Goal: Contribute content: Contribute content

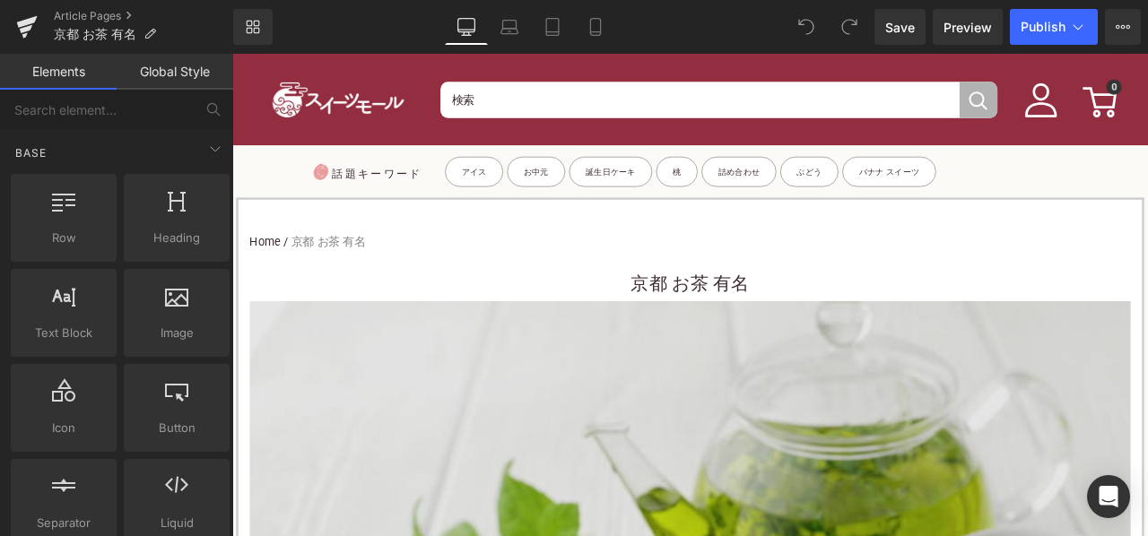
scroll to position [90, 0]
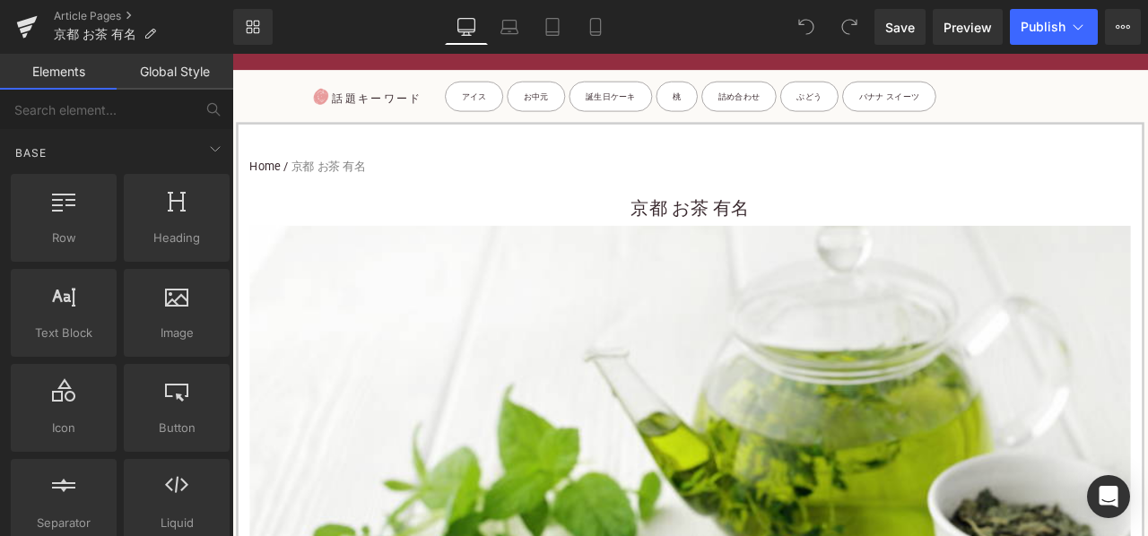
click at [666, 239] on h1 "京都 お茶 有名" at bounding box center [775, 237] width 1044 height 40
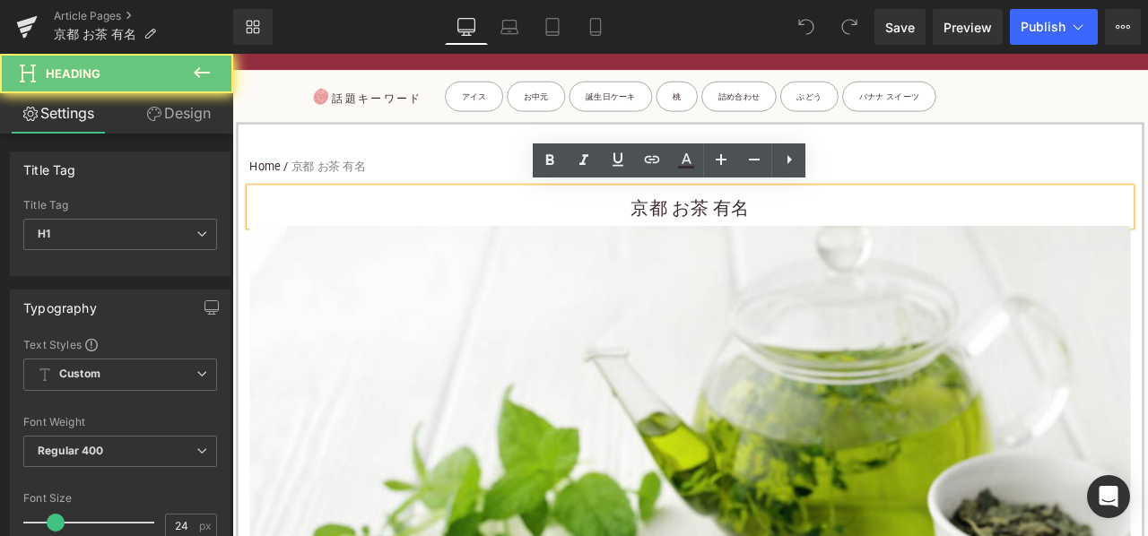
click at [649, 229] on h1 "京都 お茶 有名" at bounding box center [775, 237] width 1044 height 40
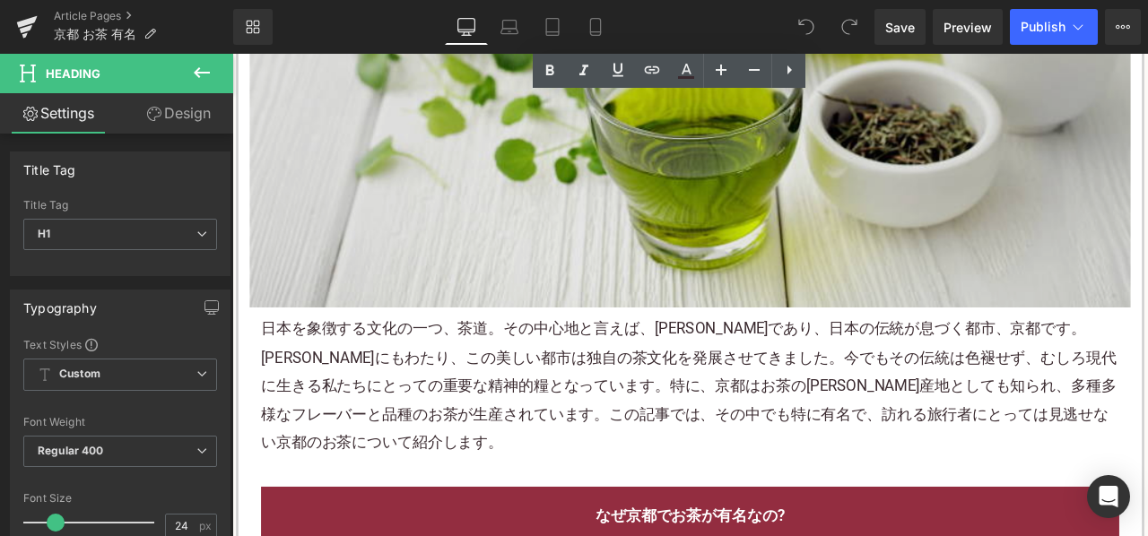
scroll to position [718, 0]
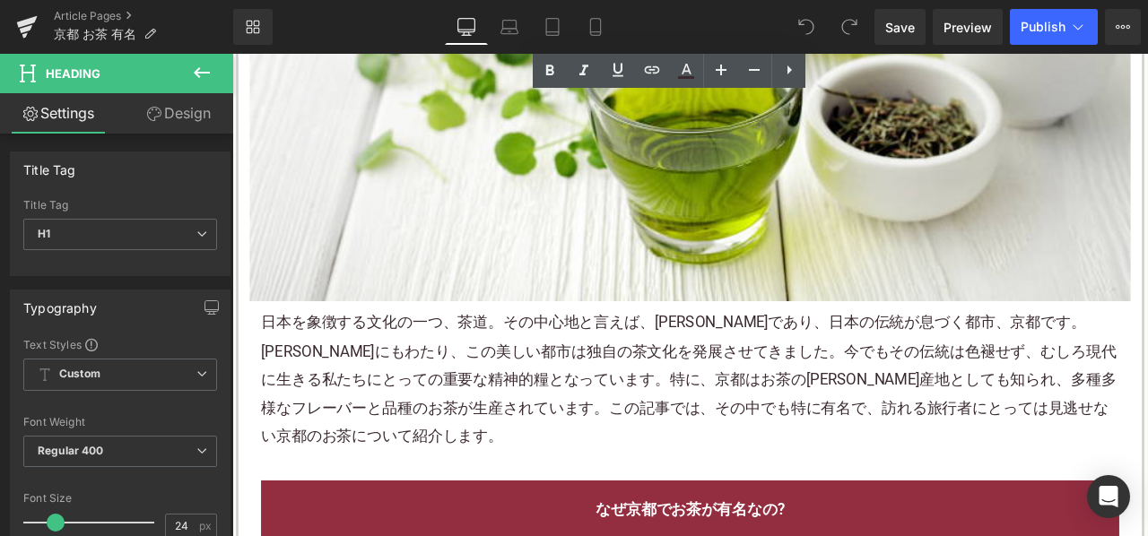
click at [558, 420] on p "日本を象徴する文化の一つ、茶道。その中心地と言えば、[PERSON_NAME]であり、日本の伝統が息づく都市、京都です。[PERSON_NAME]にもわたり、…" at bounding box center [774, 440] width 1017 height 168
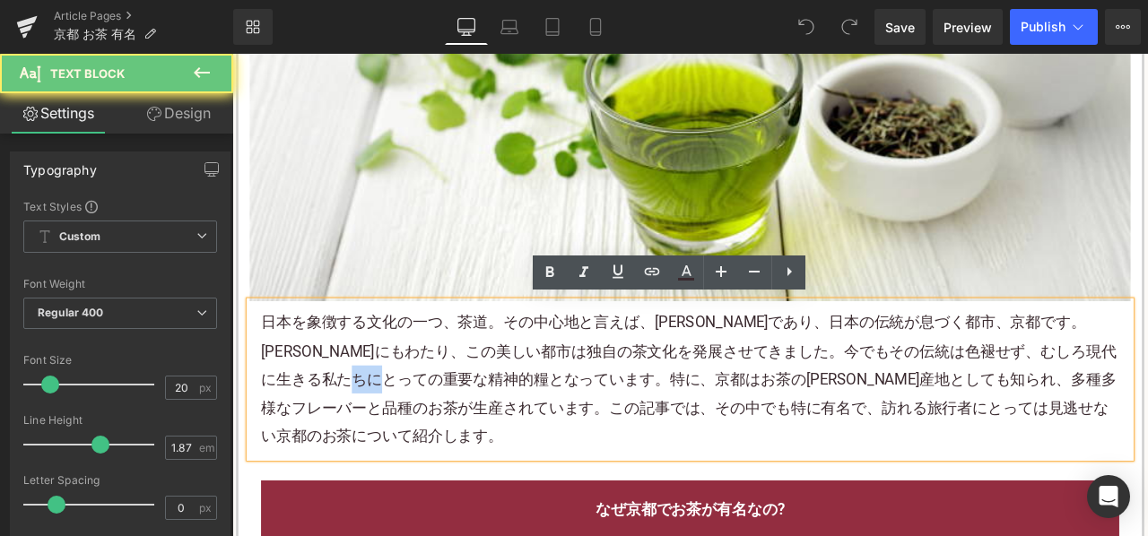
click at [557, 420] on p "日本を象徴する文化の一つ、茶道。その中心地と言えば、[PERSON_NAME]であり、日本の伝統が息づく都市、京都です。[PERSON_NAME]にもわたり、…" at bounding box center [774, 440] width 1017 height 168
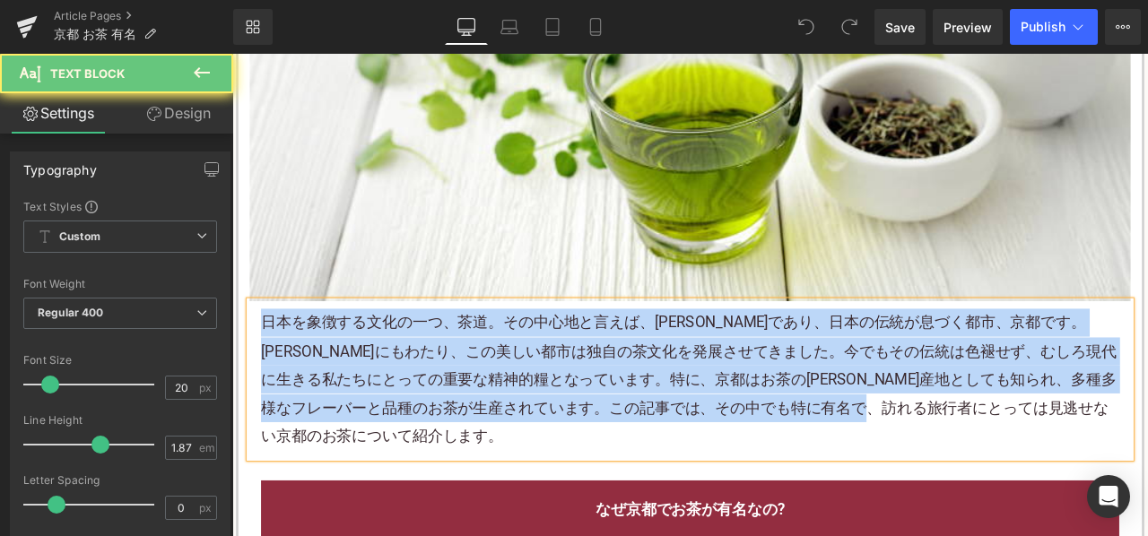
paste div
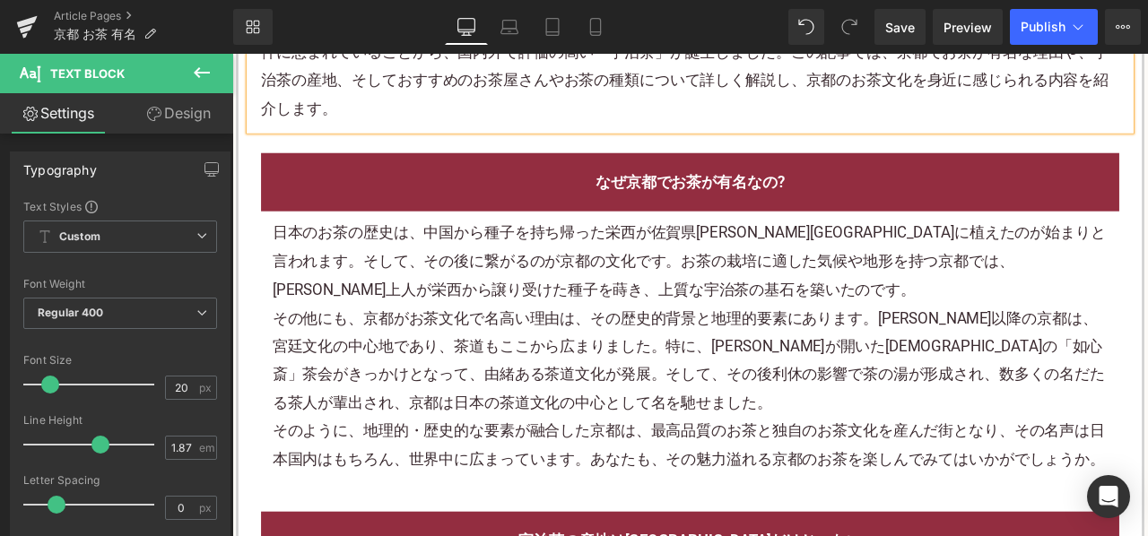
scroll to position [1077, 0]
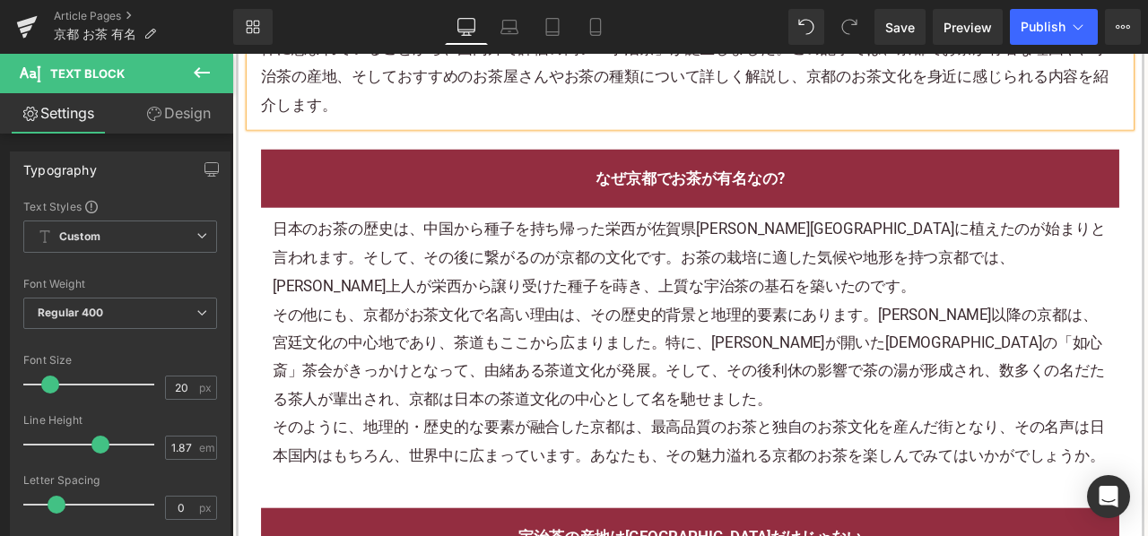
click at [666, 246] on div "日本のお茶の歴史は、中国から種子を持ち帰った栄西が佐賀県[PERSON_NAME][GEOGRAPHIC_DATA]に植えたのが始まりと言われます。そして、そ…" at bounding box center [775, 296] width 990 height 100
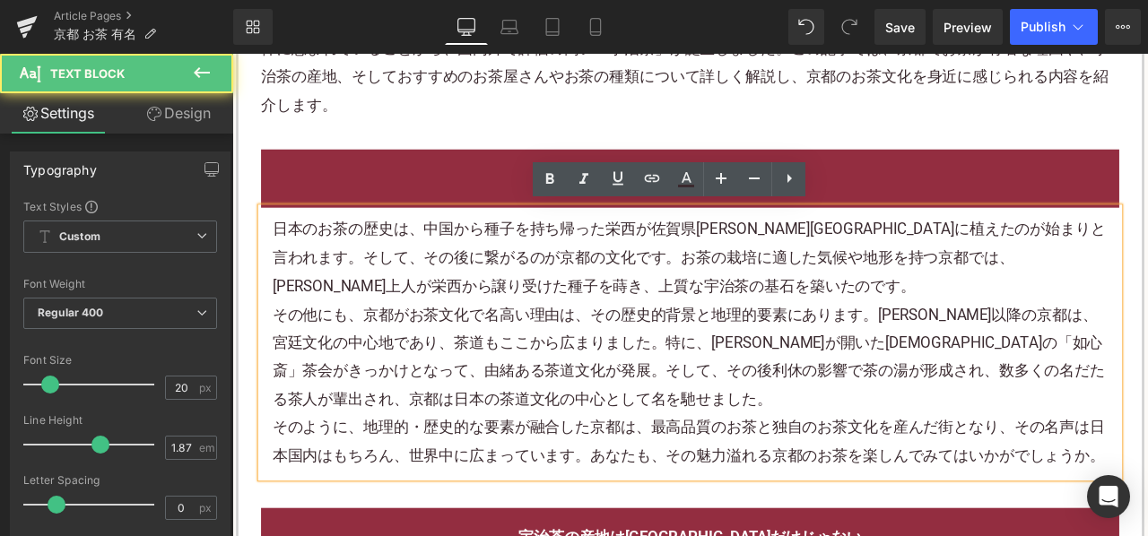
click at [635, 270] on div "日本のお茶の歴史は、中国から種子を持ち帰った栄西が佐賀県[PERSON_NAME][GEOGRAPHIC_DATA]に植えたのが始まりと言われます。そして、そ…" at bounding box center [775, 296] width 990 height 100
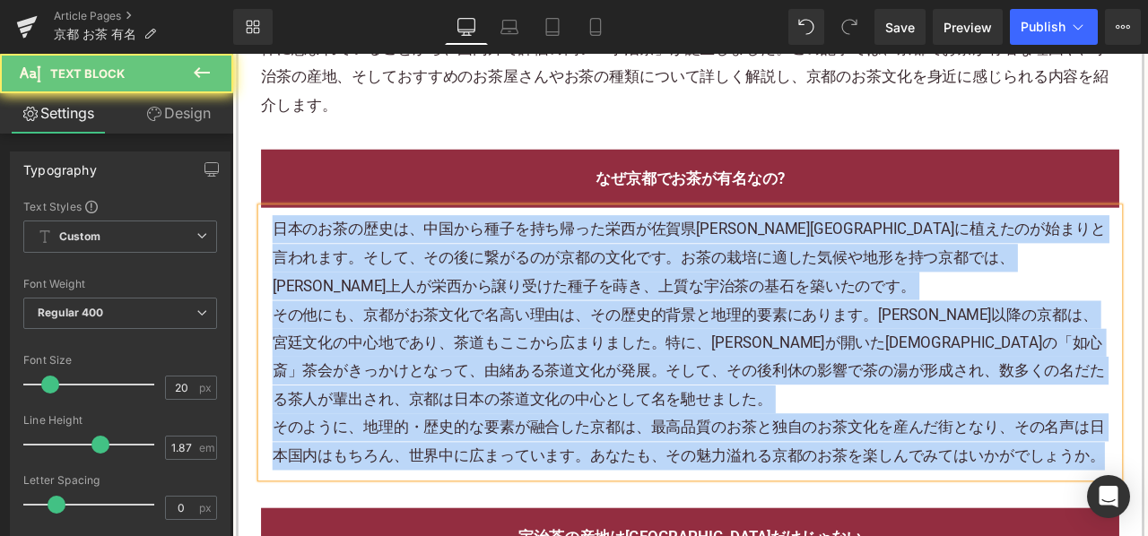
paste div
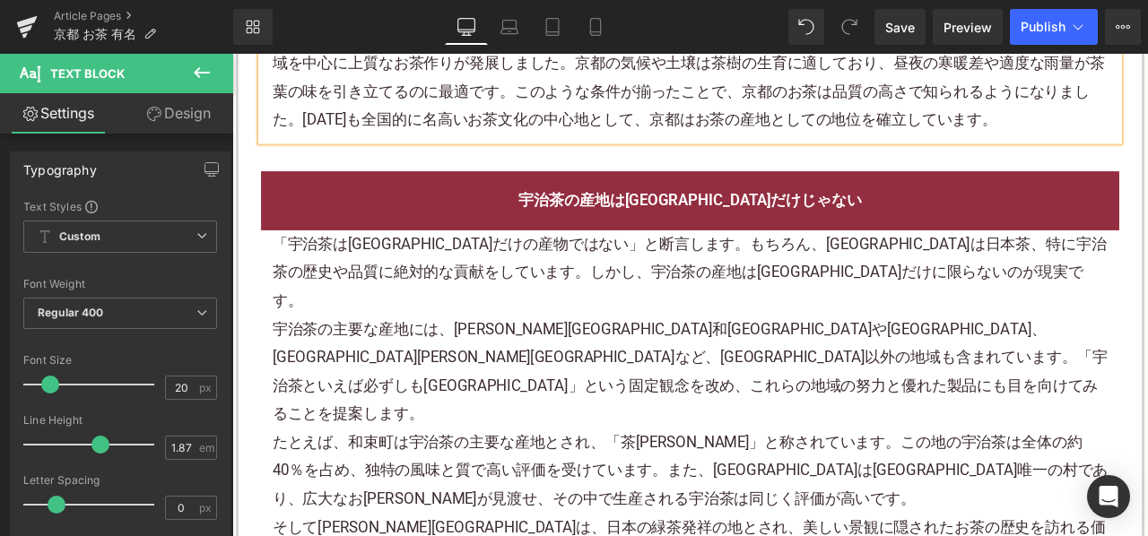
scroll to position [1346, 0]
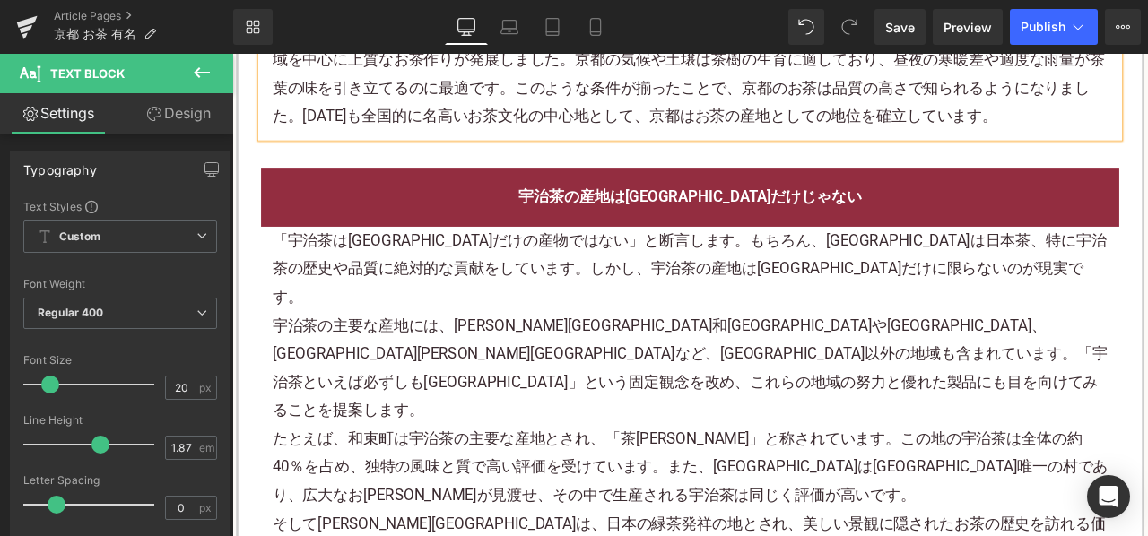
click at [547, 360] on div "宇治茶の主要な産地には、[PERSON_NAME][GEOGRAPHIC_DATA]和[GEOGRAPHIC_DATA]や[GEOGRAPHIC_DATA]、…" at bounding box center [775, 427] width 990 height 135
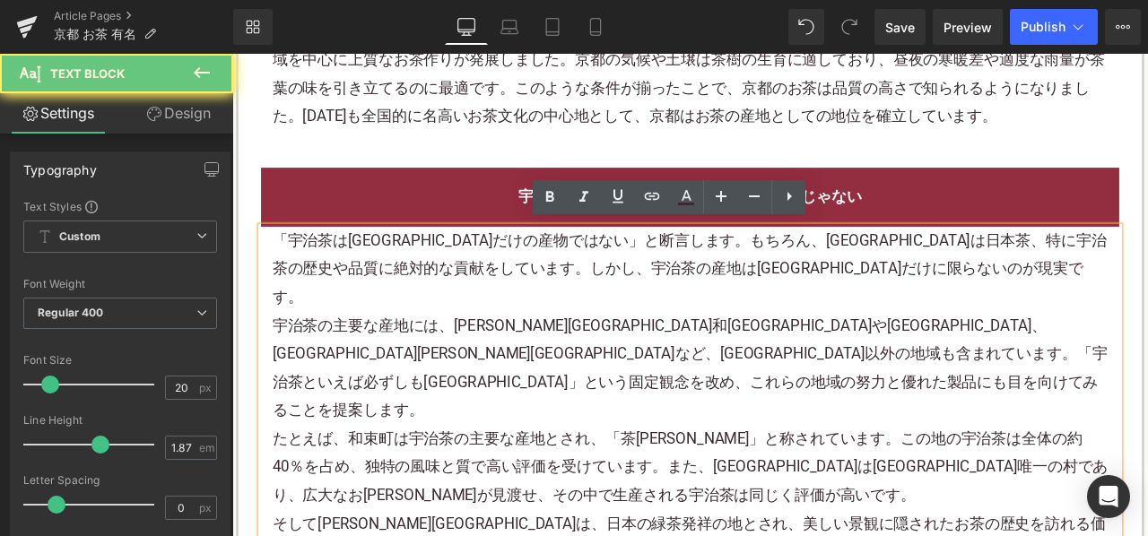
click at [547, 360] on div "宇治茶の主要な産地には、[PERSON_NAME][GEOGRAPHIC_DATA]和[GEOGRAPHIC_DATA]や[GEOGRAPHIC_DATA]、…" at bounding box center [775, 427] width 990 height 135
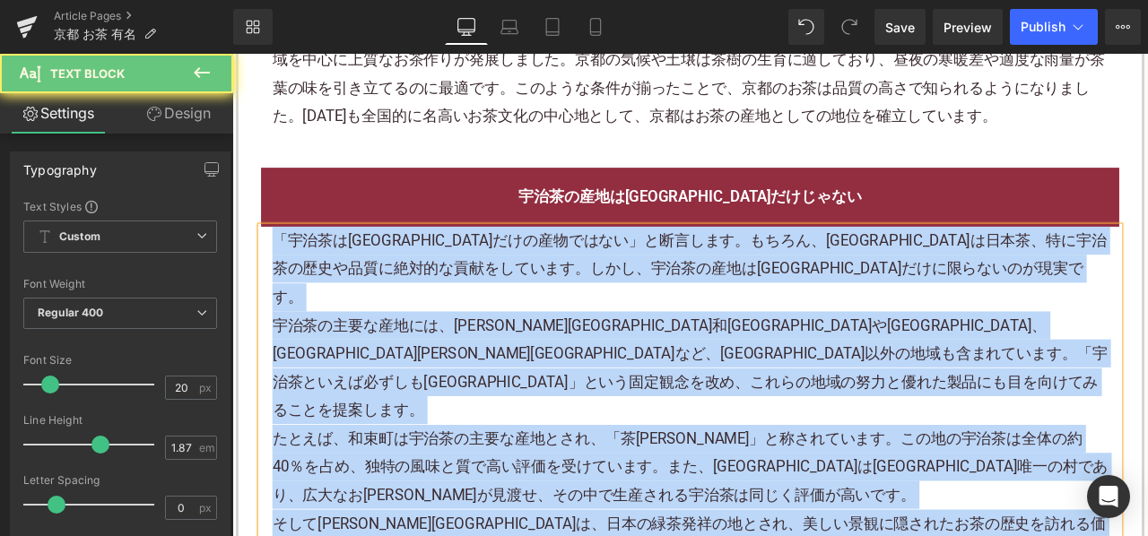
paste div
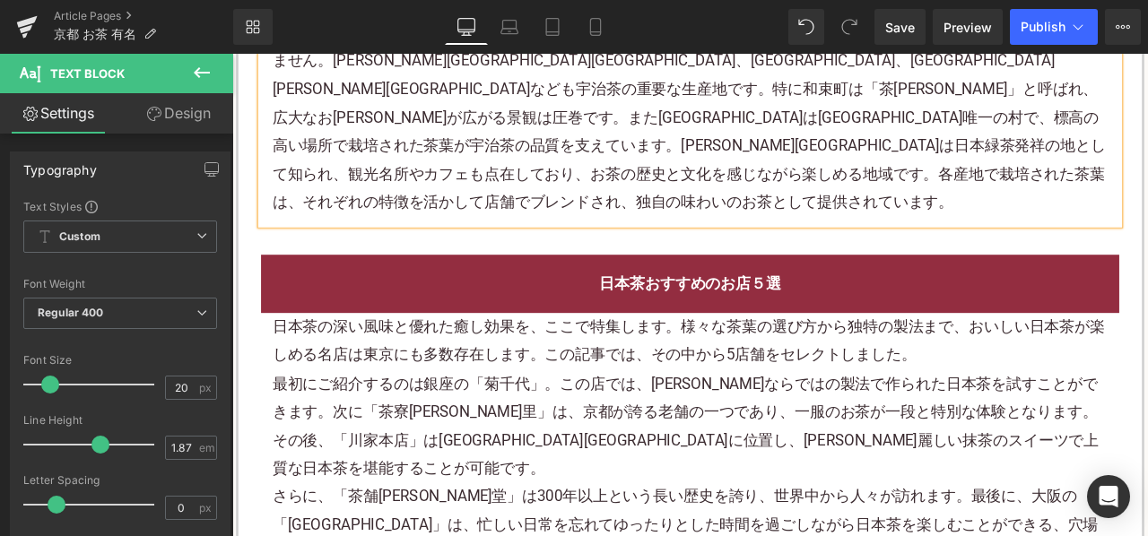
scroll to position [1615, 0]
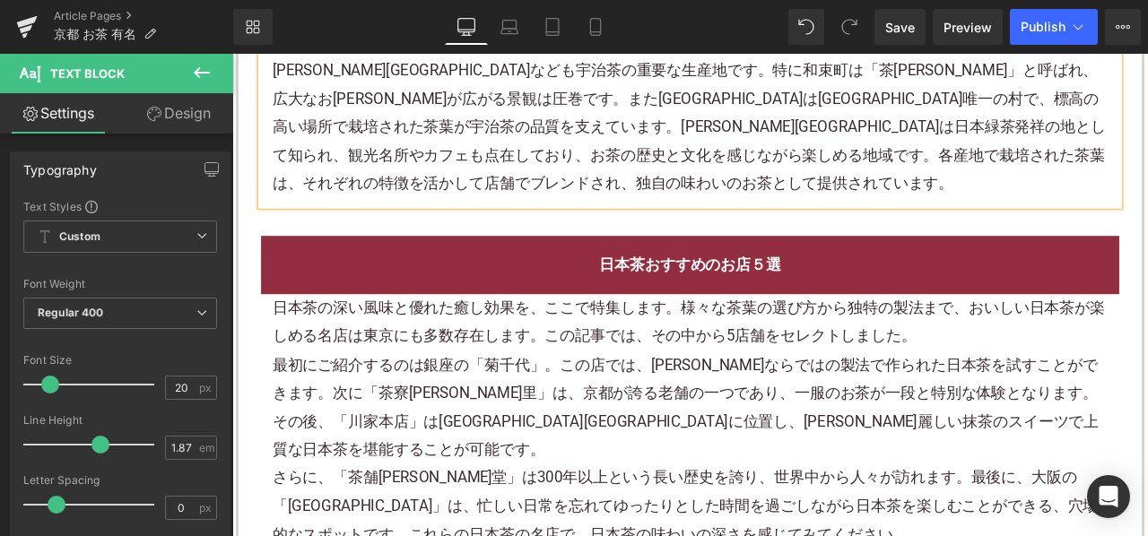
click at [531, 447] on p "最初にご紹介するのは銀座の「菊千代」。この店では、[PERSON_NAME]ならではの製法で作られた日本茶を試すことができます。次に「茶寮[PERSON_NA…" at bounding box center [775, 473] width 990 height 135
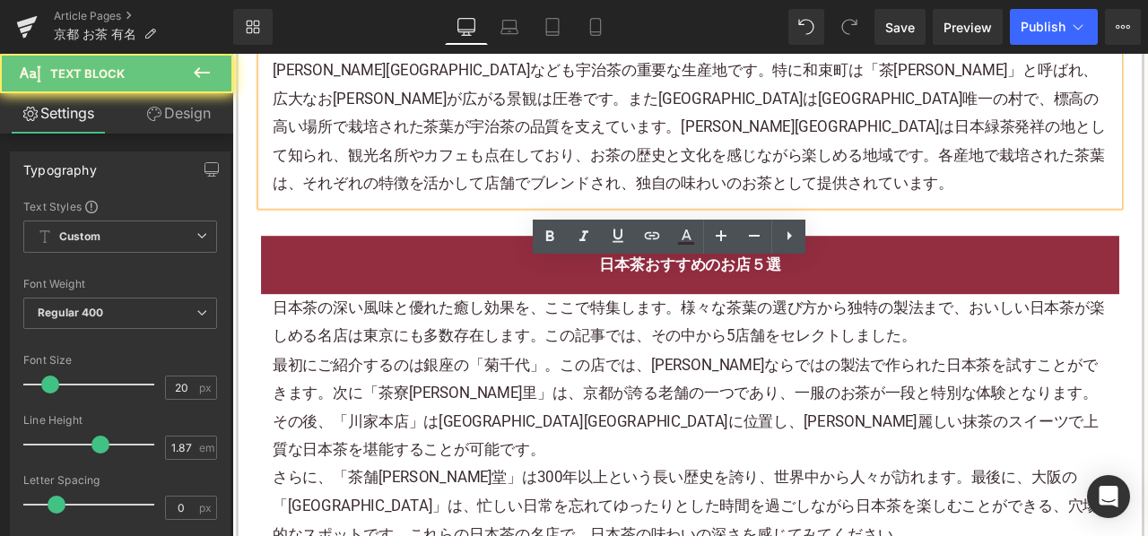
click at [531, 447] on p "最初にご紹介するのは銀座の「菊千代」。この店では、[PERSON_NAME]ならではの製法で作られた日本茶を試すことができます。次に「茶寮[PERSON_NA…" at bounding box center [775, 473] width 990 height 135
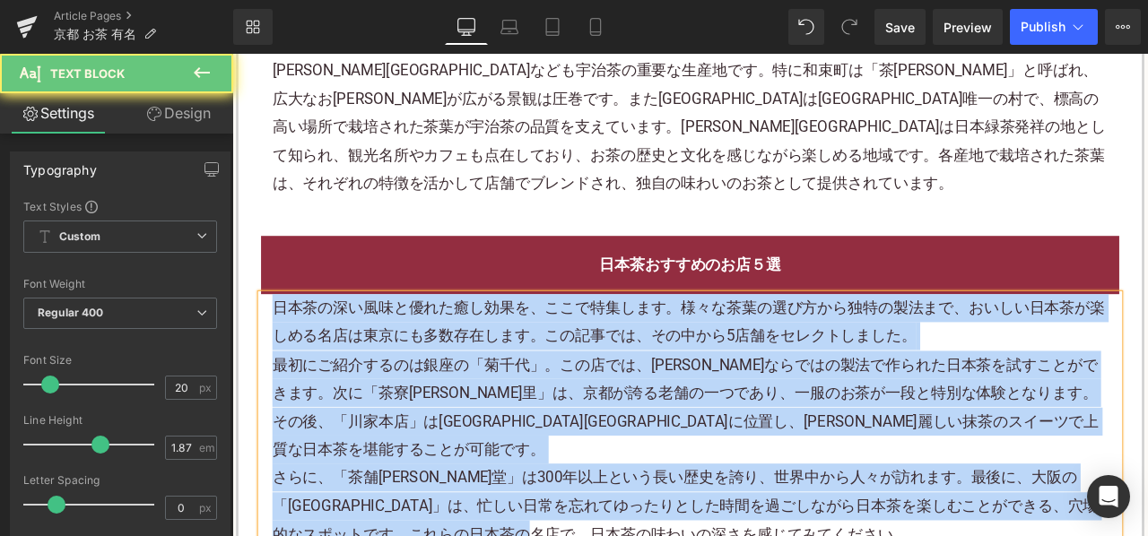
paste div
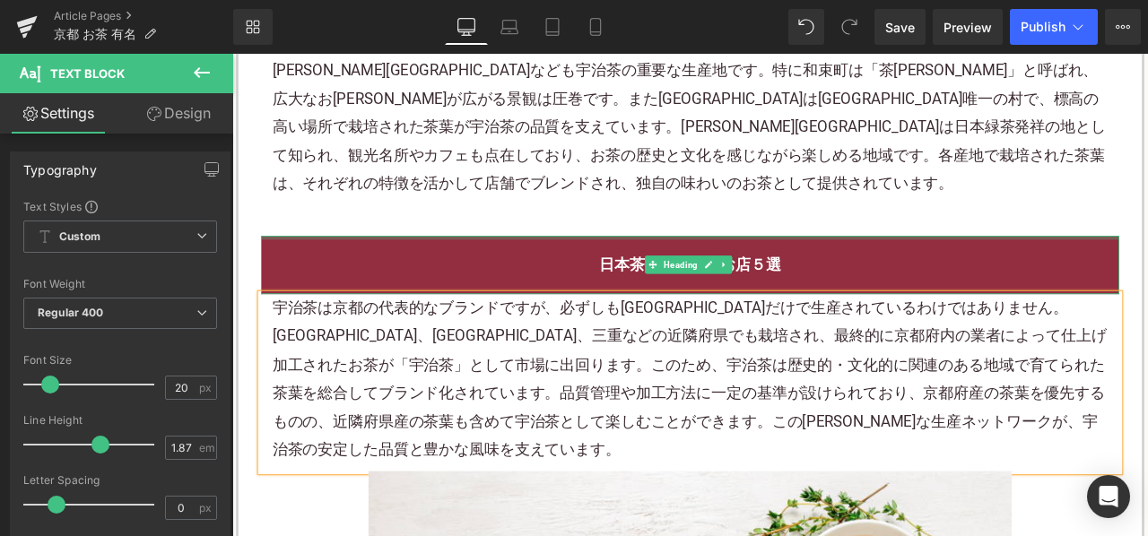
scroll to position [1525, 0]
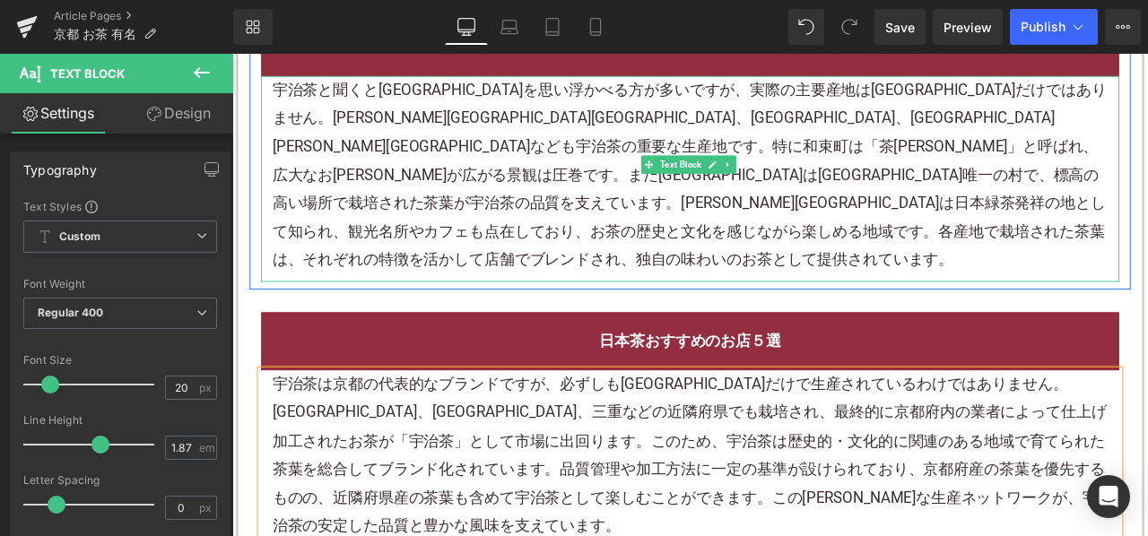
click at [689, 209] on div "宇治茶と聞くと[GEOGRAPHIC_DATA]を思い浮かべる方が多いですが、実際の主要産地は[GEOGRAPHIC_DATA]だけではありません。[PERS…" at bounding box center [775, 197] width 990 height 235
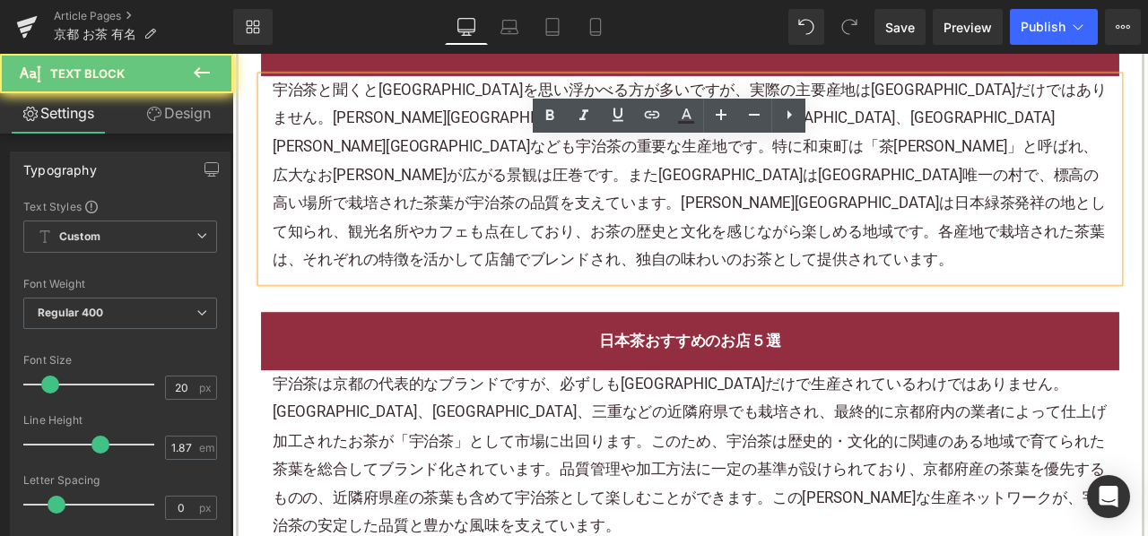
click at [588, 205] on div "宇治茶と聞くと[GEOGRAPHIC_DATA]を思い浮かべる方が多いですが、実際の主要産地は[GEOGRAPHIC_DATA]だけではありません。[PERS…" at bounding box center [775, 197] width 990 height 235
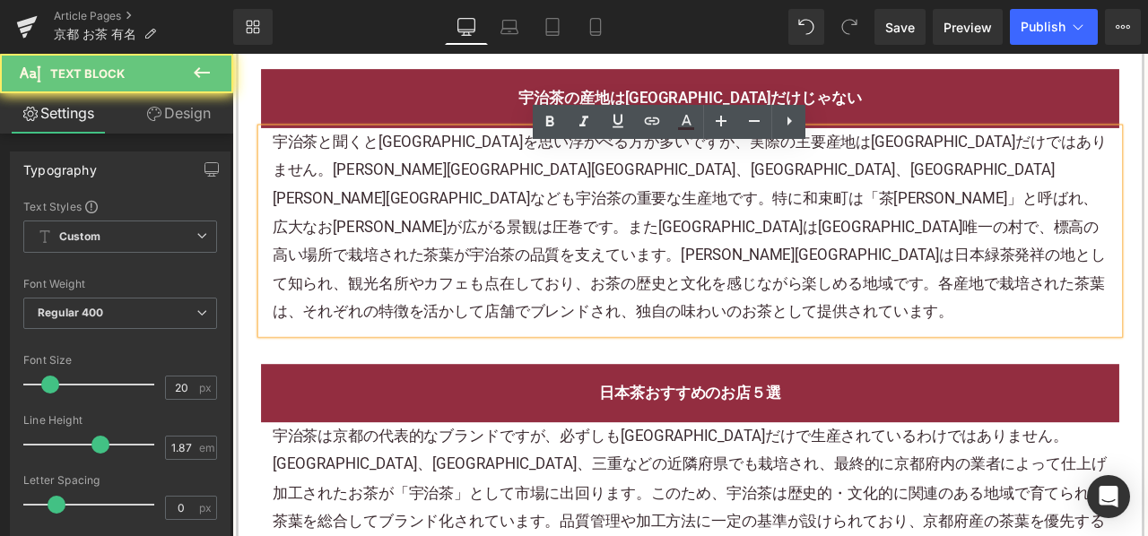
scroll to position [1435, 0]
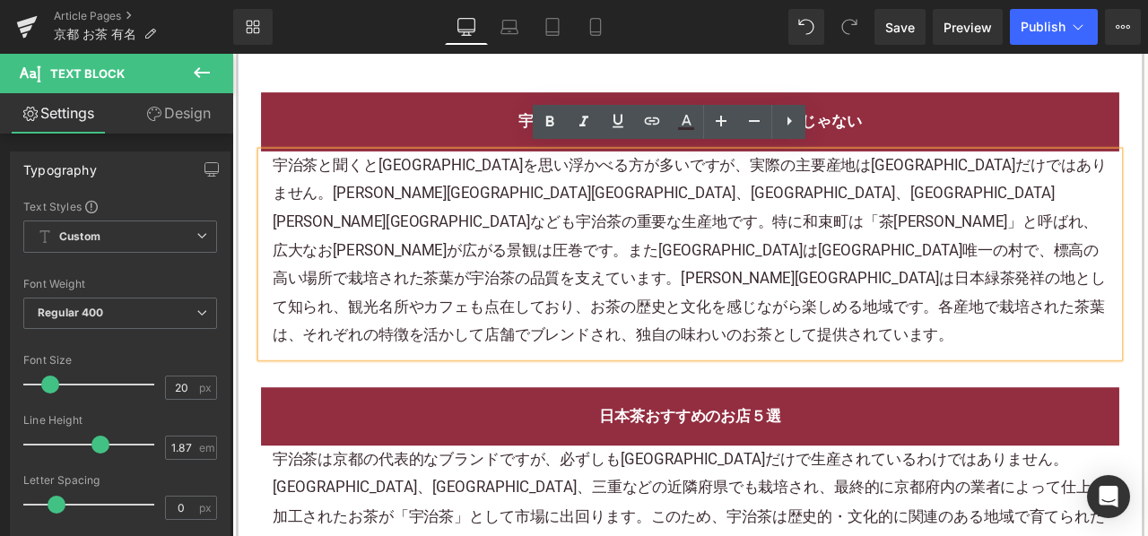
click at [513, 211] on div "宇治茶と聞くと[GEOGRAPHIC_DATA]を思い浮かべる方が多いですが、実際の主要産地は[GEOGRAPHIC_DATA]だけではありません。[PERS…" at bounding box center [775, 287] width 990 height 235
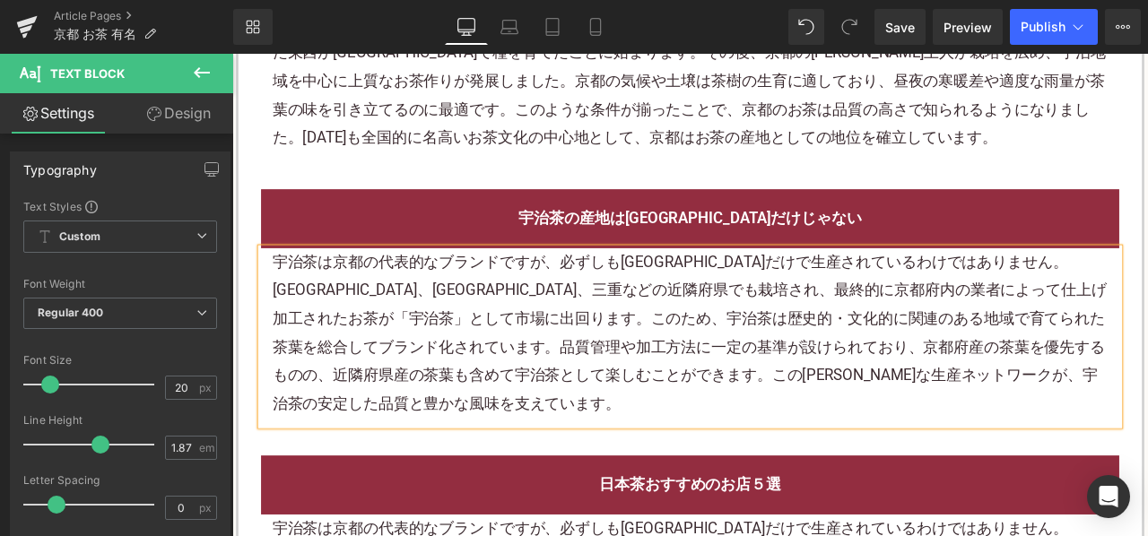
scroll to position [1256, 0]
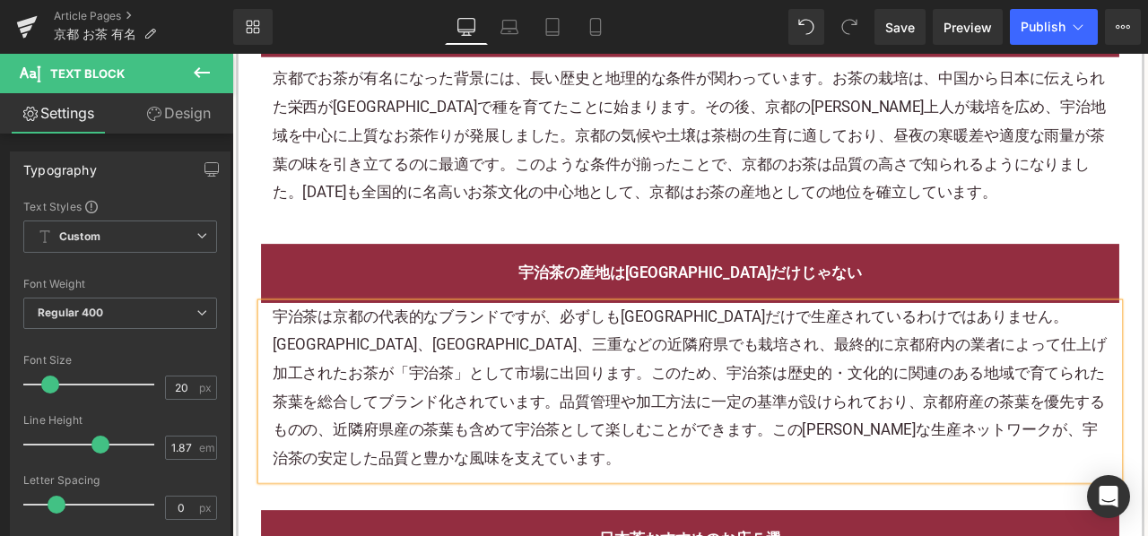
click at [638, 485] on div "宇治茶は京都の代表的なブランドですが、必ずしも[GEOGRAPHIC_DATA]だけで生産されているわけではありません。[GEOGRAPHIC_DATA]、[…" at bounding box center [775, 449] width 990 height 201
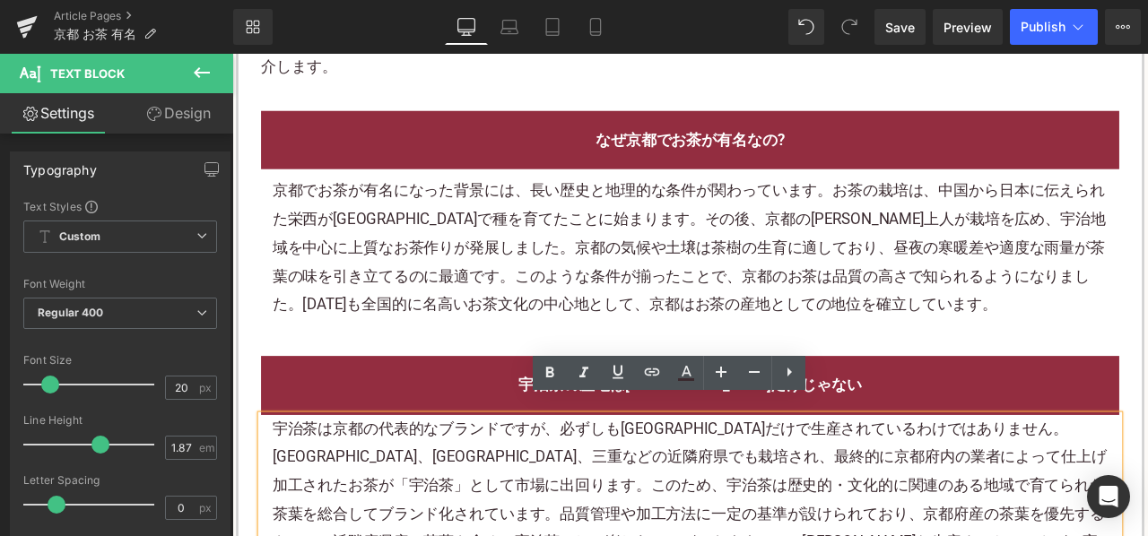
scroll to position [1166, 0]
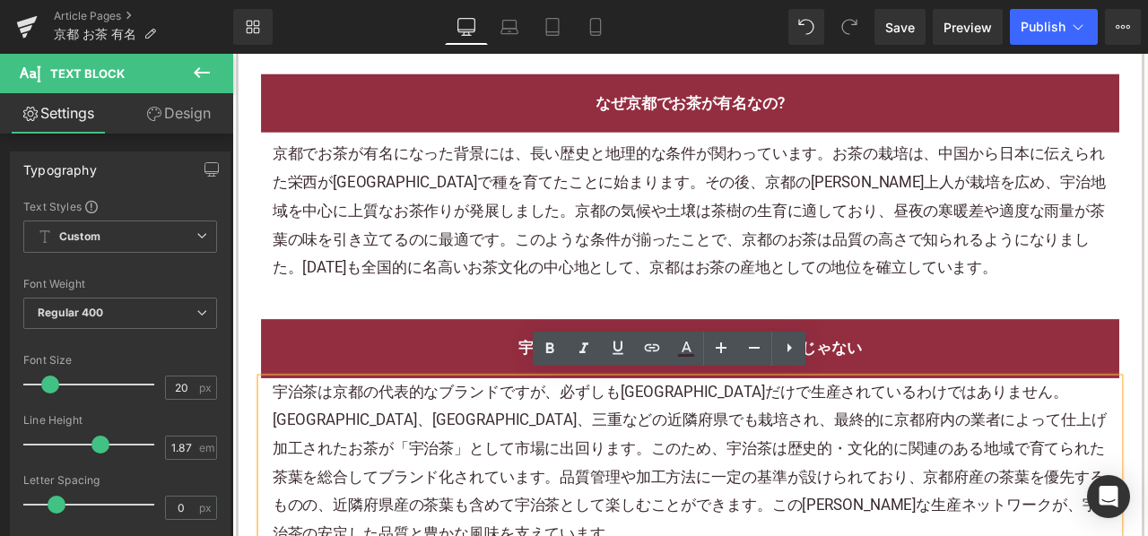
click at [611, 229] on div "京都でお茶が有名になった背景には、長い歴史と地理的な条件が関わっています。お茶の栽培は、中国から日本に伝えられた栄西が佐賀県で種を育てたことに始まります。その…" at bounding box center [775, 240] width 990 height 168
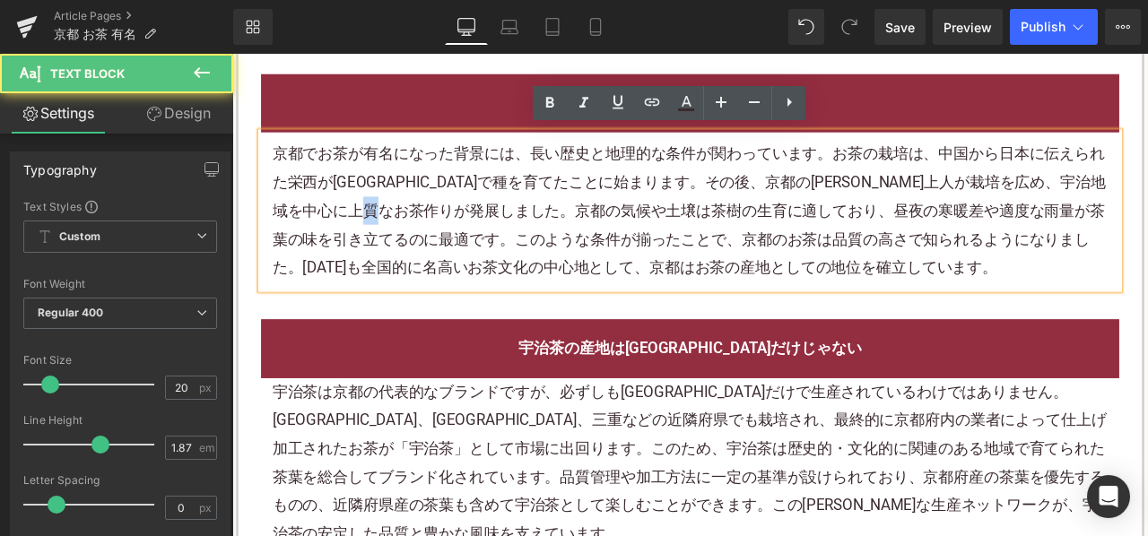
click at [610, 227] on div "京都でお茶が有名になった背景には、長い歴史と地理的な条件が関わっています。お茶の栽培は、中国から日本に伝えられた栄西が佐賀県で種を育てたことに始まります。その…" at bounding box center [775, 240] width 990 height 168
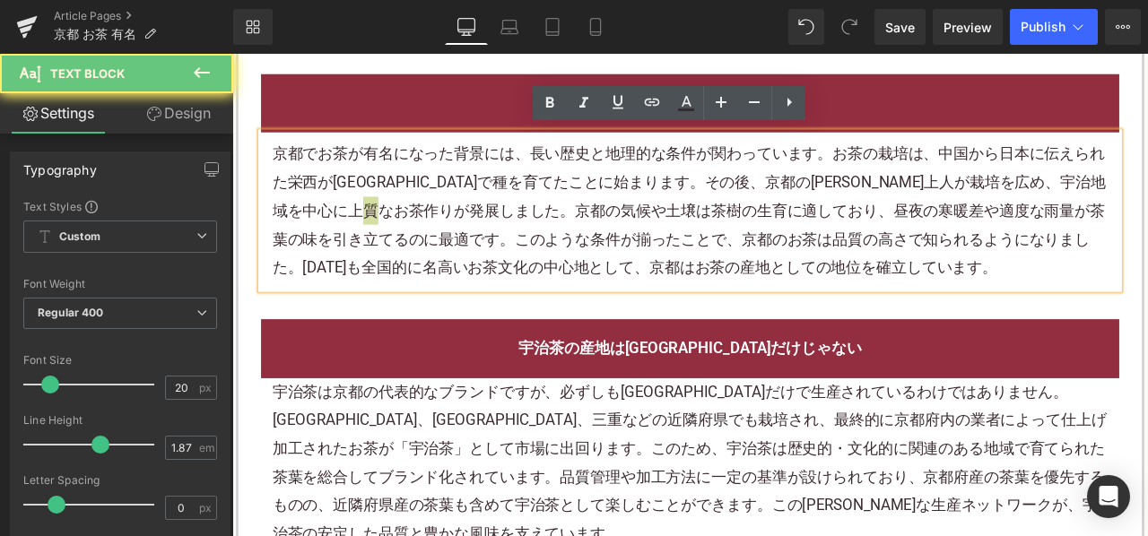
click at [0, 0] on div "Rendering Content" at bounding box center [0, 0] width 0 height 0
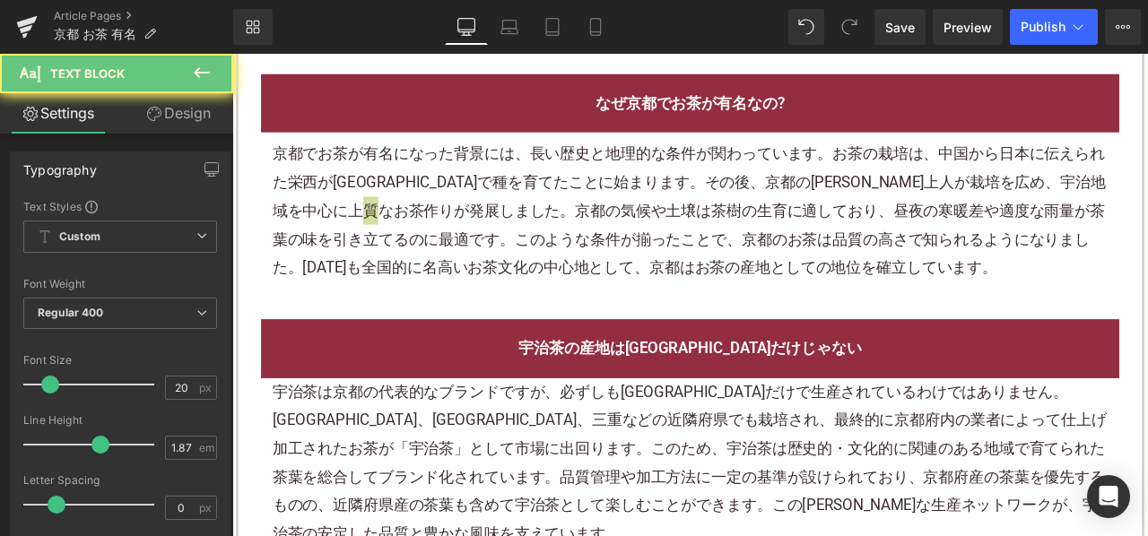
click at [0, 0] on div "Rendering Content" at bounding box center [0, 0] width 0 height 0
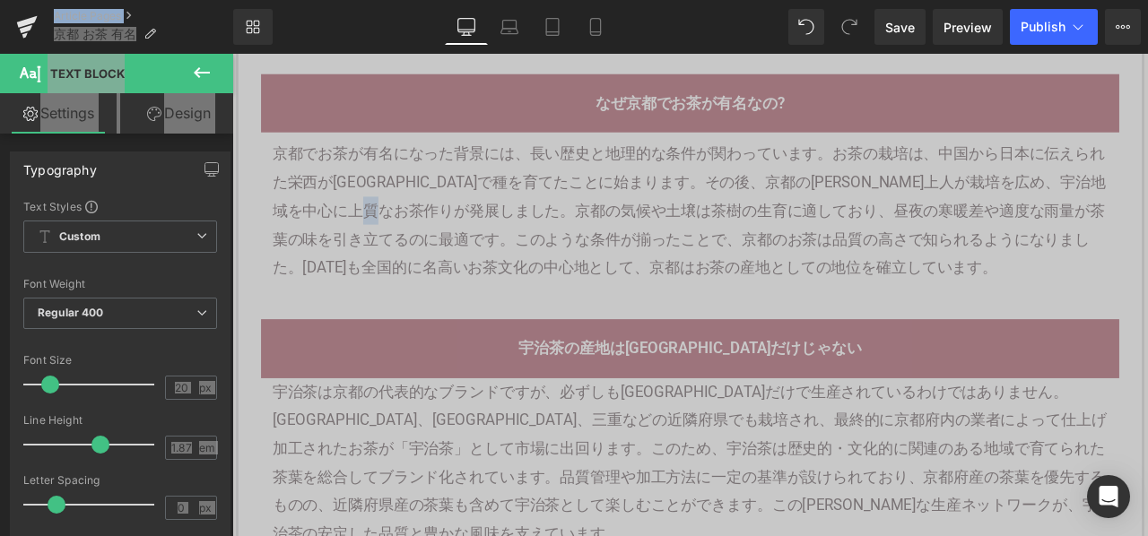
click at [580, 527] on div "宇治茶は京都の代表的なブランドですが、必ずしも京都府内だけで生産されているわけではありません。奈良、滋賀、三重などの近隣府県でも栽培され、最終的に京都府内の業…" at bounding box center [775, 539] width 990 height 201
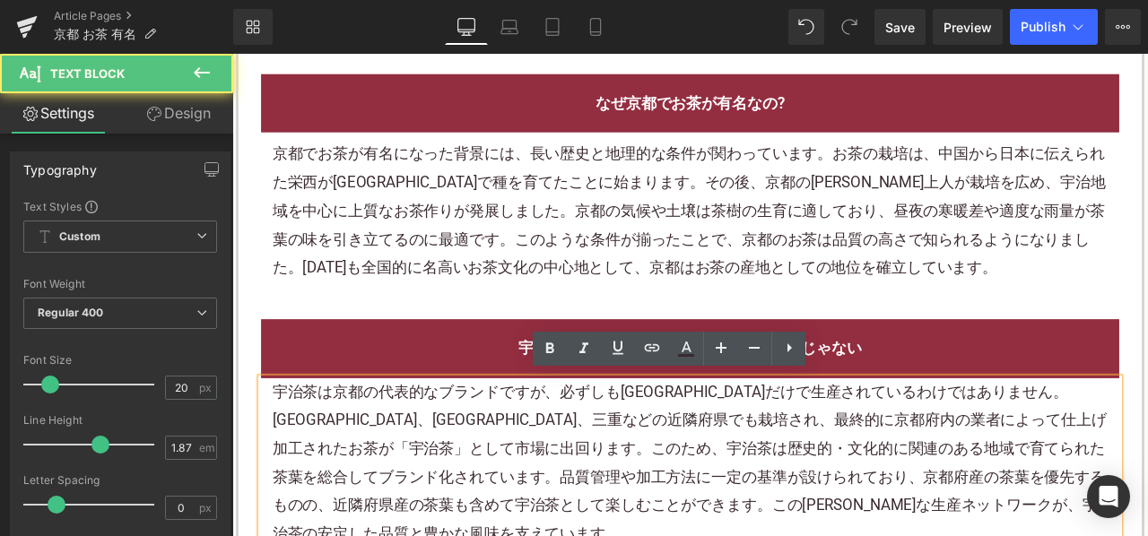
click at [493, 503] on div "宇治茶は京都の代表的なブランドですが、必ずしも京都府内だけで生産されているわけではありません。奈良、滋賀、三重などの近隣府県でも栽培され、最終的に京都府内の業…" at bounding box center [775, 539] width 990 height 201
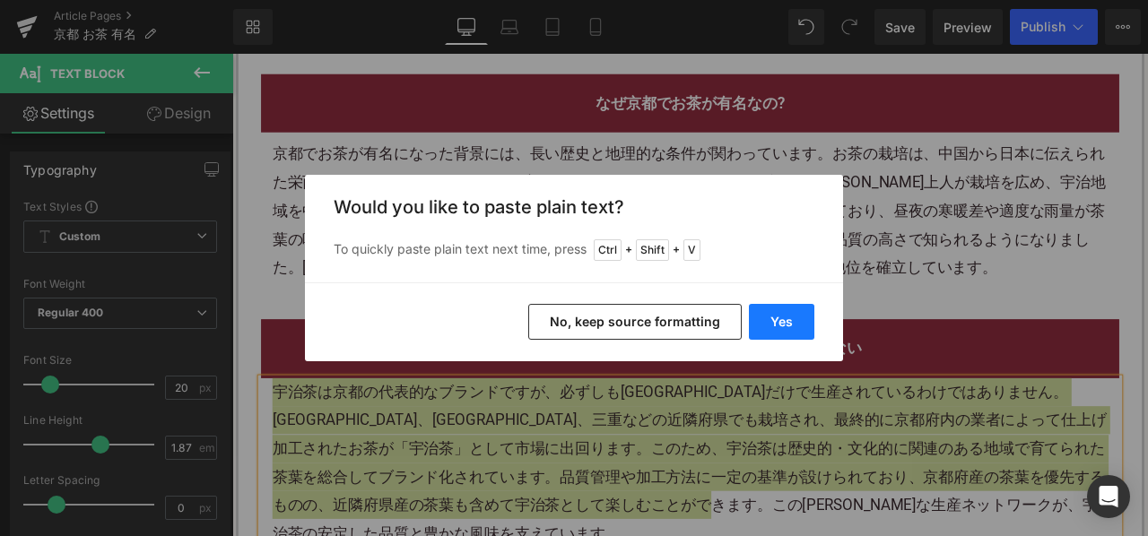
click at [792, 326] on button "Yes" at bounding box center [781, 322] width 65 height 36
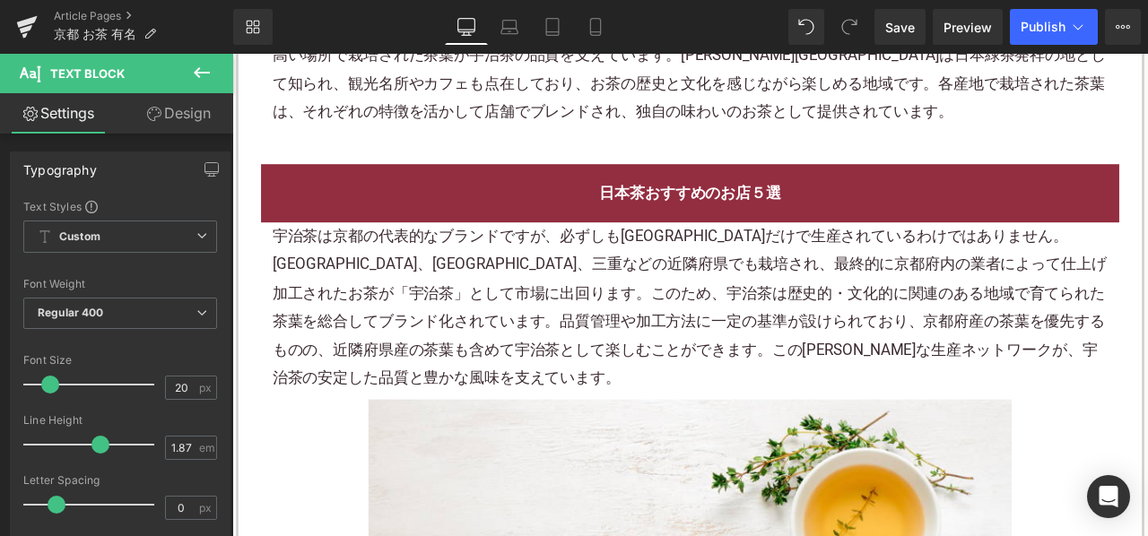
scroll to position [1704, 0]
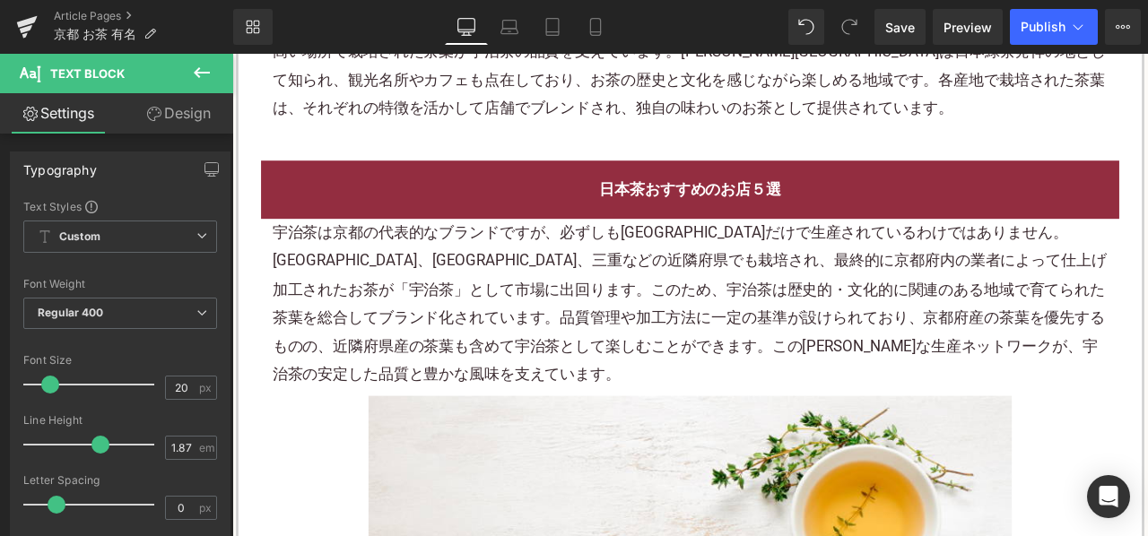
click at [588, 249] on p "宇治茶は京都の代表的なブランドですが、必ずしも京都府内だけで生産されているわけではありません。奈良、滋賀、三重などの近隣府県でも栽培され、最終的に京都府内の業…" at bounding box center [775, 349] width 990 height 201
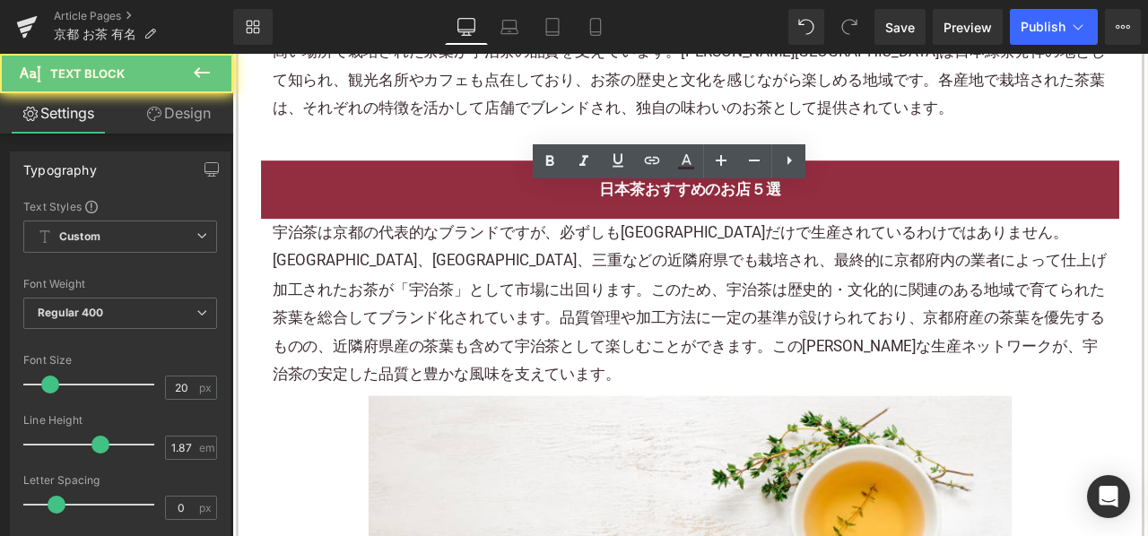
click at [588, 249] on p "宇治茶は京都の代表的なブランドですが、必ずしも京都府内だけで生産されているわけではありません。奈良、滋賀、三重などの近隣府県でも栽培され、最終的に京都府内の業…" at bounding box center [775, 349] width 990 height 201
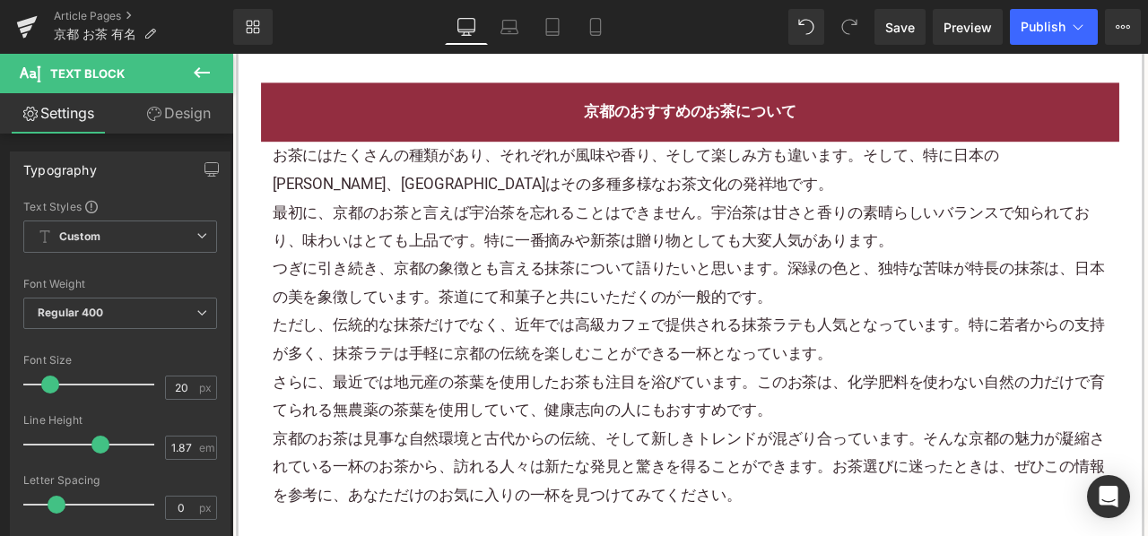
scroll to position [3050, 0]
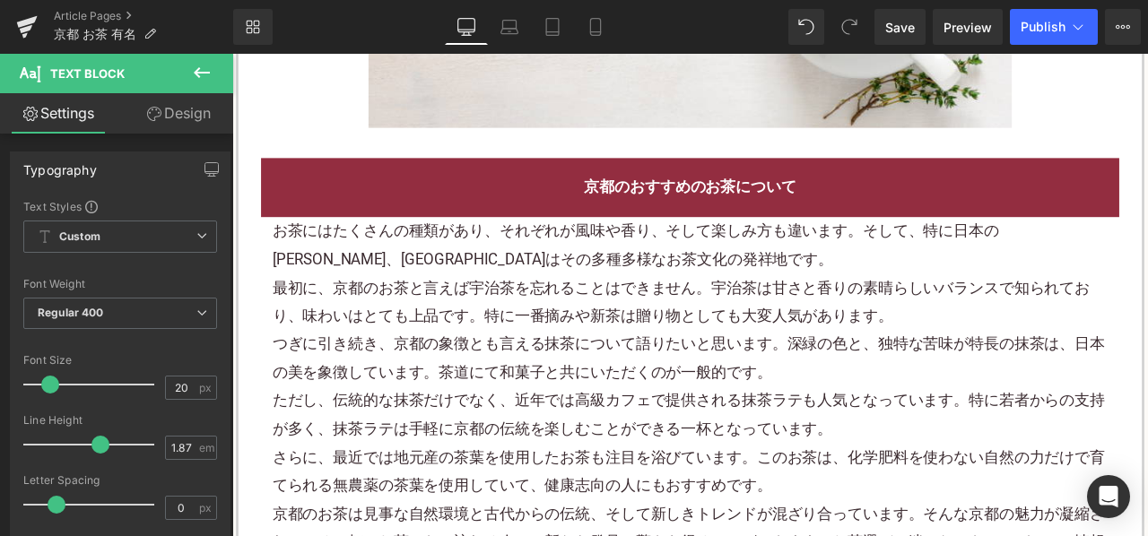
click at [587, 272] on p "お茶にはたくさんの種類があり、それぞれが風味や香り、そして楽しみ方も違います。そして、特に日本の古都、京都はその多種多様なお茶文化の発祥地です。" at bounding box center [775, 281] width 990 height 67
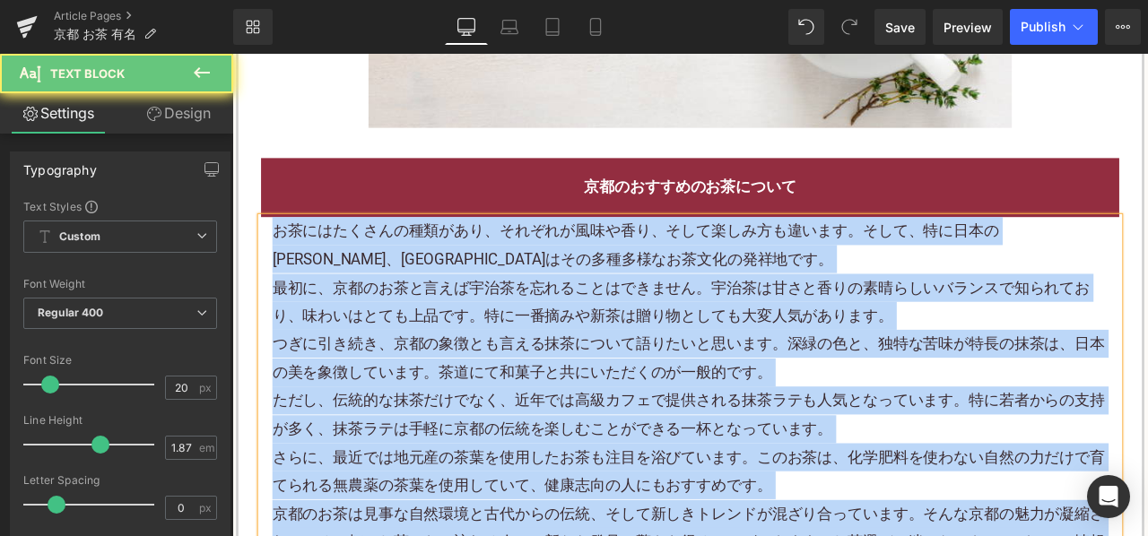
paste div
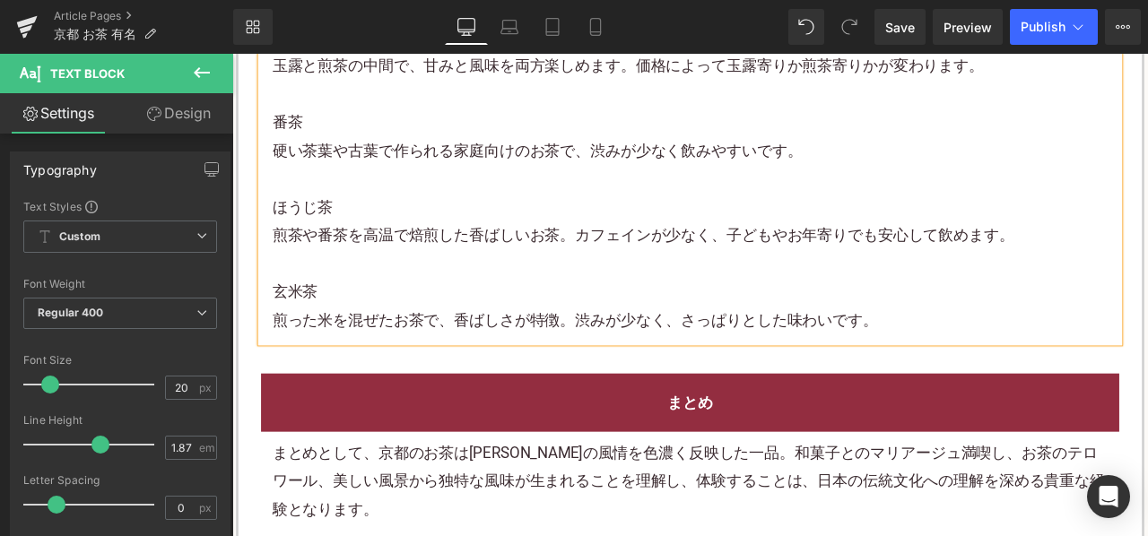
scroll to position [3678, 0]
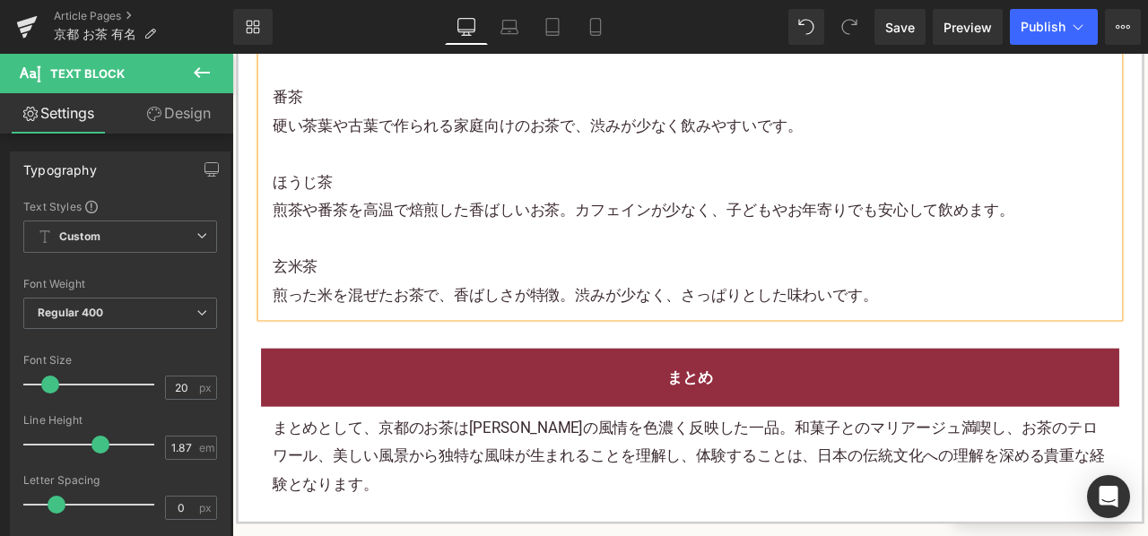
click at [524, 482] on p "まとめとして、京都のお茶は古都の風情を色濃く反映した一品。和菓子とのマリアージュ満喫し、お茶のテロワール、美しい風景から独特な風味が生まれることを理解し、体験…" at bounding box center [775, 532] width 990 height 100
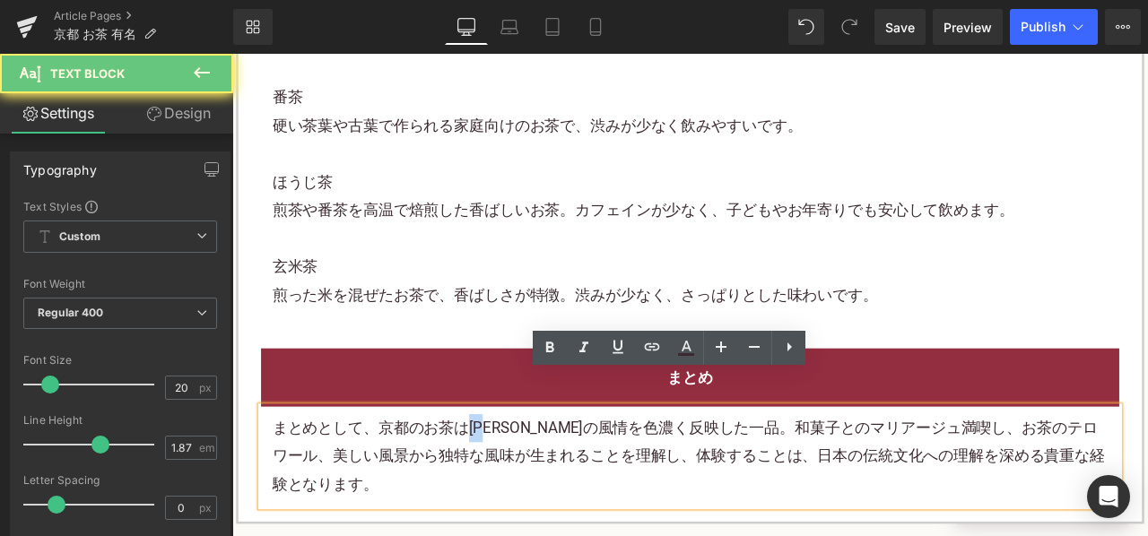
click at [524, 482] on p "まとめとして、京都のお茶は古都の風情を色濃く反映した一品。和菓子とのマリアージュ満喫し、お茶のテロワール、美しい風景から独特な風味が生まれることを理解し、体験…" at bounding box center [775, 532] width 990 height 100
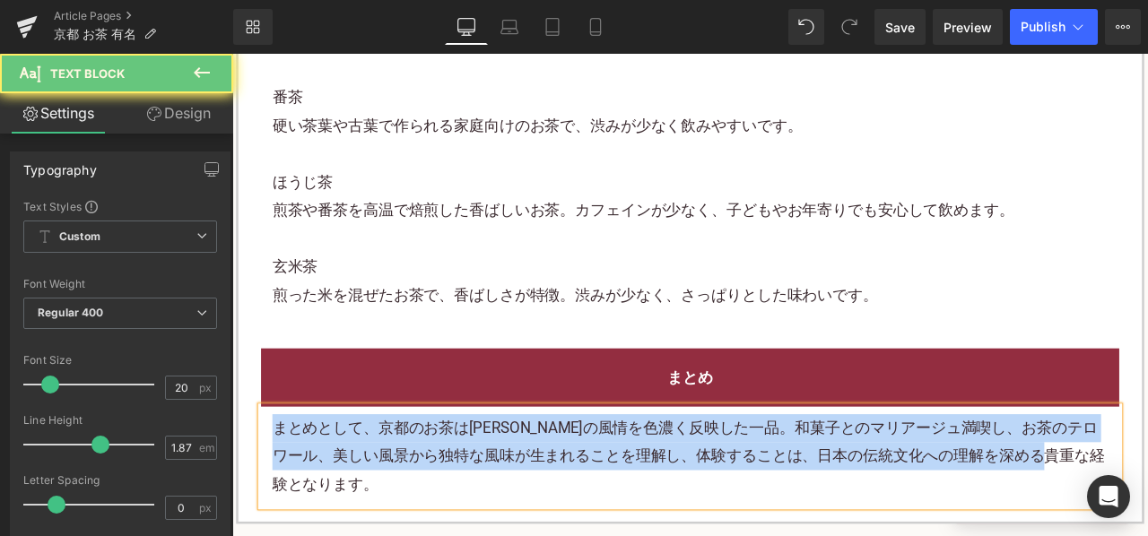
paste div
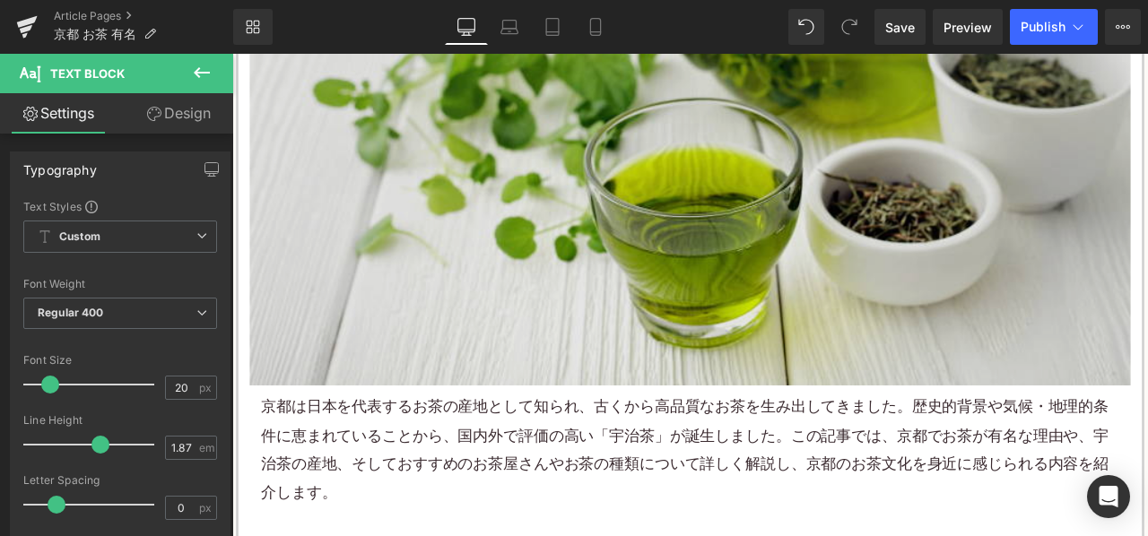
scroll to position [628, 0]
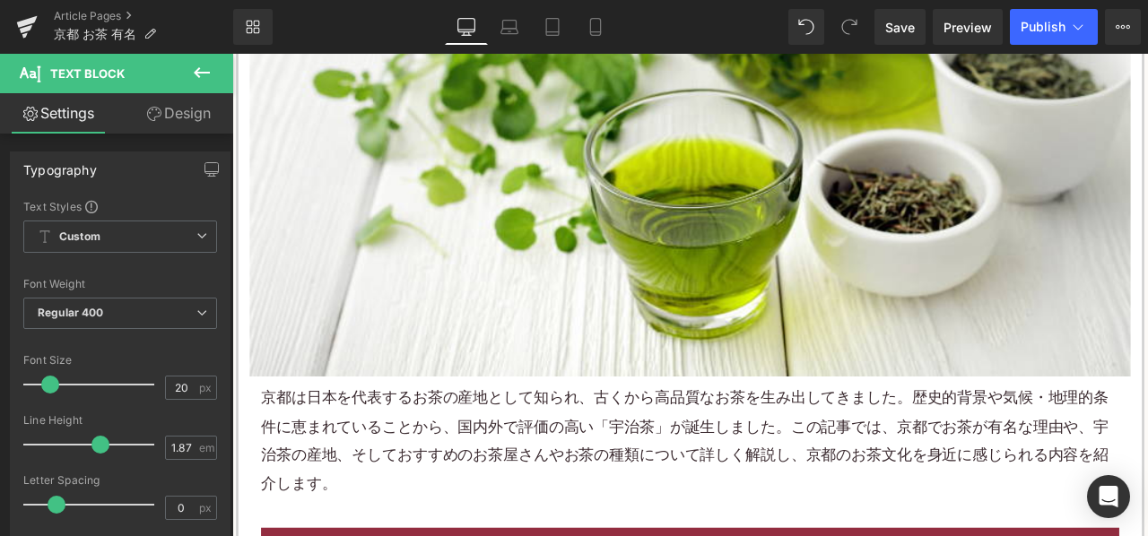
click at [586, 466] on p "京都は日本を代表するお茶の産地として知られ、古くから高品質なお茶を生み出してきました。歴史的背景や気候・地理的条件に恵まれていることから、国内外で評価の高い「…" at bounding box center [774, 513] width 1017 height 135
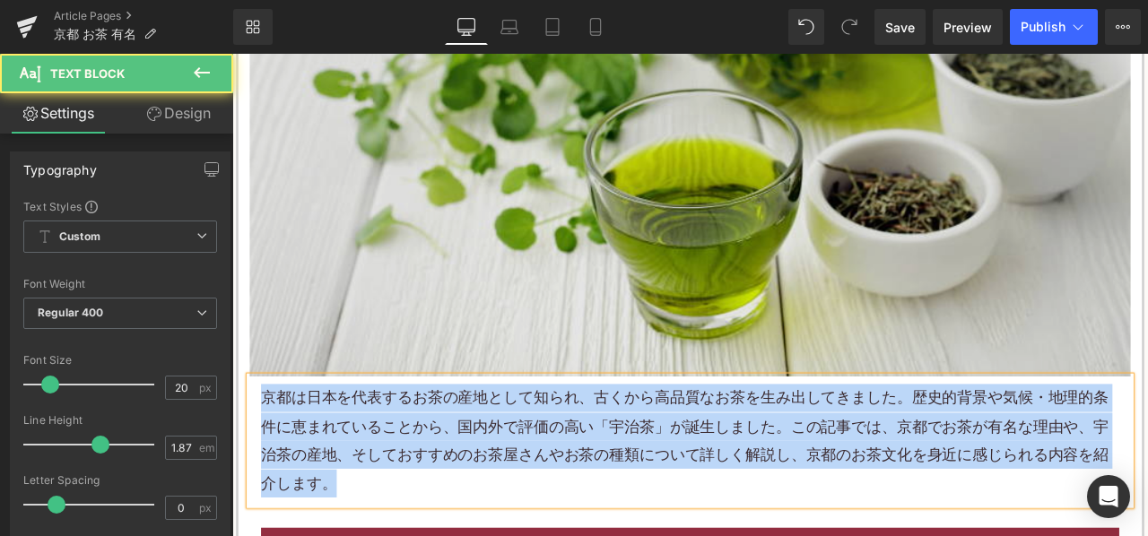
copy p "京都は日本を代表するお茶の産地として知られ、古くから高品質なお茶を生み出してきました。歴史的背景や気候・地理的条件に恵まれていることから、国内外で評価の高い「…"
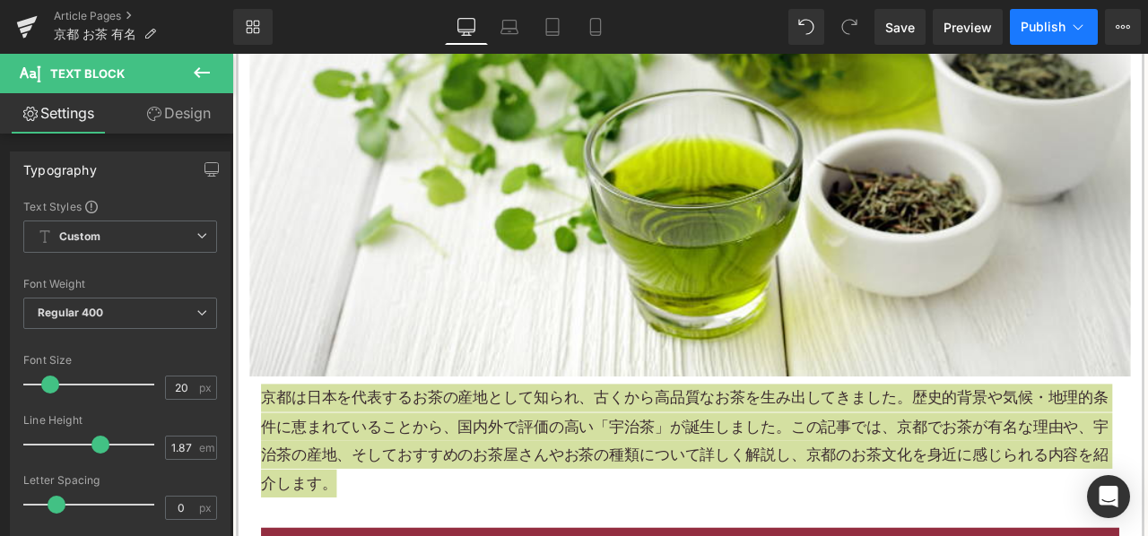
click at [1023, 27] on span "Publish" at bounding box center [1043, 27] width 45 height 14
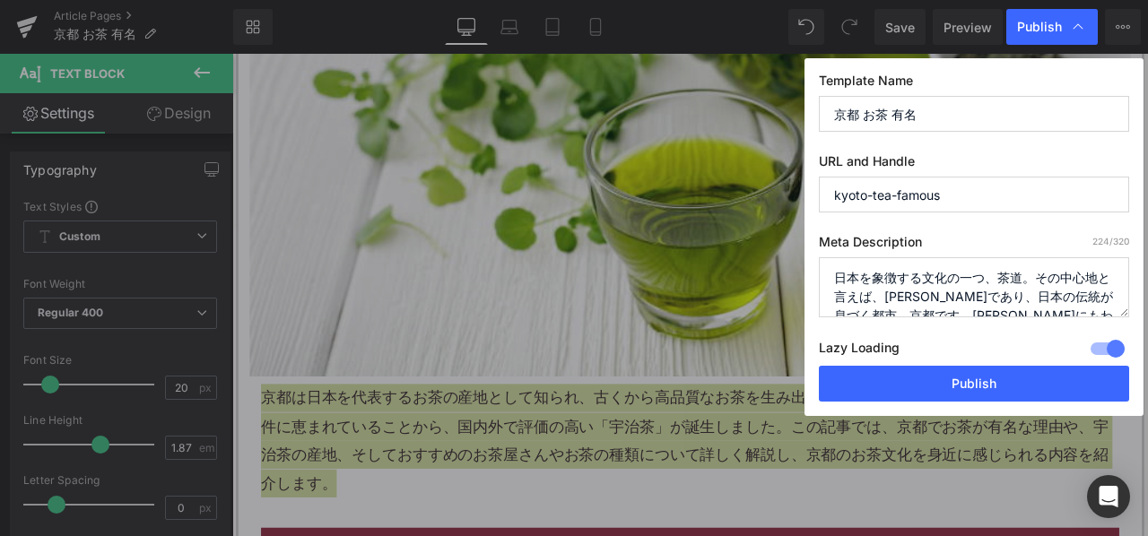
click at [896, 277] on textarea "日本を象徴する文化の一つ、茶道。その中心地と言えば、古都であり、日本の伝統が息づく都市、京都です。何世紀にもわたり、この美しい都市は独自の茶文化を発展させてき…" at bounding box center [974, 287] width 310 height 60
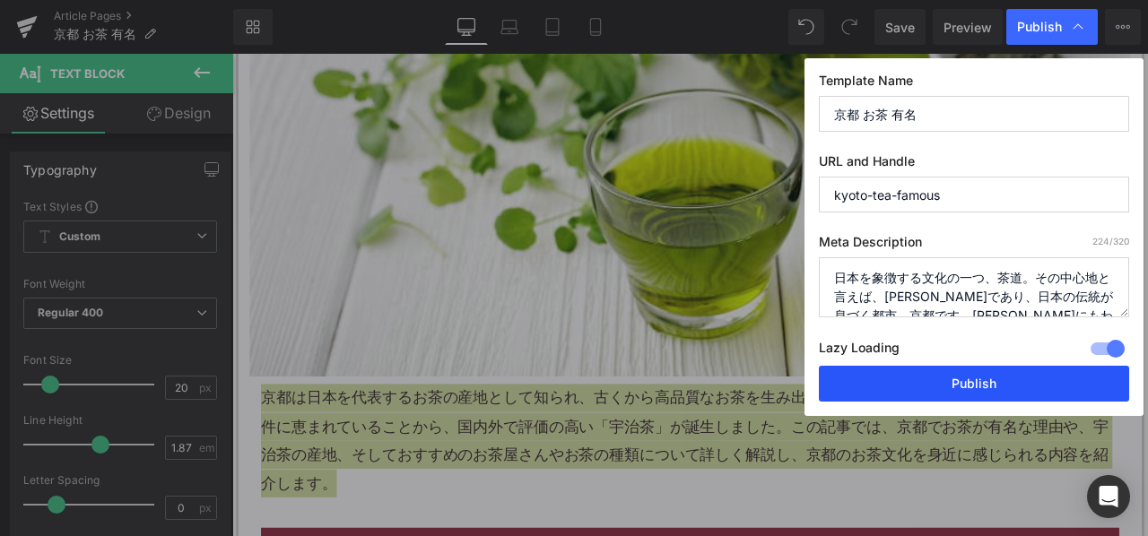
paste textarea "京都は日本を代表するお茶の産地として知られ、古くから高品質なお茶を生み出してきました。歴史的背景や気候・地理的条件に恵まれていることから、国内外で評価の高い「…"
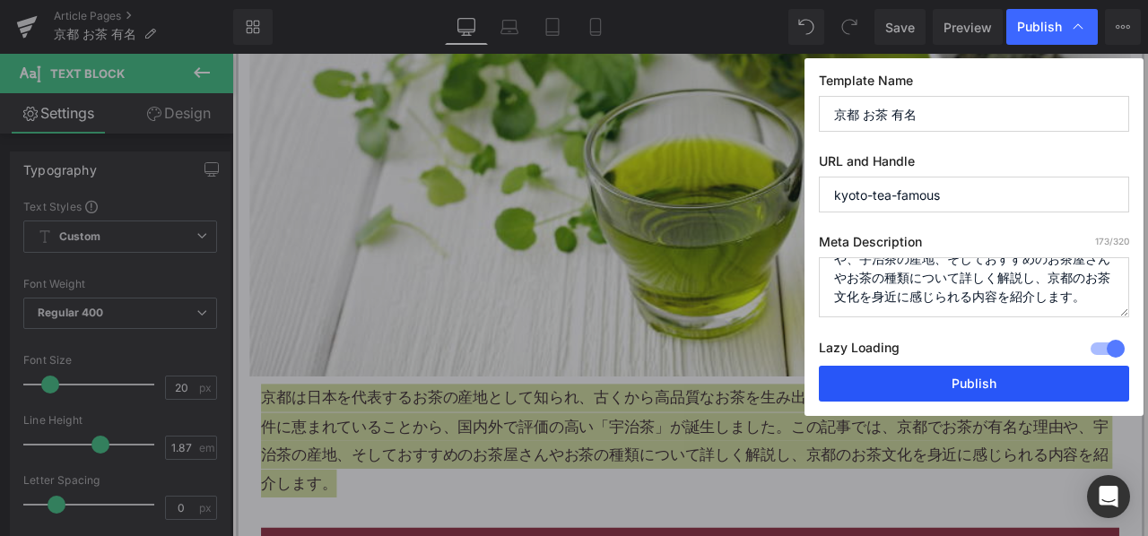
type textarea "京都は日本を代表するお茶の産地として知られ、古くから高品質なお茶を生み出してきました。歴史的背景や気候・地理的条件に恵まれていることから、国内外で評価の高い「…"
click at [872, 379] on button "Publish" at bounding box center [974, 384] width 310 height 36
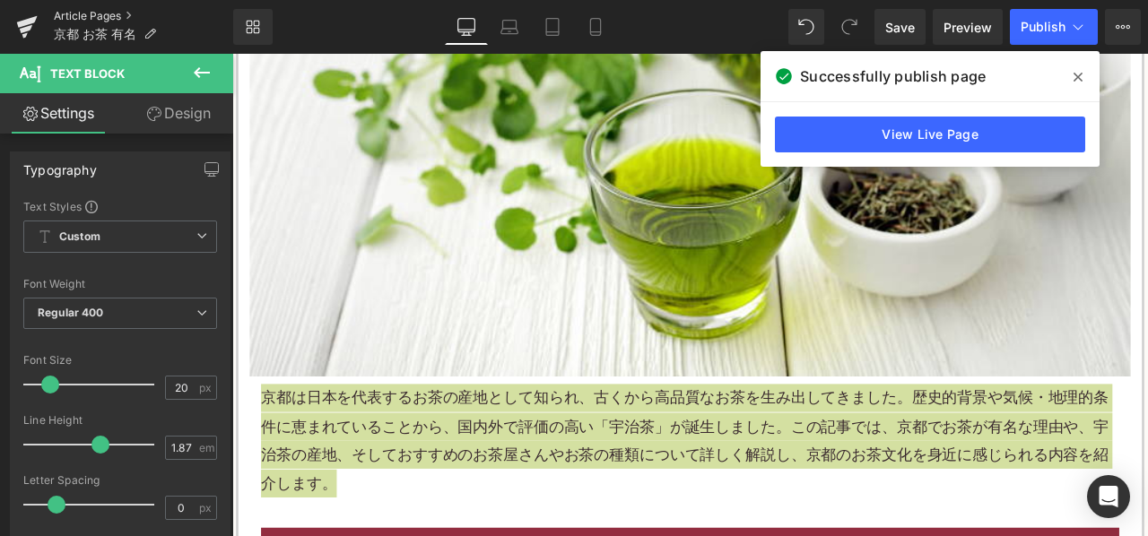
click at [112, 18] on link "Article Pages" at bounding box center [143, 16] width 179 height 14
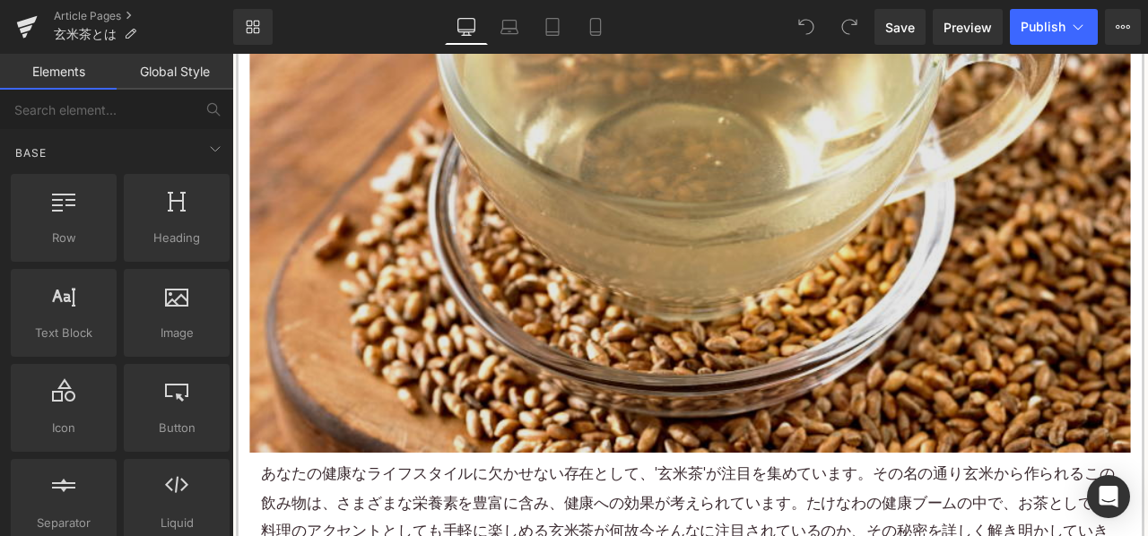
scroll to position [628, 0]
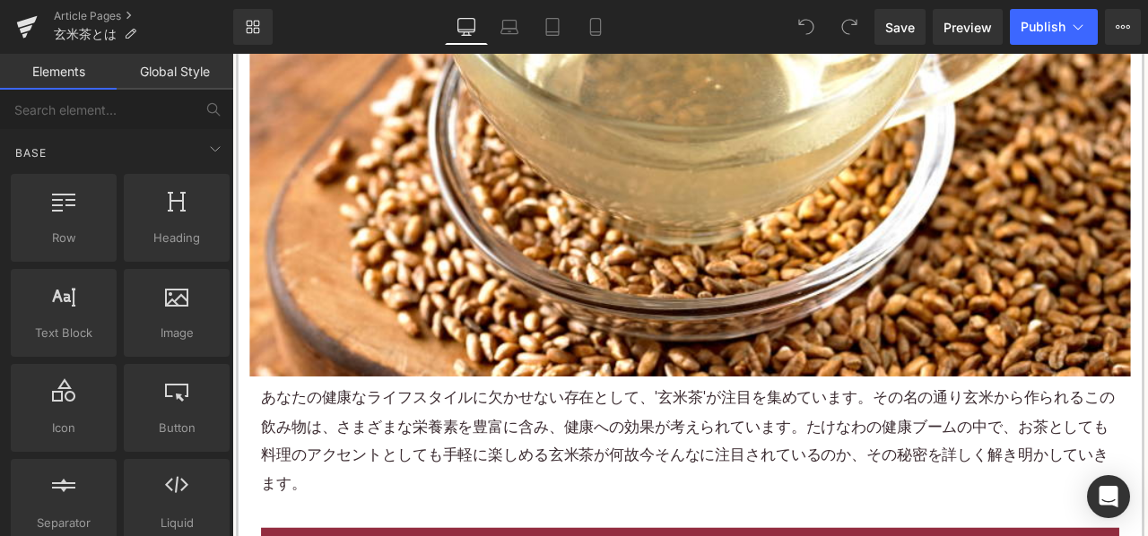
click at [522, 440] on div "あなたの健康なライフスタイルに欠かせない存在として、'玄米茶'が注目を集めています。その名の通り玄米から作られるこの飲み物は、さまざまな栄養素を豊富に含み、健…" at bounding box center [775, 513] width 1044 height 153
click at [521, 456] on p "あなたの健康なライフスタイルに欠かせない存在として、'玄米茶'が注目を集めています。その名の通り玄米から作られるこの飲み物は、さまざまな栄養素を豊富に含み、健…" at bounding box center [774, 513] width 1017 height 135
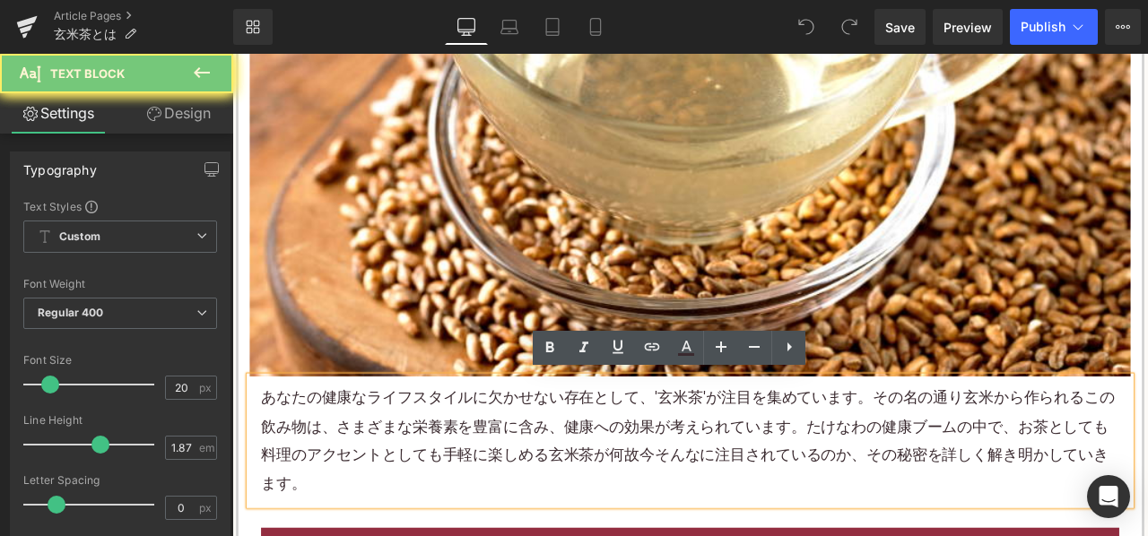
click at [547, 473] on p "あなたの健康なライフスタイルに欠かせない存在として、'玄米茶'が注目を集めています。その名の通り玄米から作られるこの飲み物は、さまざまな栄養素を豊富に含み、健…" at bounding box center [774, 513] width 1017 height 135
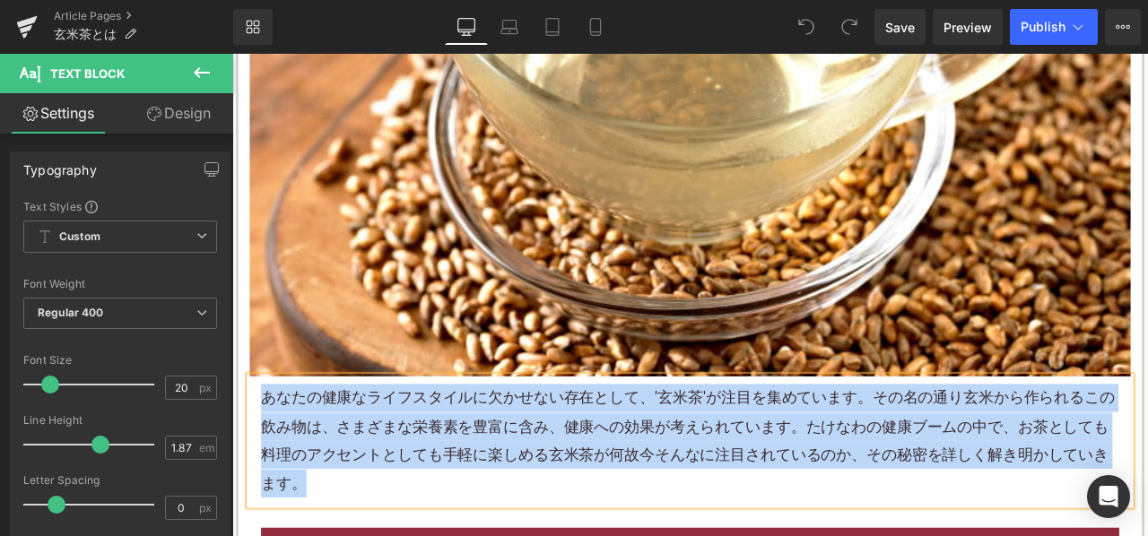
paste div
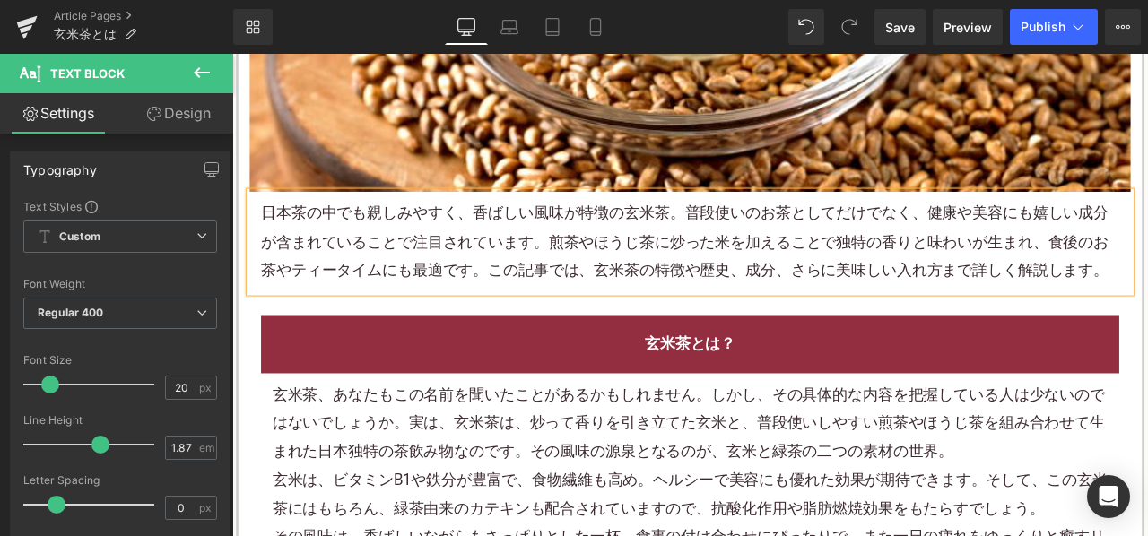
scroll to position [987, 0]
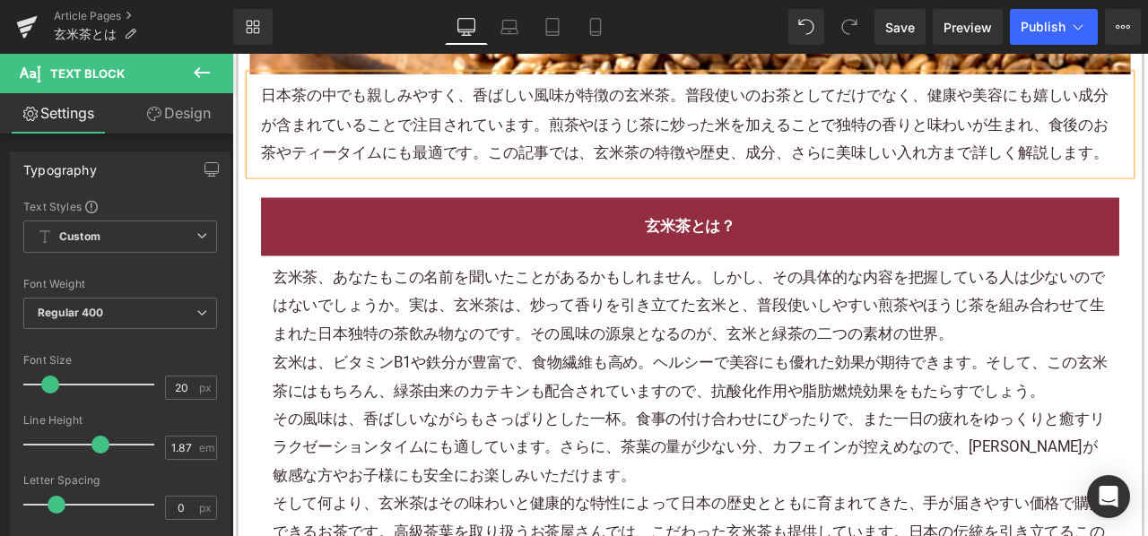
click at [540, 374] on div "玄米茶、あなたもこの名前を聞いたことがあるかもしれません。しかし、その具体的な内容を把握している人は少ないのではないでしょうか。実は、玄米茶は、炒って香りを引…" at bounding box center [775, 352] width 990 height 100
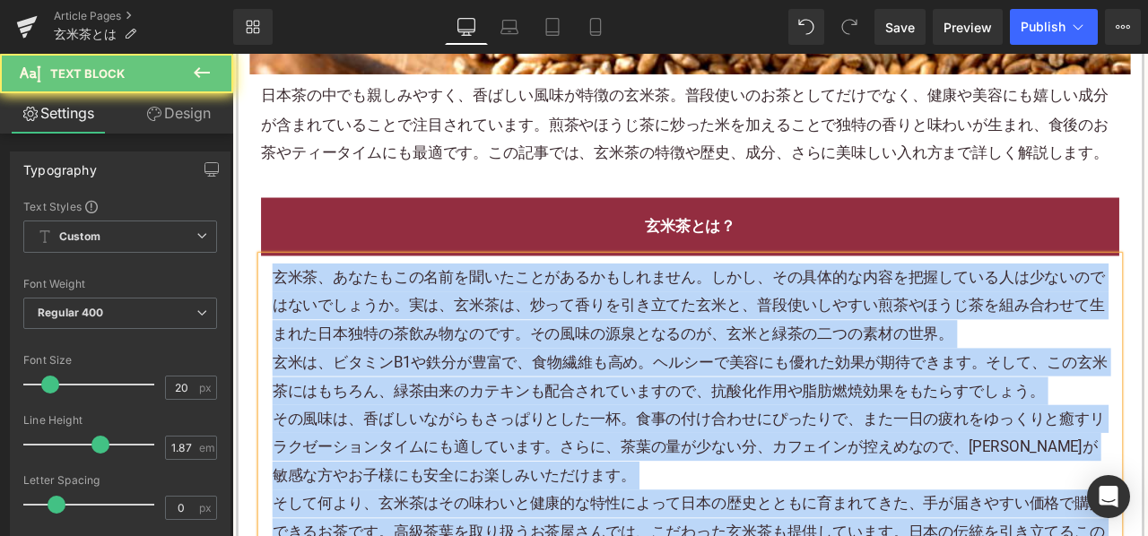
paste div
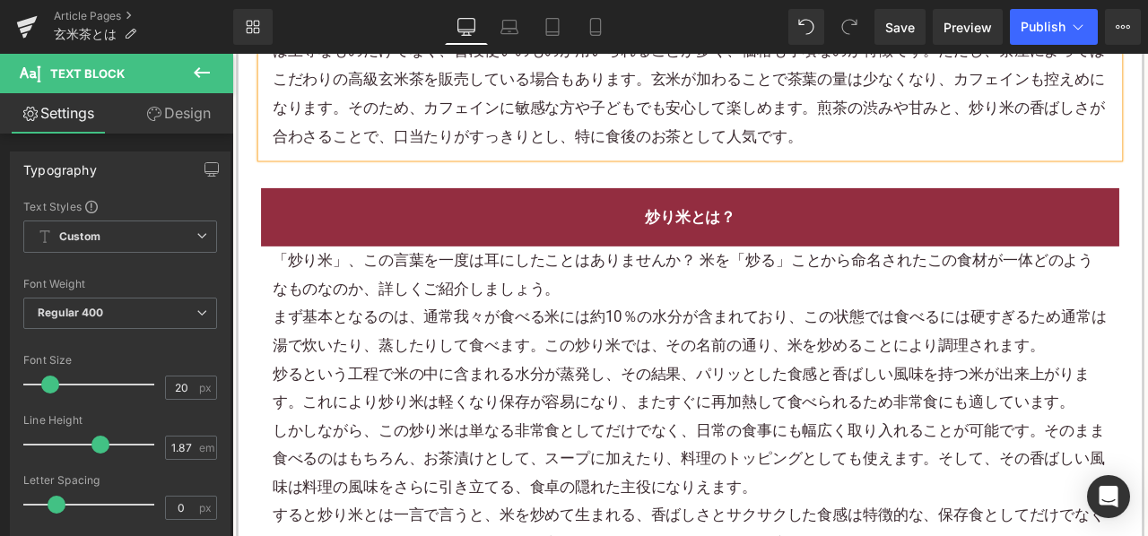
scroll to position [1346, 0]
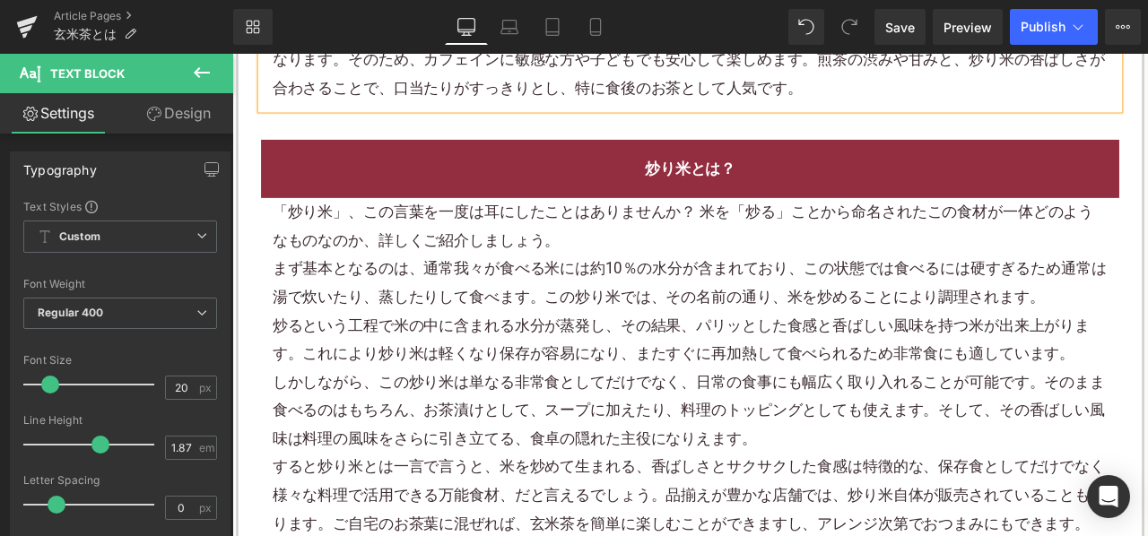
click at [439, 316] on div "まず基本となるのは、通常我々が食べる米には約10％の水分が含まれており、この状態では食べるには硬すぎるため通常は湯で炊いたり、蒸したりして食べます。この炒り米…" at bounding box center [775, 325] width 990 height 67
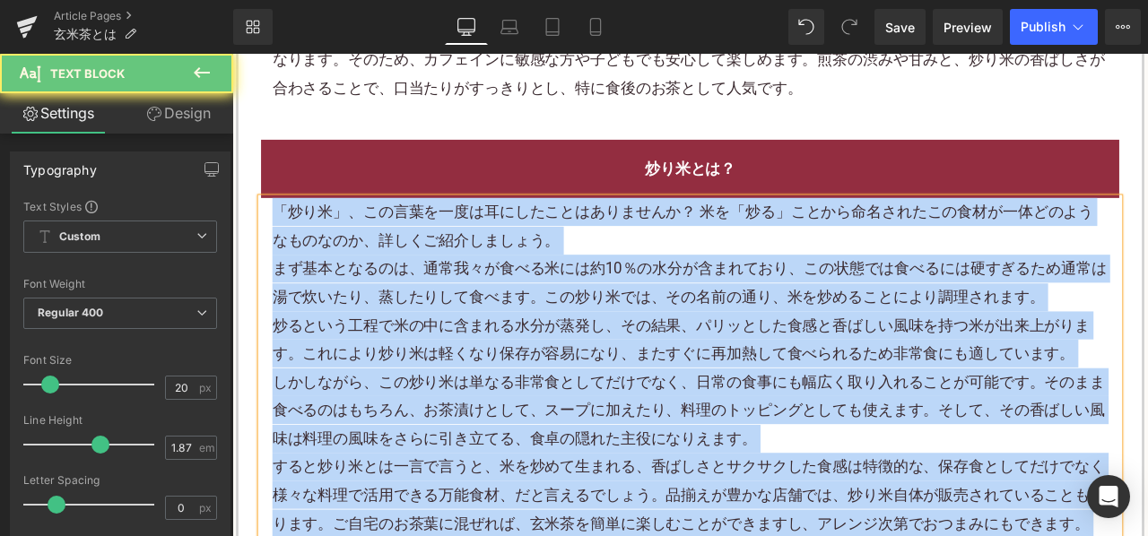
paste div
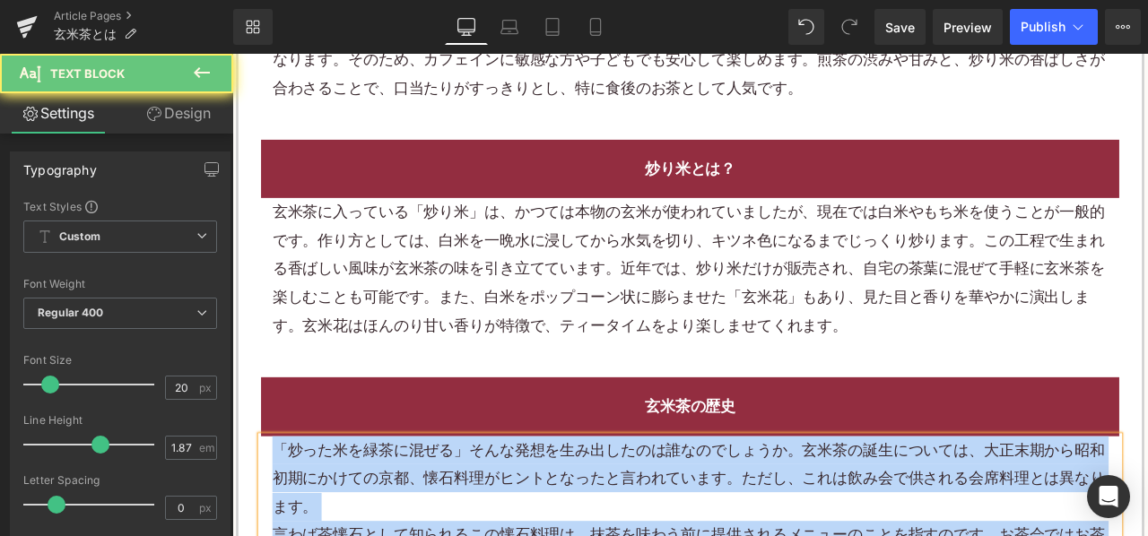
paste div
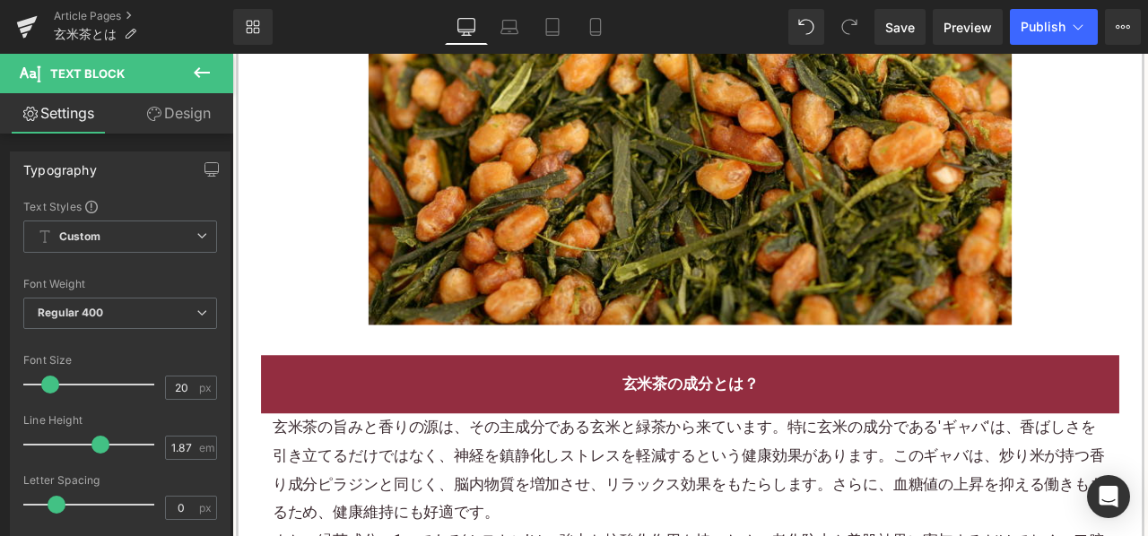
scroll to position [2332, 0]
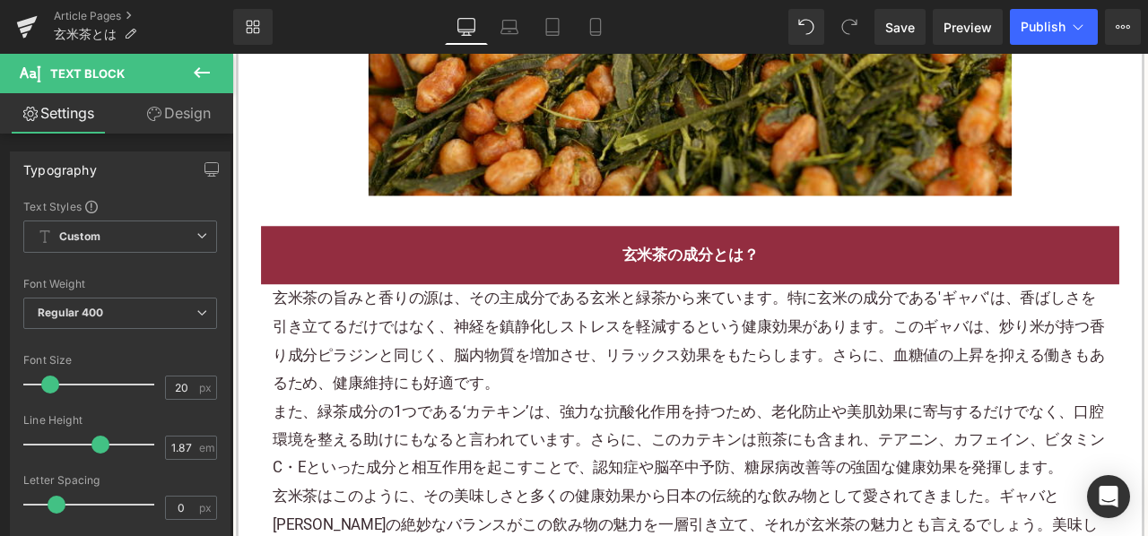
click at [586, 372] on p "玄米茶の旨みと香りの源は、その主成分である玄米と緑茶から来ています。特に玄米の成分である'ギャバ'は、香ばしさを引き立てるだけではなく、神経を鎮静化しストレス…" at bounding box center [775, 394] width 990 height 135
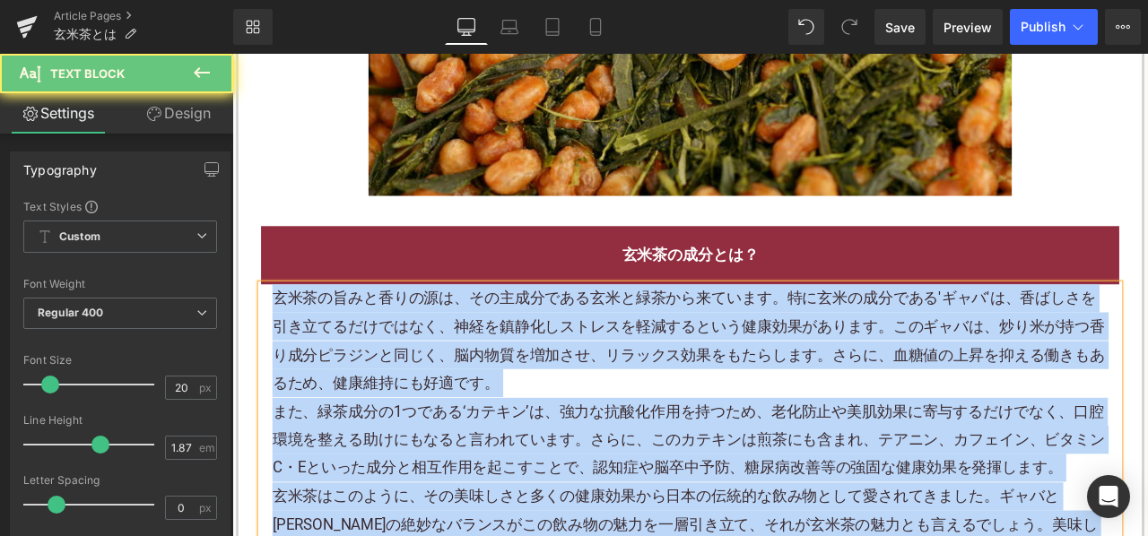
paste div
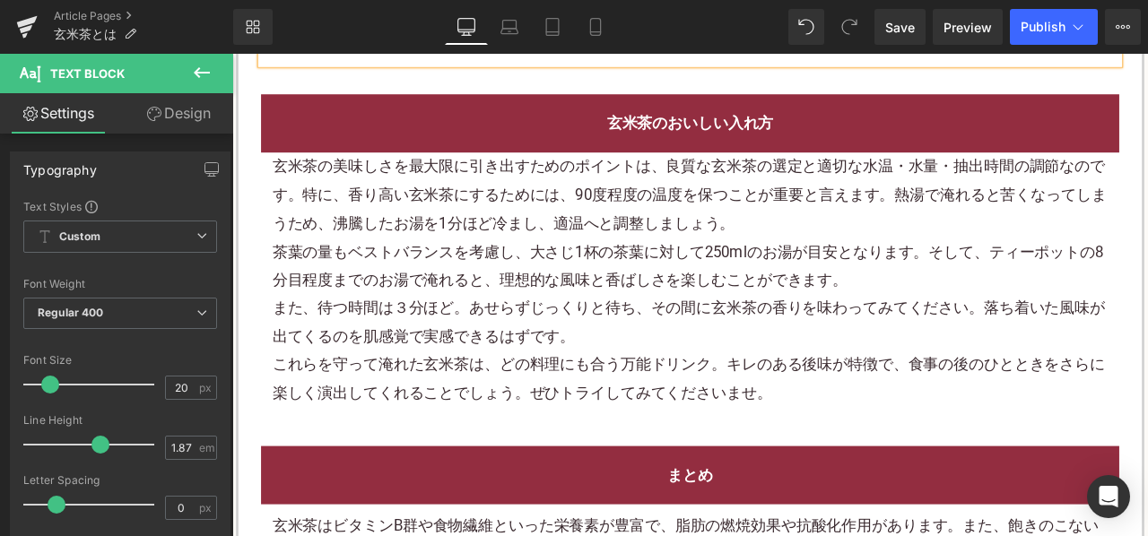
scroll to position [2781, 0]
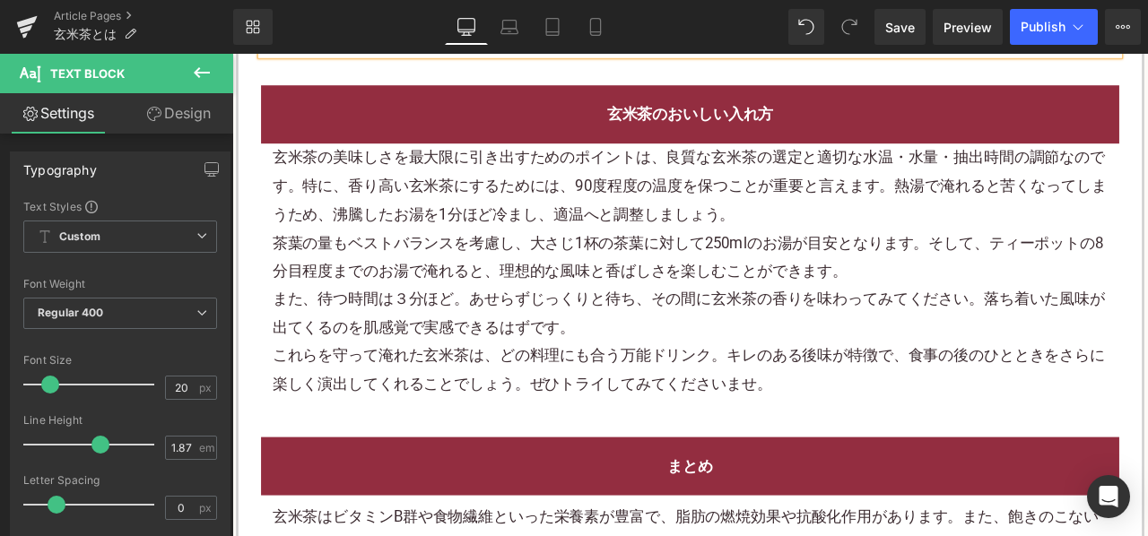
click at [632, 308] on p "茶葉の量もベストバランスを考慮し、大さじ1杯の茶葉に対して250mlのお湯が目安となります。そして、ティーポットの8分目程度までのお湯で淹れると、理想的な風味…" at bounding box center [775, 295] width 990 height 67
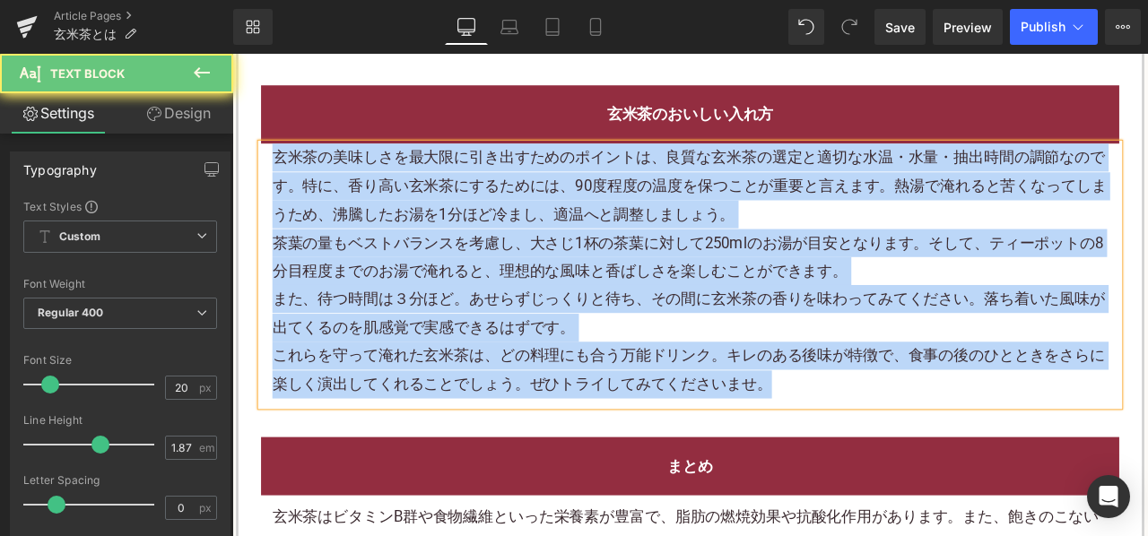
paste div
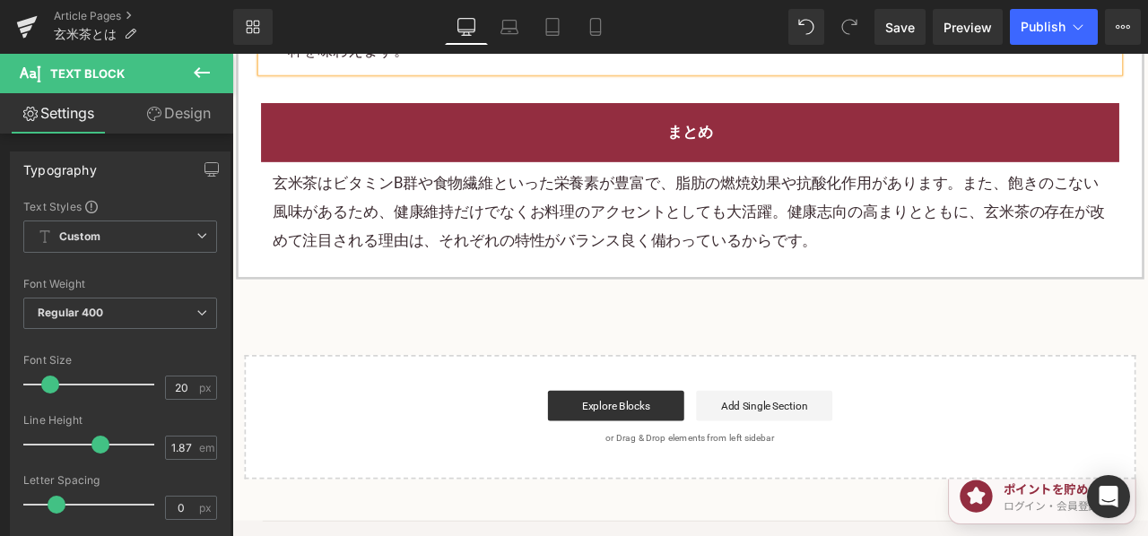
scroll to position [3050, 0]
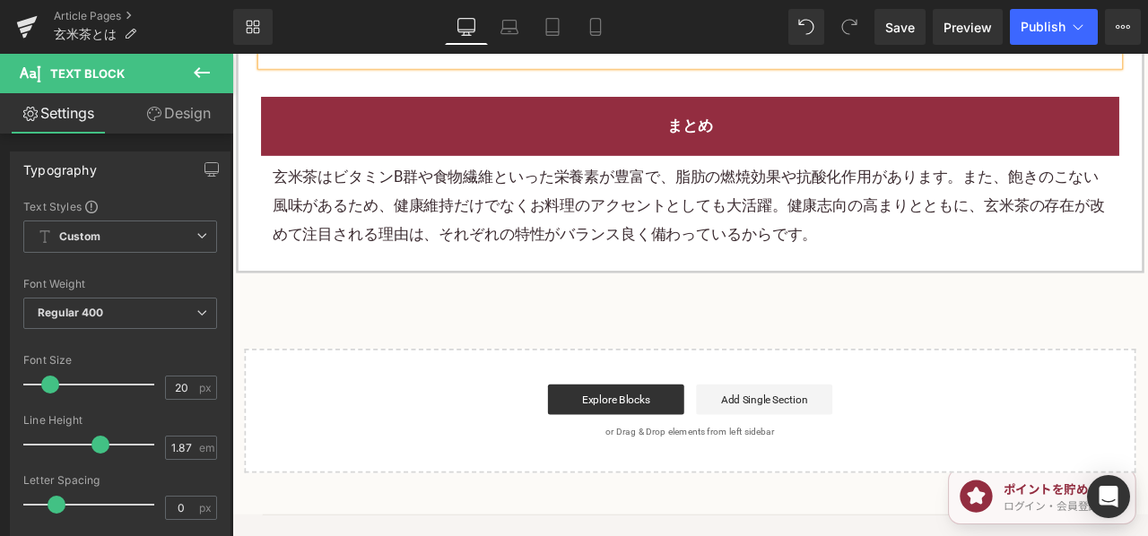
click at [510, 197] on p "玄米茶はビタミンB群や食物繊維といった栄養素が豊富で、脂肪の燃焼効果や抗酸化作用があります。また、飽きのこない風味があるため、健康維持だけでなくお料理のアクセ…" at bounding box center [775, 234] width 990 height 100
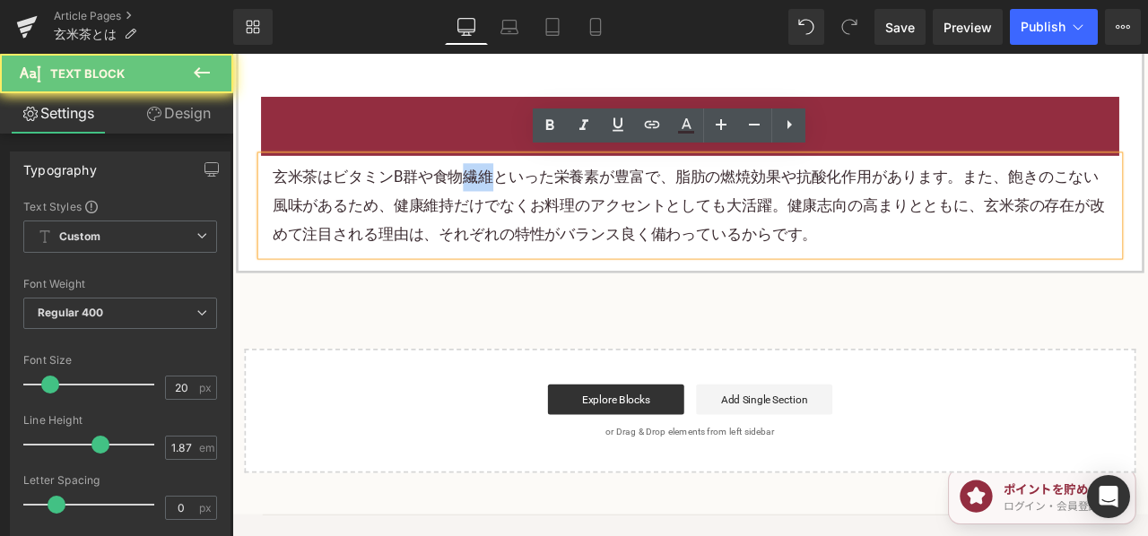
click at [510, 197] on p "玄米茶はビタミンB群や食物繊維といった栄養素が豊富で、脂肪の燃焼効果や抗酸化作用があります。また、飽きのこない風味があるため、健康維持だけでなくお料理のアクセ…" at bounding box center [775, 234] width 990 height 100
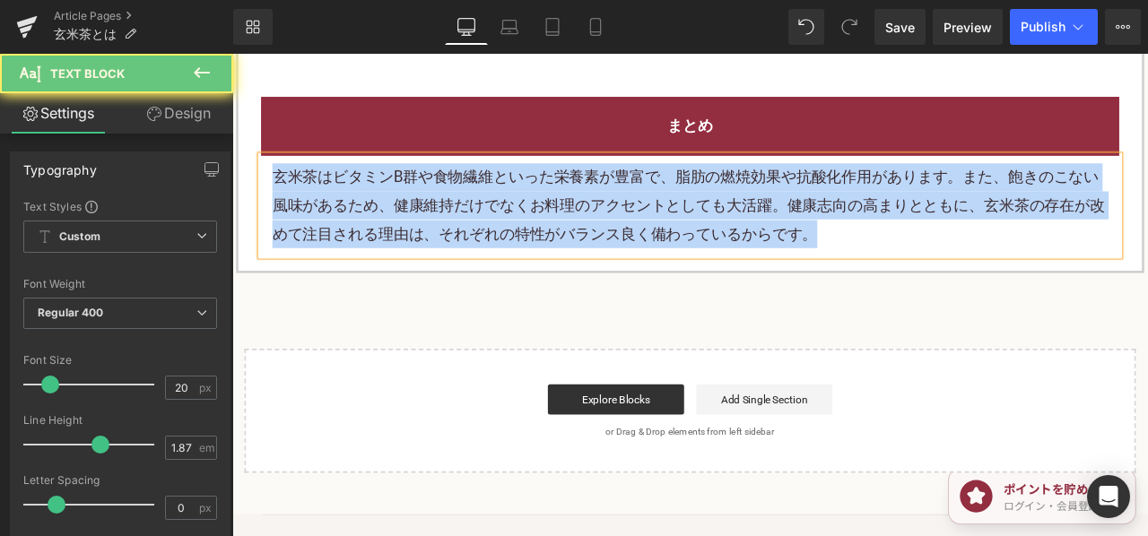
paste div
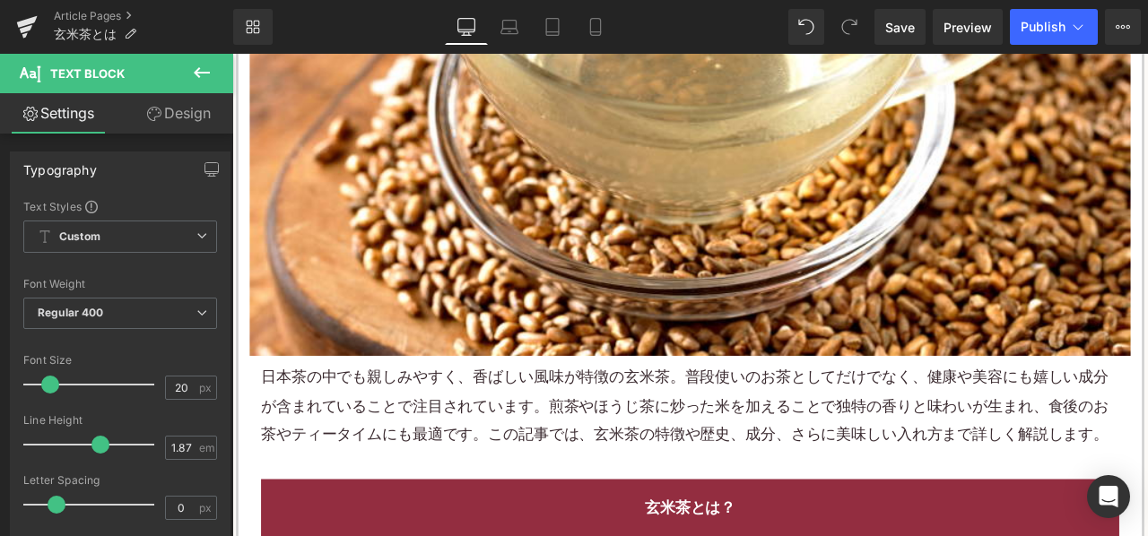
scroll to position [718, 0]
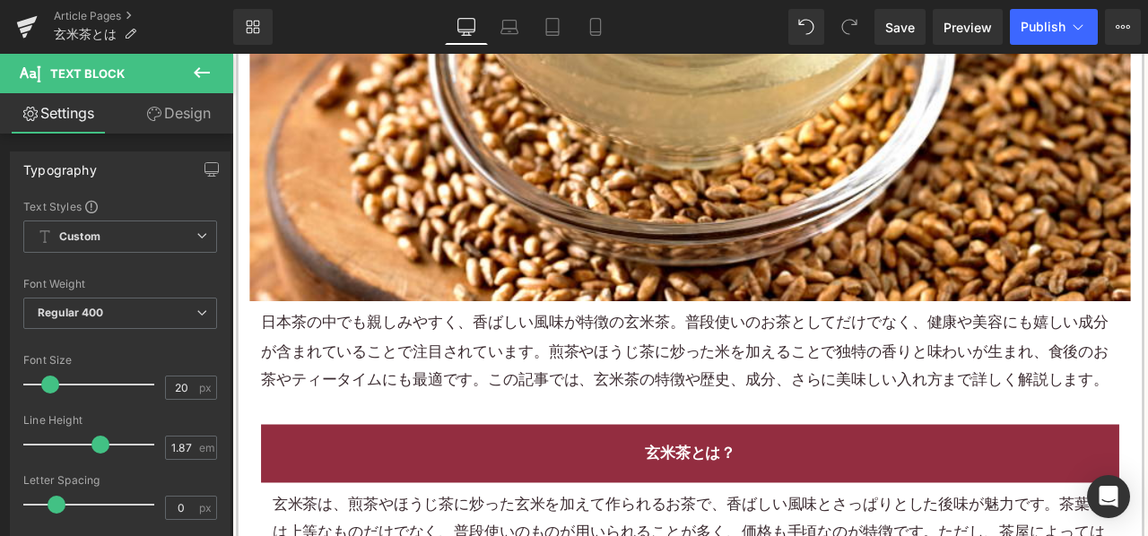
click at [702, 416] on p "日本茶の中でも親しみやすく、香ばしい風味が特徴の玄米茶。普段使いのお茶としてだけでなく、健康や美容にも嬉しい成分が含まれていることで注目されています。煎茶やほ…" at bounding box center [774, 406] width 1017 height 100
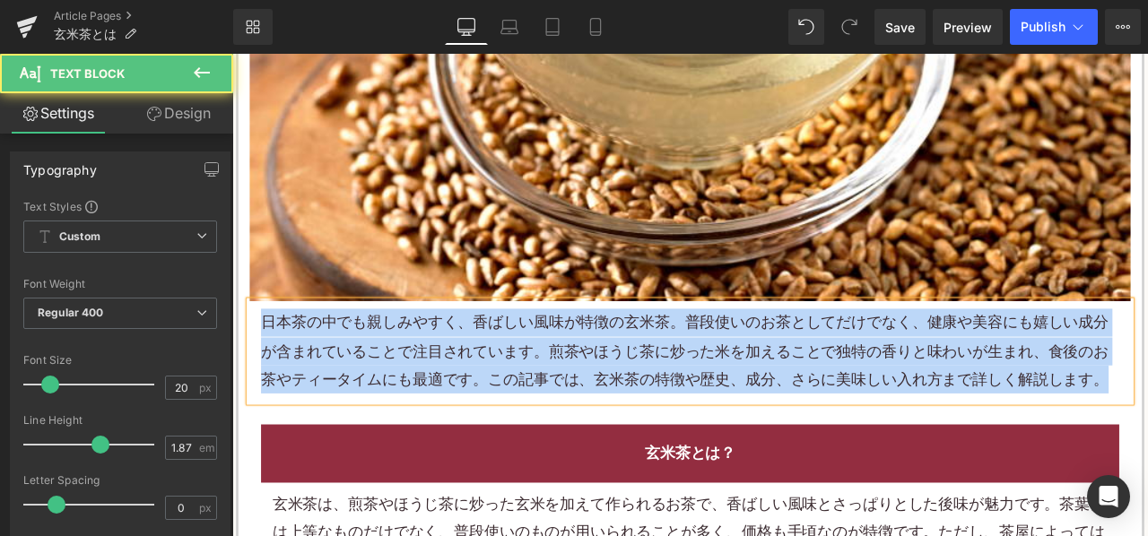
copy p "日本茶の中でも親しみやすく、香ばしい風味が特徴の玄米茶。普段使いのお茶としてだけでなく、健康や美容にも嬉しい成分が含まれていることで注目されています。煎茶やほ…"
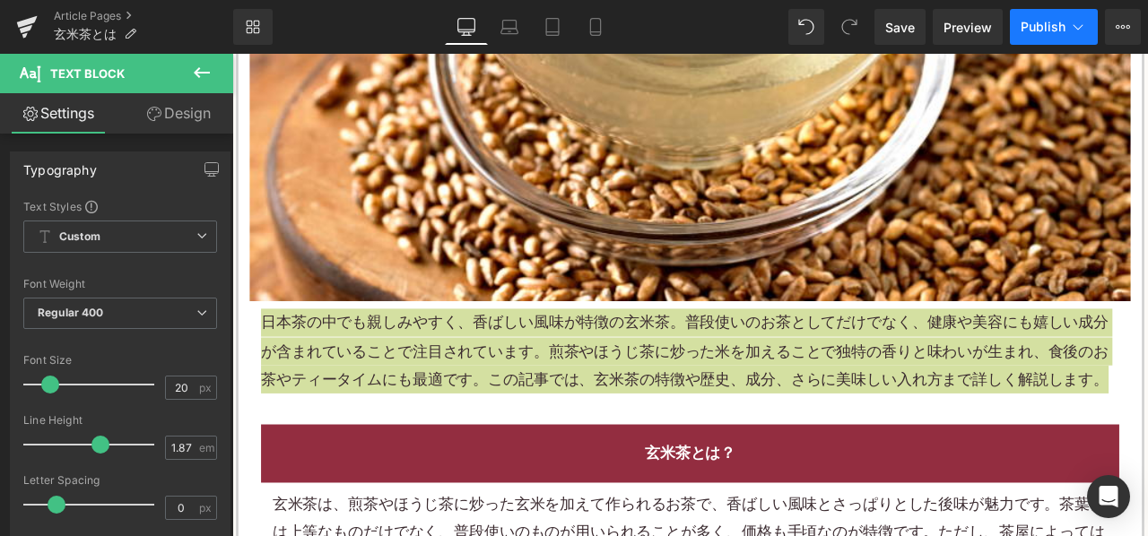
click at [1071, 22] on icon at bounding box center [1078, 27] width 18 height 18
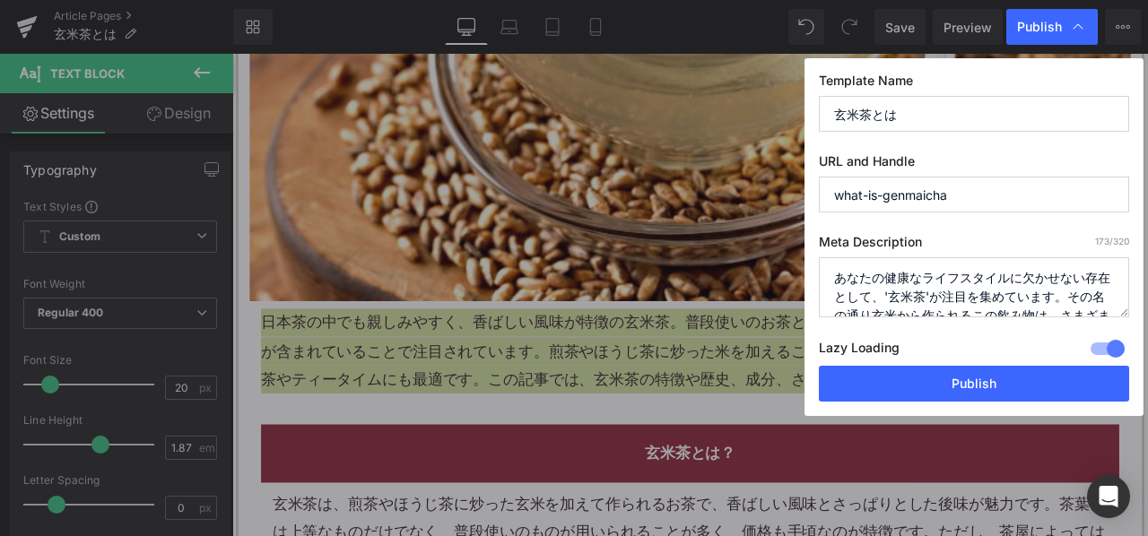
click at [963, 266] on textarea "あなたの健康なライフスタイルに欠かせない存在として、'玄米茶'が注目を集めています。その名の通り玄米から作られるこの飲み物は、さまざまな栄養素を豊富に含み、健…" at bounding box center [974, 287] width 310 height 60
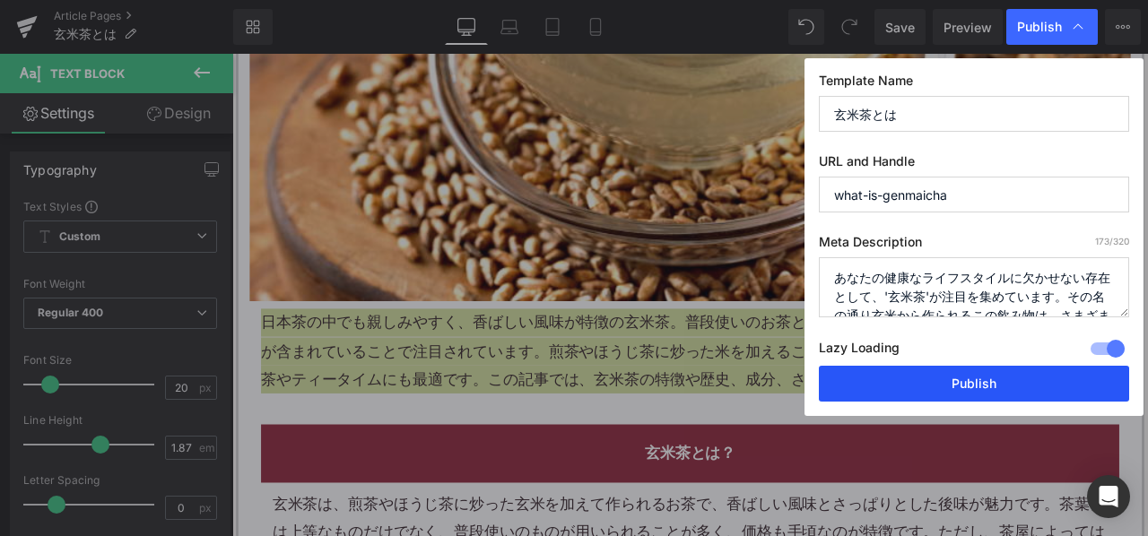
paste textarea "日本茶の中でも親しみやすく、香ばしい風味が特徴の玄米茶。普段使いのお茶としてだけでなく、健康や美容にも嬉しい成分が含まれていることで注目されています。煎茶やほ…"
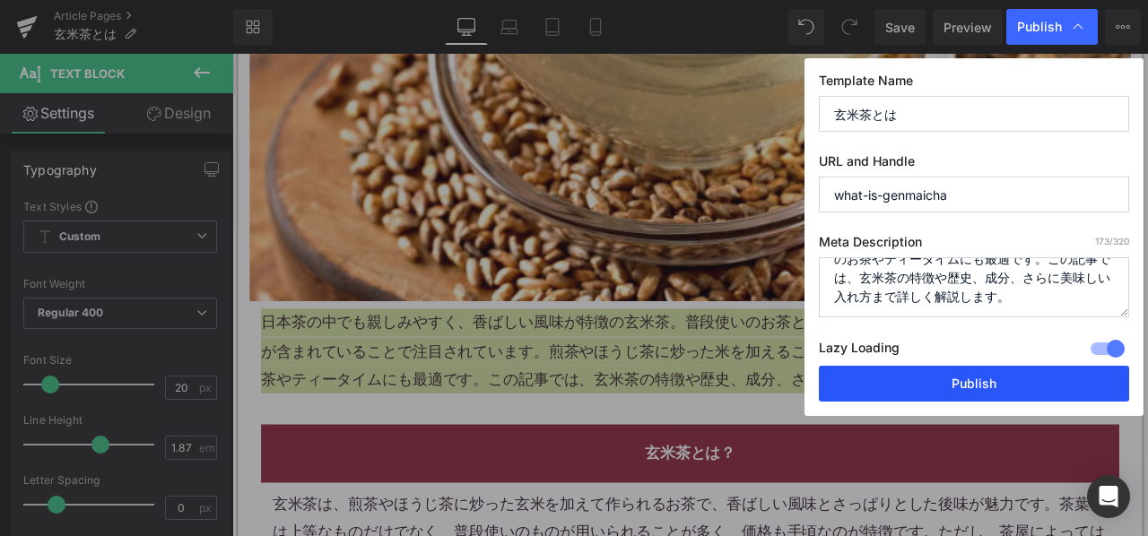
type textarea "日本茶の中でも親しみやすく、香ばしい風味が特徴の玄米茶。普段使いのお茶としてだけでなく、健康や美容にも嬉しい成分が含まれていることで注目されています。煎茶やほ…"
drag, startPoint x: 942, startPoint y: 376, endPoint x: 715, endPoint y: 205, distance: 284.4
click at [942, 376] on button "Publish" at bounding box center [974, 384] width 310 height 36
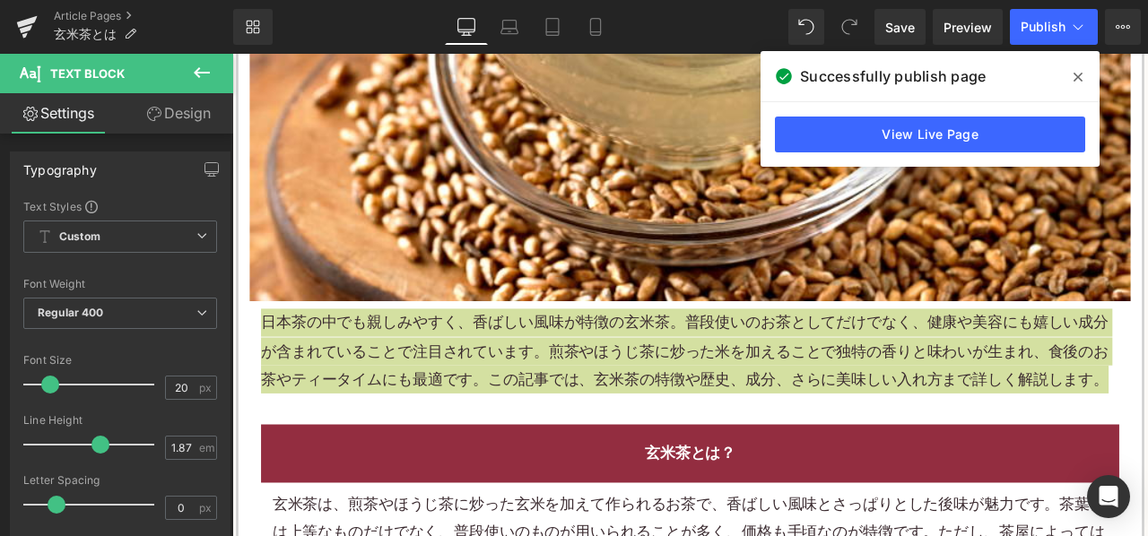
click at [99, 5] on div "Article Pages 玄米茶とは" at bounding box center [116, 27] width 233 height 54
click at [96, 9] on link "Article Pages" at bounding box center [143, 16] width 179 height 14
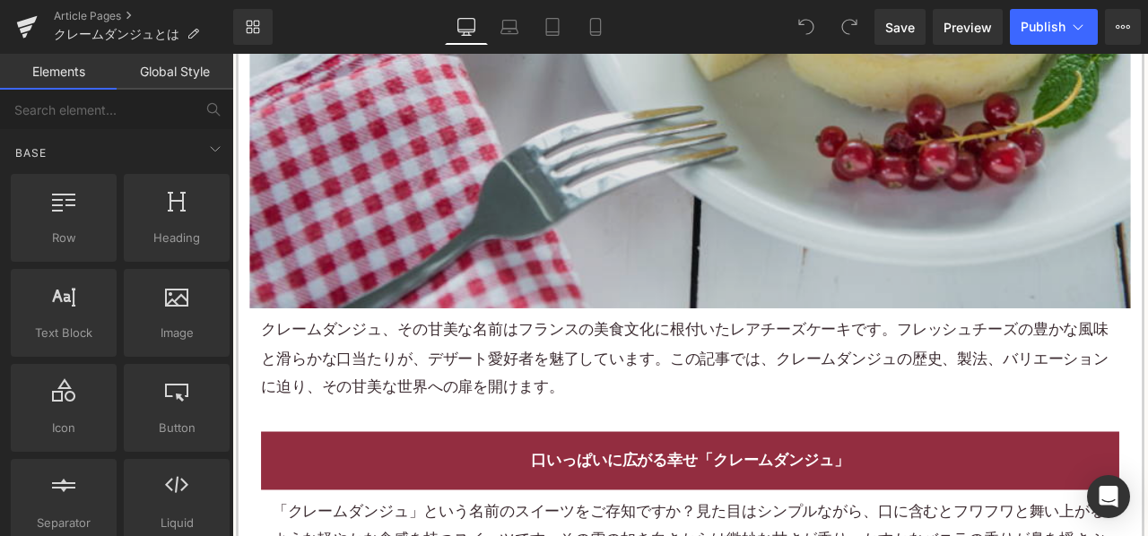
scroll to position [718, 0]
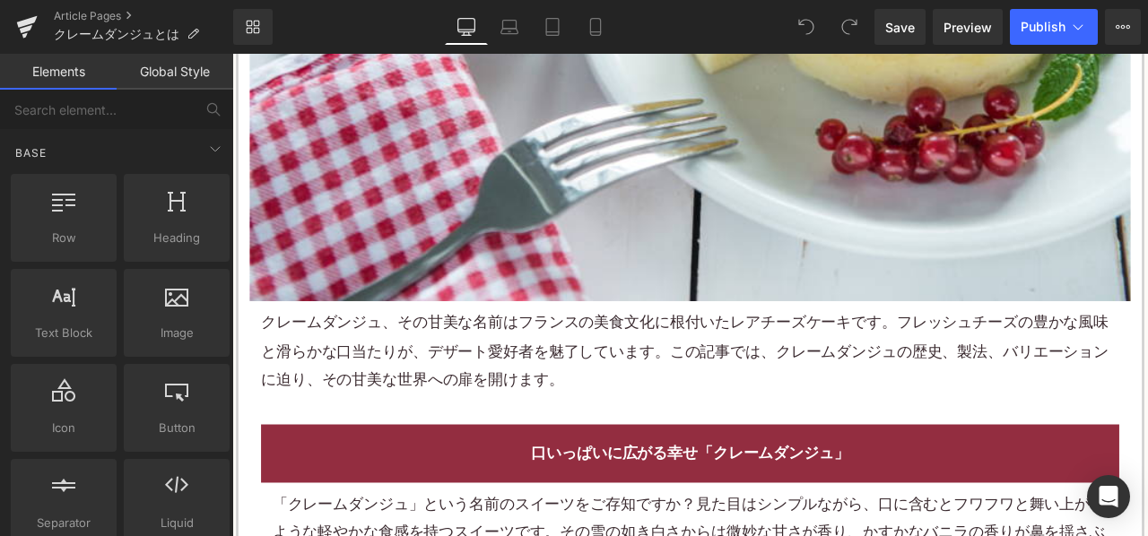
click at [588, 410] on p "クレームダンジュ、その甘美な名前はフランスの美食文化に根付いたレアチーズケーキです。フレッシュチーズの豊かな風味と滑らかな口当たりが、デザート愛好者を魅了して…" at bounding box center [774, 406] width 1017 height 100
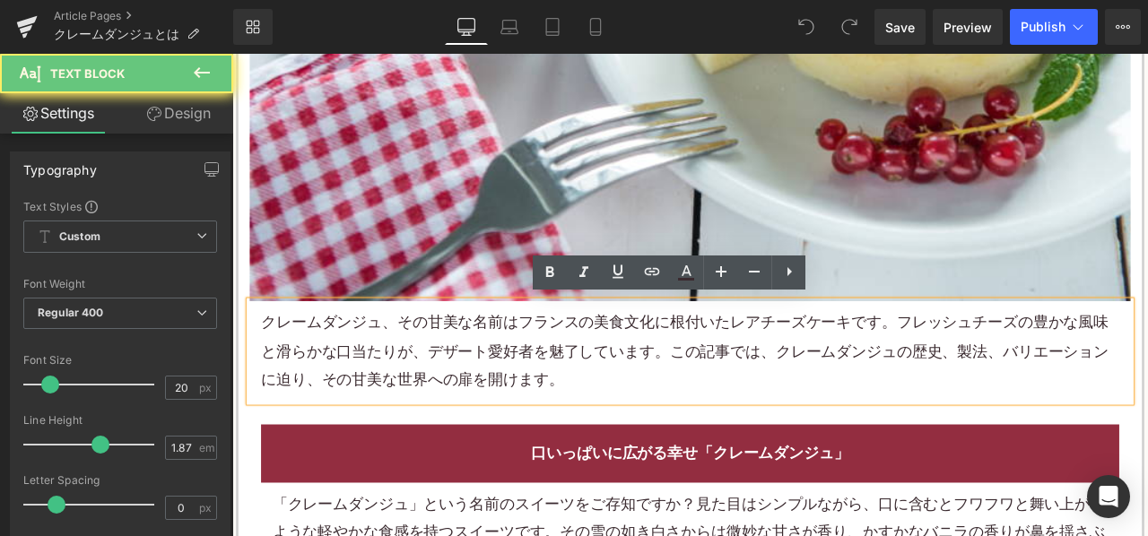
click at [588, 410] on p "クレームダンジュ、その甘美な名前はフランスの美食文化に根付いたレアチーズケーキです。フレッシュチーズの豊かな風味と滑らかな口当たりが、デザート愛好者を魅了して…" at bounding box center [774, 406] width 1017 height 100
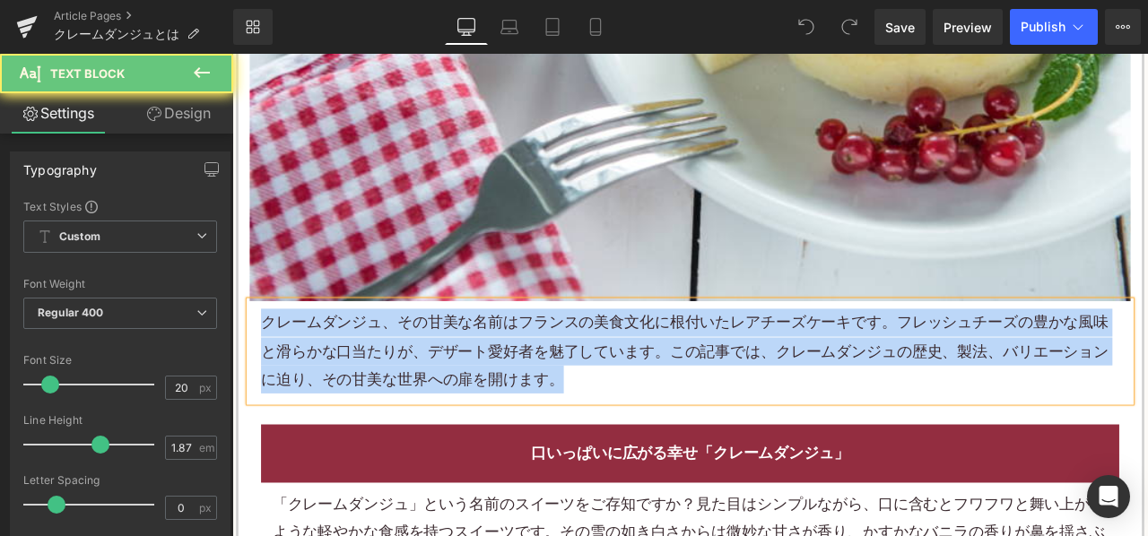
paste div
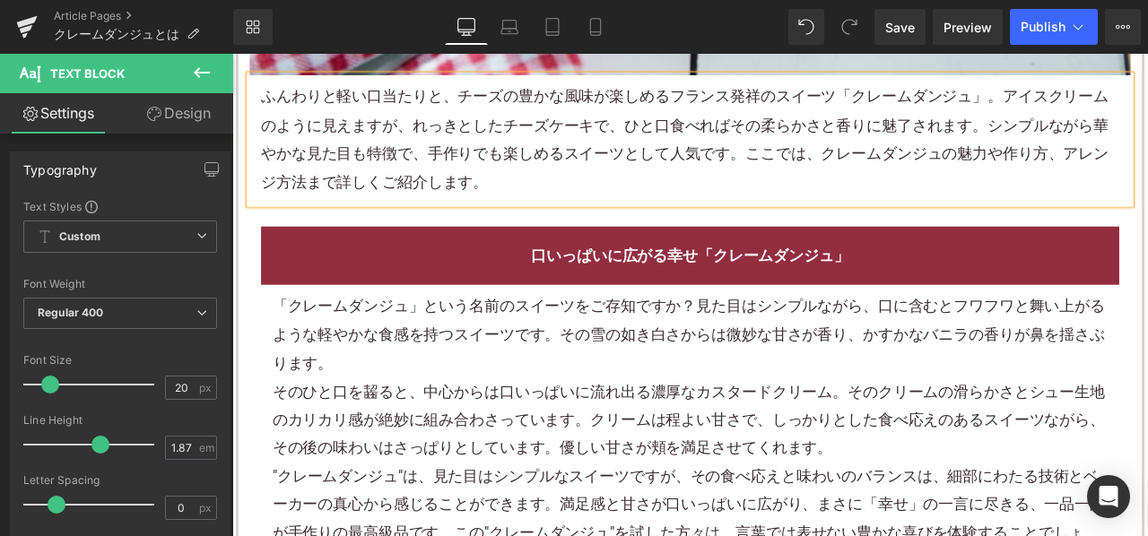
scroll to position [987, 0]
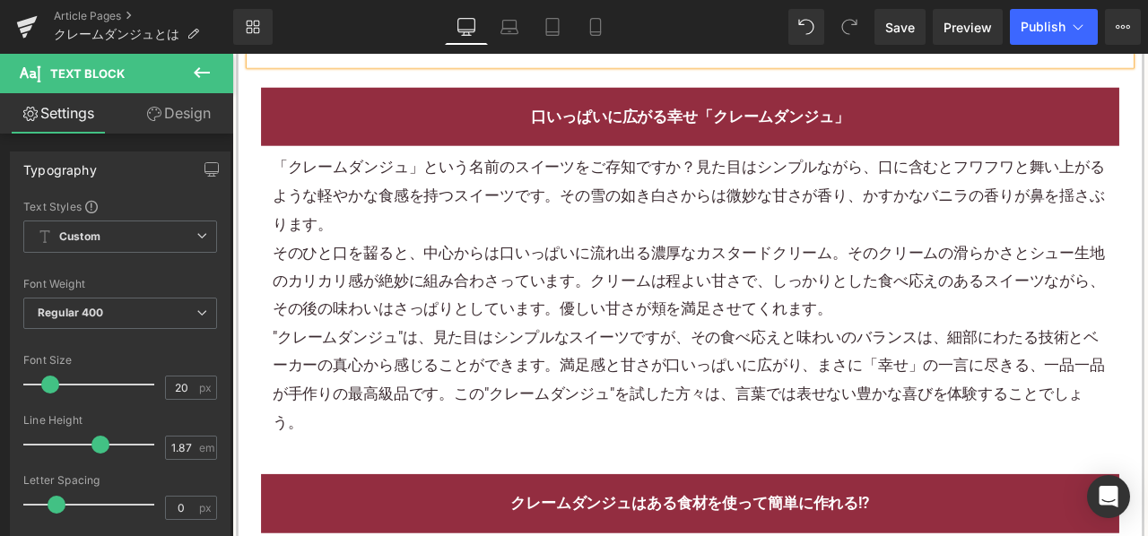
click at [532, 318] on div "そのひと口を齧ると、中心からは口いっぱいに流れ出る濃厚なカスタードクリーム。そのクリームの滑らかさとシュー生地のカリカリ感が絶妙に組み合わさっています。クリー…" at bounding box center [775, 324] width 990 height 100
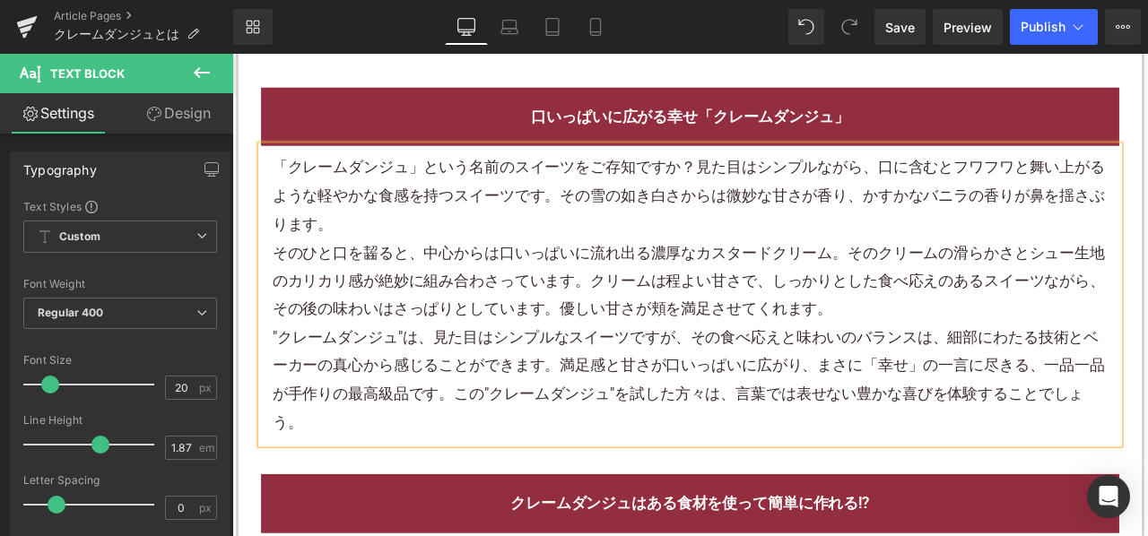
scroll to position [1166, 0]
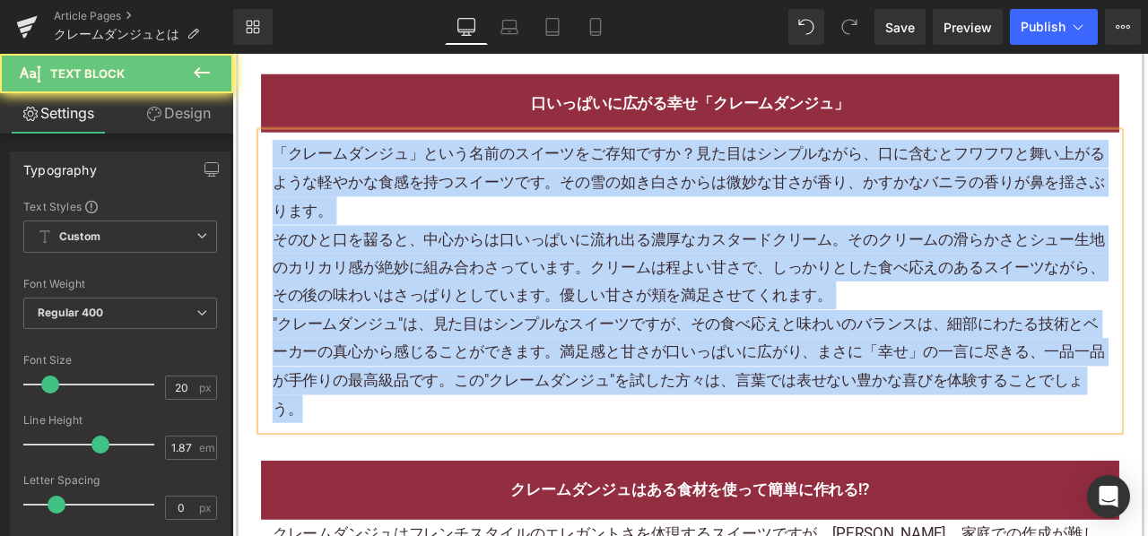
paste div
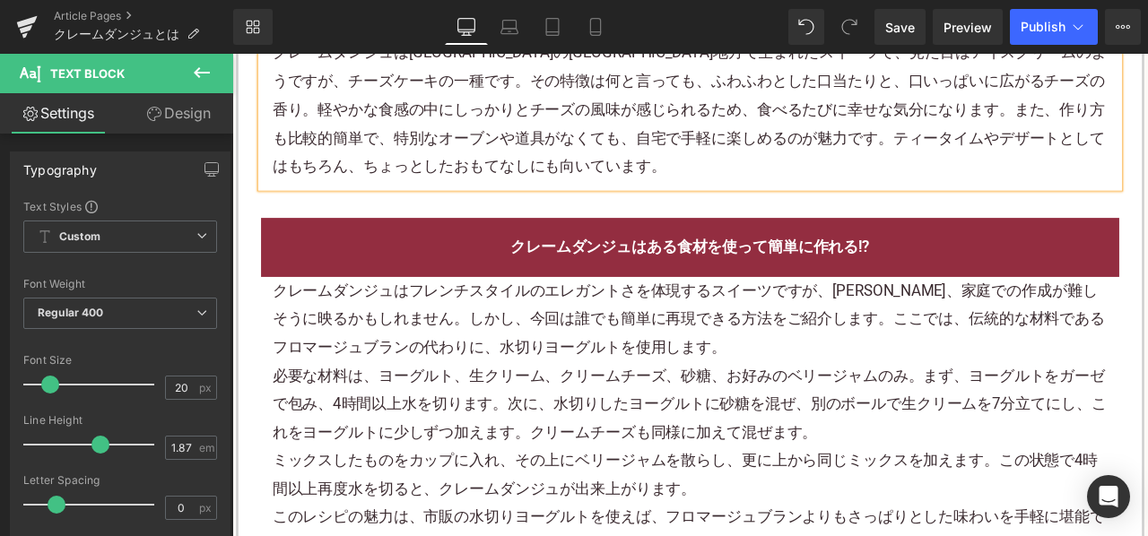
scroll to position [1435, 0]
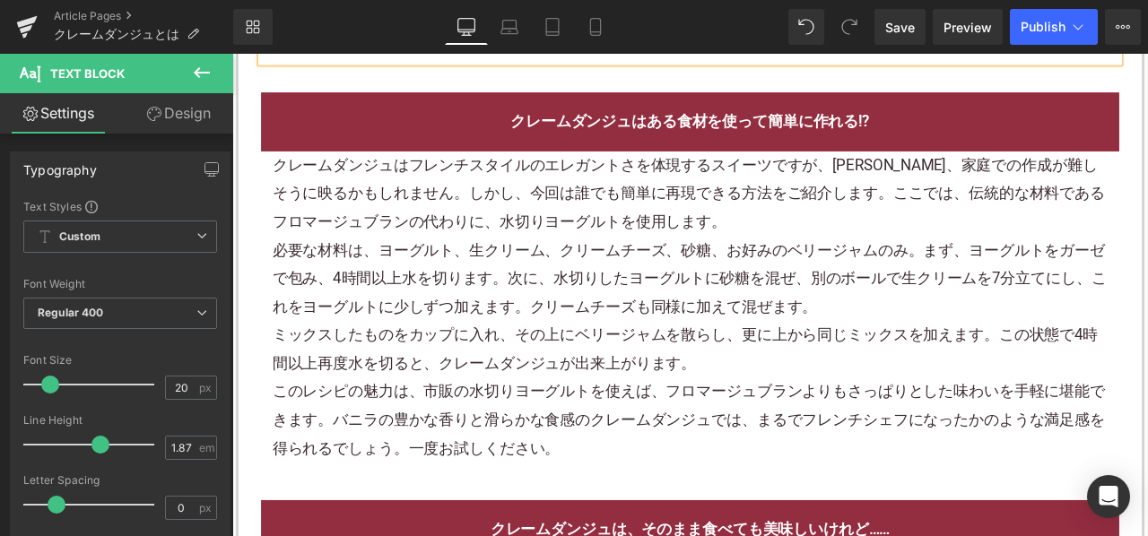
click at [503, 236] on div "クレームダンジュはフレンチスタイルのエレガントさを体現するスイーツですが、一見、家庭での作成が難しそうに映るかもしれません。しかし、今回は誰でも簡単に再現でき…" at bounding box center [775, 220] width 990 height 100
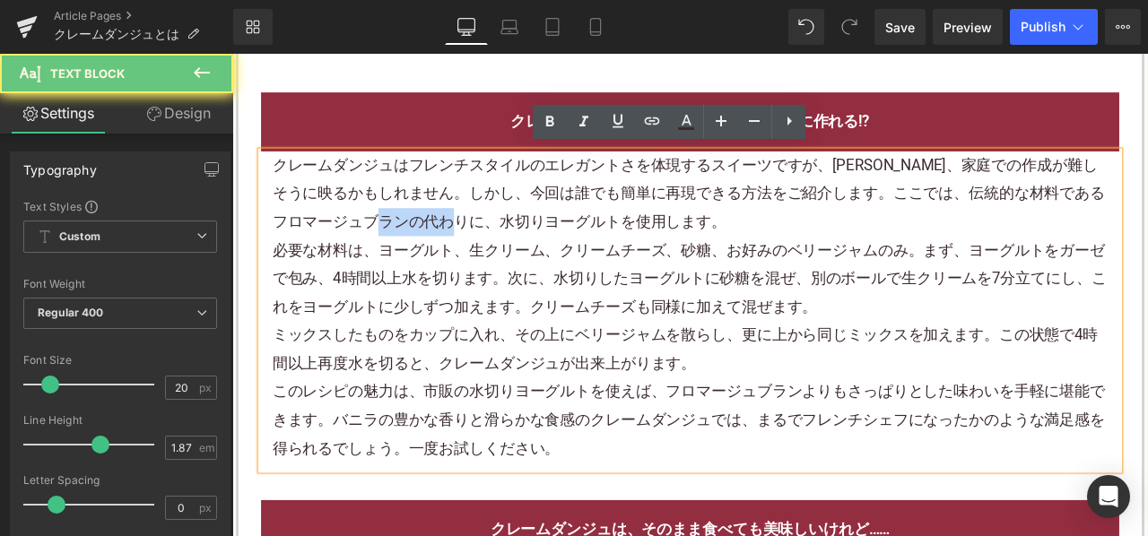
click at [503, 236] on div "クレームダンジュはフレンチスタイルのエレガントさを体現するスイーツですが、一見、家庭での作成が難しそうに映るかもしれません。しかし、今回は誰でも簡単に再現でき…" at bounding box center [775, 220] width 990 height 100
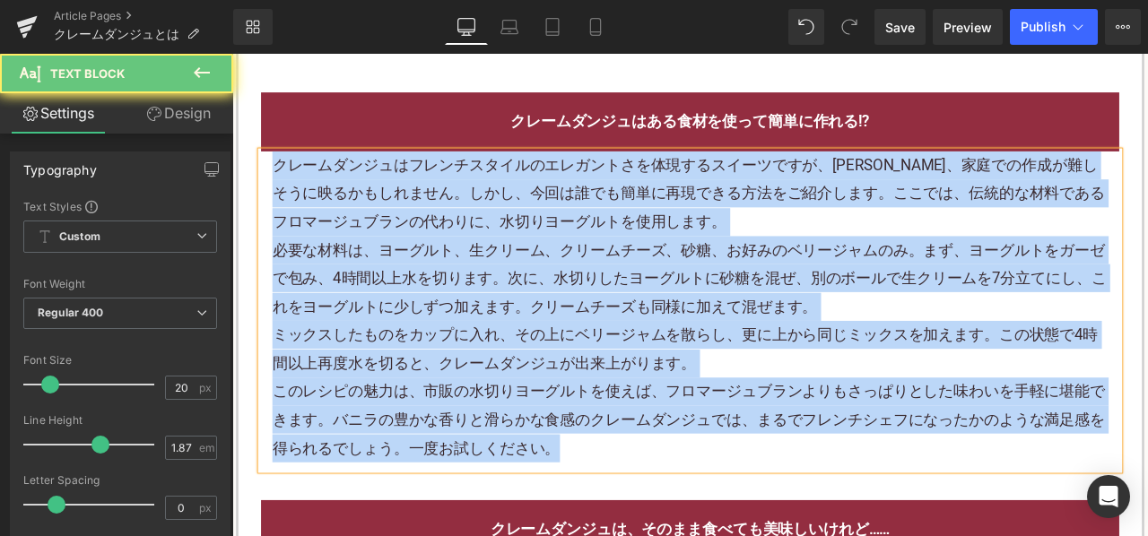
paste div
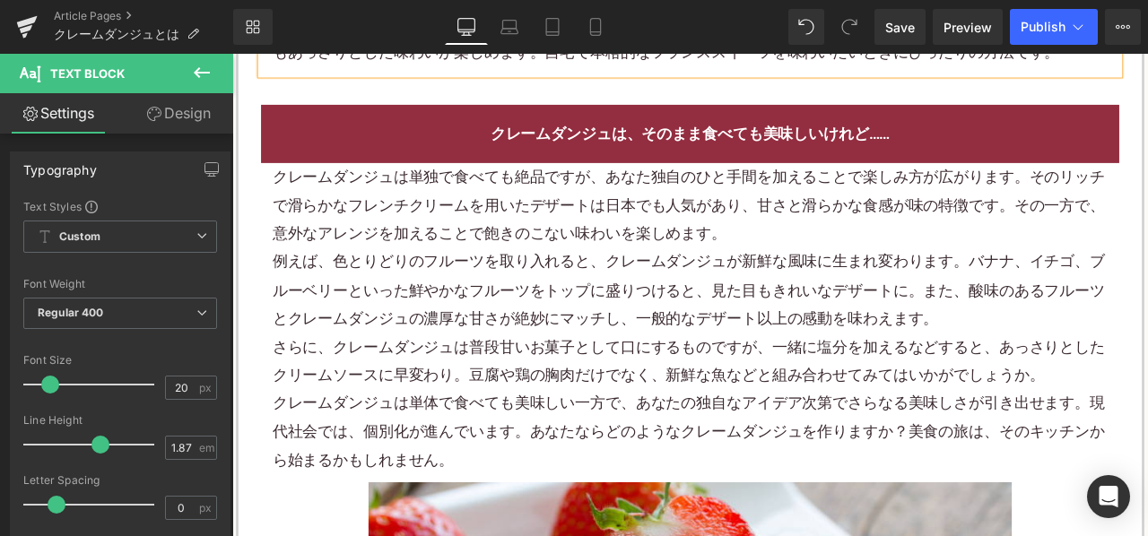
click at [521, 311] on p "例えば、色とりどりのフルーツを取り入れると、クレームダンジュが新鮮な風味に生まれ変わります。バナナ、イチゴ、ブルーベリーといった鮮やかなフルーツをトップに盛り…" at bounding box center [775, 333] width 990 height 100
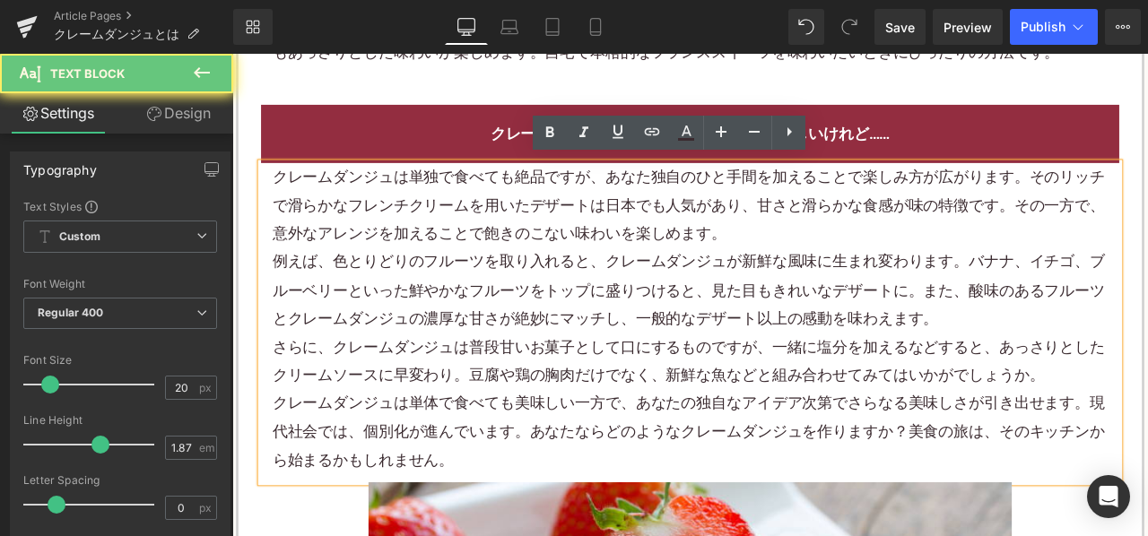
scroll to position [1704, 0]
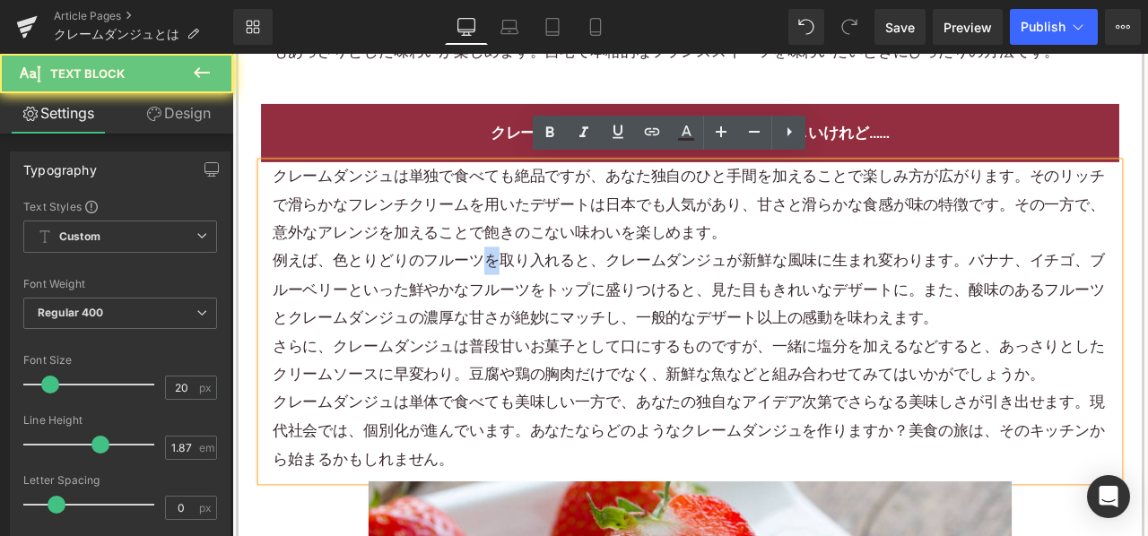
click at [521, 311] on p "例えば、色とりどりのフルーツを取り入れると、クレームダンジュが新鮮な風味に生まれ変わります。バナナ、イチゴ、ブルーベリーといった鮮やかなフルーツをトップに盛り…" at bounding box center [775, 333] width 990 height 100
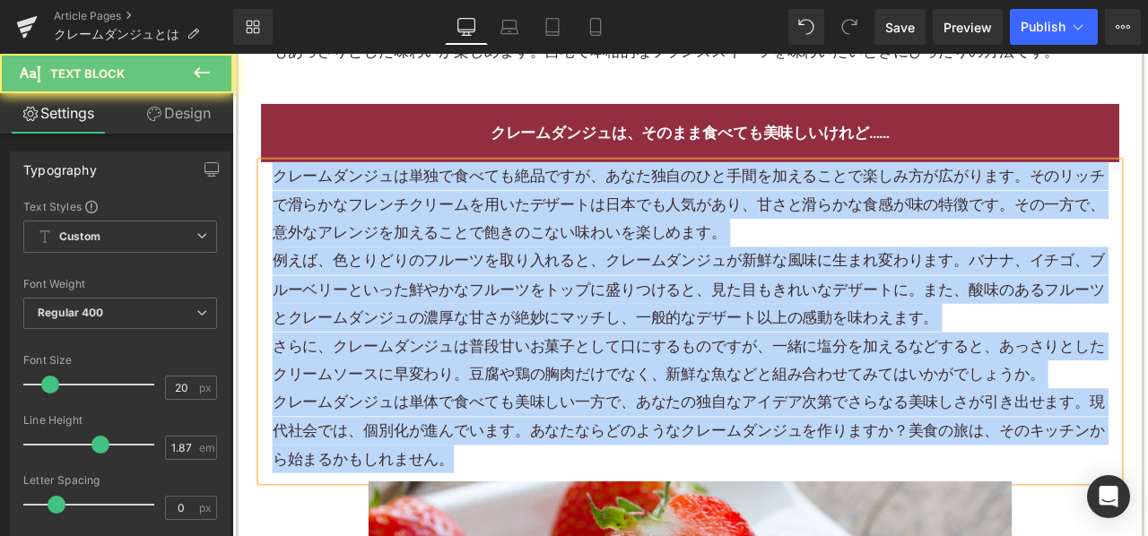
paste div
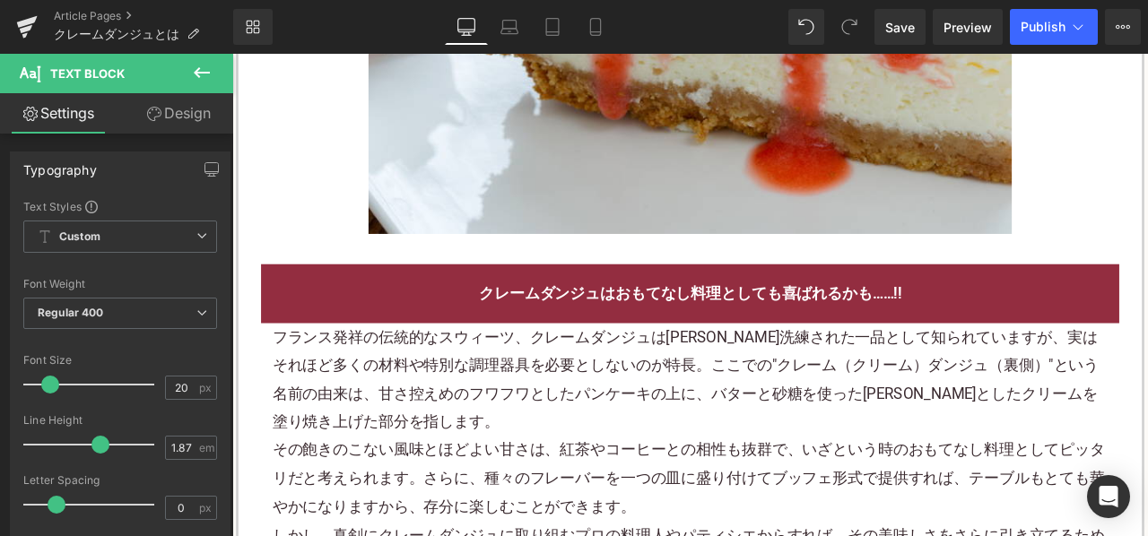
scroll to position [2512, 0]
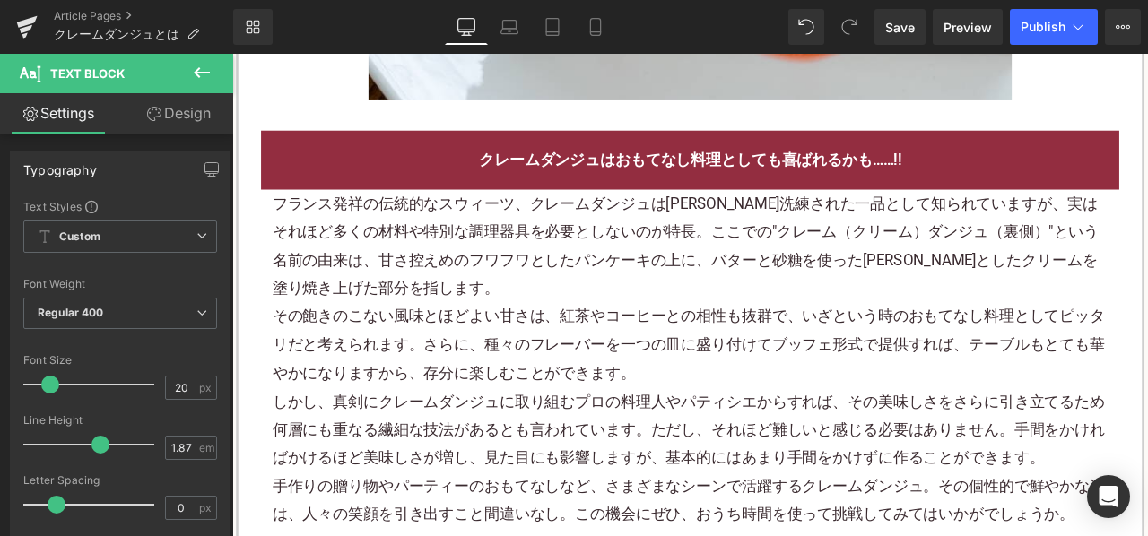
click at [500, 305] on p "フランス発祥の伝統的なスウィーツ、クレームダンジュは一見洗練された一品として知られていますが、実はそれほど多くの材料や特別な調理器具を必要としないのが特長。こ…" at bounding box center [775, 282] width 990 height 135
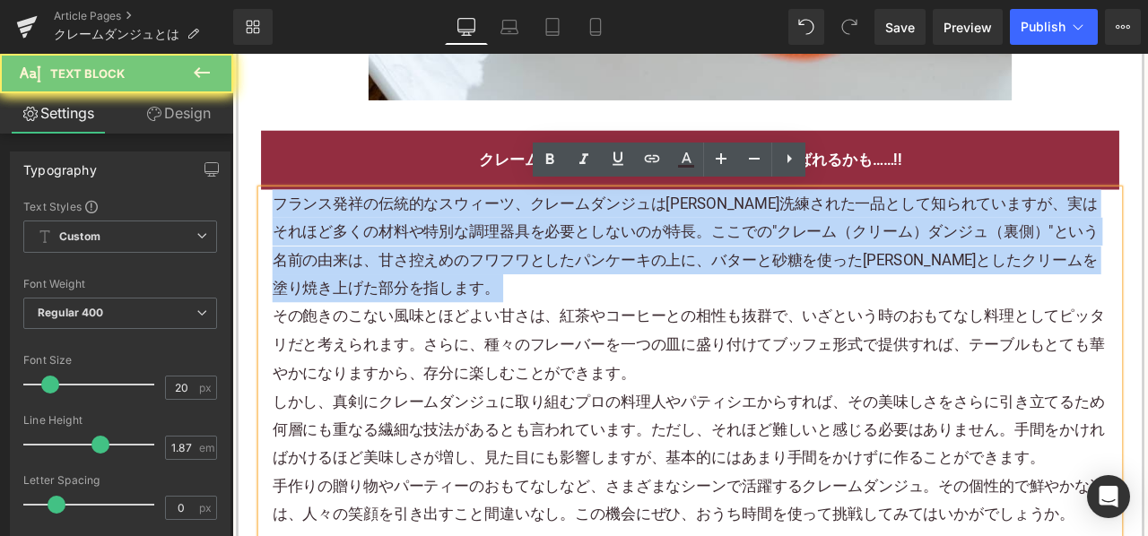
click at [500, 305] on p "フランス発祥の伝統的なスウィーツ、クレームダンジュは一見洗練された一品として知られていますが、実はそれほど多くの材料や特別な調理器具を必要としないのが特長。こ…" at bounding box center [775, 282] width 990 height 135
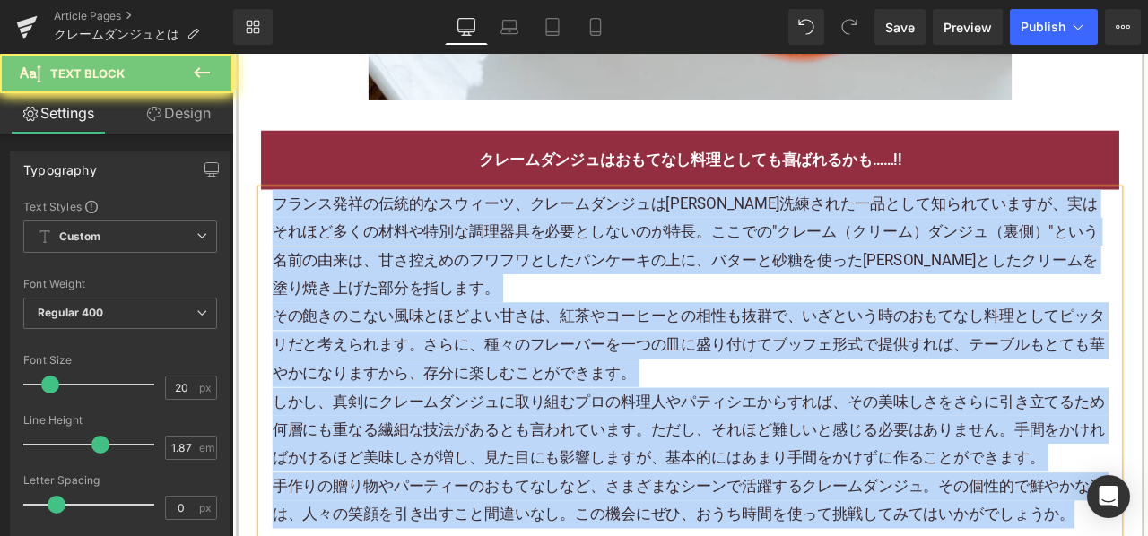
paste div
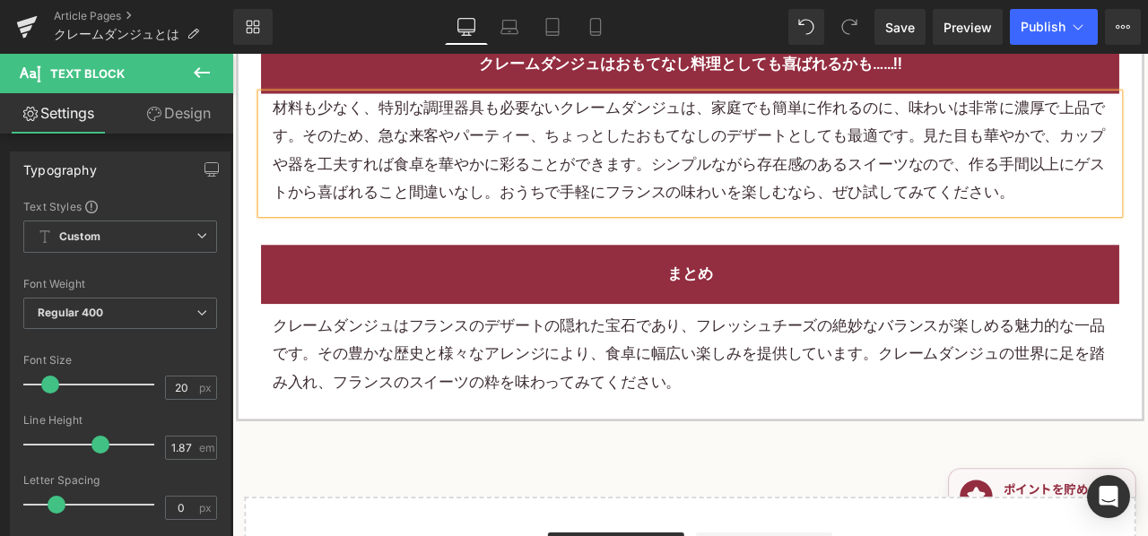
scroll to position [2691, 0]
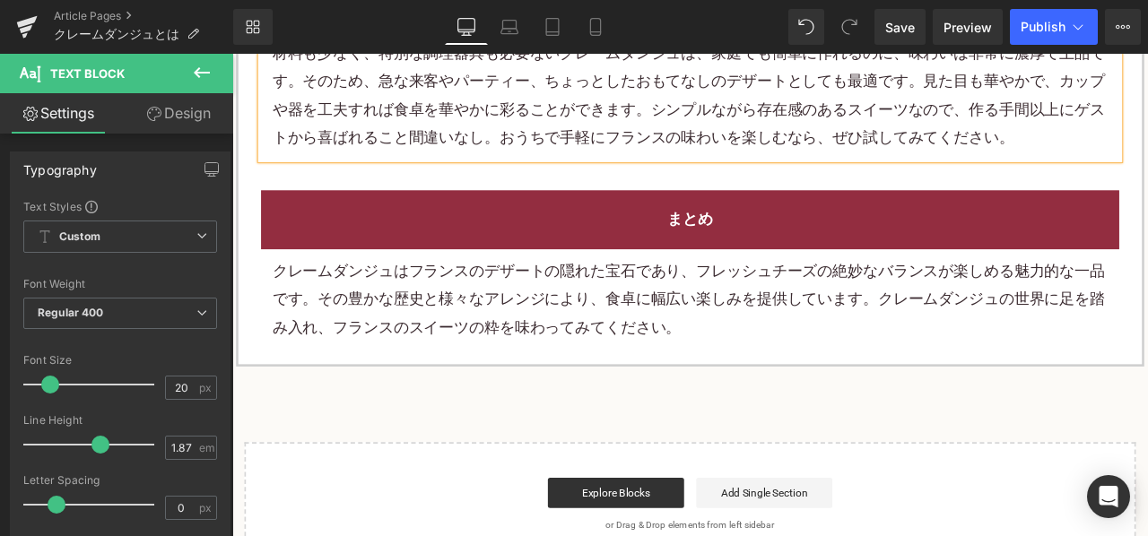
click at [519, 287] on div "クレームダンジュはフランスのデザートの隠れた宝石であり、フレッシュチーズの絶妙なバランスが楽しめる魅力的な一品です。その豊かな歴史と様々なアレンジにより、食卓…" at bounding box center [774, 344] width 1017 height 118
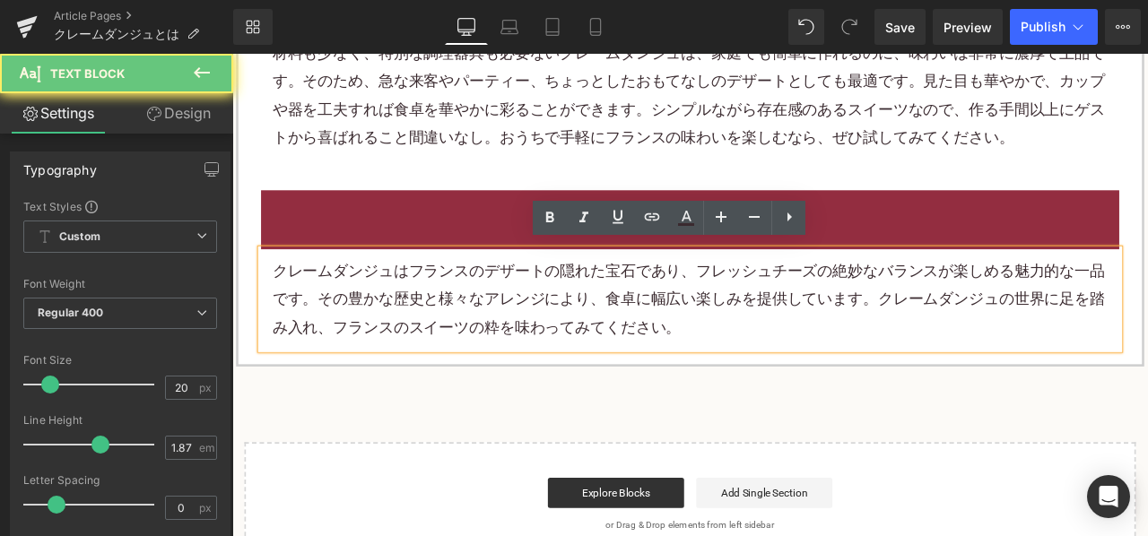
click at [504, 318] on p "クレームダンジュはフランスのデザートの隠れた宝石であり、フレッシュチーズの絶妙なバランスが楽しめる魅力的な一品です。その豊かな歴史と様々なアレンジにより、食卓…" at bounding box center [775, 344] width 990 height 100
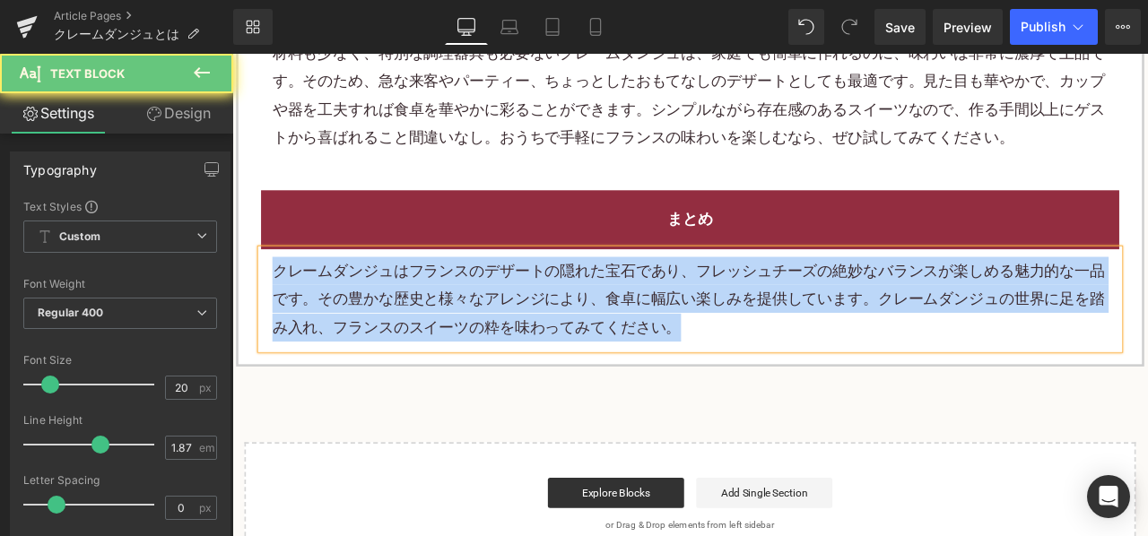
paste div
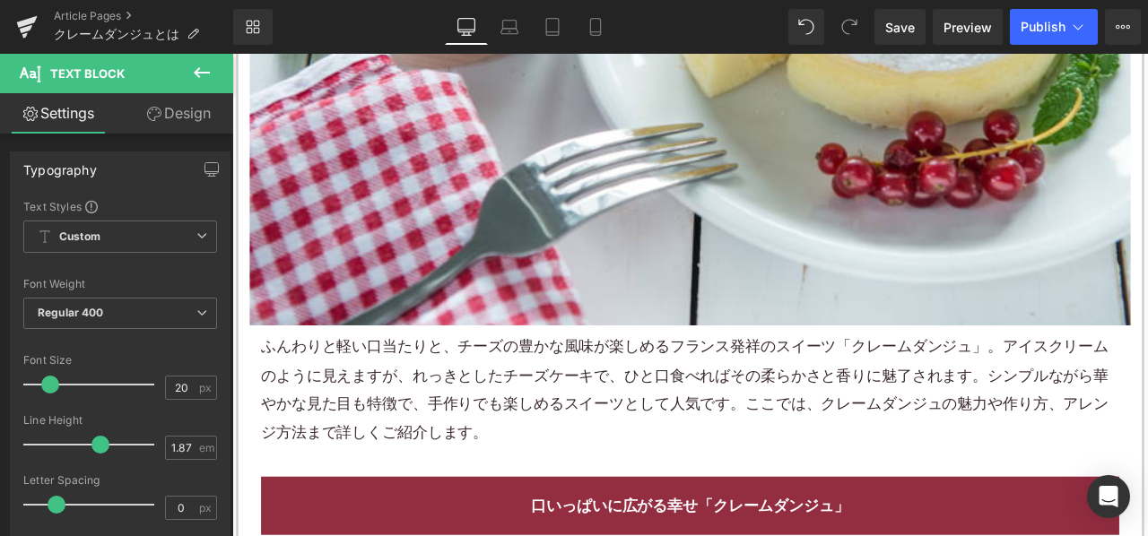
scroll to position [718, 0]
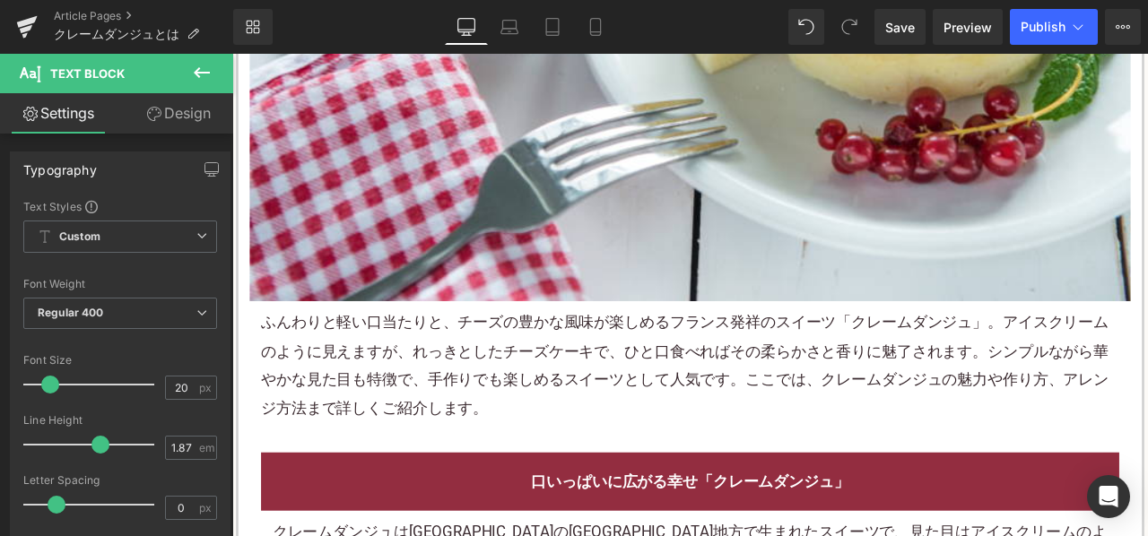
click at [510, 363] on p "ふんわりと軽い口当たりと、チーズの豊かな風味が楽しめるフランス発祥のスイーツ「クレームダンジュ」。アイスクリームのように見えますが、れっきとしたチーズケーキで…" at bounding box center [774, 423] width 1017 height 135
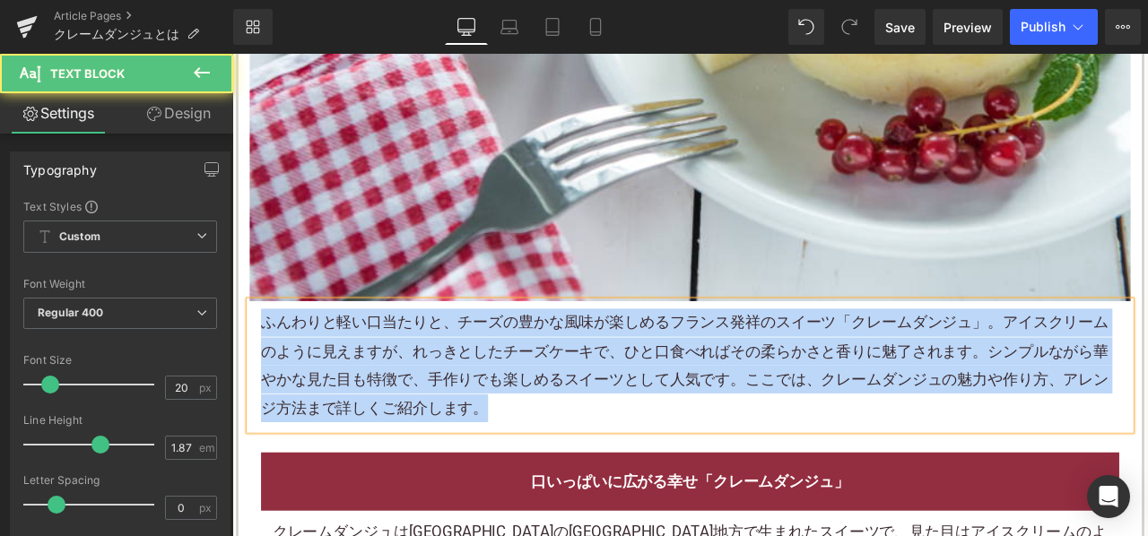
copy p "ふんわりと軽い口当たりと、チーズの豊かな風味が楽しめるフランス発祥のスイーツ「クレームダンジュ」。アイスクリームのように見えますが、れっきとしたチーズケーキで…"
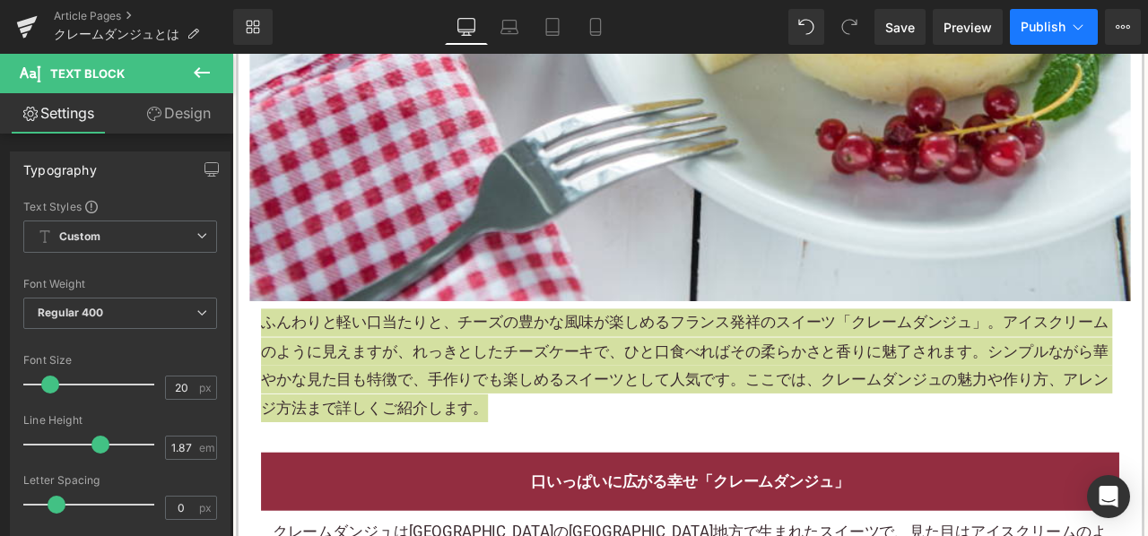
click at [1042, 36] on button "Publish" at bounding box center [1054, 27] width 88 height 36
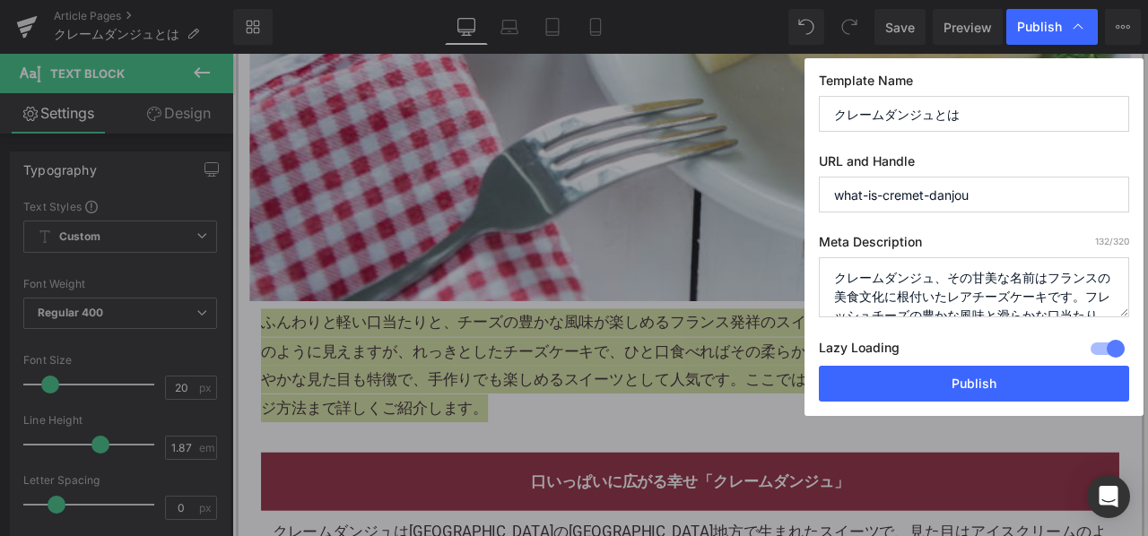
click at [947, 264] on textarea "クレームダンジュ、その甘美な名前はフランスの美食文化に根付いたレアチーズケーキです。フレッシュチーズの豊かな風味と滑らかな口当たりが、デザート愛好者を魅了して…" at bounding box center [974, 287] width 310 height 60
paste textarea "んわりと軽い口当たりと、チーズの豊かな風味が楽しめるフランス発祥のスイーツ「クレームダンジュ」。アイスクリームのように見えますが、れっきとしたチーズケーキで、…"
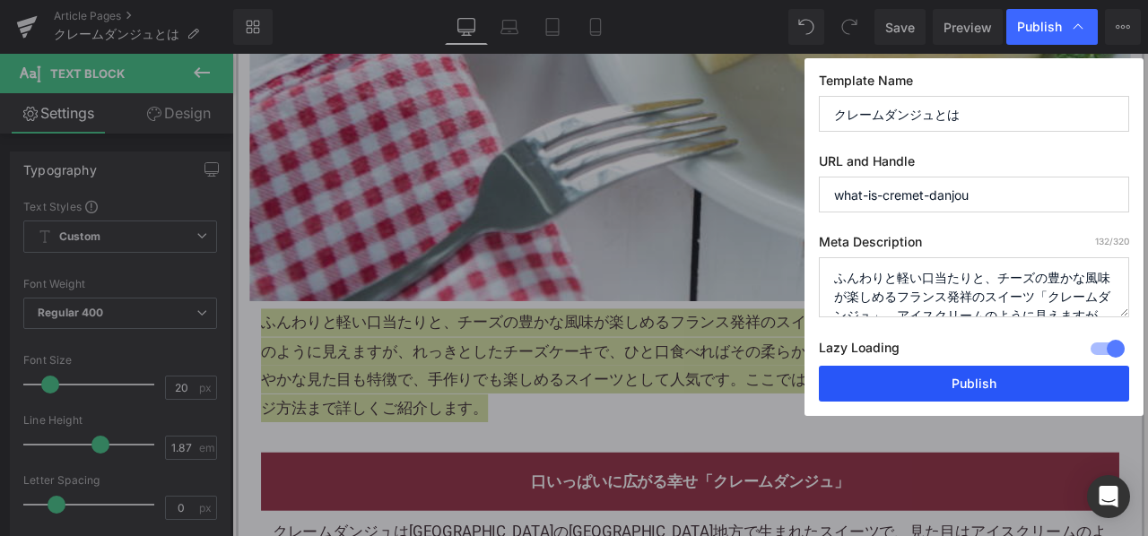
scroll to position [118, 0]
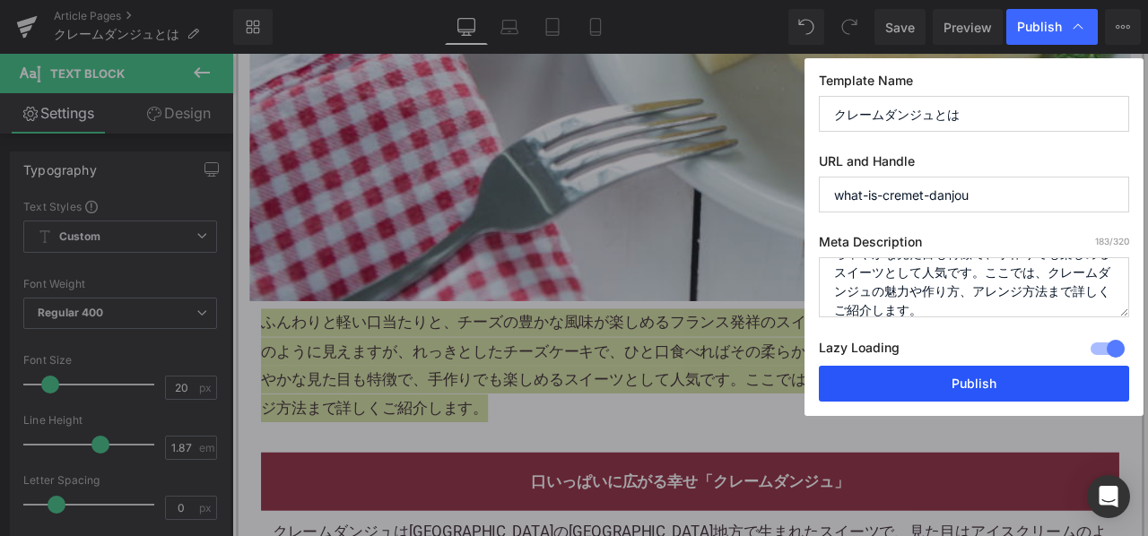
type textarea "ふんわりと軽い口当たりと、チーズの豊かな風味が楽しめるフランス発祥のスイーツ「クレームダンジュ」。アイスクリームのように見えますが、れっきとしたチーズケーキで…"
drag, startPoint x: 926, startPoint y: 369, endPoint x: 799, endPoint y: 362, distance: 126.6
click at [926, 369] on button "Publish" at bounding box center [974, 384] width 310 height 36
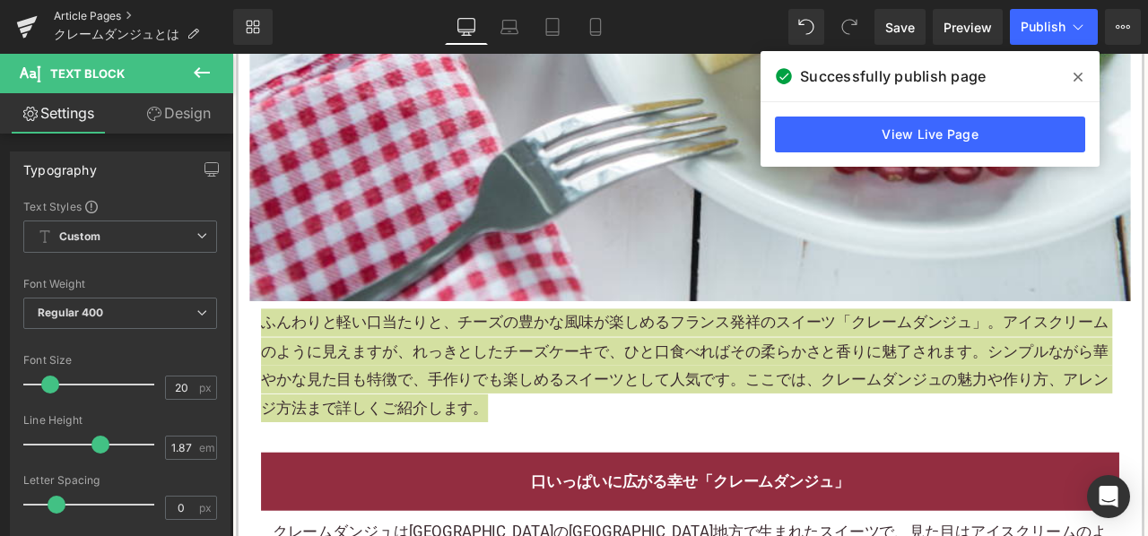
click at [84, 9] on link "Article Pages" at bounding box center [143, 16] width 179 height 14
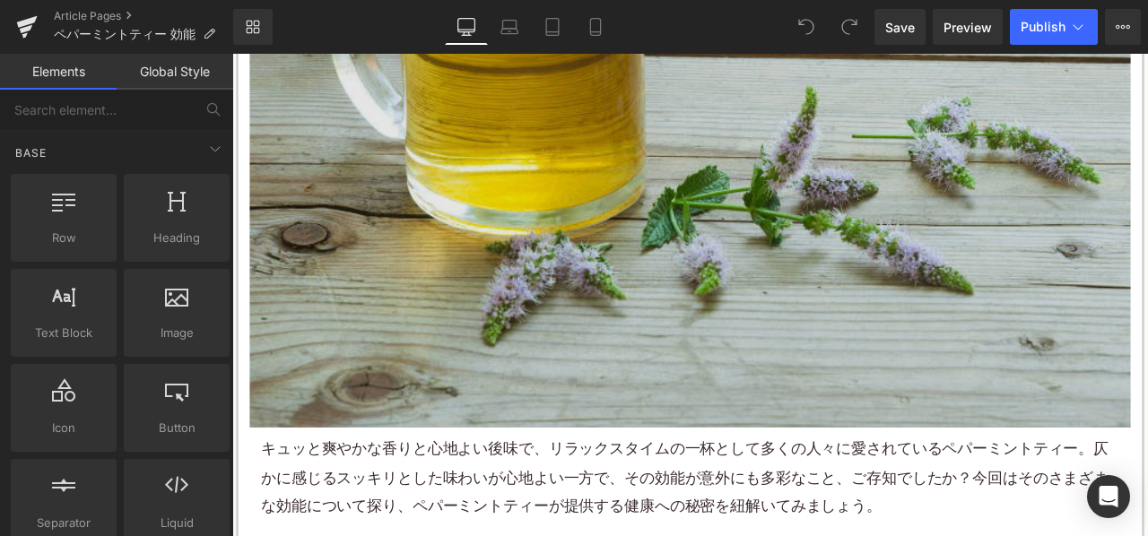
scroll to position [807, 0]
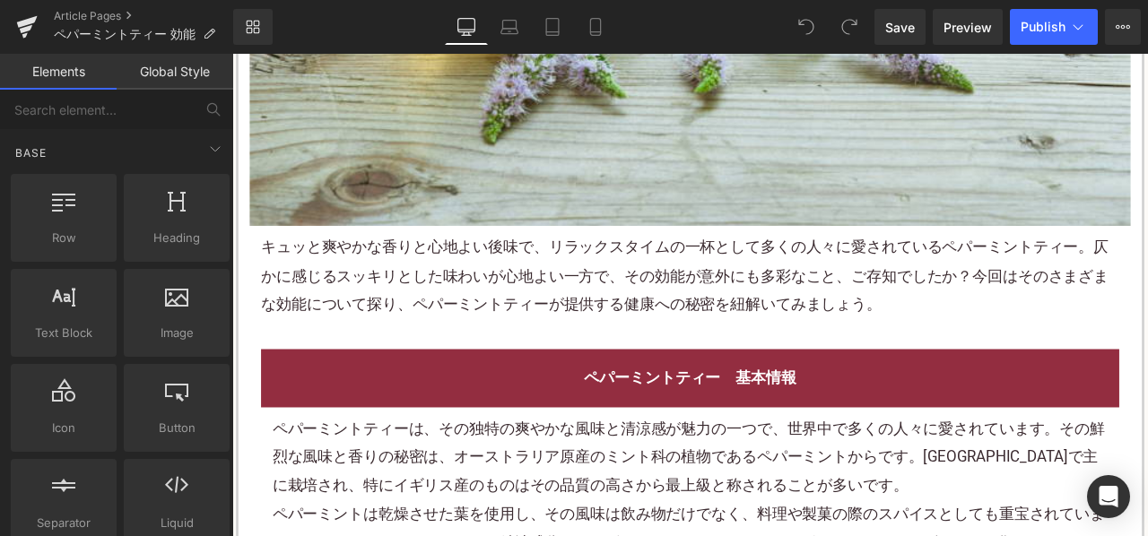
click at [558, 330] on p "キュッと爽やかな香りと心地よい後味で、リラックスタイムの一杯として多くの人々に愛されているペパーミントティー。仄かに感じるスッキリとした味わいが心地よい一方で…" at bounding box center [774, 316] width 1017 height 100
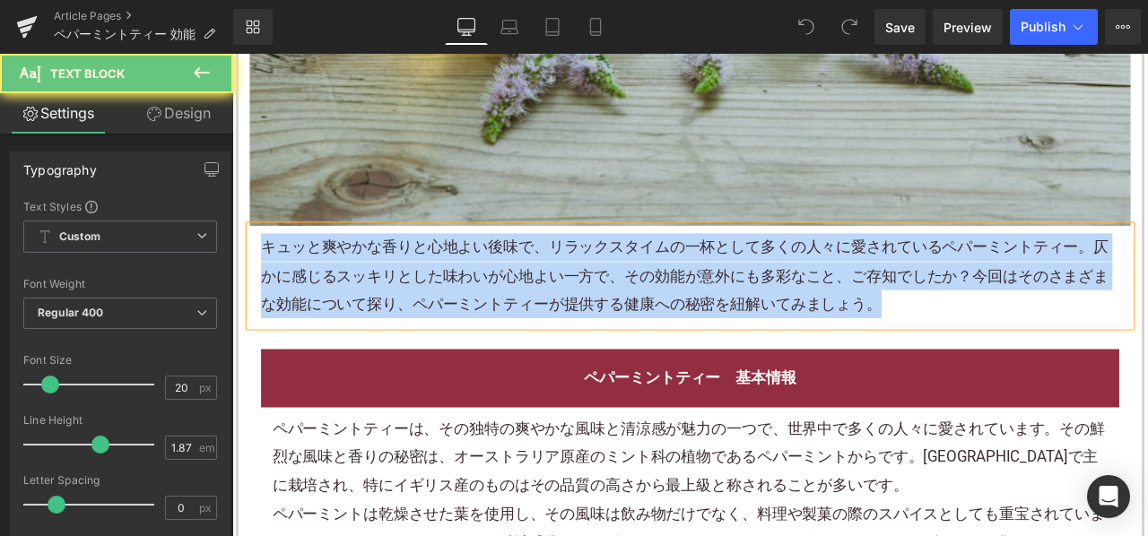
paste div
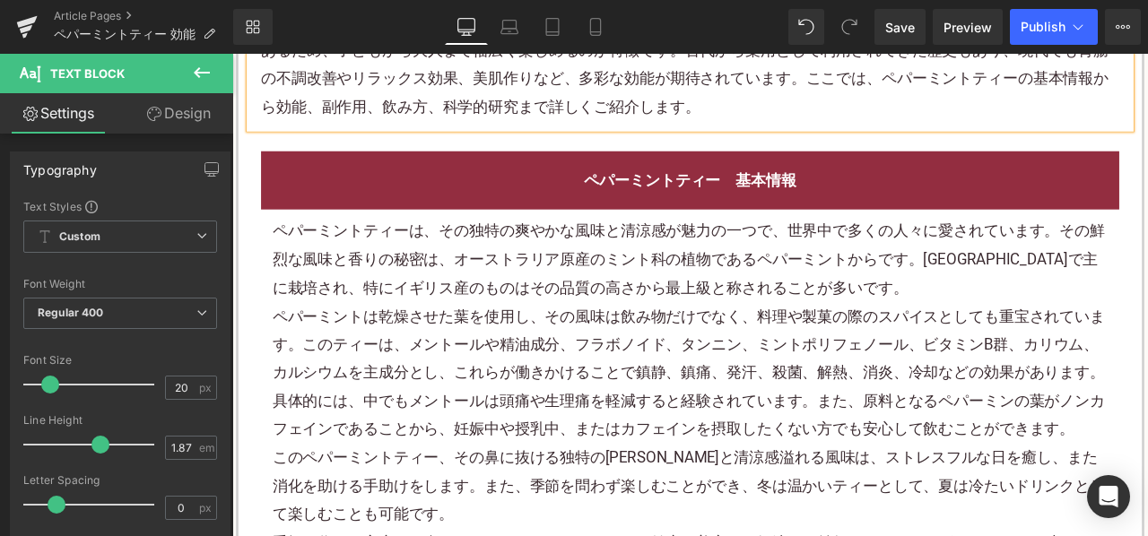
scroll to position [1077, 0]
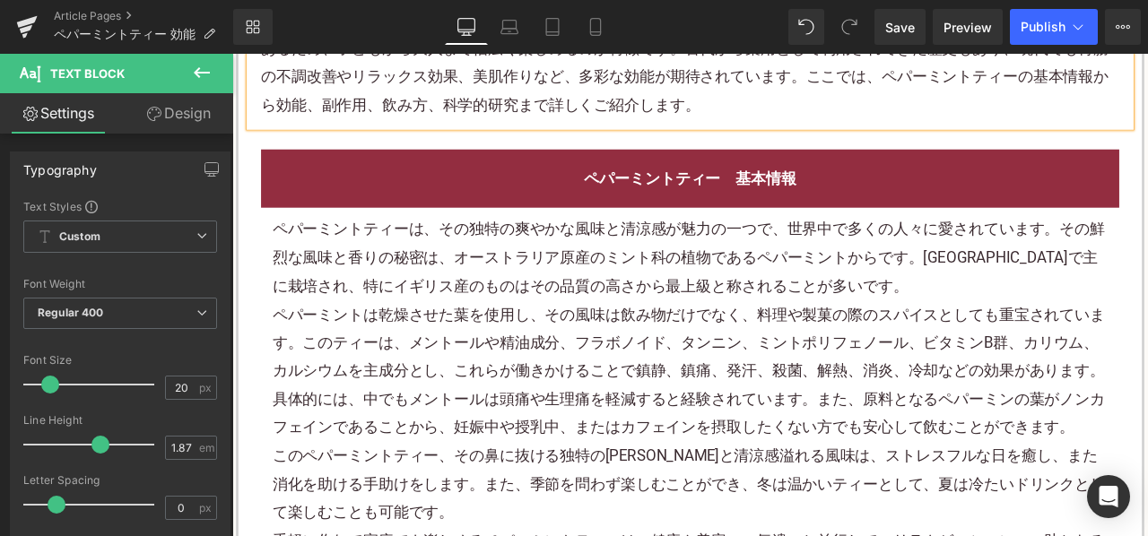
click at [488, 370] on div "ペパーミントは乾燥させた葉を使用し、その風味は飲み物だけでなく、料理や製菓の際のスパイスとしても重宝されています。このティーは、メントールや精油成分、フラボノ…" at bounding box center [775, 397] width 990 height 100
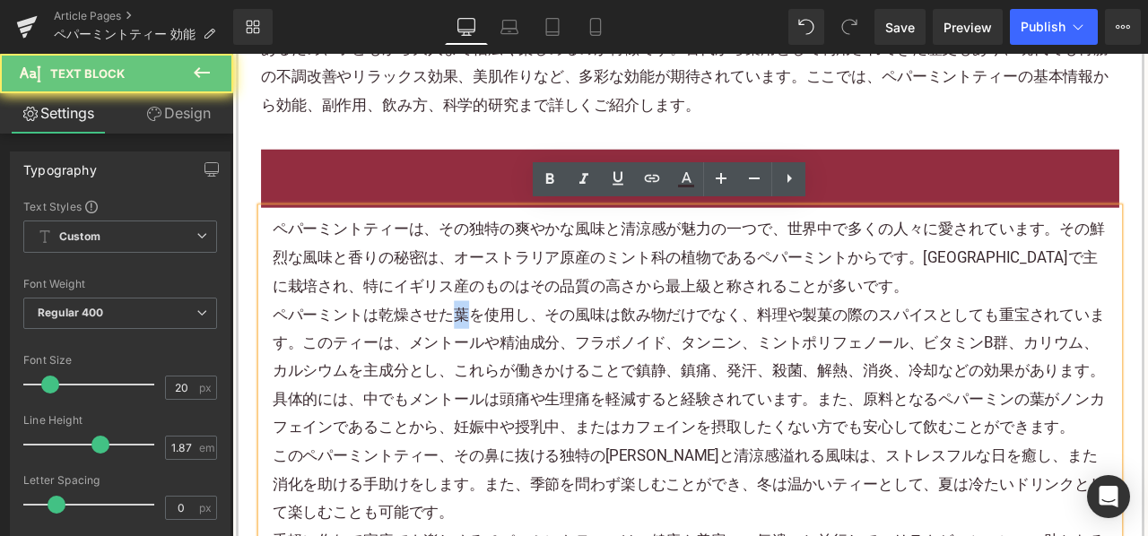
click at [488, 370] on div "ペパーミントは乾燥させた葉を使用し、その風味は飲み物だけでなく、料理や製菓の際のスパイスとしても重宝されています。このティーは、メントールや精油成分、フラボノ…" at bounding box center [775, 397] width 990 height 100
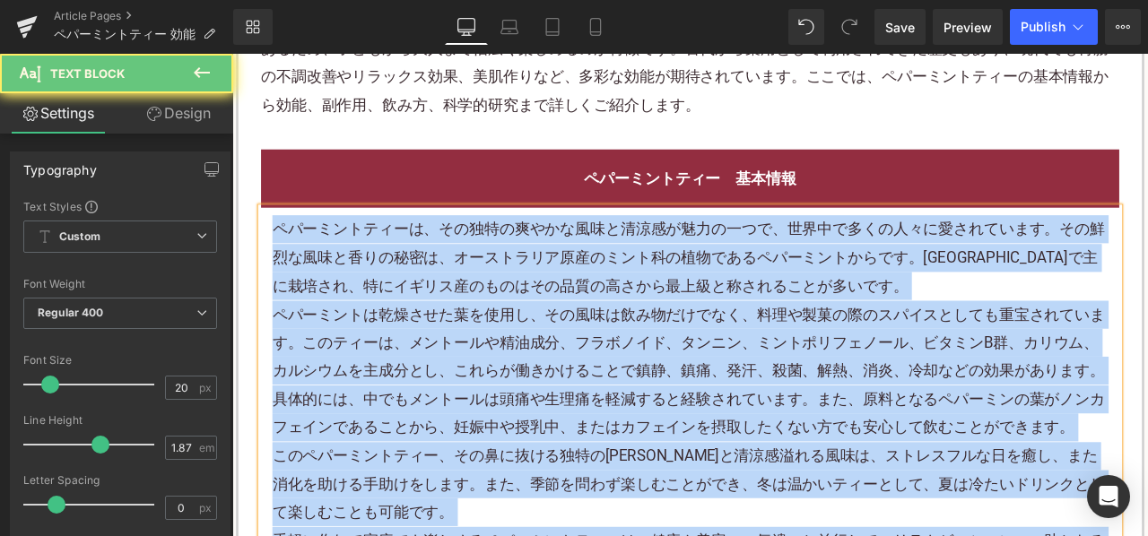
paste div
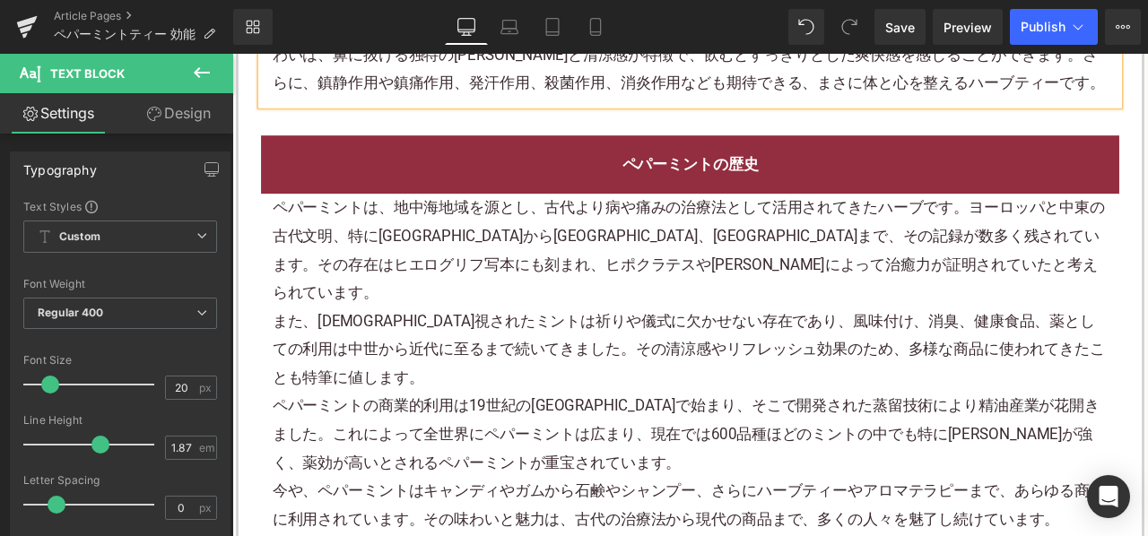
click at [536, 354] on div "また、神聖視されたミントは祈りや儀式に欠かせない存在であり、風味付け、消臭、健康食品、薬としての利用は中世から近代に至るまで続いてきました。その清涼感やリフレ…" at bounding box center [775, 404] width 990 height 100
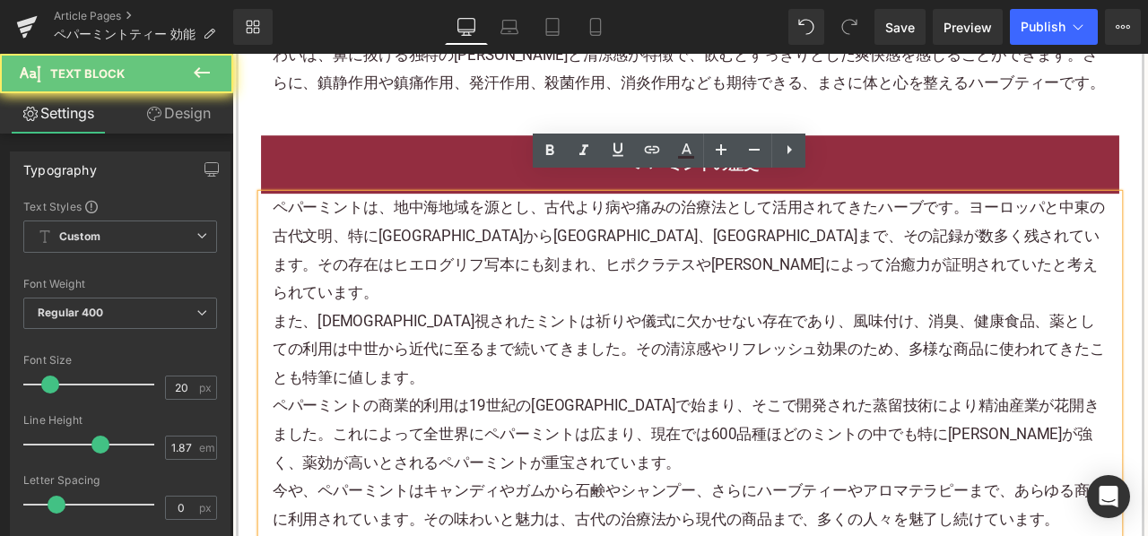
click at [536, 354] on div "また、神聖視されたミントは祈りや儀式に欠かせない存在であり、風味付け、消臭、健康食品、薬としての利用は中世から近代に至るまで続いてきました。その清涼感やリフレ…" at bounding box center [775, 404] width 990 height 100
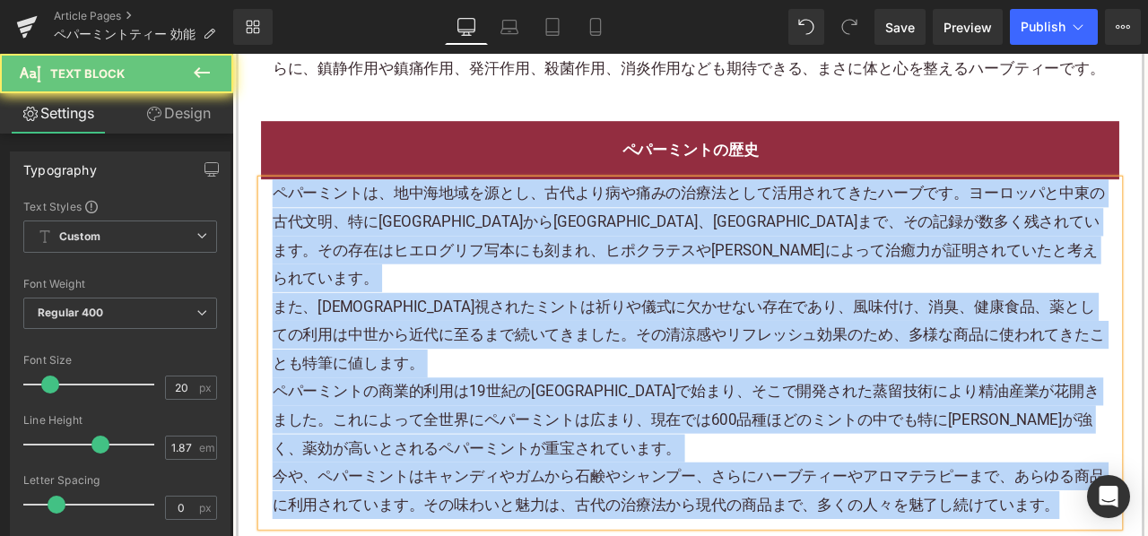
paste div
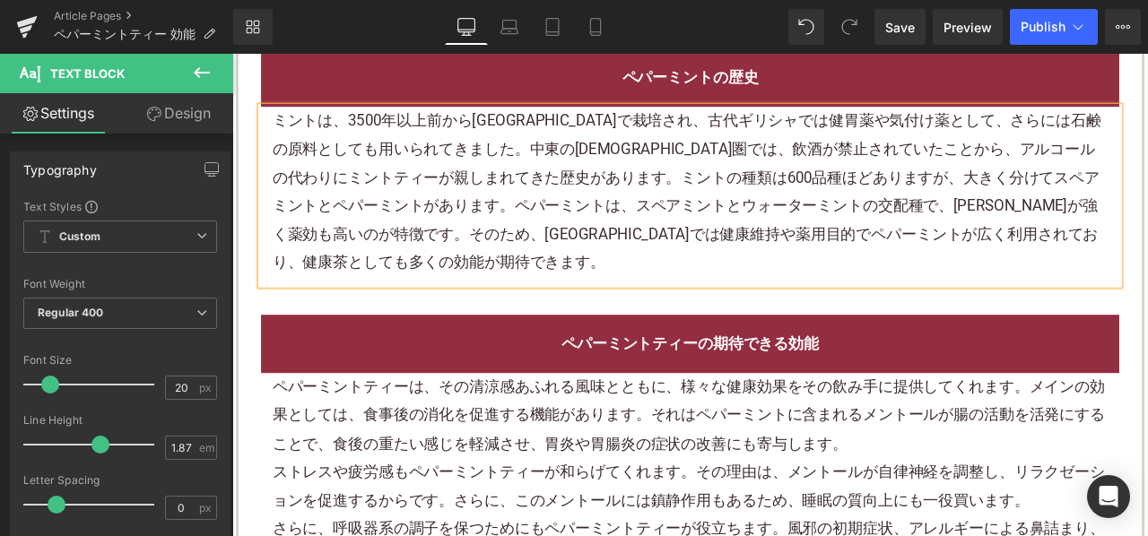
scroll to position [1704, 0]
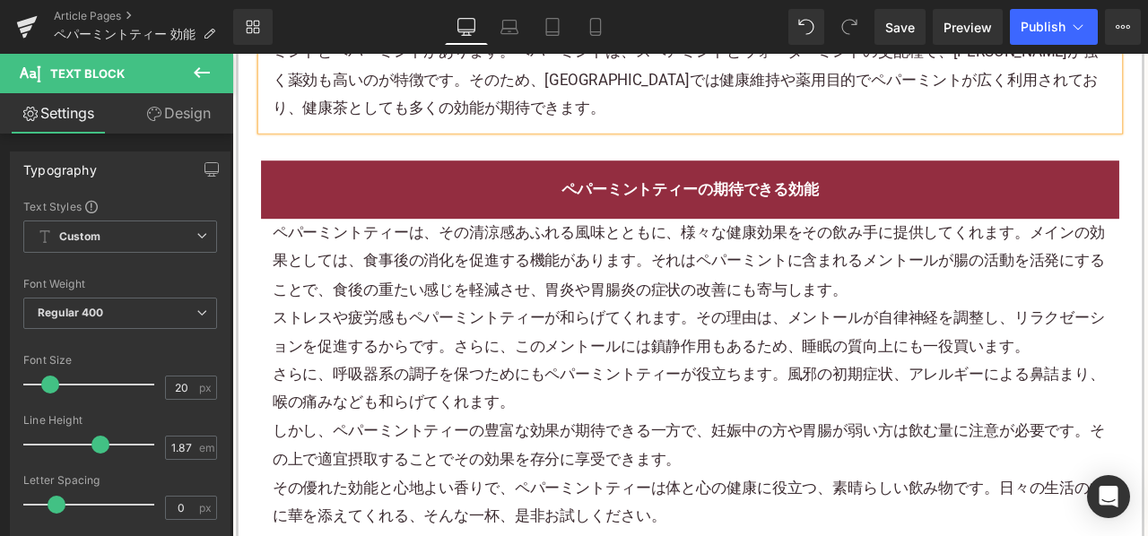
click at [518, 299] on p "ペパーミントティーは、その清涼感あふれる風味とともに、様々な健康効果をその飲み手に提供してくれます。メインの効果としては、食事後の消化を促進する機能があります…" at bounding box center [775, 299] width 990 height 100
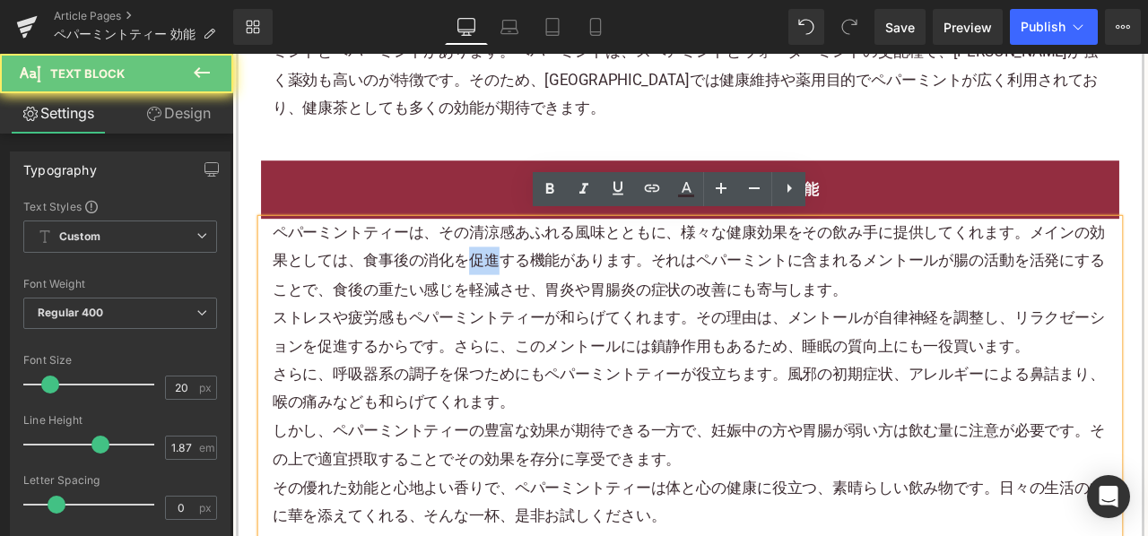
click at [518, 299] on p "ペパーミントティーは、その清涼感あふれる風味とともに、様々な健康効果をその飲み手に提供してくれます。メインの効果としては、食事後の消化を促進する機能があります…" at bounding box center [775, 299] width 990 height 100
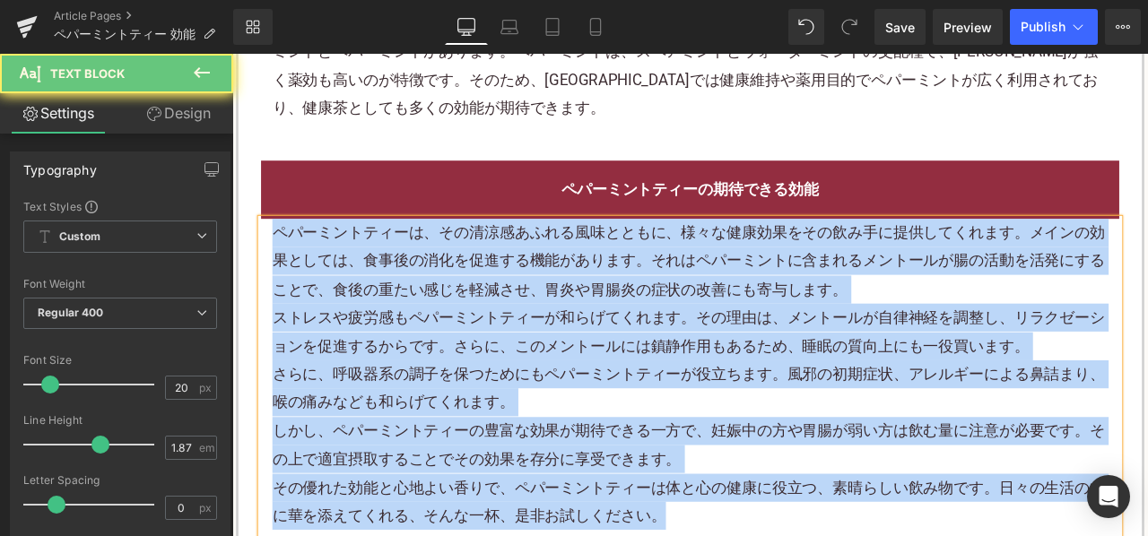
paste div
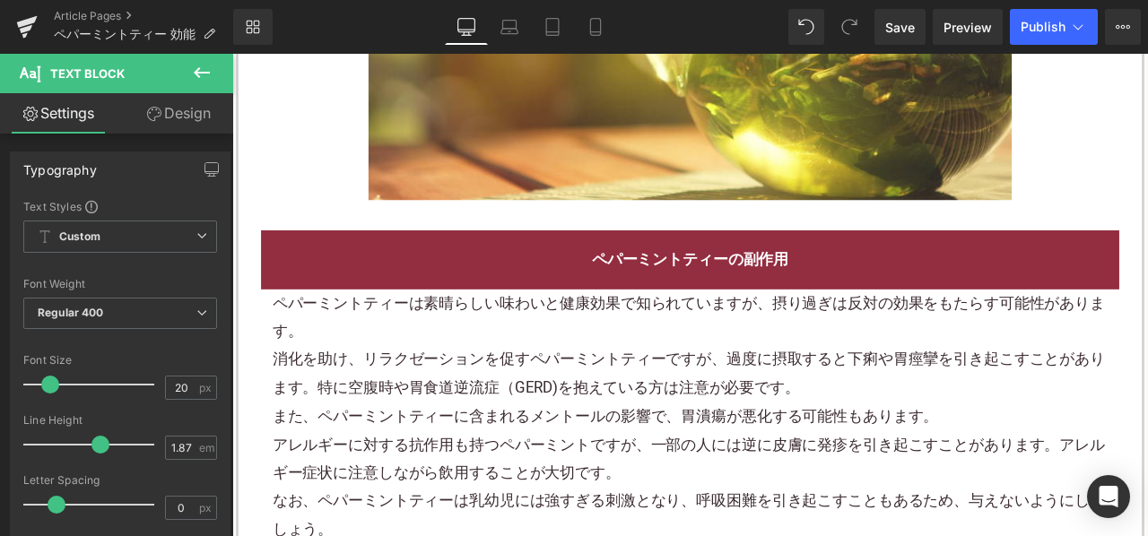
scroll to position [2512, 0]
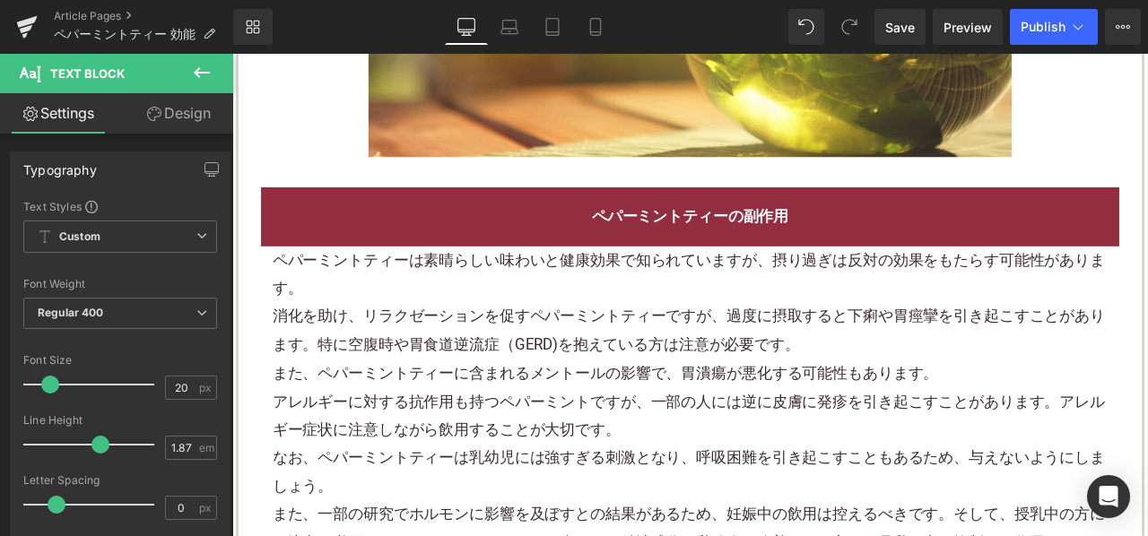
click at [548, 364] on p "消化を助け、リラクゼーションを促すペパーミントティーですが、過度に摂取すると下痢や胃痙攣を引き起こすことがあります。特に空腹時や胃食道逆流症（GERD)を抱え…" at bounding box center [775, 382] width 990 height 67
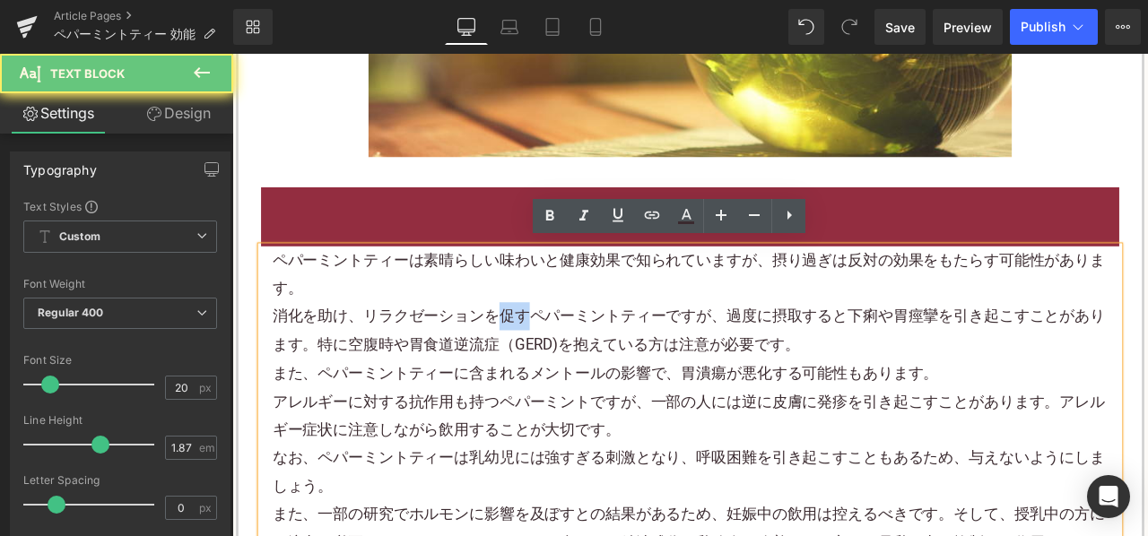
click at [548, 364] on p "消化を助け、リラクゼーションを促すペパーミントティーですが、過度に摂取すると下痢や胃痙攣を引き起こすことがあります。特に空腹時や胃食道逆流症（GERD)を抱え…" at bounding box center [775, 382] width 990 height 67
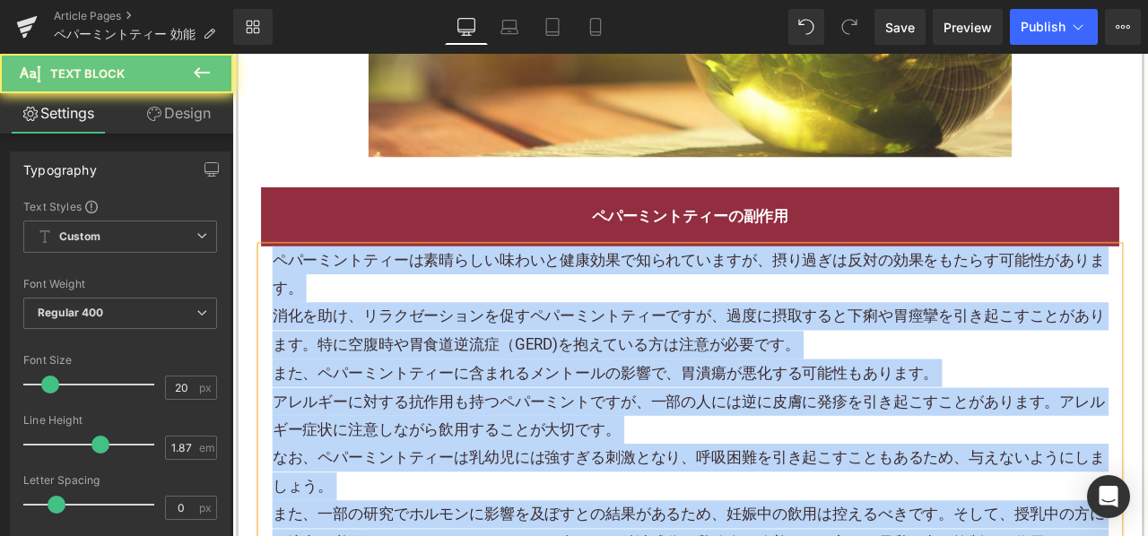
paste div
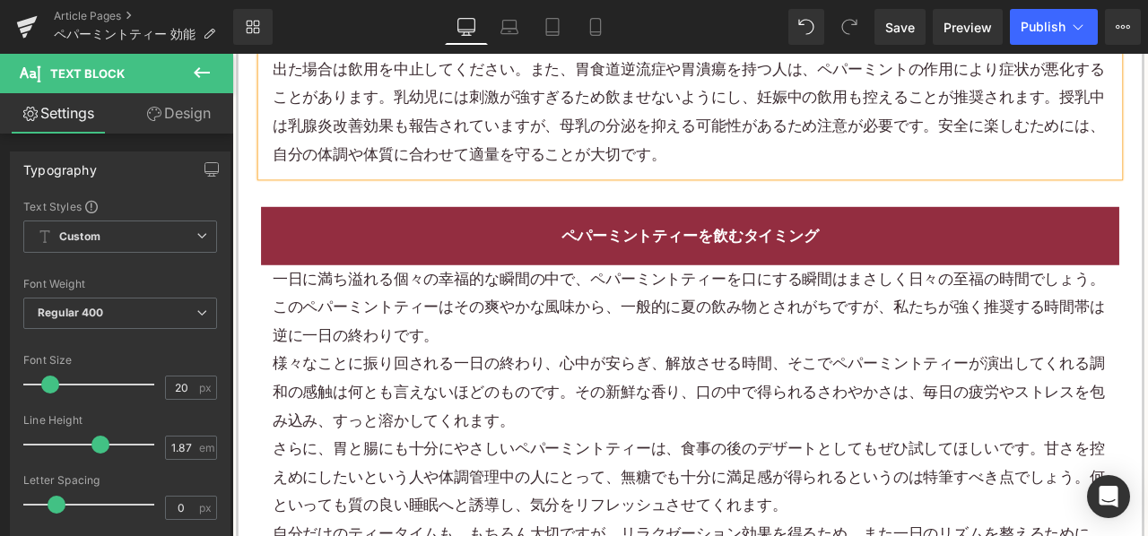
scroll to position [2781, 0]
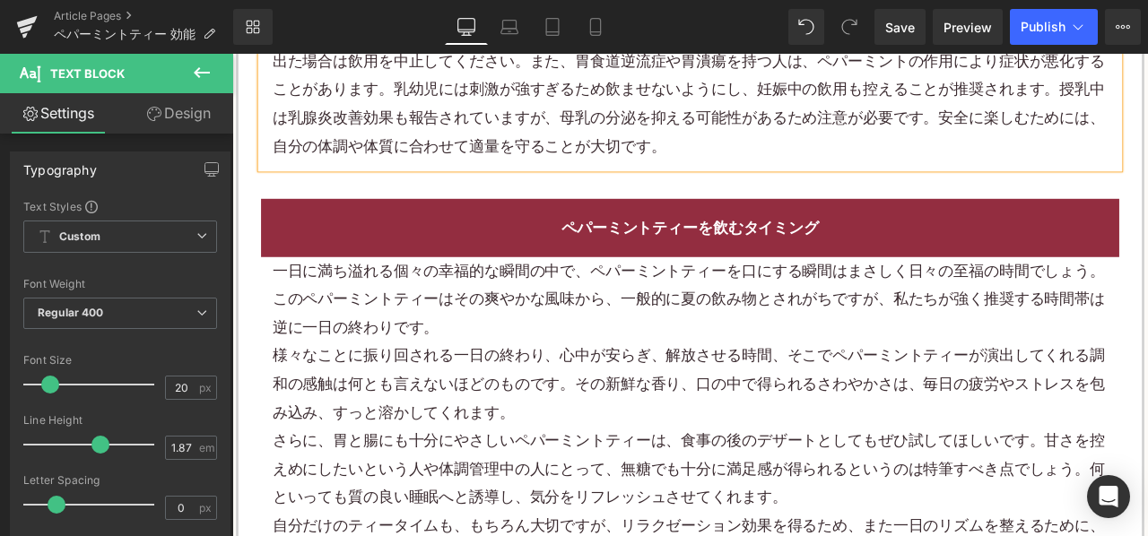
click at [535, 397] on p "様々なことに振り回される一日の終わり、心中が安らぎ、解放させる時間、そこでペパーミントティーが演出してくれる調和の感触は何とも言えないほどのものです。その新鮮…" at bounding box center [775, 446] width 990 height 100
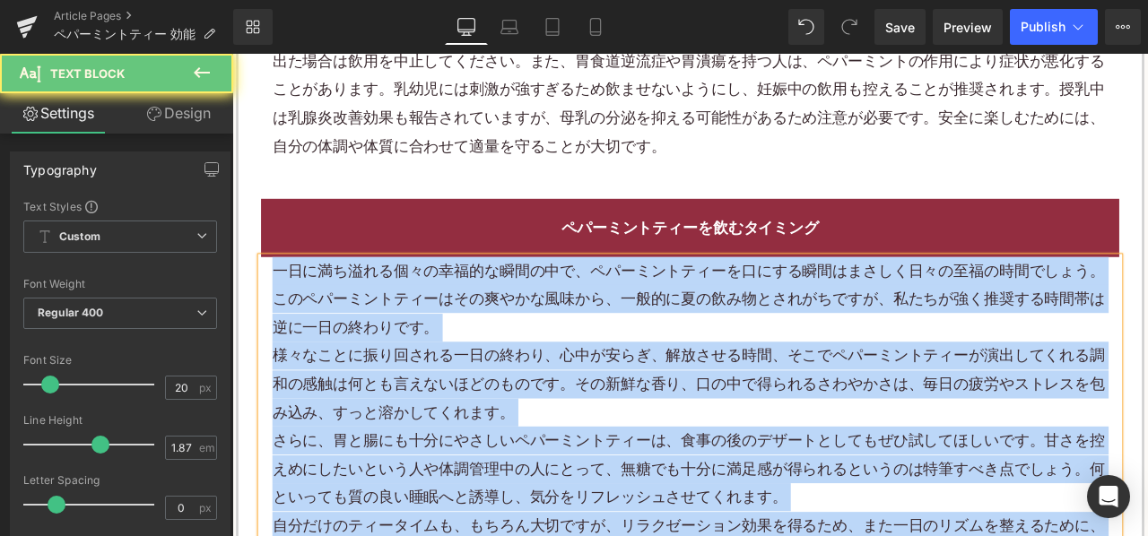
paste div
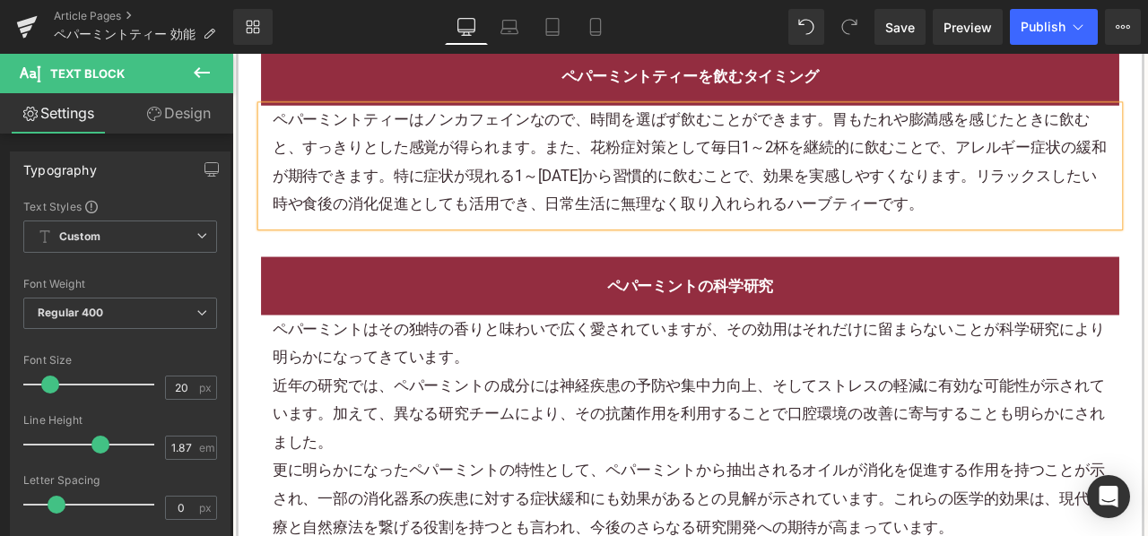
scroll to position [3050, 0]
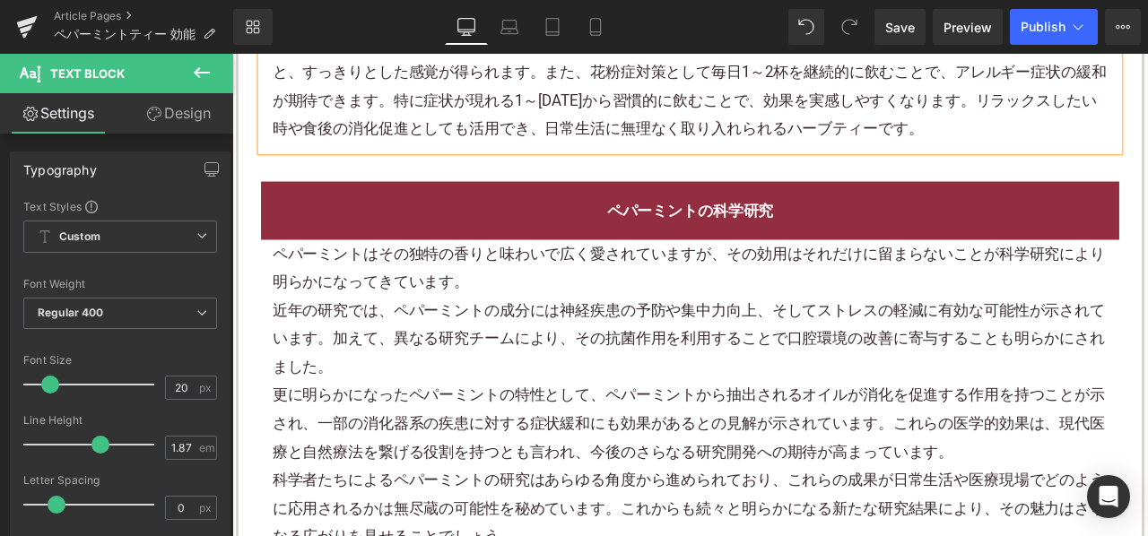
click at [463, 357] on p "近年の研究では、ペパーミントの成分には神経疾患の予防や集中力向上、そしてストレスの軽減に有効な可能性が示されています。加えて、異なる研究チームにより、その抗菌…" at bounding box center [775, 392] width 990 height 100
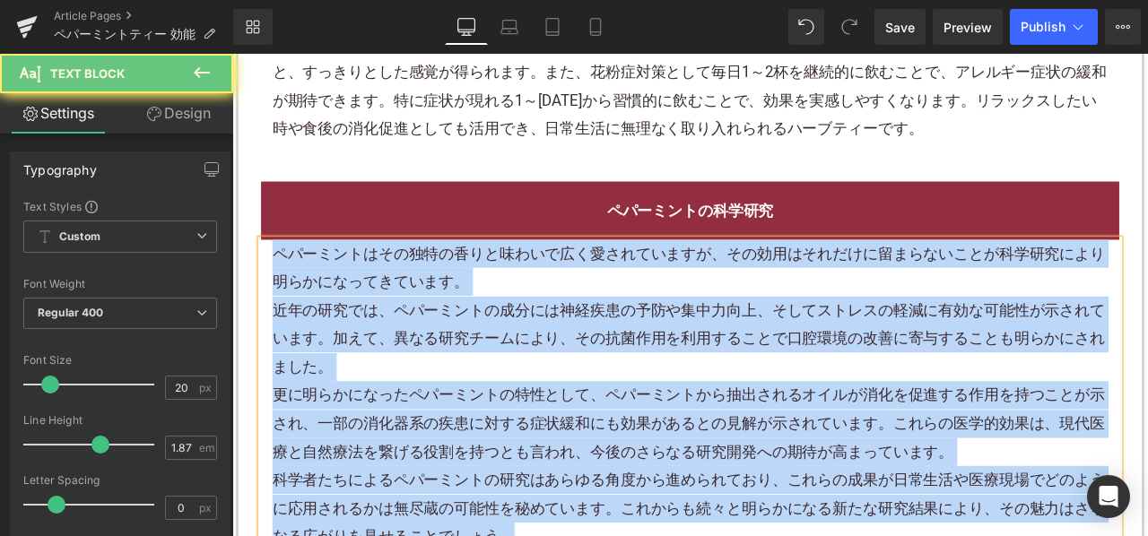
paste div
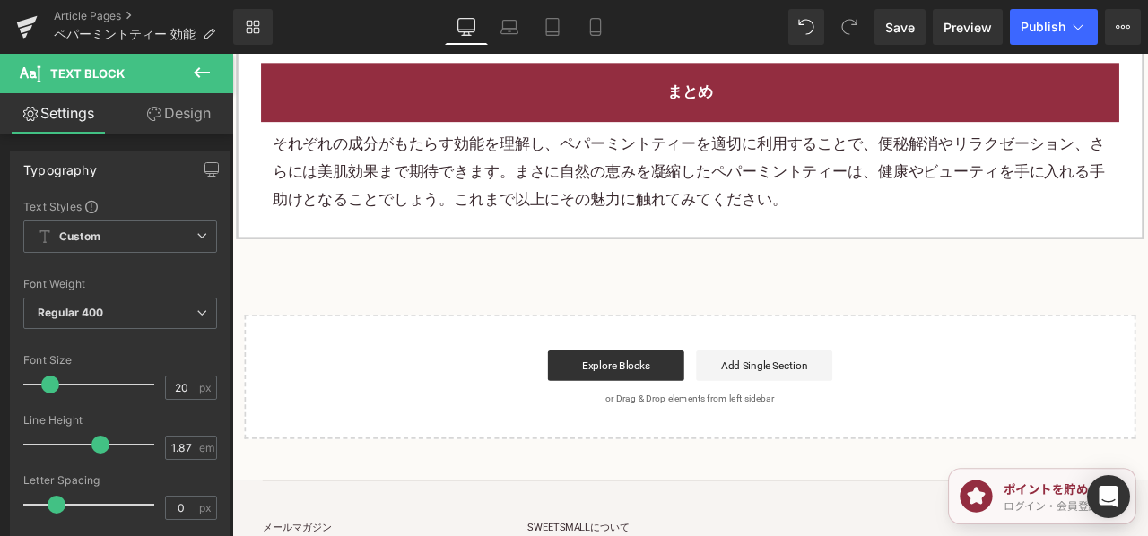
scroll to position [3499, 0]
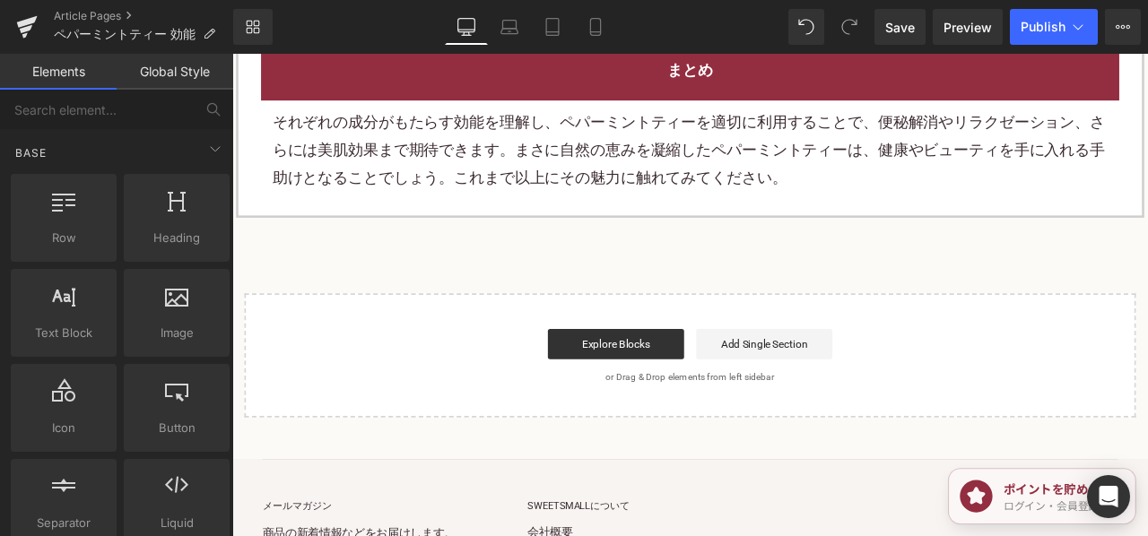
click at [551, 185] on p "それぞれの成分がもたらす効能を理解し、ペパーミントティーを適切に利用することで、便秘解消やリラクゼーション、さらには美肌効果まで期待できます。まさに自然の恵み…" at bounding box center [775, 168] width 990 height 100
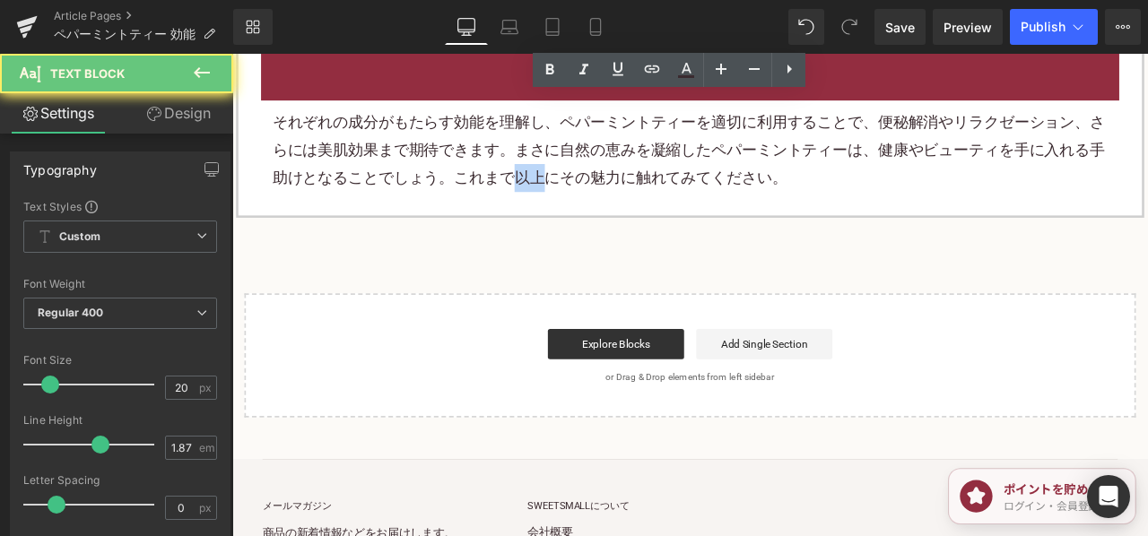
click at [551, 183] on p "それぞれの成分がもたらす効能を理解し、ペパーミントティーを適切に利用することで、便秘解消やリラクゼーション、さらには美肌効果まで期待できます。まさに自然の恵み…" at bounding box center [775, 168] width 990 height 100
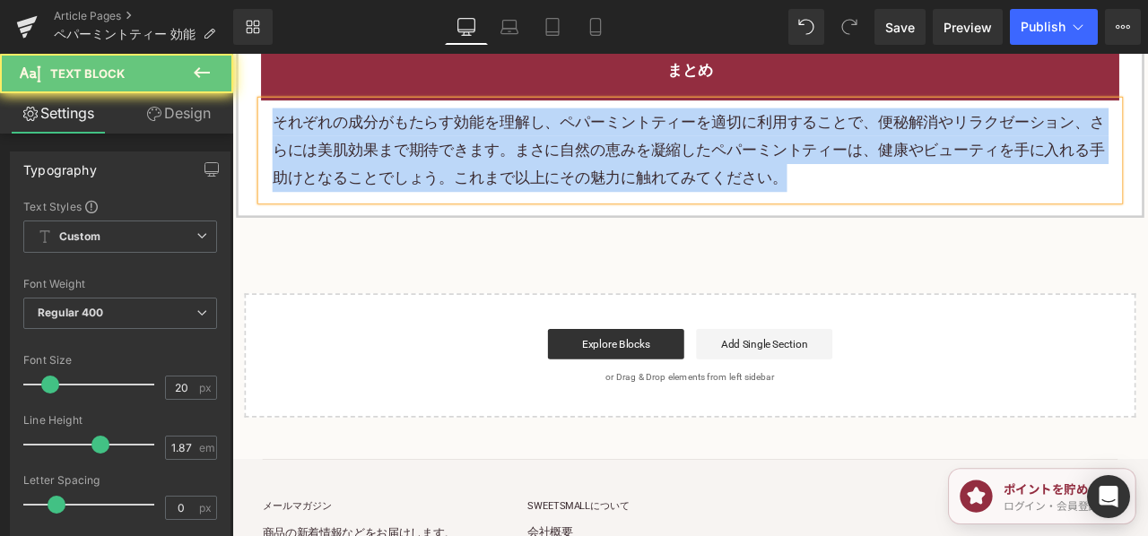
paste div
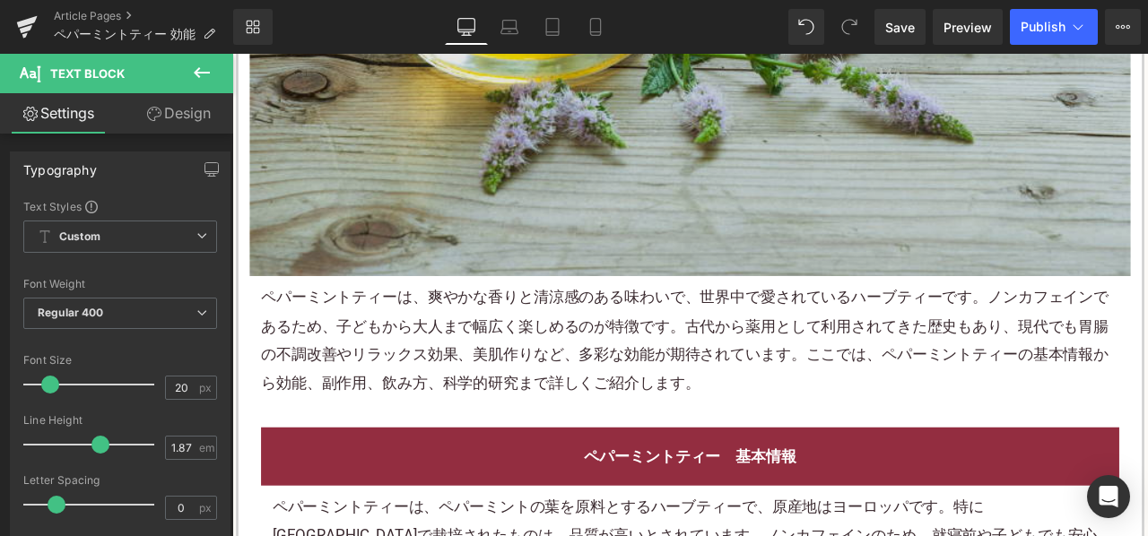
scroll to position [807, 0]
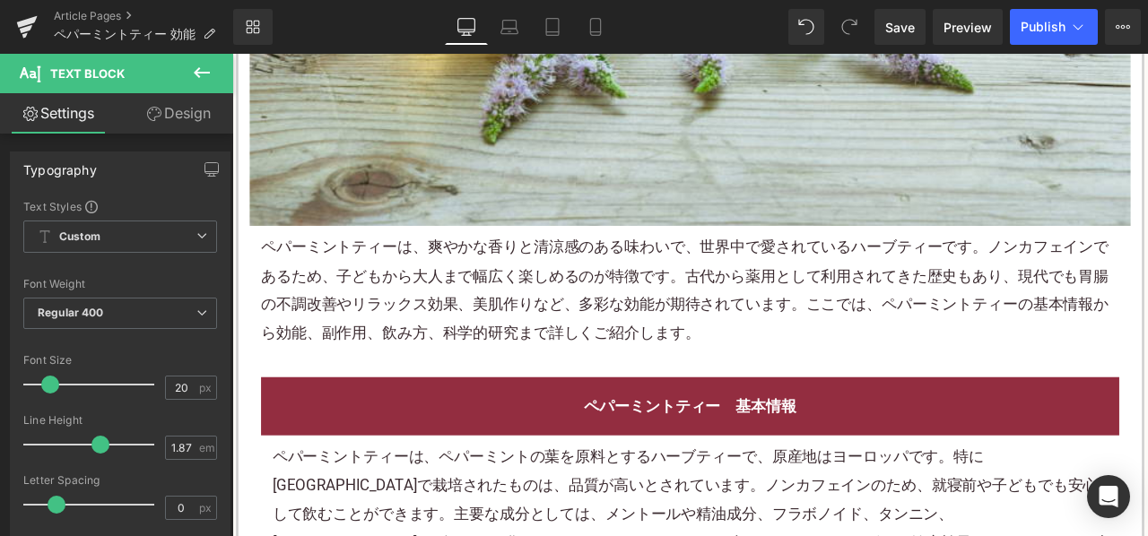
click at [704, 301] on p "ペパーミントティーは、爽やかな香りと清涼感のある味わいで、世界中で愛されているハーブティーです。ノンカフェインであるため、子どもから大人まで幅広く楽しめるのが…" at bounding box center [774, 333] width 1017 height 135
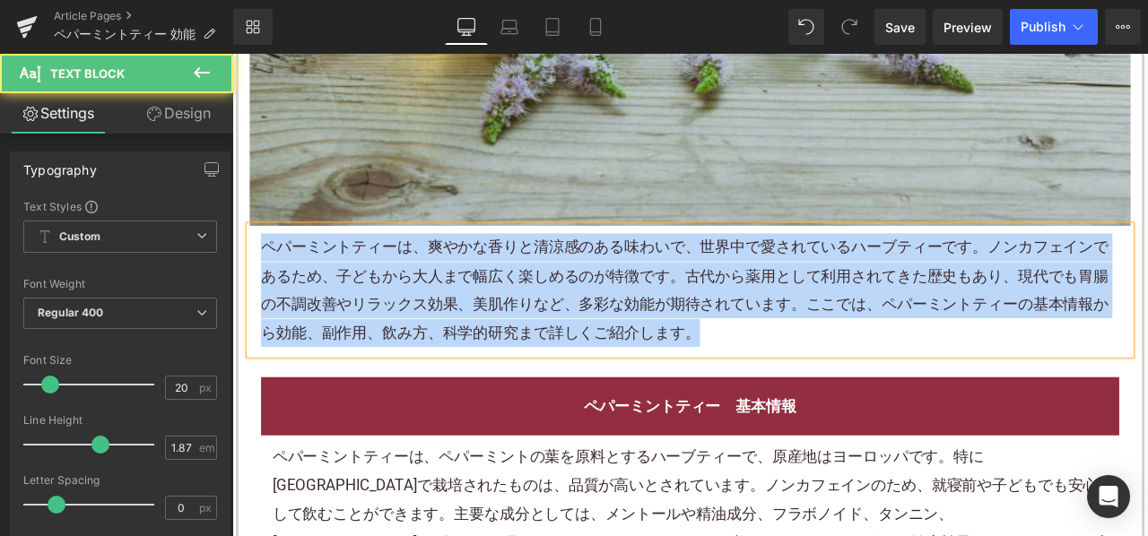
copy p "ペパーミントティーは、爽やかな香りと清涼感のある味わいで、世界中で愛されているハーブティーです。ノンカフェインであるため、子どもから大人まで幅広く楽しめるのが…"
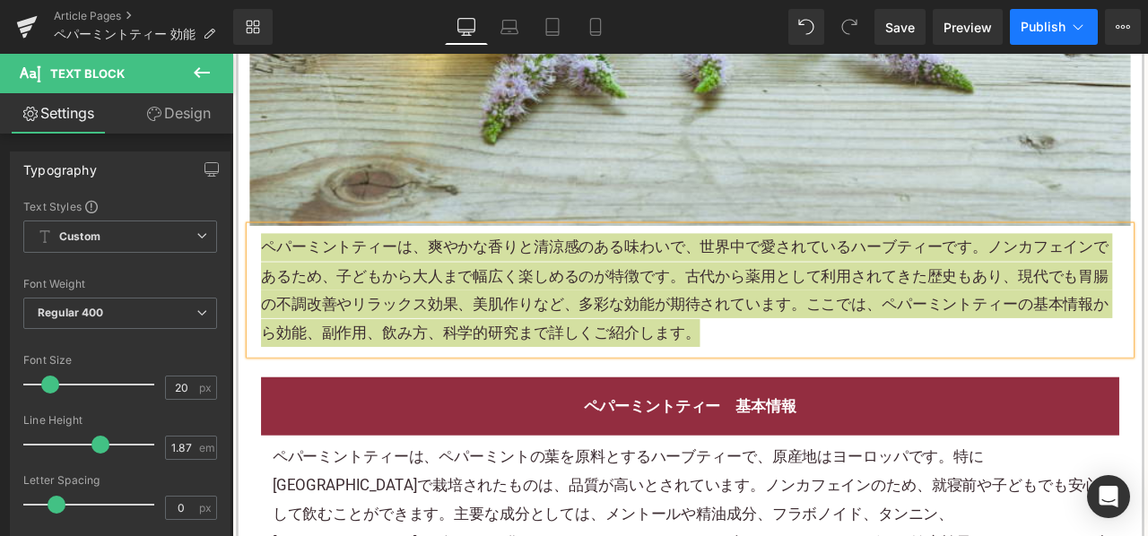
click at [1030, 28] on span "Publish" at bounding box center [1043, 27] width 45 height 14
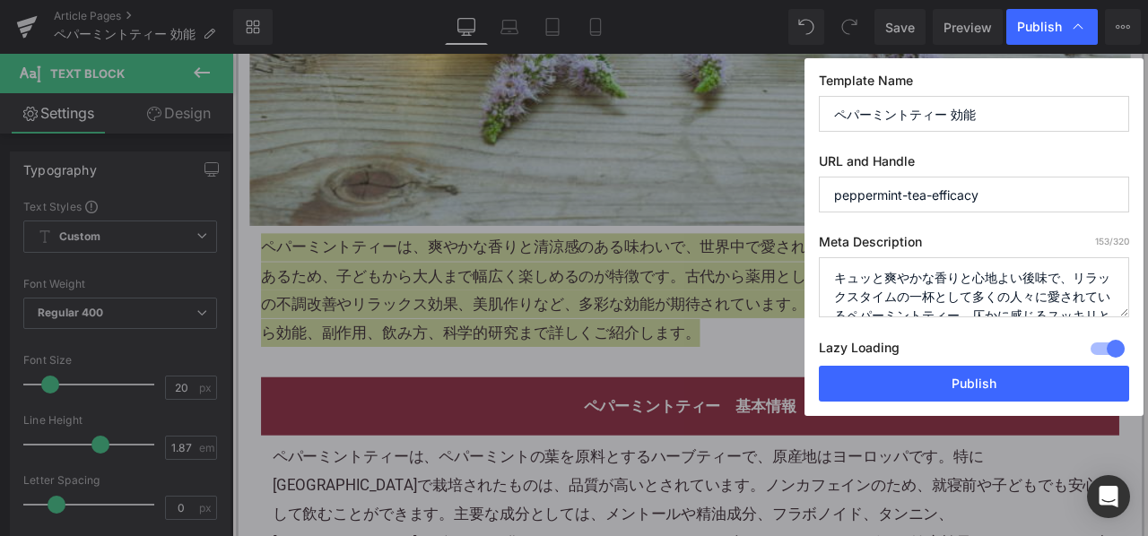
click at [913, 274] on textarea "キュッと爽やかな香りと心地よい後味で、リラックスタイムの一杯として多くの人々に愛されているペパーミントティー。仄かに感じるスッキリとした味わいが心地よい一方で…" at bounding box center [974, 287] width 310 height 60
paste textarea "パーミントティーは、爽やかな香りと清涼感のある味わいで、世界中で愛されているハーブティーです。ノンカフェインであるため、子どもから大人まで幅広く楽しめるのが特…"
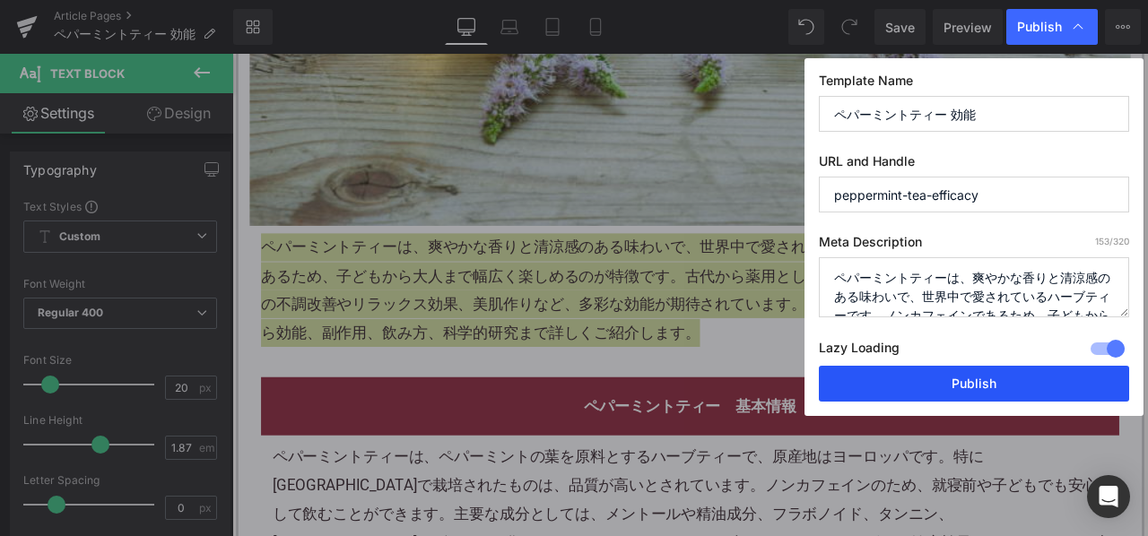
scroll to position [138, 0]
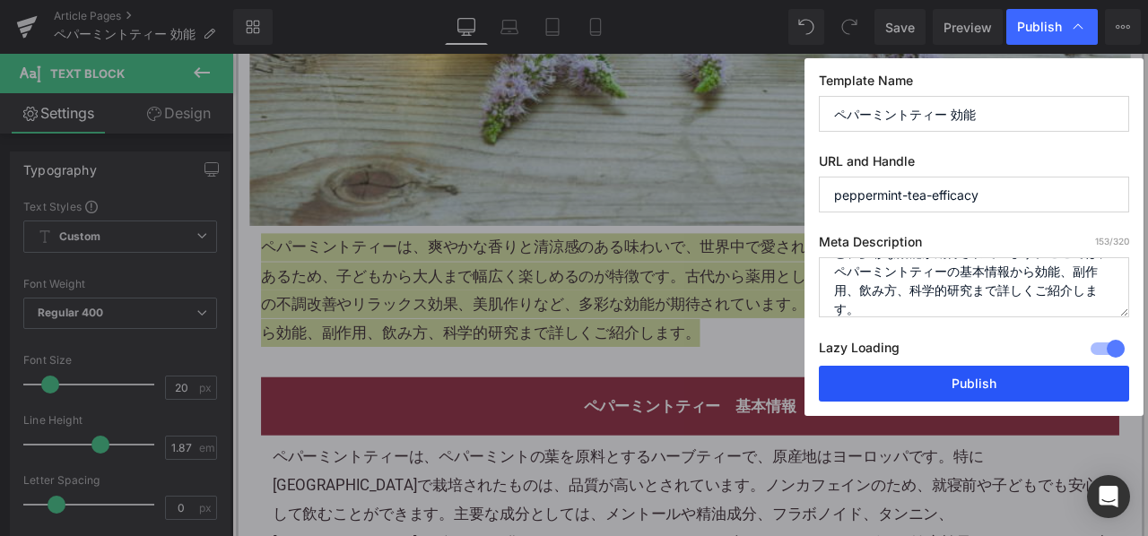
type textarea "ペパーミントティーは、爽やかな香りと清涼感のある味わいで、世界中で愛されているハーブティーです。ノンカフェインであるため、子どもから大人まで幅広く楽しめるのが…"
drag, startPoint x: 896, startPoint y: 374, endPoint x: 482, endPoint y: 6, distance: 554.1
click at [896, 374] on button "Publish" at bounding box center [974, 384] width 310 height 36
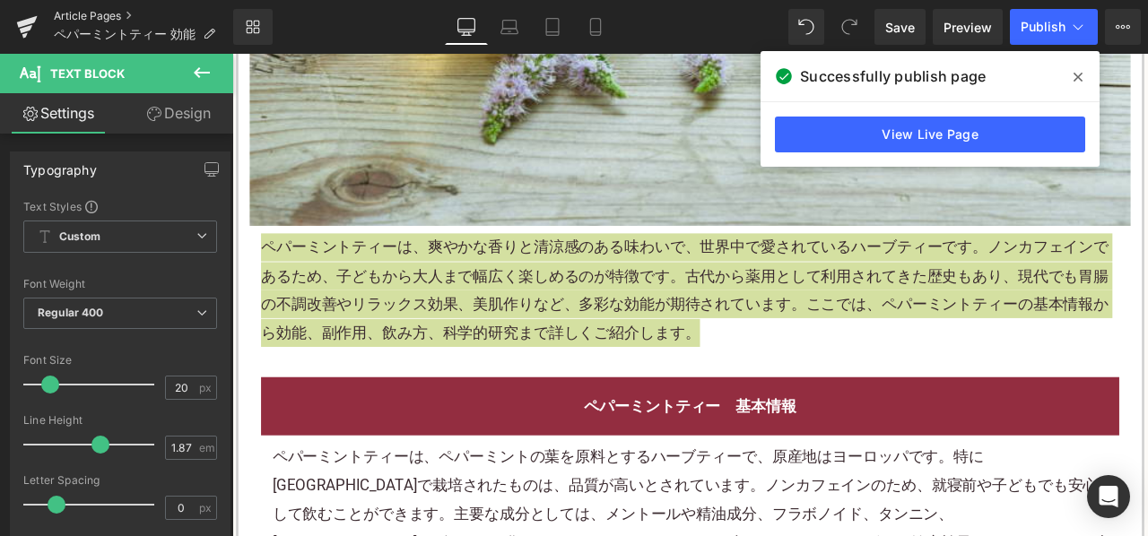
click at [98, 15] on link "Article Pages" at bounding box center [143, 16] width 179 height 14
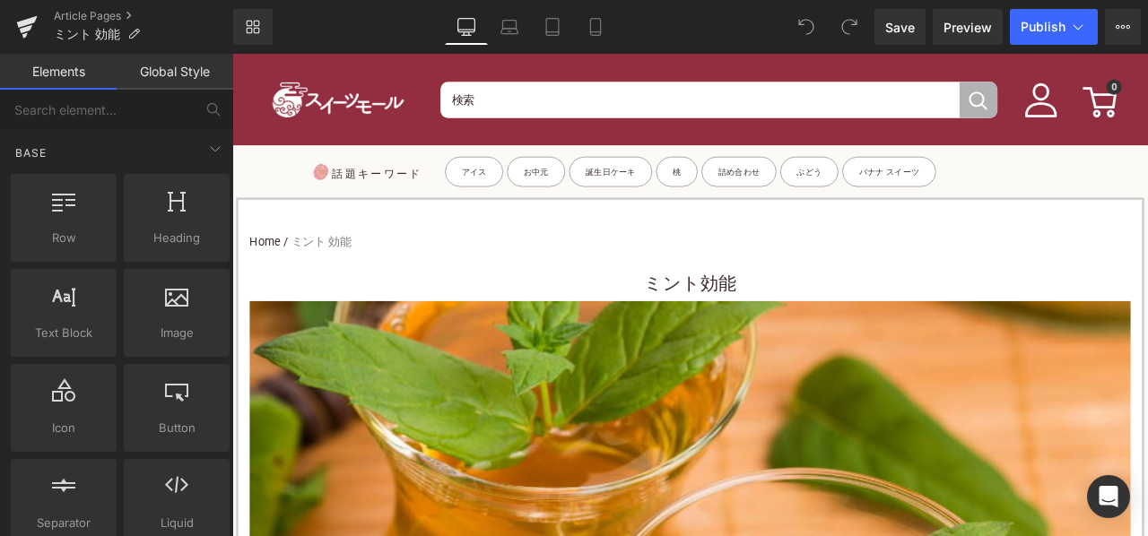
click at [701, 323] on h1 "ミント効能" at bounding box center [775, 327] width 1044 height 40
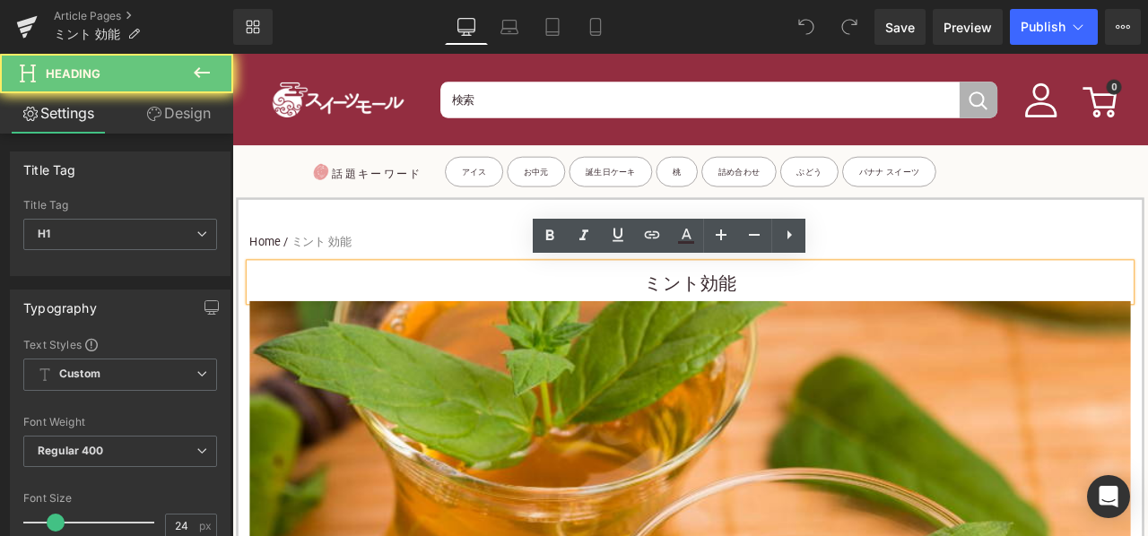
click at [662, 323] on h1 "ミント効能" at bounding box center [775, 327] width 1044 height 40
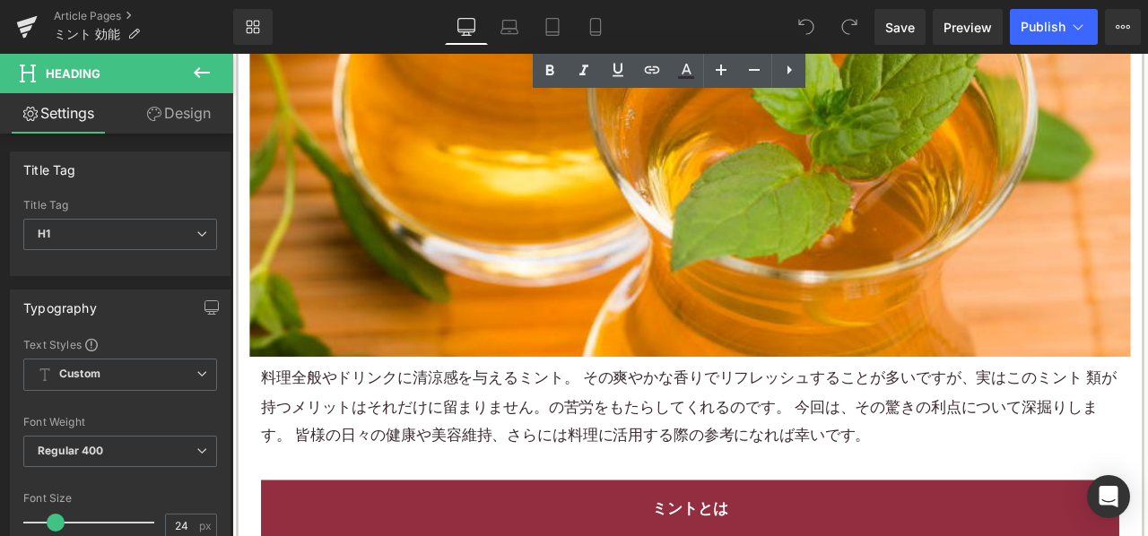
scroll to position [718, 0]
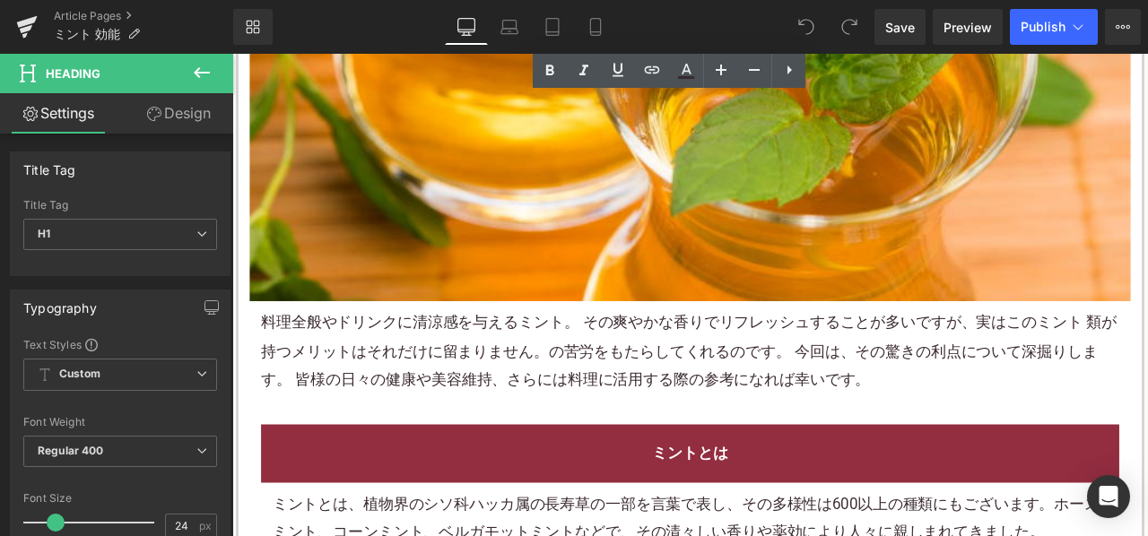
click at [453, 362] on font "料理全般やドリンクに清涼感を与えるミント。 その爽やかな香りでリフレッシュすることが多いですが、実はこのミント 類が持つメリットはそれだけに留まりません。の苦…" at bounding box center [773, 406] width 1014 height 89
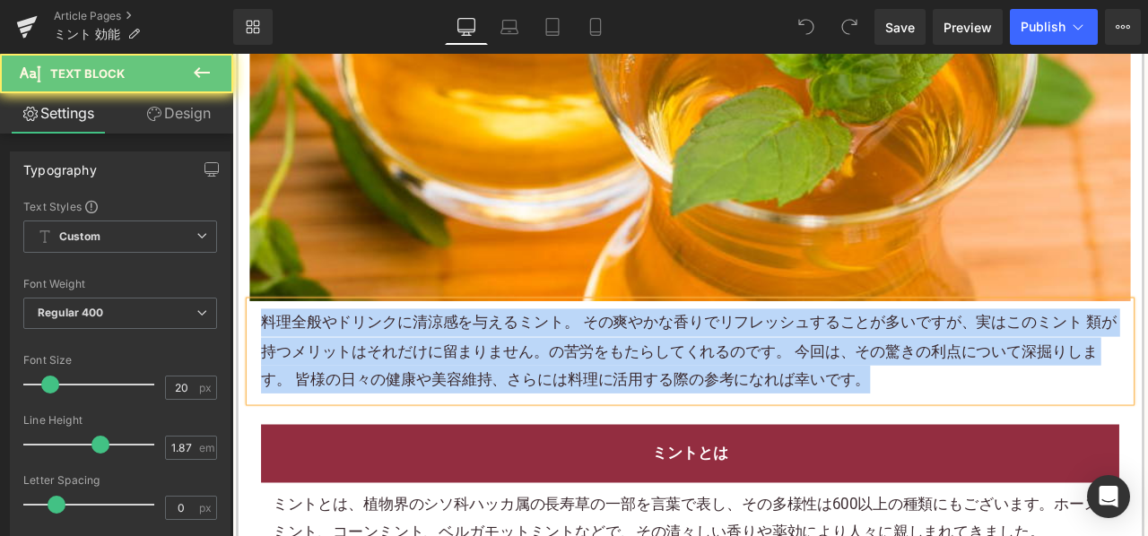
paste div
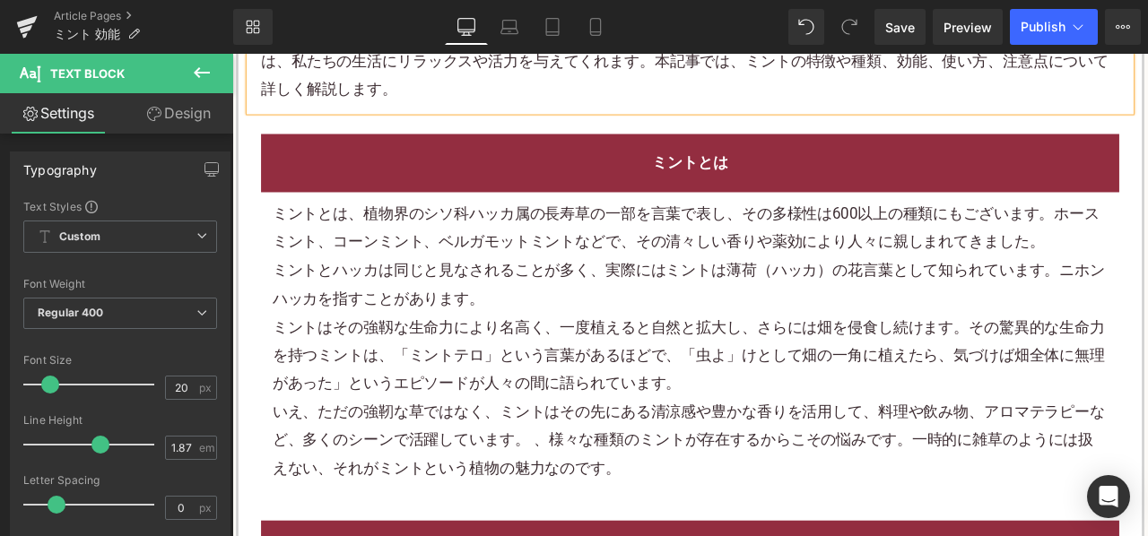
scroll to position [1077, 0]
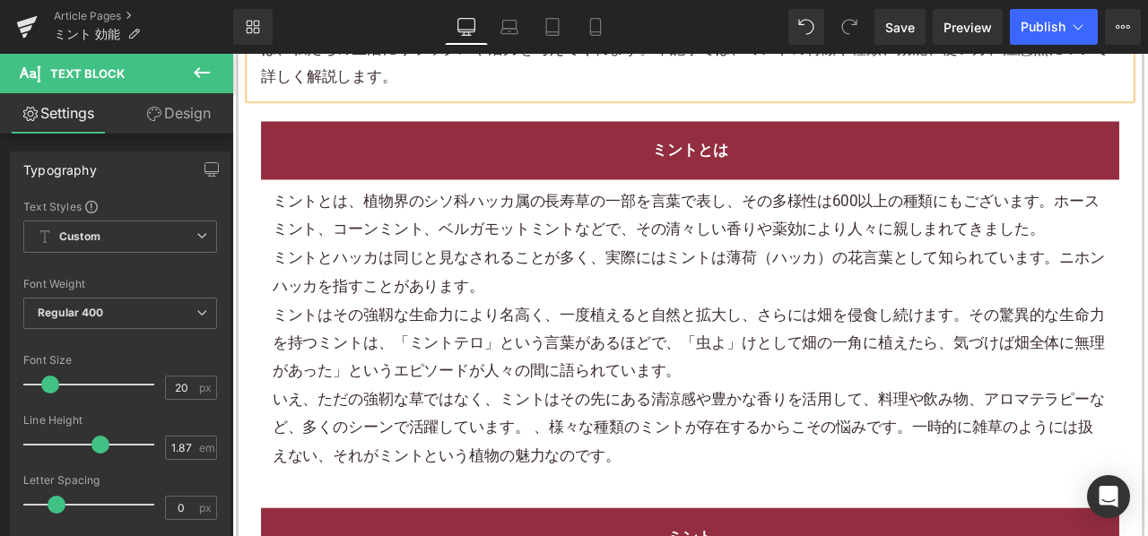
click at [494, 338] on font "ミントとハッカは同じと見なされることが多く、実際にはミントは薄荷（ハッカ）の花言葉として知られています。ニホンハッカを指すことがあります。" at bounding box center [773, 312] width 987 height 55
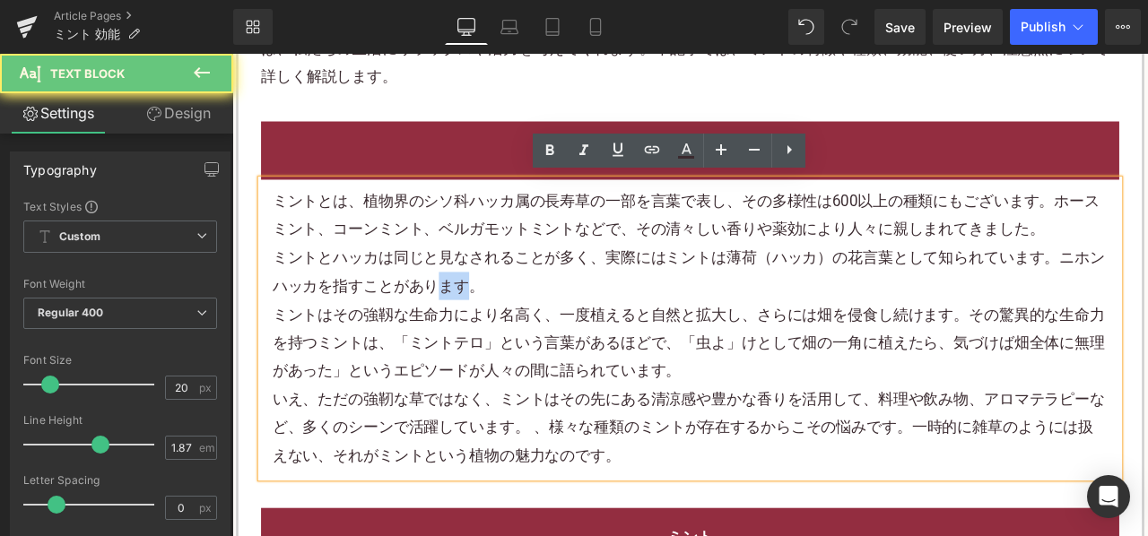
click at [494, 338] on font "ミントとハッカは同じと見なされることが多く、実際にはミントは薄荷（ハッカ）の花言葉として知られています。ニホンハッカを指すことがあります。" at bounding box center [773, 312] width 987 height 55
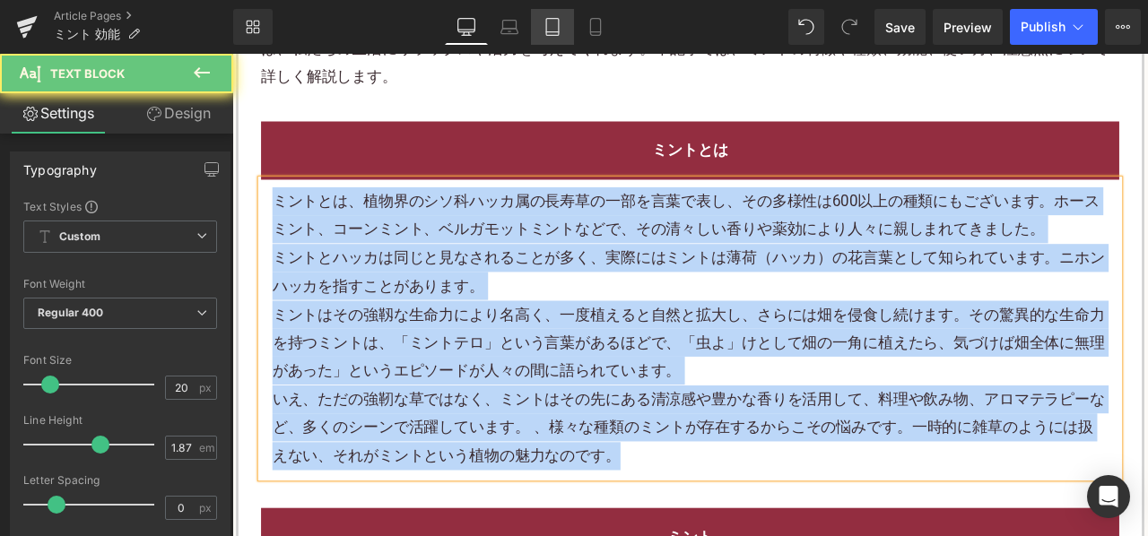
paste div
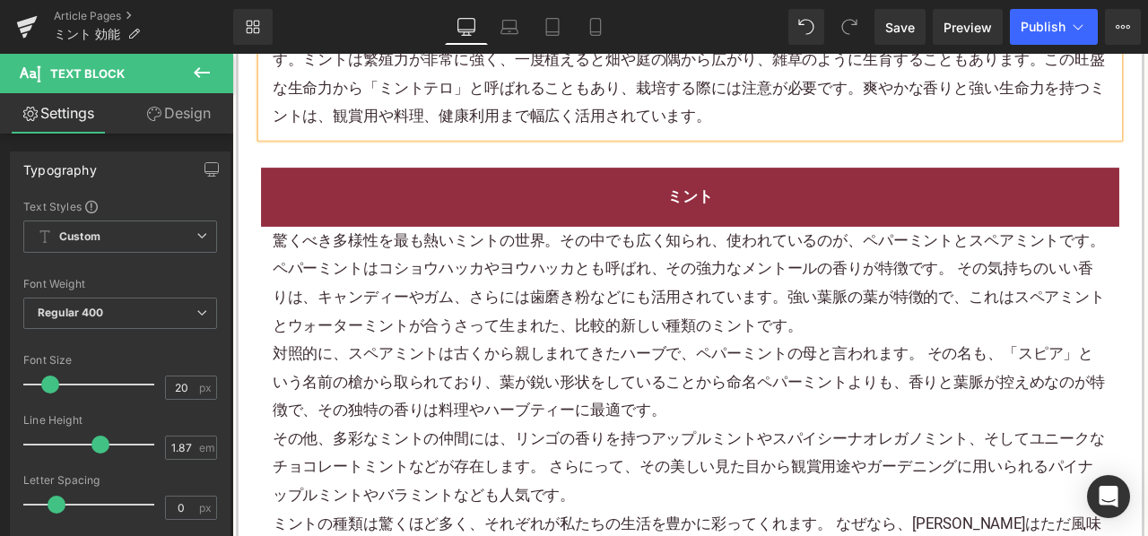
click at [405, 298] on font "ペパーミントはコショウハッカやヨウハッカとも呼ばれ、その強力なメントールの香りが特徴です。 その気持ちのいい香りは、キャンディーやガム、さらには歯磨き粉などに…" at bounding box center [773, 342] width 987 height 89
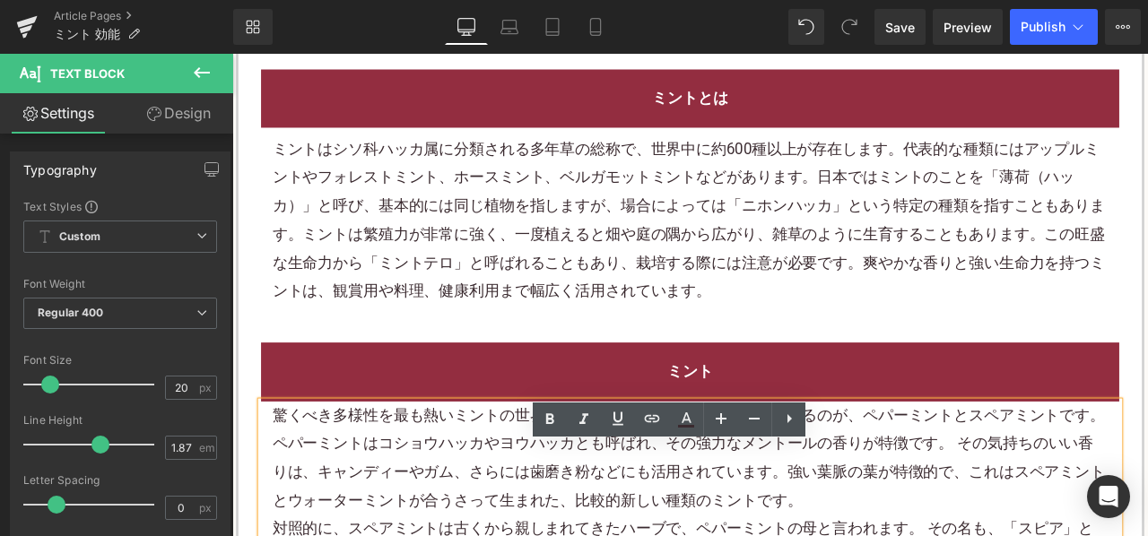
scroll to position [1166, 0]
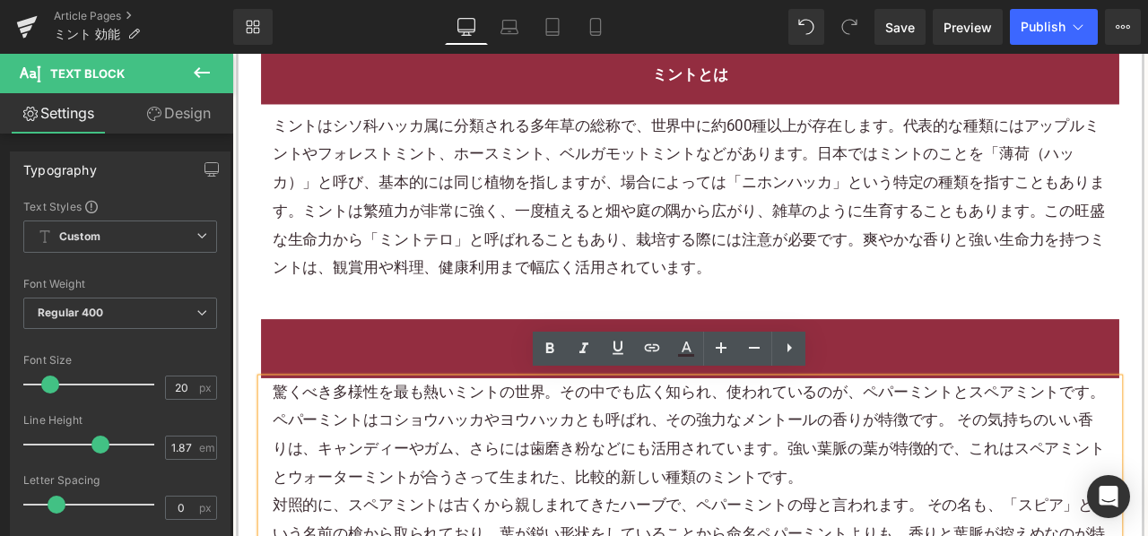
click at [506, 418] on div "ミント" at bounding box center [774, 403] width 1017 height 69
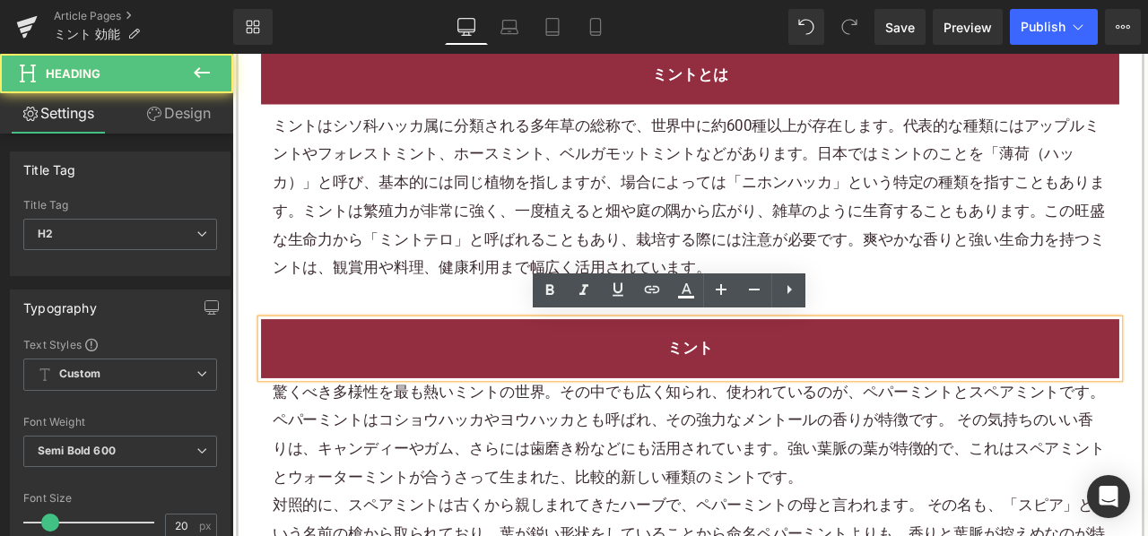
click at [790, 392] on font "ミント" at bounding box center [775, 403] width 54 height 22
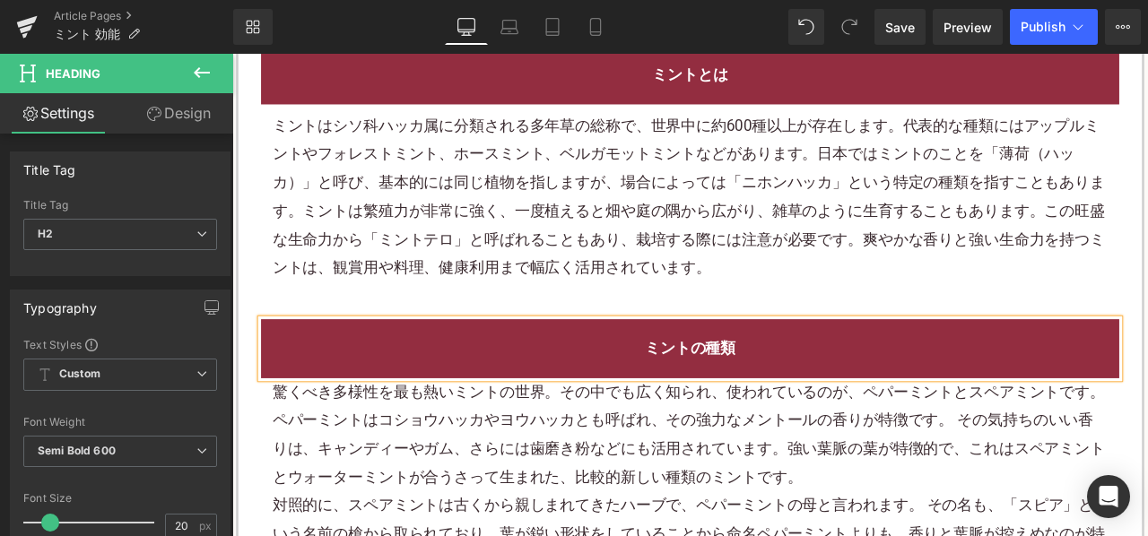
click at [701, 481] on font "ペパーミントはコショウハッカやヨウハッカとも呼ばれ、その強力なメントールの香りが特徴です。 その気持ちのいい香りは、キャンディーやガム、さらには歯磨き粉などに…" at bounding box center [773, 521] width 987 height 89
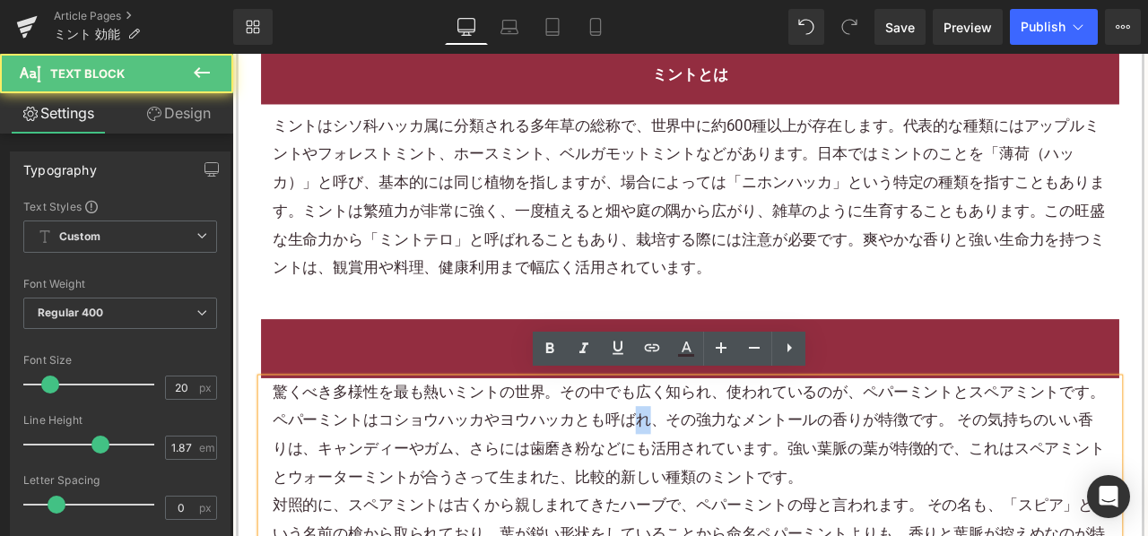
click at [701, 481] on font "ペパーミントはコショウハッカやヨウハッカとも呼ばれ、その強力なメントールの香りが特徴です。 その気持ちのいい香りは、キャンディーやガム、さらには歯磨き粉などに…" at bounding box center [773, 521] width 987 height 89
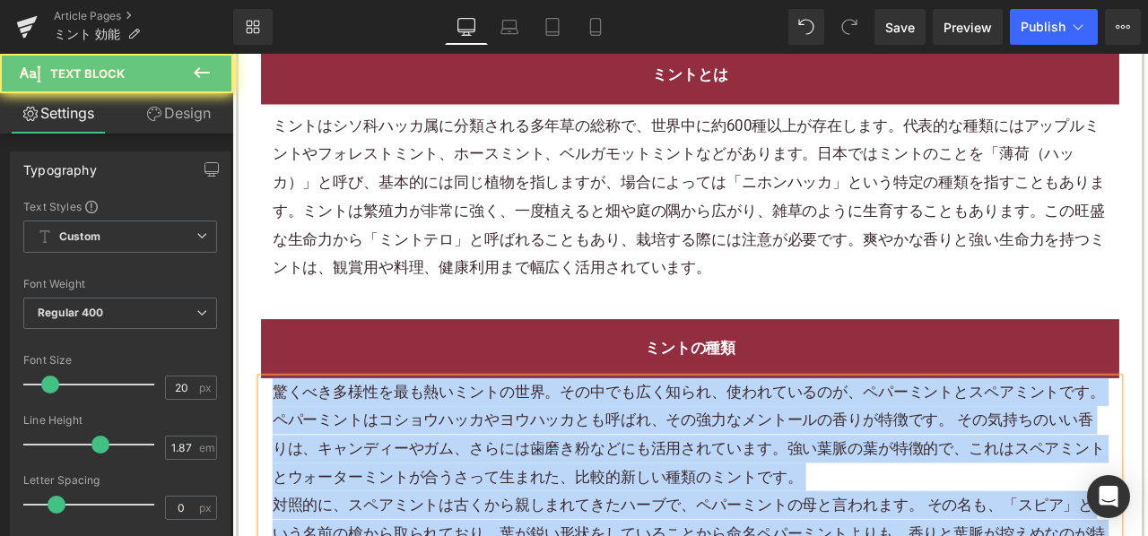
paste div
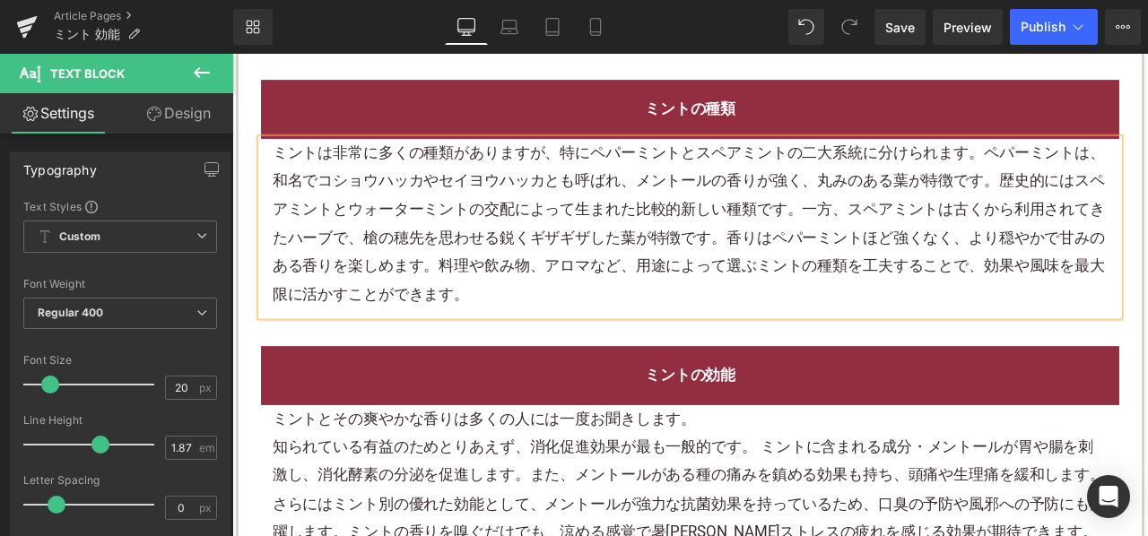
scroll to position [1615, 0]
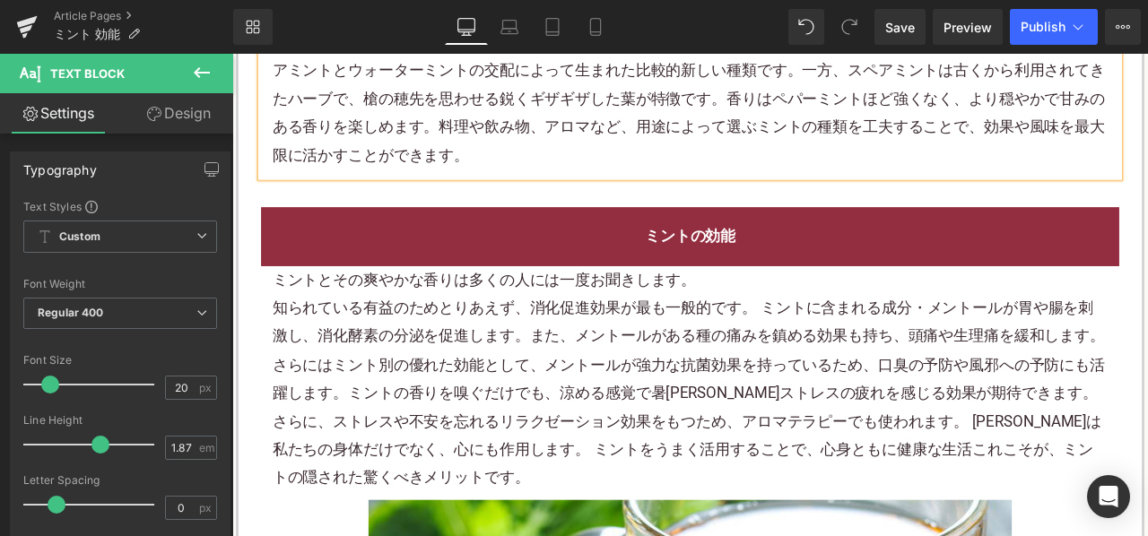
click at [503, 365] on font "知られている有益のためとりあえず、消化促進効果が最も一般的です。 ミントに含まれる成分・メントールが胃や腸を刺激し、消化酵素の分泌を促進します。また、メントー…" at bounding box center [773, 371] width 987 height 55
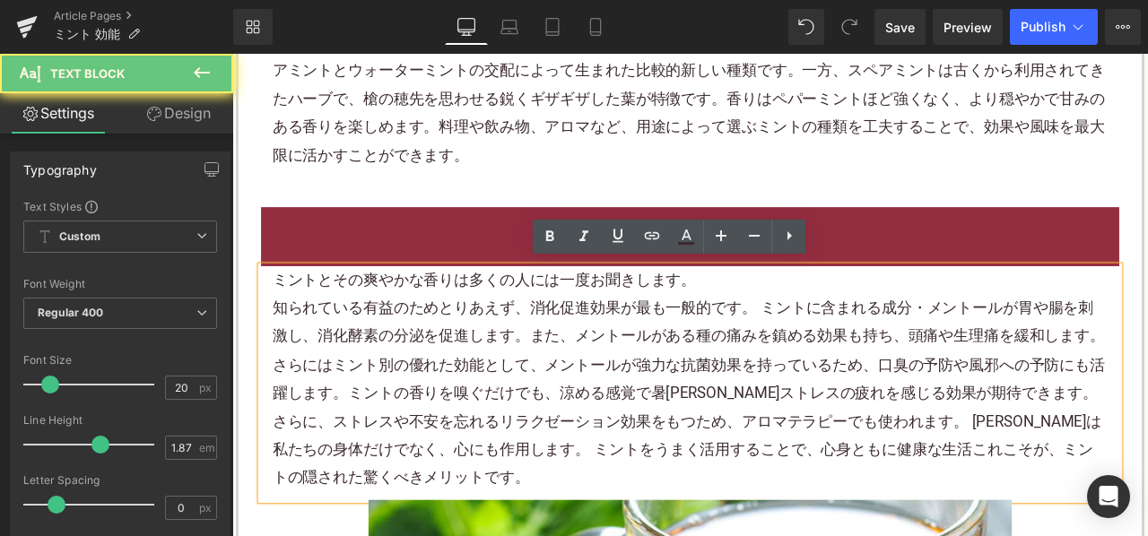
click at [503, 365] on font "知られている有益のためとりあえず、消化促進効果が最も一般的です。 ミントに含まれる成分・メントールが胃や腸を刺激し、消化酵素の分泌を促進します。また、メントー…" at bounding box center [773, 371] width 987 height 55
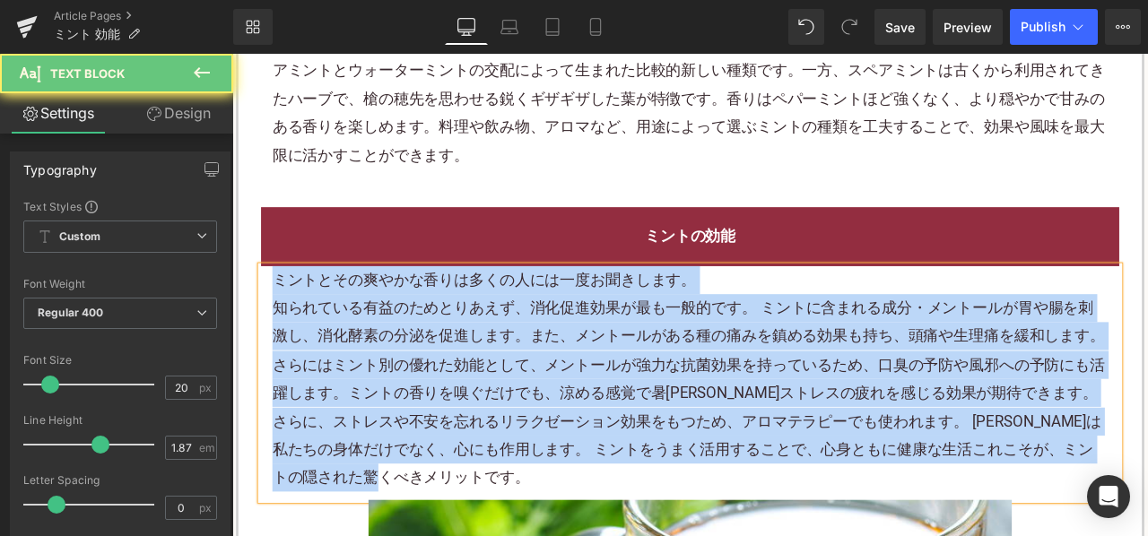
paste div
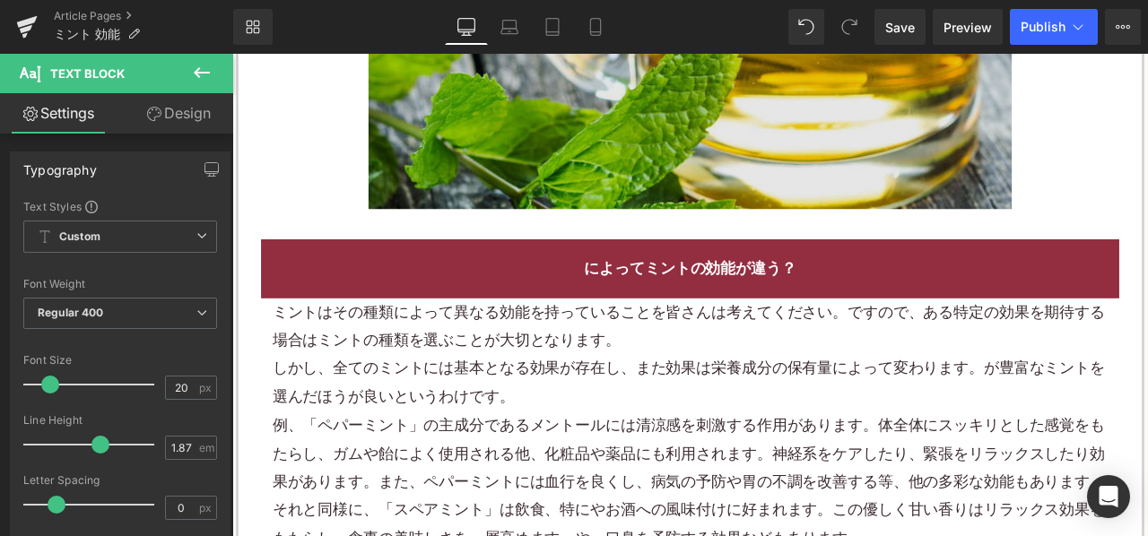
scroll to position [2602, 0]
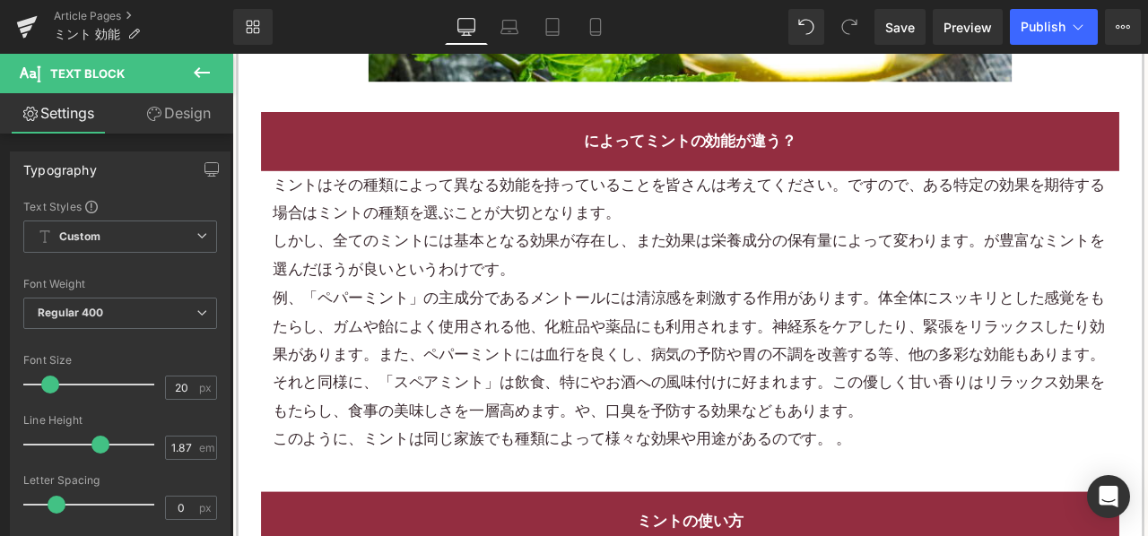
click at [514, 298] on font "しかし、全てのミントには基本となる効果が存在し、また効果は栄養成分の保有量によって変わります。が豊富なミントを選んだほうが良いというわけです。" at bounding box center [773, 292] width 987 height 55
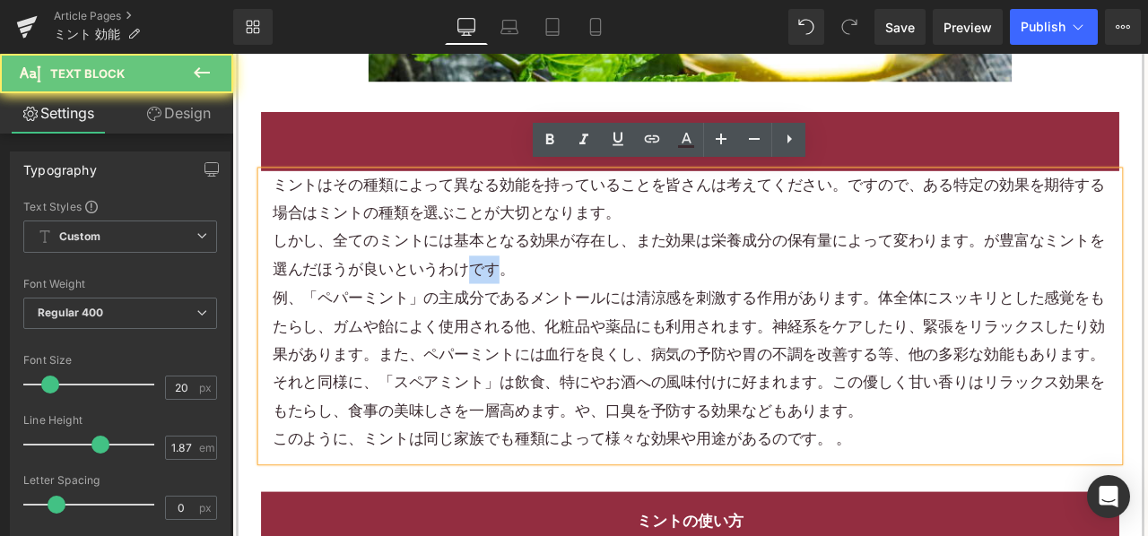
click at [514, 298] on font "しかし、全てのミントには基本となる効果が存在し、また効果は栄養成分の保有量によって変わります。が豊富なミントを選んだほうが良いというわけです。" at bounding box center [773, 292] width 987 height 55
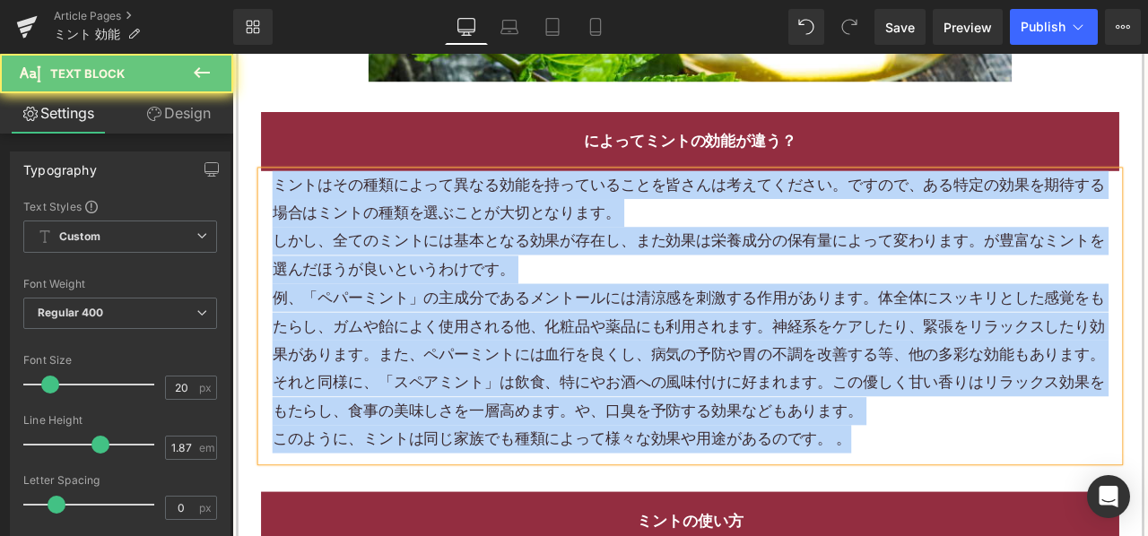
paste div
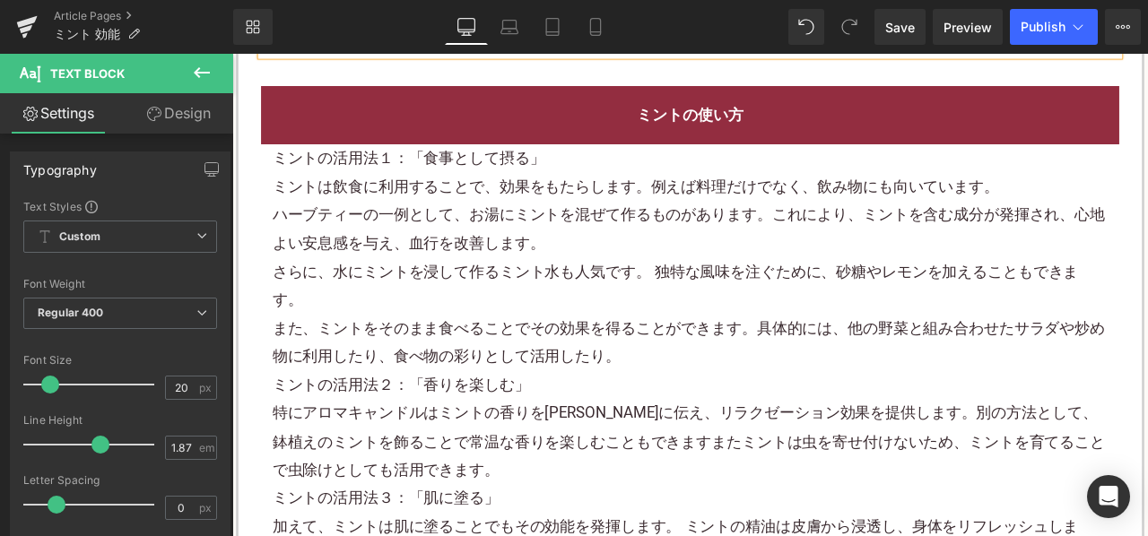
scroll to position [2960, 0]
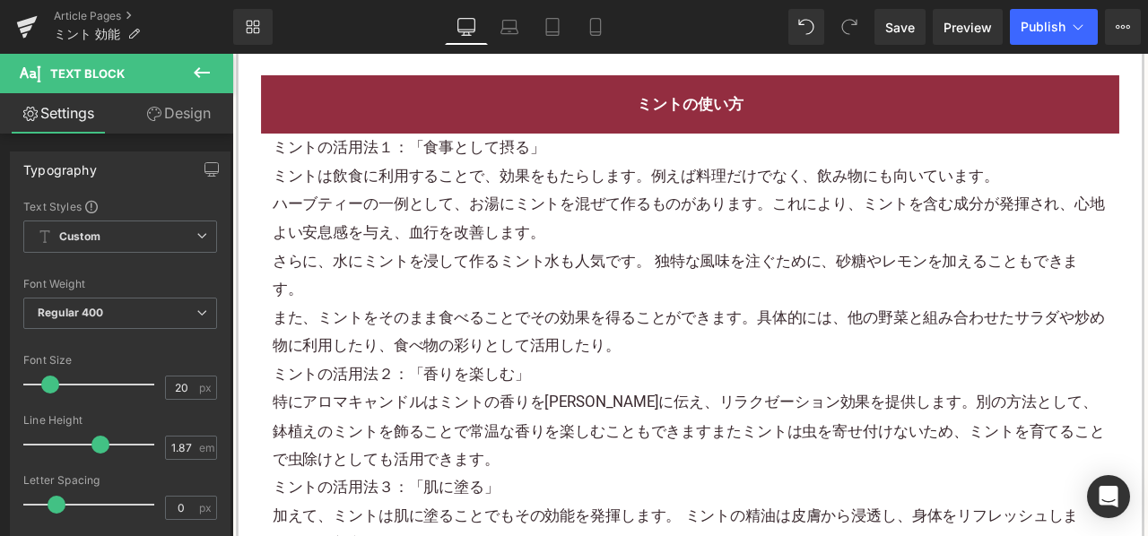
click at [600, 233] on p "ハーブティーの一例として、お湯にミントを混ぜて作るものがあります。これにより、ミントを含む成分が発揮され、心地よい安息感を与え、血行を改善します。" at bounding box center [775, 249] width 990 height 67
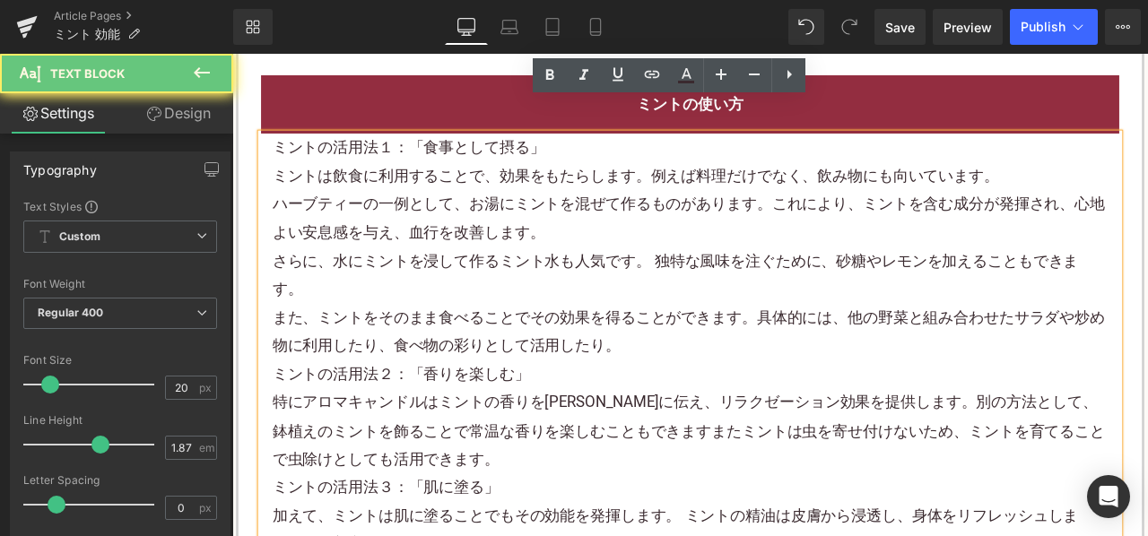
click at [600, 233] on p "ハーブティーの一例として、お湯にミントを混ぜて作るものがあります。これにより、ミントを含む成分が発揮され、心地よい安息感を与え、血行を改善します。" at bounding box center [775, 249] width 990 height 67
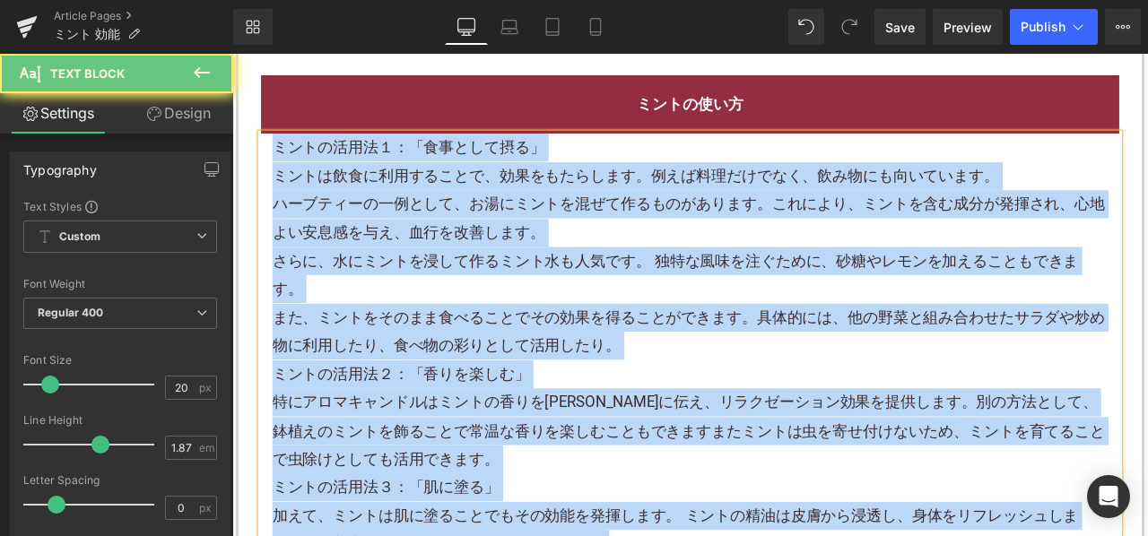
paste div
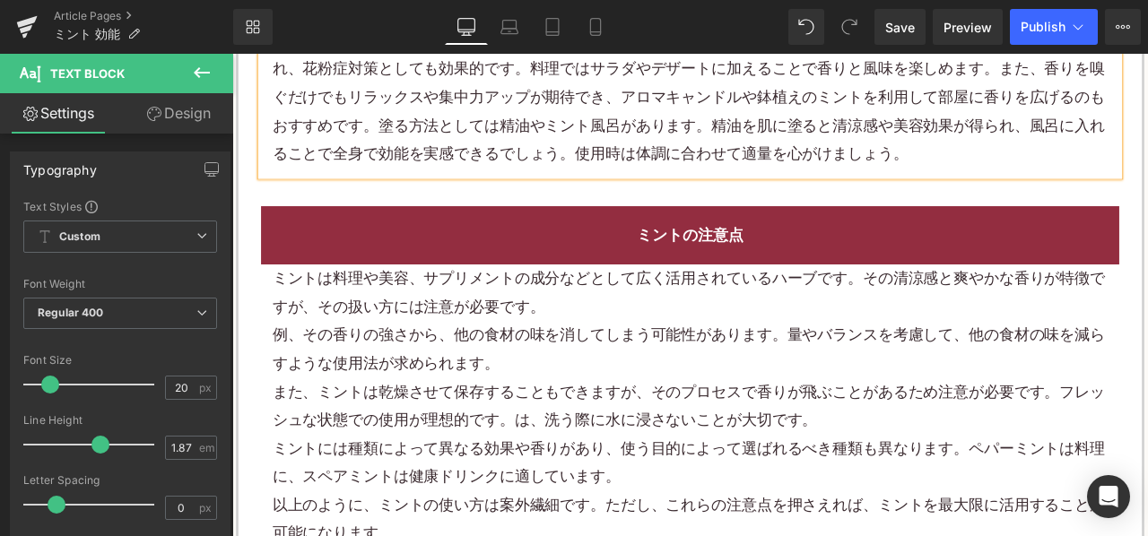
scroll to position [3140, 0]
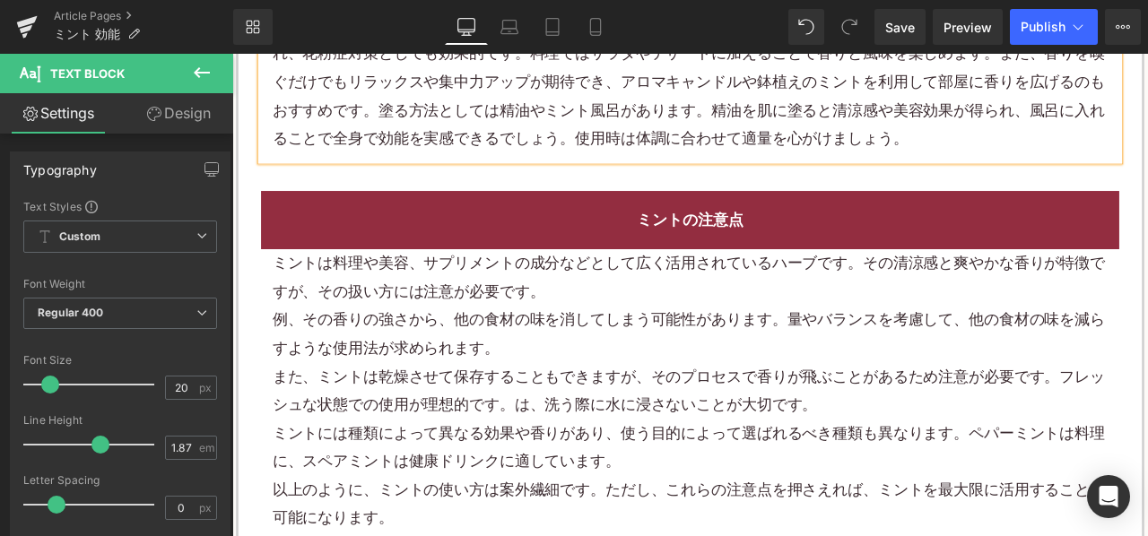
click at [511, 353] on p "例、その香りの強さから、他の食材の味を消してしまう可能性があります。量やバランスを考慮して、他の食材の味を減らすような使用法が求められます。" at bounding box center [775, 386] width 990 height 67
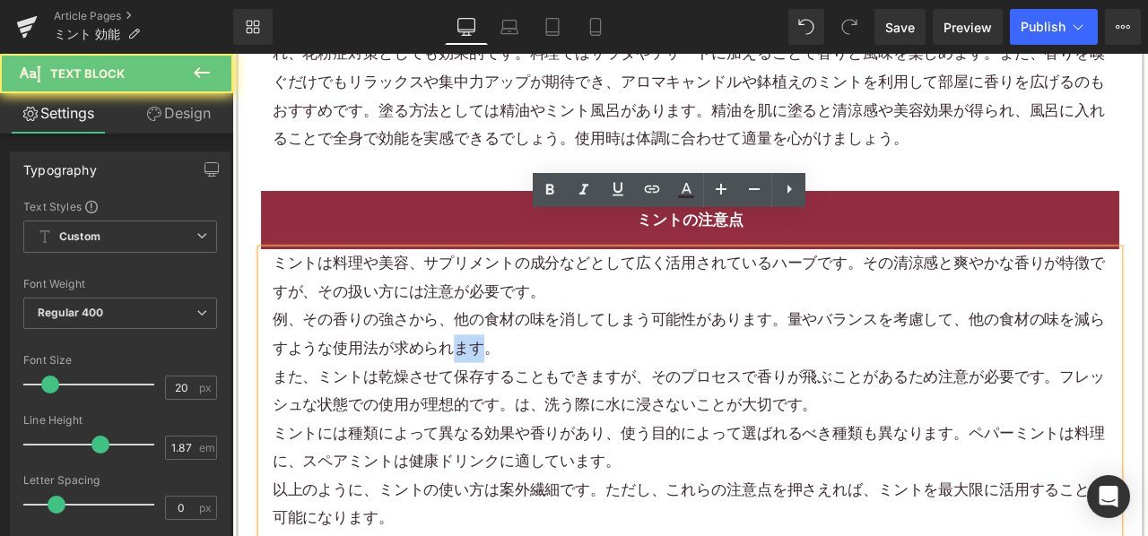
click at [511, 353] on p "例、その香りの強さから、他の食材の味を消してしまう可能性があります。量やバランスを考慮して、他の食材の味を減らすような使用法が求められます。" at bounding box center [775, 386] width 990 height 67
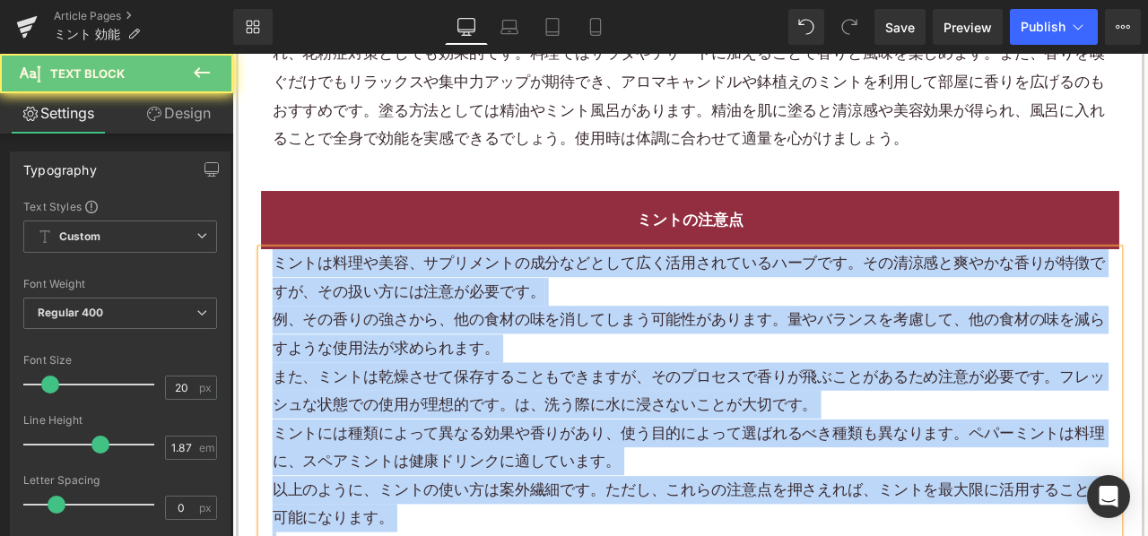
paste div
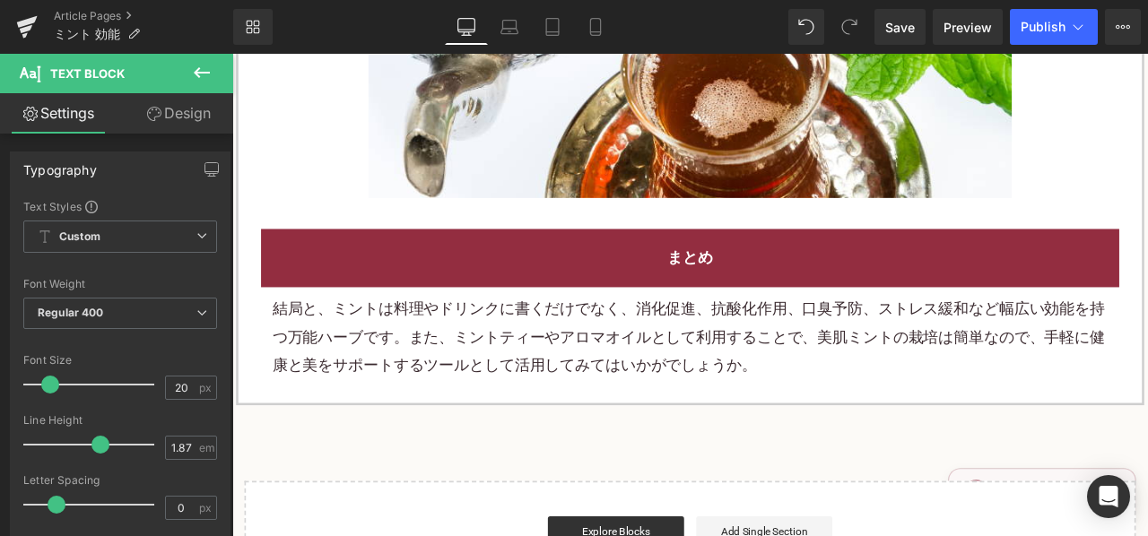
scroll to position [3947, 0]
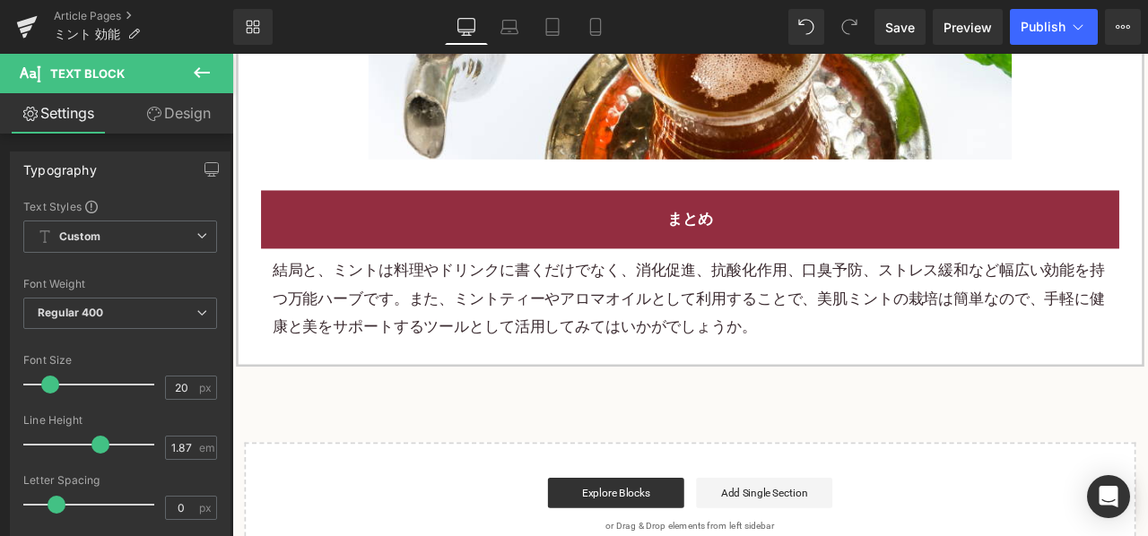
click at [554, 357] on div "結局と、ミントは料理やドリンクに書くだけでなく、消化促進、抗酸化作用、口臭予防、ストレス緩和など幅広い効能を持つ万能ハーブです。また、ミントティーやアロマオイ…" at bounding box center [774, 344] width 1017 height 118
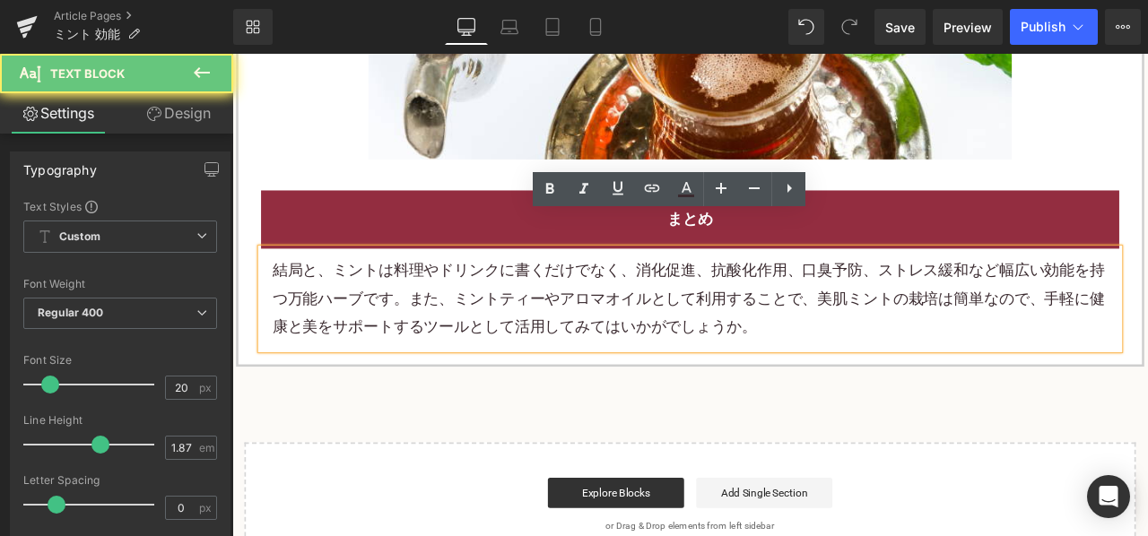
click at [554, 357] on div "結局と、ミントは料理やドリンクに書くだけでなく、消化促進、抗酸化作用、口臭予防、ストレス緩和など幅広い効能を持つ万能ハーブです。また、ミントティーやアロマオイ…" at bounding box center [774, 344] width 1017 height 118
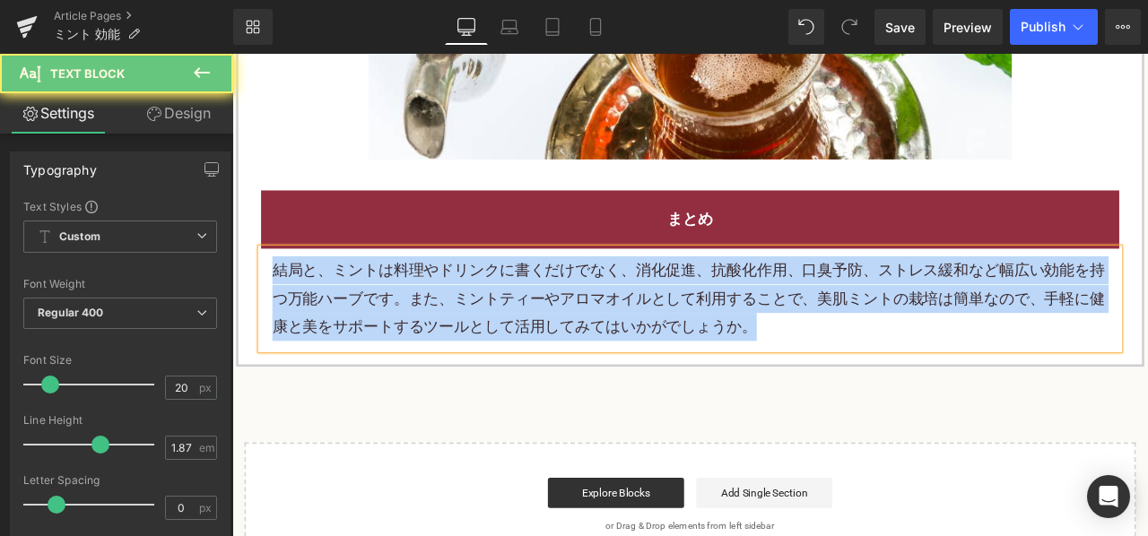
paste div
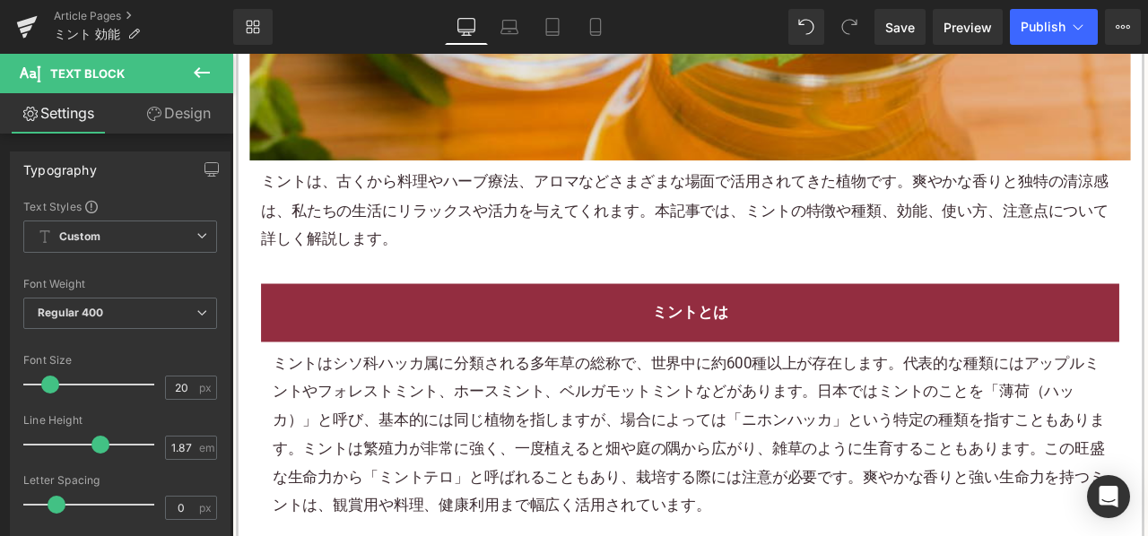
scroll to position [987, 0]
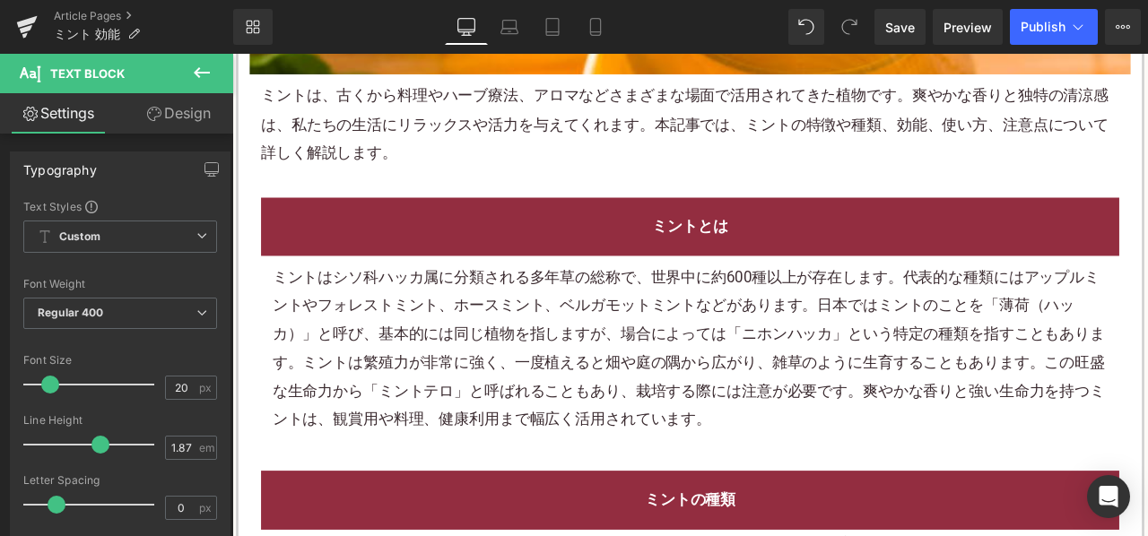
click at [688, 179] on p "ミントは、古くから料理やハーブ療法、アロマなどさまざまな場面で活用されてきた植物です。爽やかな香りと独特の清涼感は、私たちの生活にリラックスや活力を与えてくれ…" at bounding box center [774, 137] width 1017 height 100
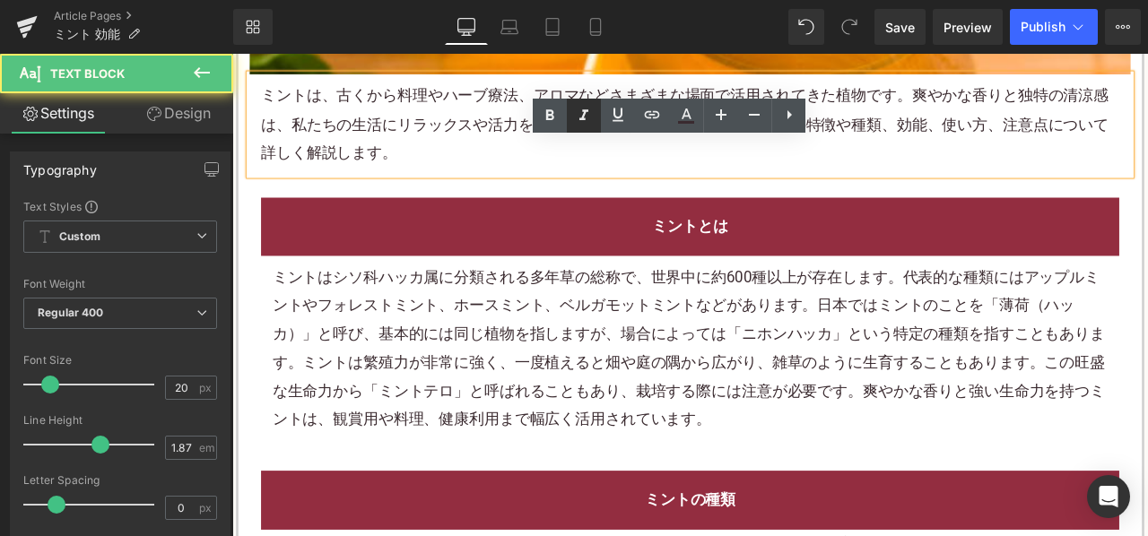
click at [0, 0] on ul "Text Color Highlight Color #333333" at bounding box center [0, 0] width 0 height 0
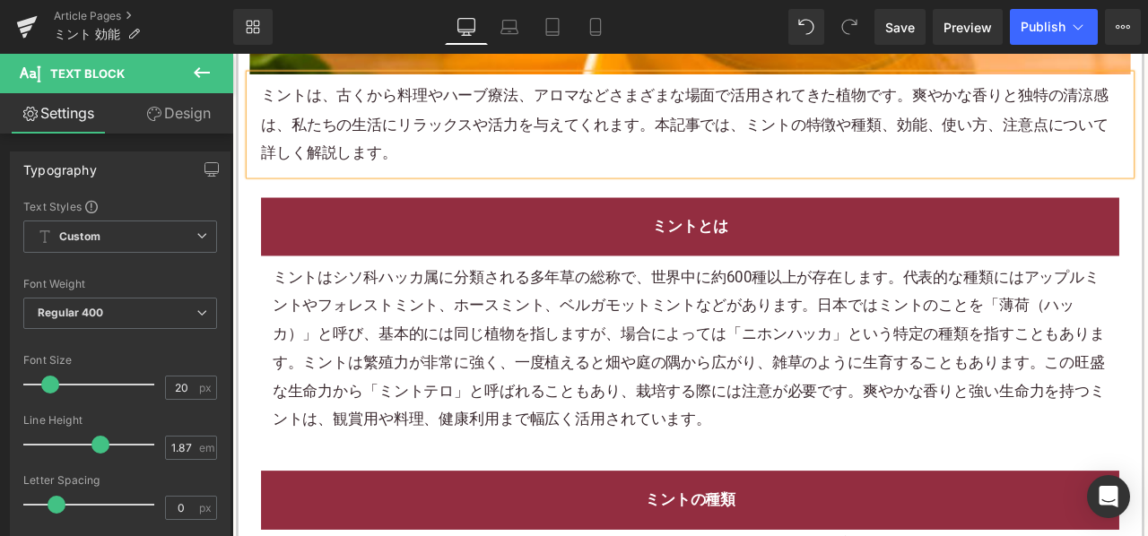
click at [641, 136] on font "ミントは、古くから料理やハーブ療法、アロマなどさまざまな場面で活用されてきた植物です。爽やかな香りと独特の清涼感は、私たちの生活にリラックスや活力を与えてくれ…" at bounding box center [768, 136] width 1005 height 89
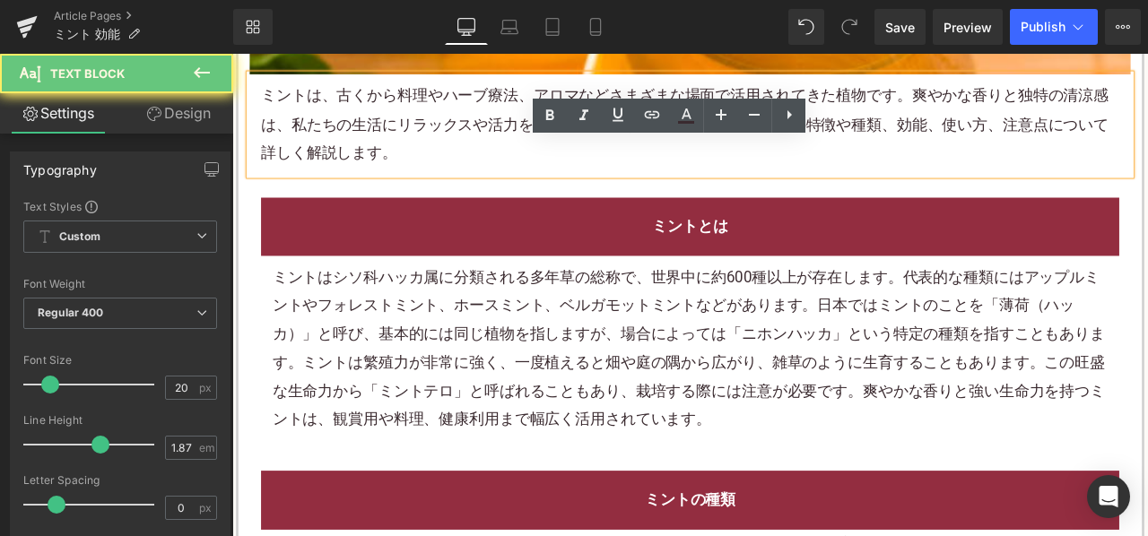
click at [478, 135] on font "ミントは、古くから料理やハーブ療法、アロマなどさまざまな場面で活用されてきた植物です。爽やかな香りと独特の清涼感は、私たちの生活にリラックスや活力を与えてくれ…" at bounding box center [768, 136] width 1005 height 89
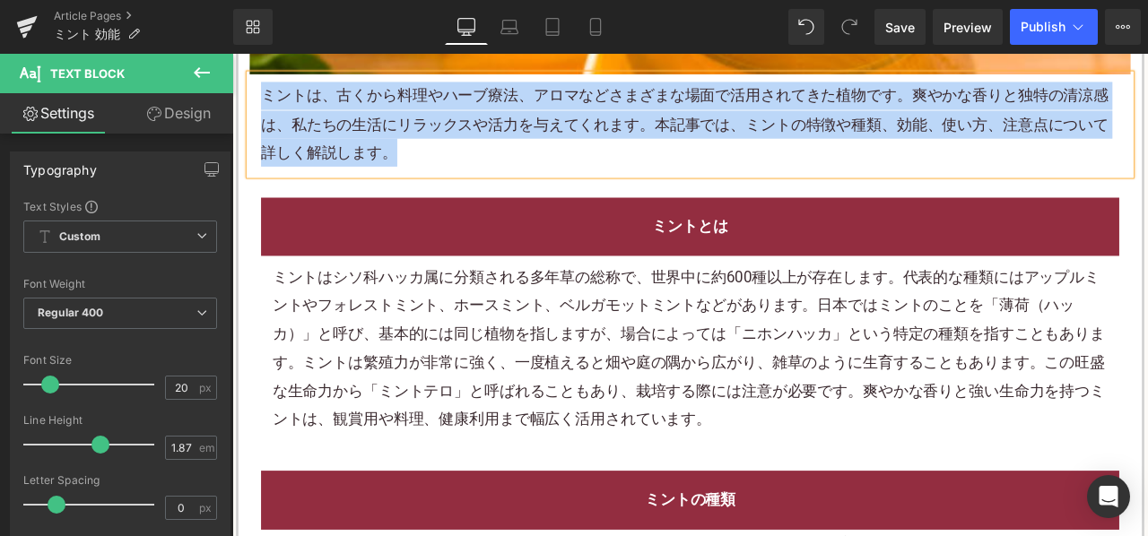
copy font "ミントは、古くから料理やハーブ療法、アロマなどさまざまな場面で活用されてきた植物です。爽やかな香りと独特の清涼感は、私たちの生活にリラックスや活力を与えてくれ…"
click at [510, 145] on font "ミントは、古くから料理やハーブ療法、アロマなどさまざまな場面で活用されてきた植物です。爽やかな香りと独特の清涼感は、私たちの生活にリラックスや活力を与えてくれ…" at bounding box center [768, 136] width 1005 height 89
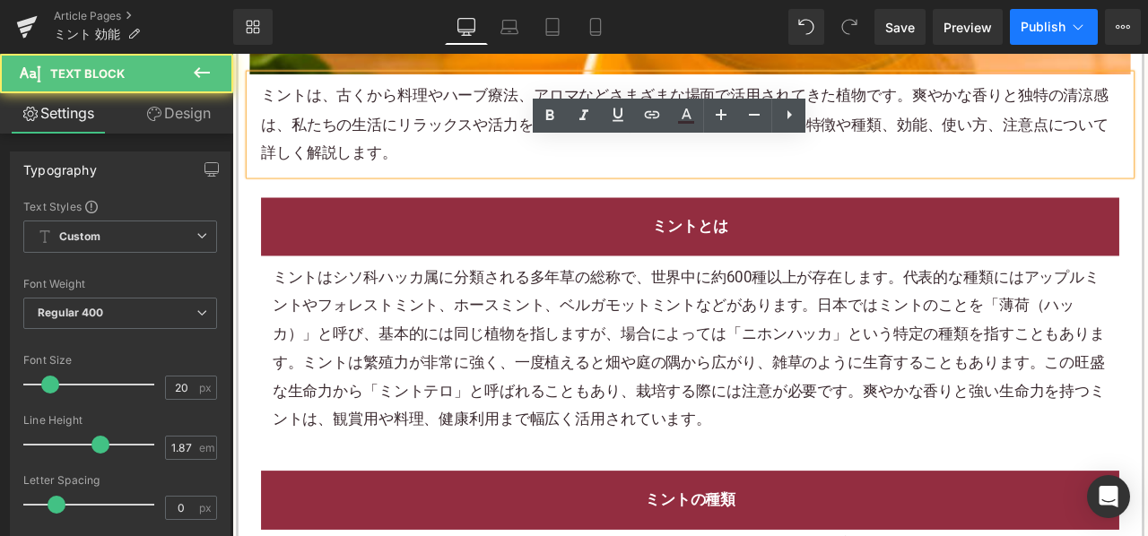
click at [1077, 26] on icon at bounding box center [1078, 27] width 18 height 18
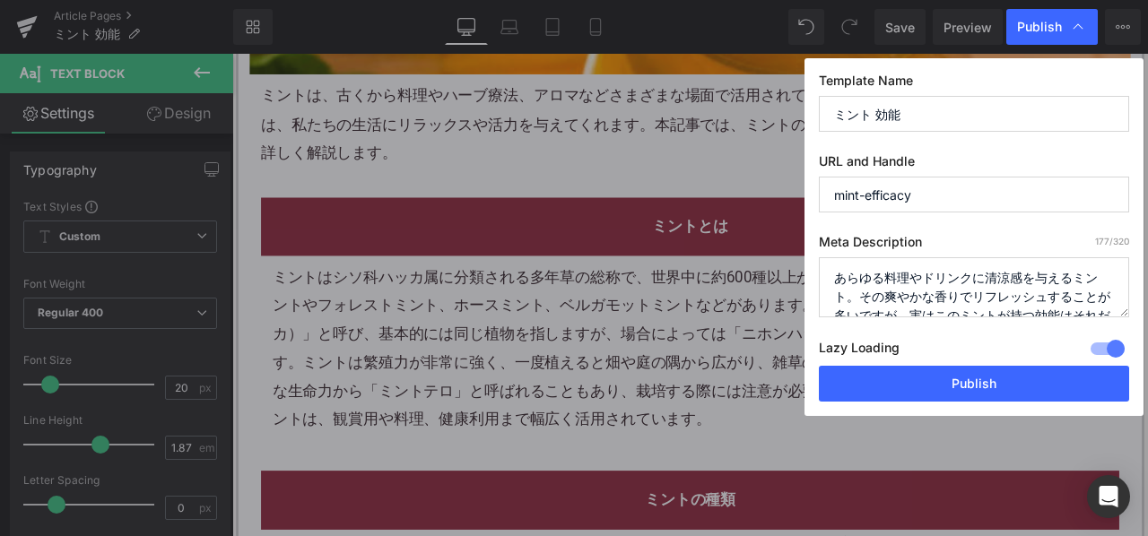
click at [932, 299] on textarea "あらゆる料理やドリンクに清涼感を与えるミント。その爽やかな香りでリフレッシュすることが多いですが、実はこのミントが持つ効能はそれだけに留まりません。育てるのも…" at bounding box center [974, 287] width 310 height 60
paste textarea "ントは、古くから料理やハーブ療法、アロマなどさまざまな場面で活用されてきた植物です。爽やかな香りと独特の清涼感は、私たちの生活にリラックスや活力を与えてくれま…"
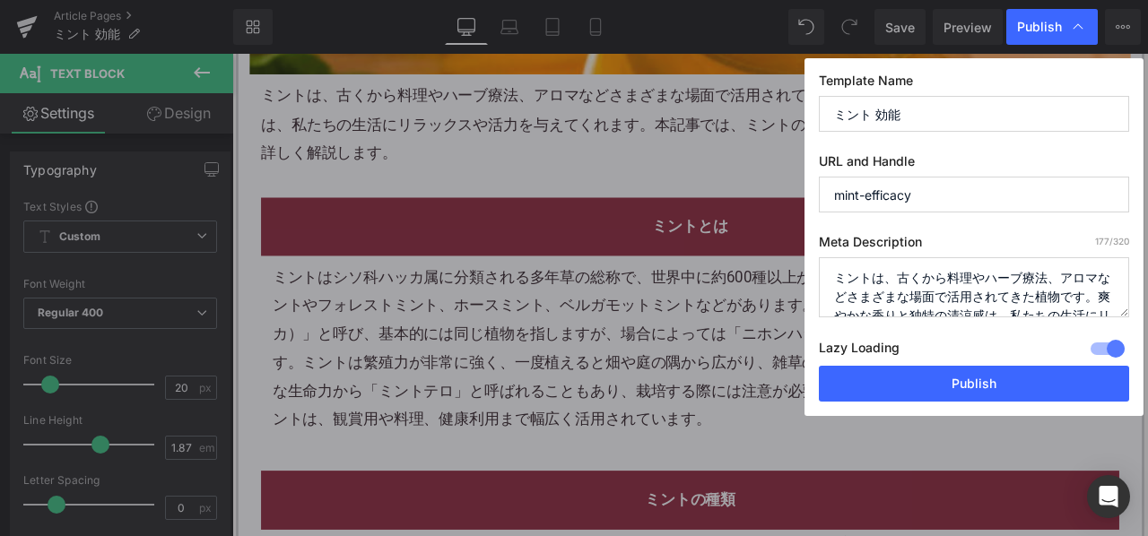
scroll to position [63, 0]
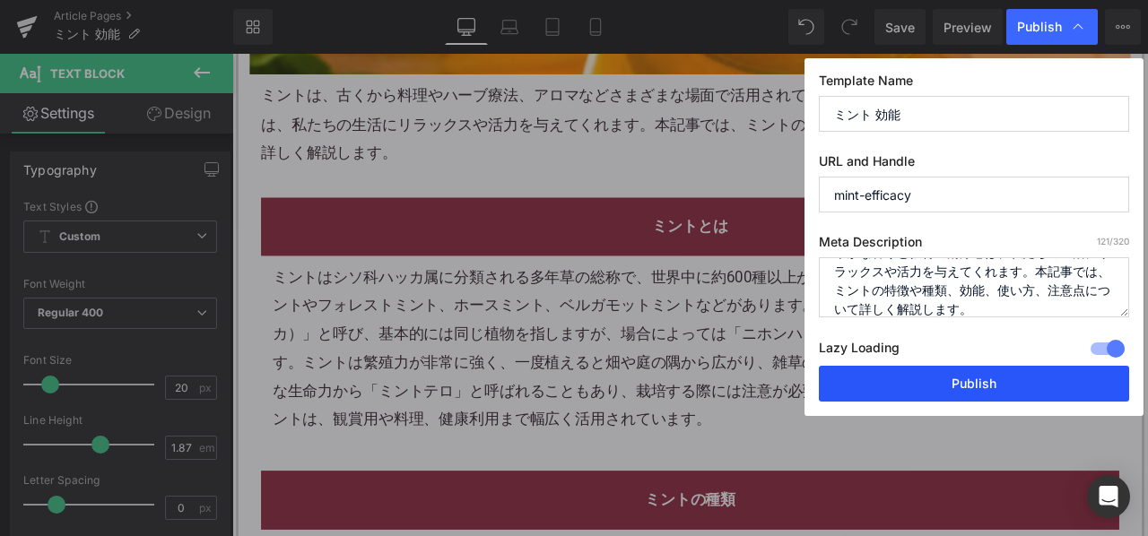
type textarea "ミントは、古くから料理やハーブ療法、アロマなどさまざまな場面で活用されてきた植物です。爽やかな香りと独特の清涼感は、私たちの生活にリラックスや活力を与えてくれ…"
drag, startPoint x: 937, startPoint y: 378, endPoint x: 806, endPoint y: 344, distance: 135.1
click at [937, 378] on button "Publish" at bounding box center [974, 384] width 310 height 36
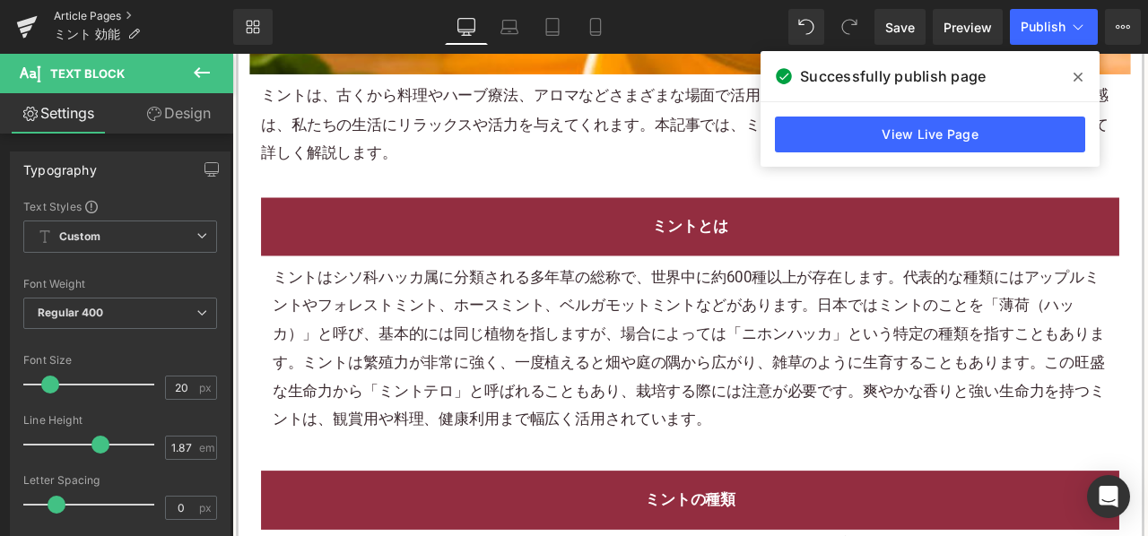
click at [107, 9] on link "Article Pages" at bounding box center [143, 16] width 179 height 14
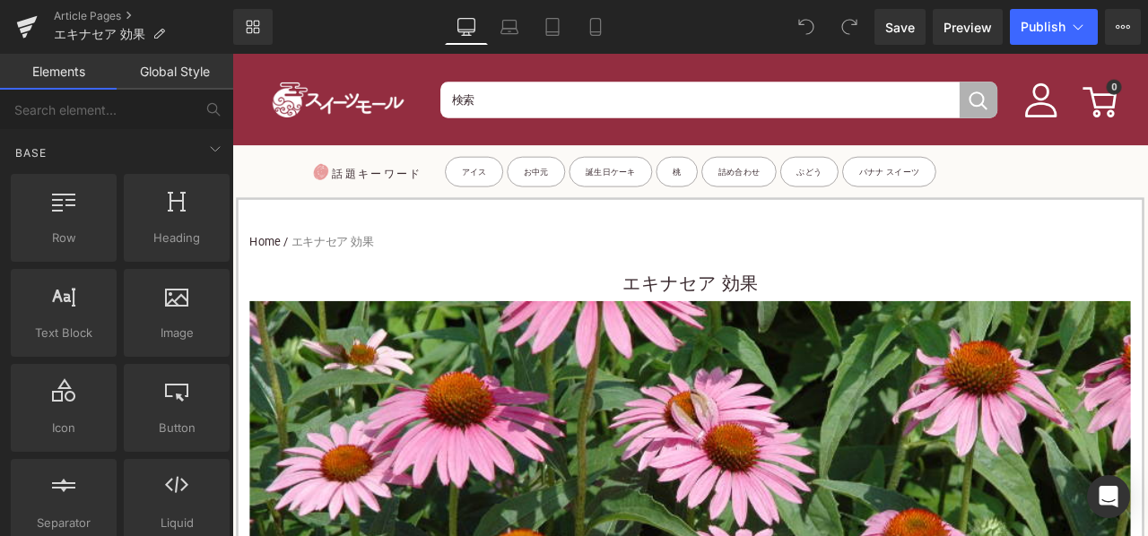
click at [648, 329] on h1 "エキナセア 効果" at bounding box center [775, 327] width 1044 height 40
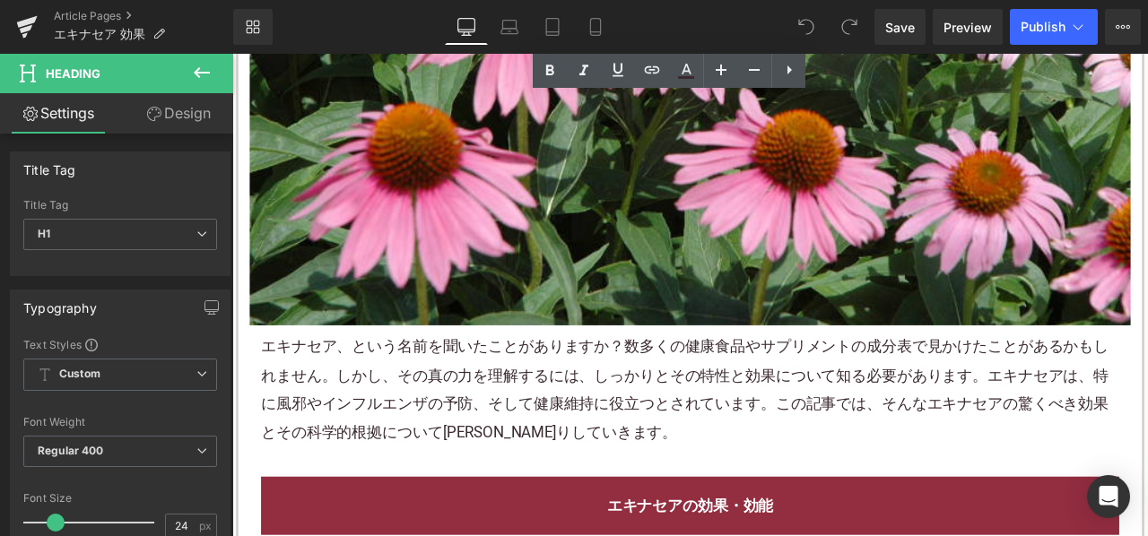
scroll to position [718, 0]
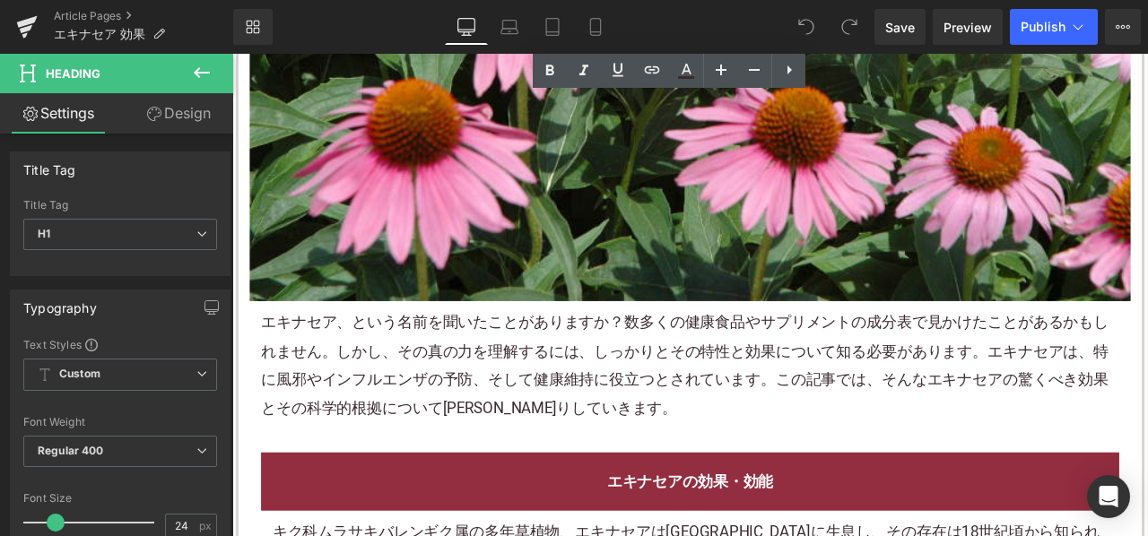
click at [436, 408] on p "エキナセア、という名前を聞いたことがありますか？数多くの健康食品やサプリメントの成分表で見かけたことがあるかもしれません。しかし、その真の力を理解するには、し…" at bounding box center [774, 423] width 1017 height 135
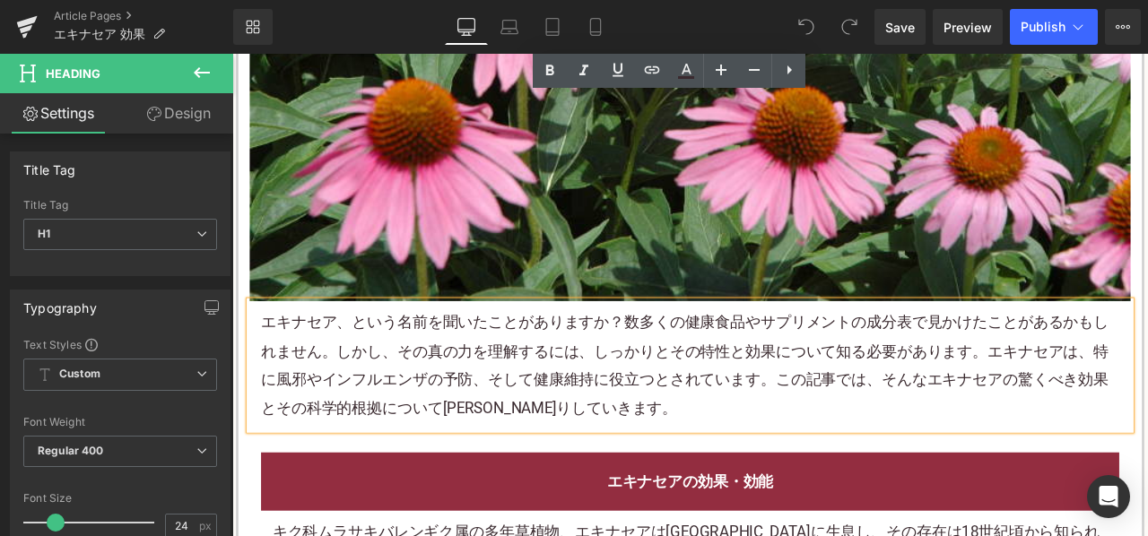
click at [436, 408] on p "エキナセア、という名前を聞いたことがありますか？数多くの健康食品やサプリメントの成分表で見かけたことがあるかもしれません。しかし、その真の力を理解するには、し…" at bounding box center [774, 423] width 1017 height 135
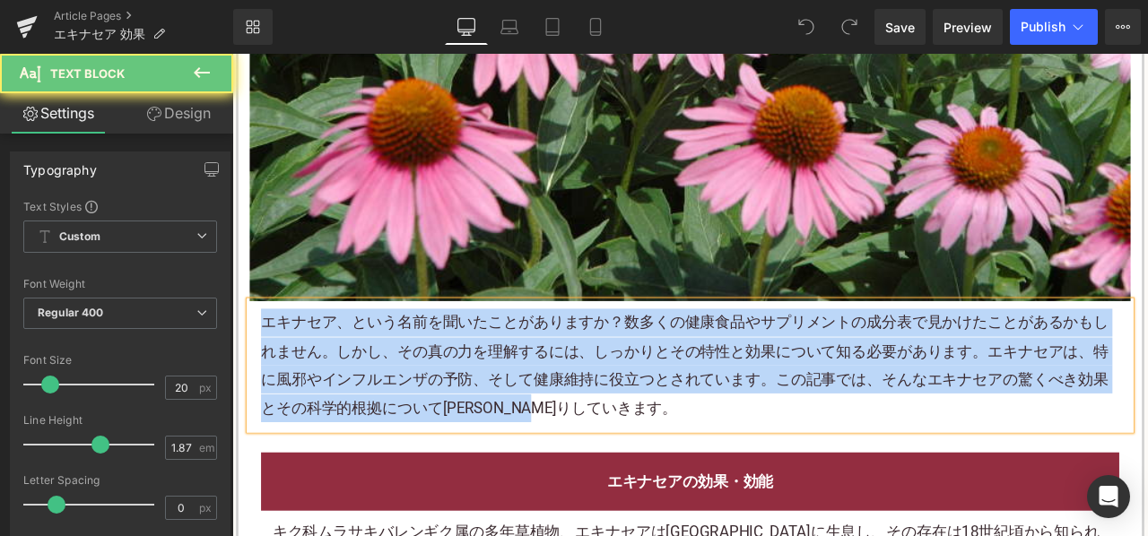
paste div
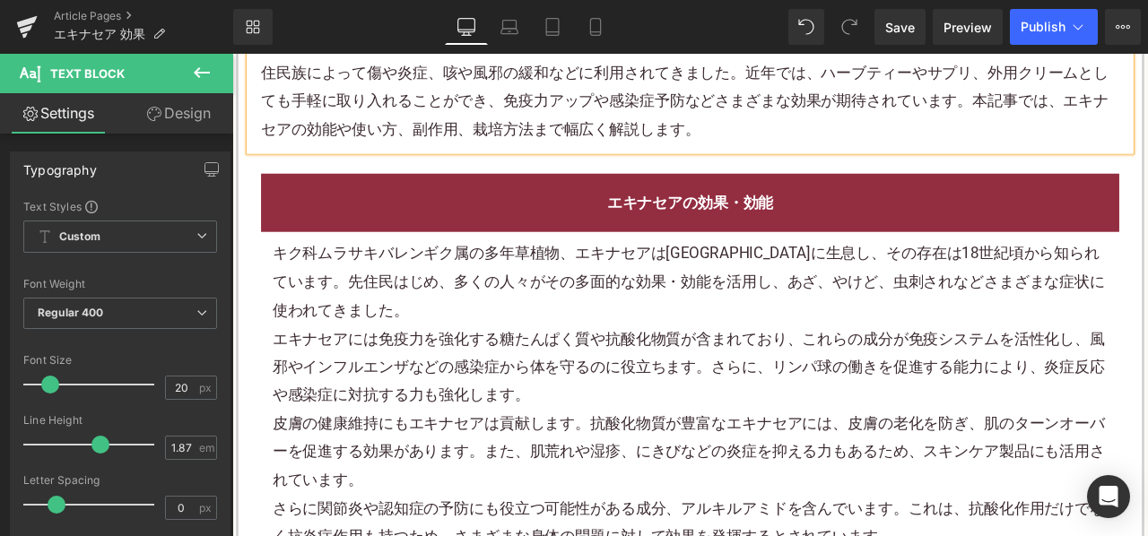
scroll to position [1077, 0]
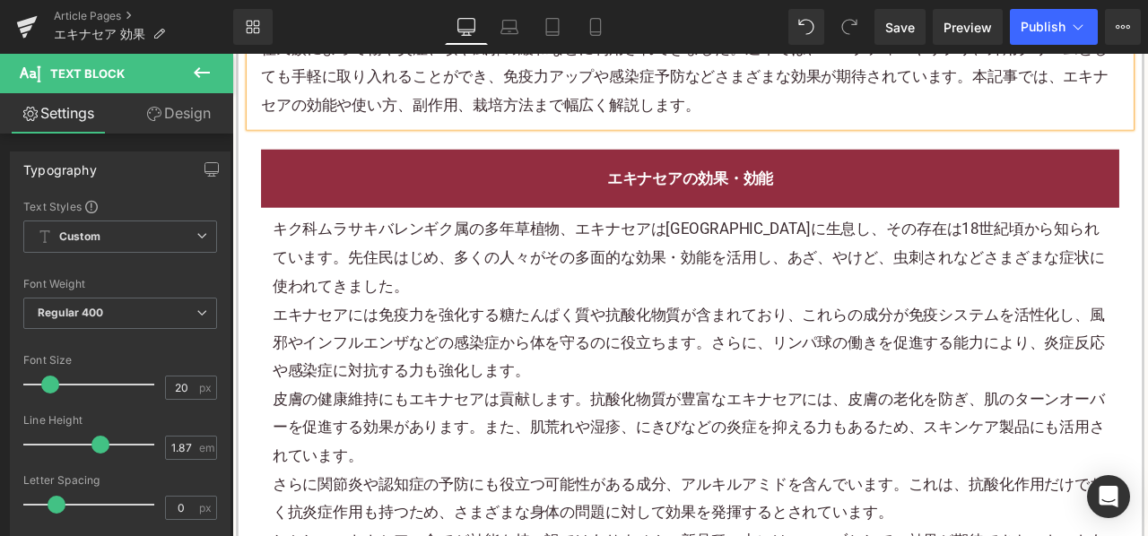
click at [588, 288] on div "キク科ムラサキバレンギク属の多年草植物、エキナセアは北アメリカ大陸に生息し、その存在は18世紀頃から知られています。先住民はじめ、多くの人々がその多面的な効果…" at bounding box center [775, 296] width 990 height 100
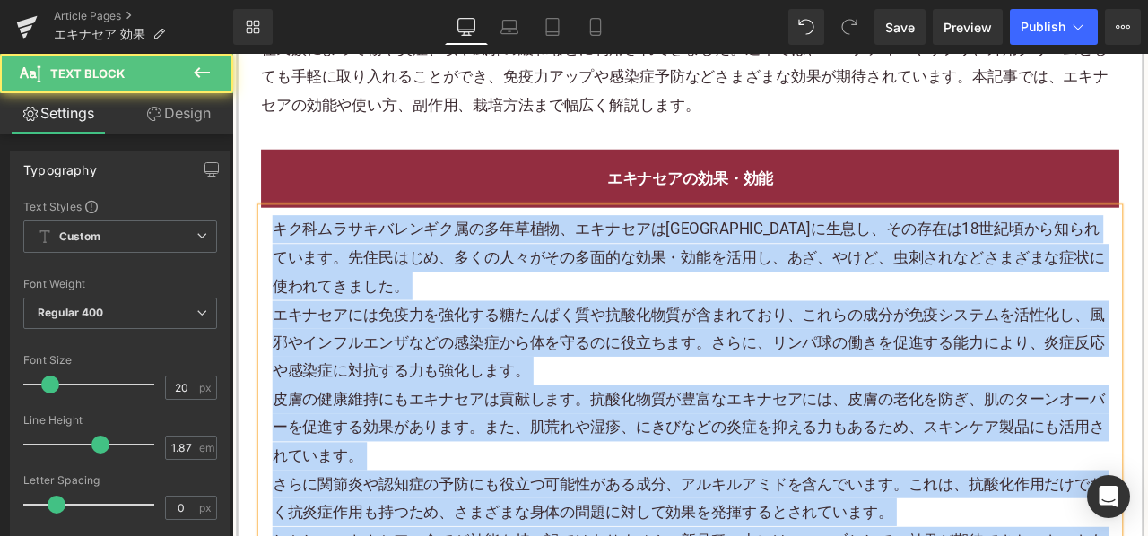
click at [635, 277] on div "キク科ムラサキバレンギク属の多年草植物、エキナセアは北アメリカ大陸に生息し、その存在は18世紀頃から知られています。先住民はじめ、多くの人々がその多面的な効果…" at bounding box center [775, 296] width 990 height 100
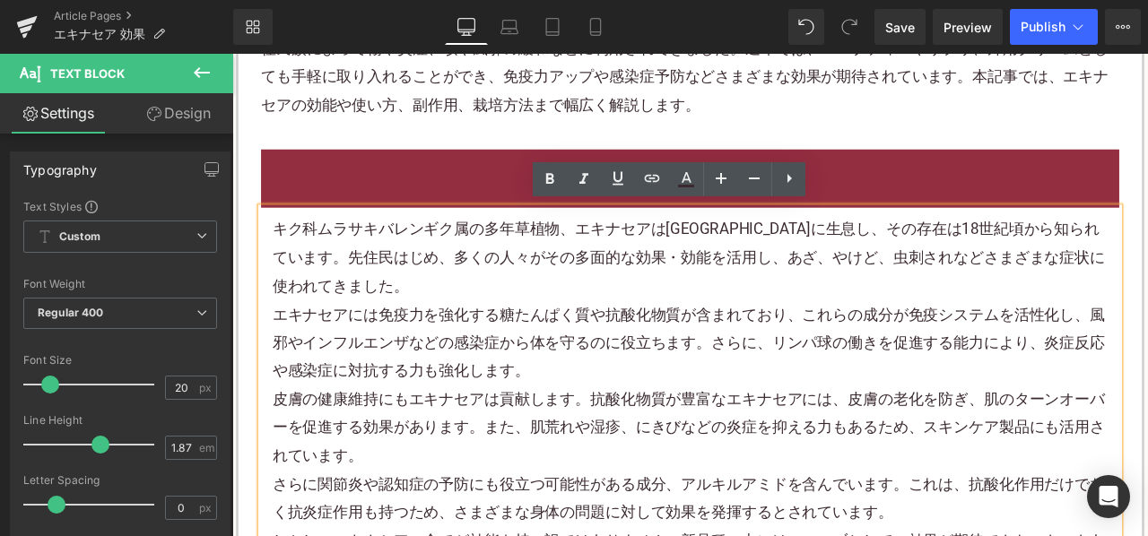
click at [658, 295] on div "キク科ムラサキバレンギク属の多年草植物、エキナセアは北アメリカ大陸に生息し、その存在は18世紀頃から知られています。先住民はじめ、多くの人々がその多面的な効果…" at bounding box center [775, 296] width 990 height 100
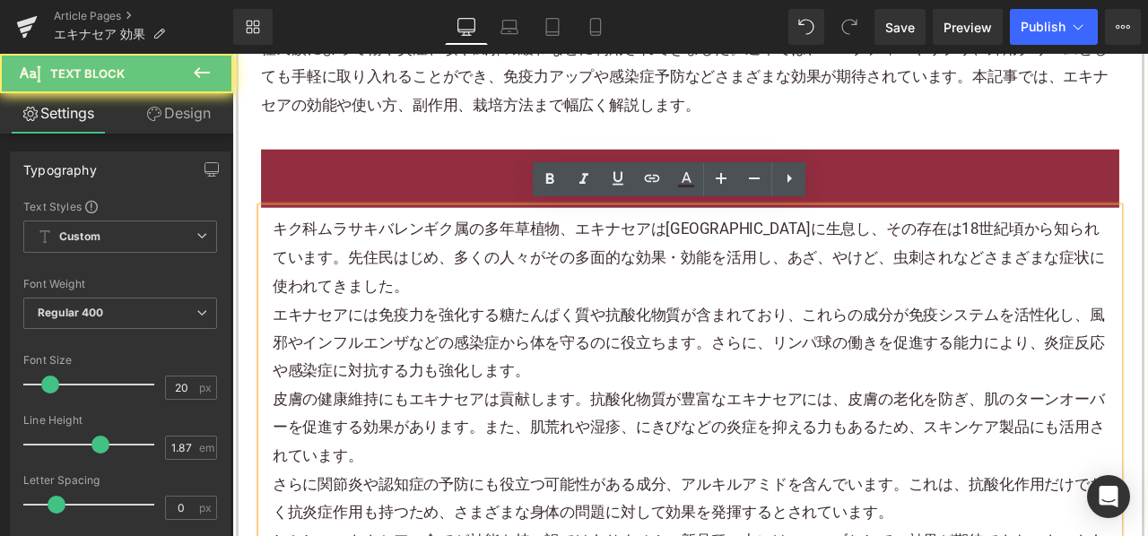
click at [658, 295] on div "キク科ムラサキバレンギク属の多年草植物、エキナセアは北アメリカ大陸に生息し、その存在は18世紀頃から知られています。先住民はじめ、多くの人々がその多面的な効果…" at bounding box center [775, 296] width 990 height 100
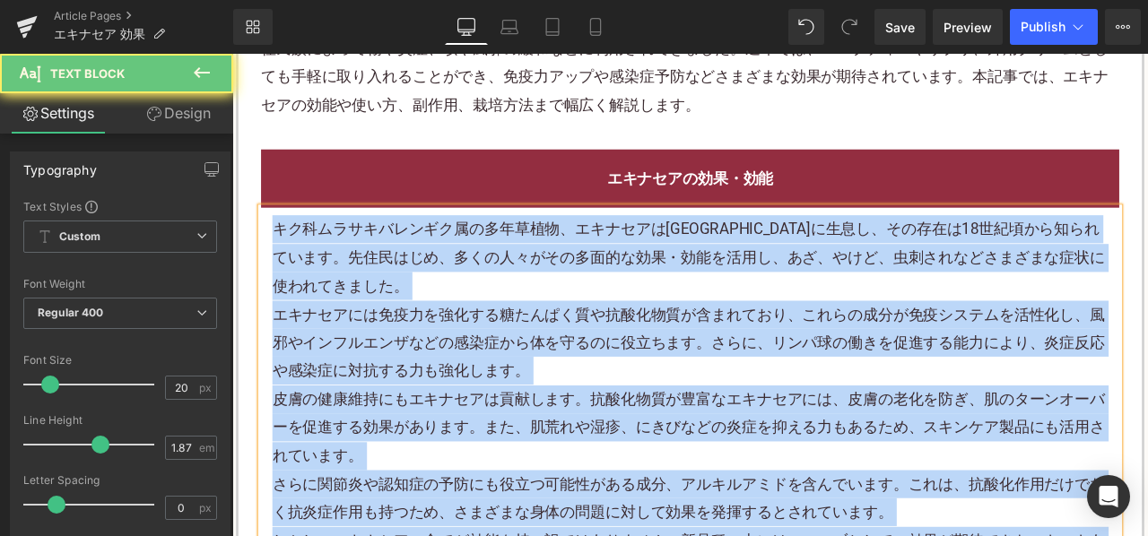
paste div
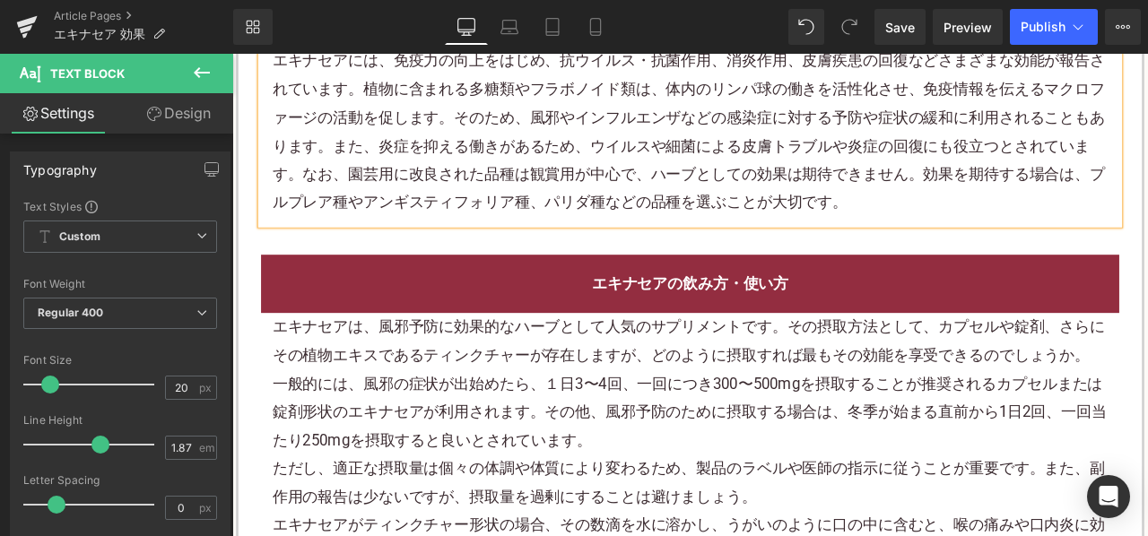
scroll to position [1525, 0]
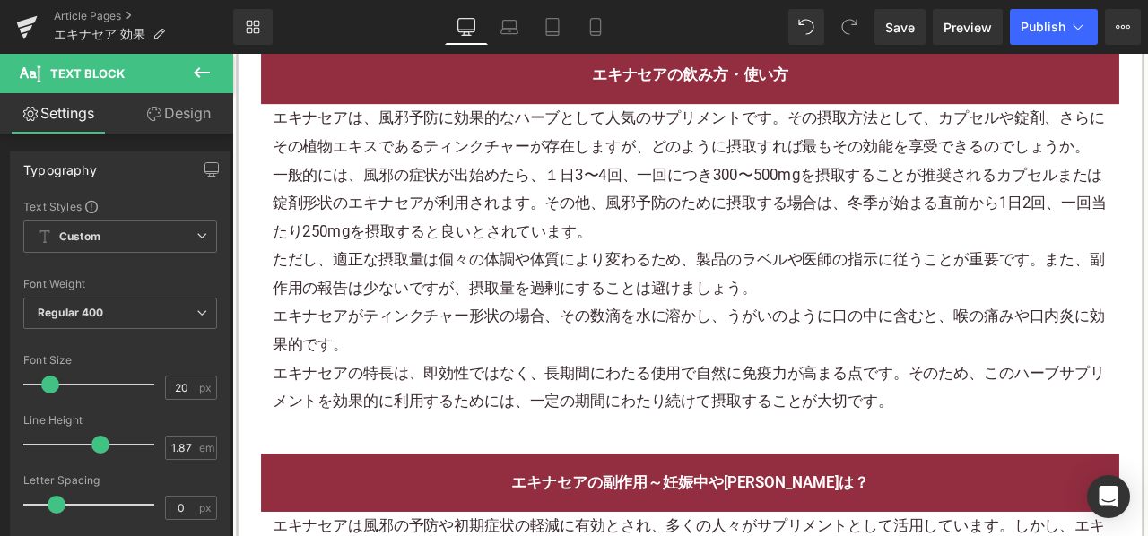
click at [531, 210] on div "一般的には、風邪の症状が出始めたら、１日3〜4回、一回につき300〜500mgを摂取することが推奨されるカプセルまたは錠剤形状のエキナセアが利用されます。その…" at bounding box center [775, 230] width 990 height 100
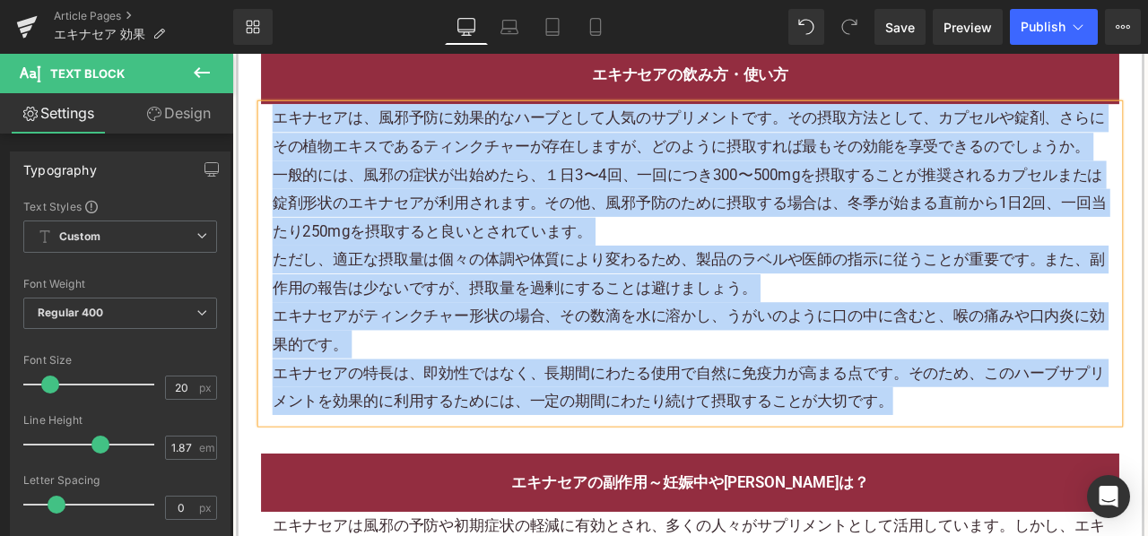
paste div
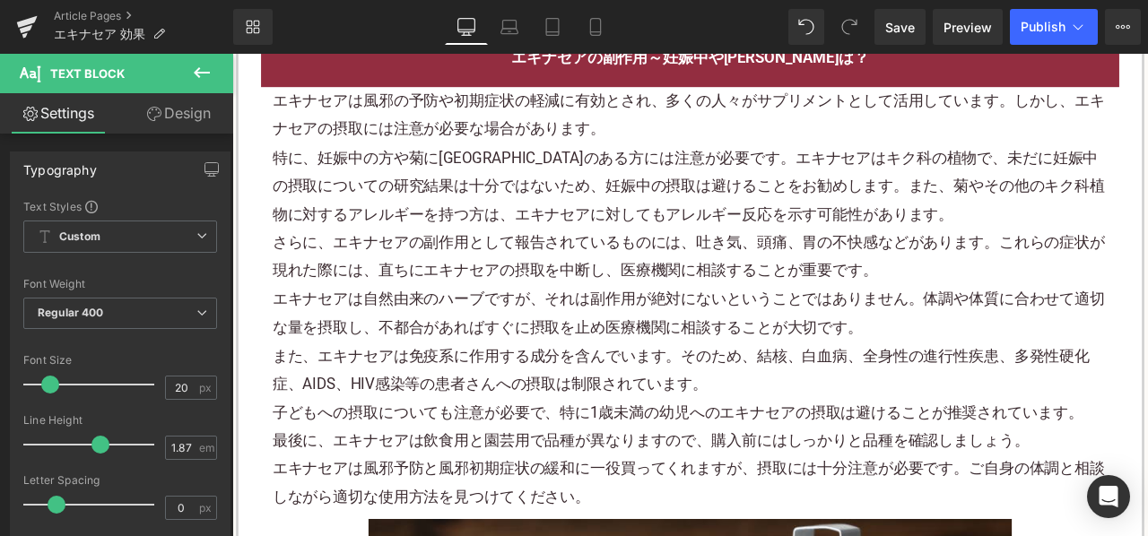
click at [547, 202] on p "特に、妊娠中の方や菊にアレルギーのある方には注意が必要です。エキナセアはキク科の植物で、未だに妊娠中の摂取についての研究結果は十分ではないため、妊娠中の摂取は…" at bounding box center [775, 211] width 990 height 100
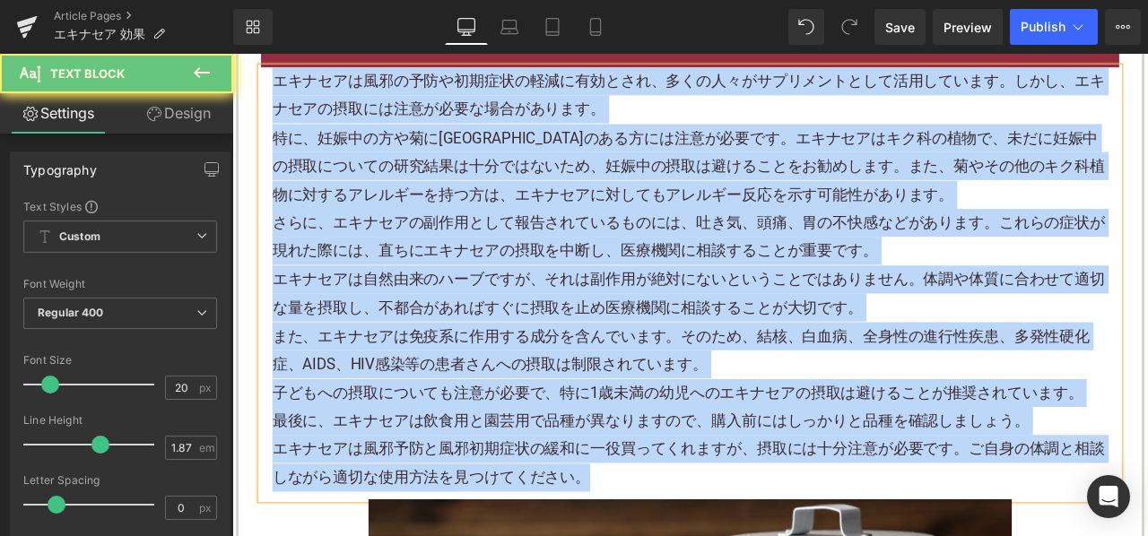
paste div
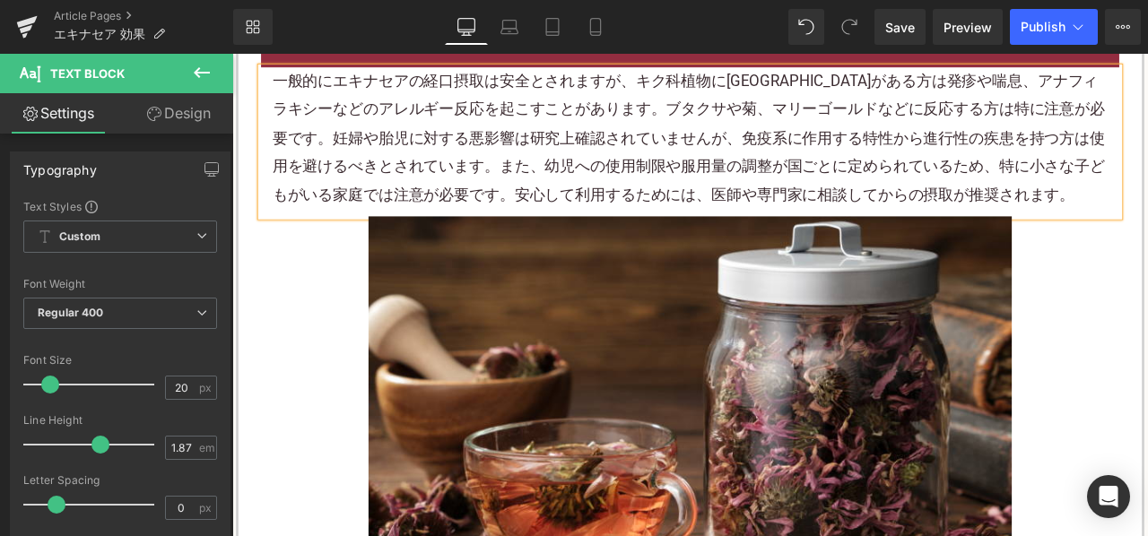
scroll to position [1794, 0]
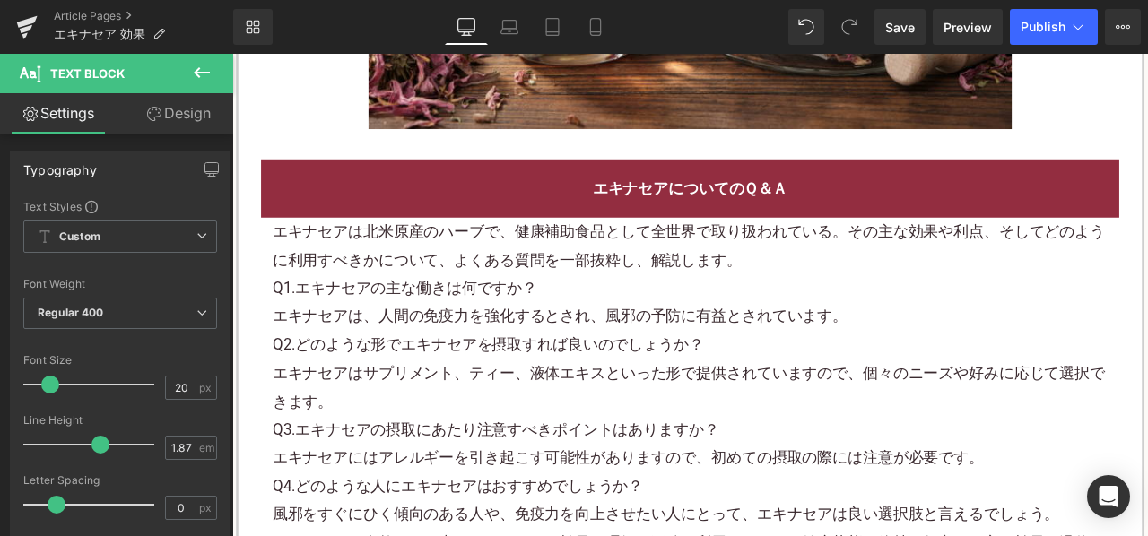
click at [514, 332] on p "Q1.エキナセアの主な働きは何ですか？" at bounding box center [775, 332] width 990 height 33
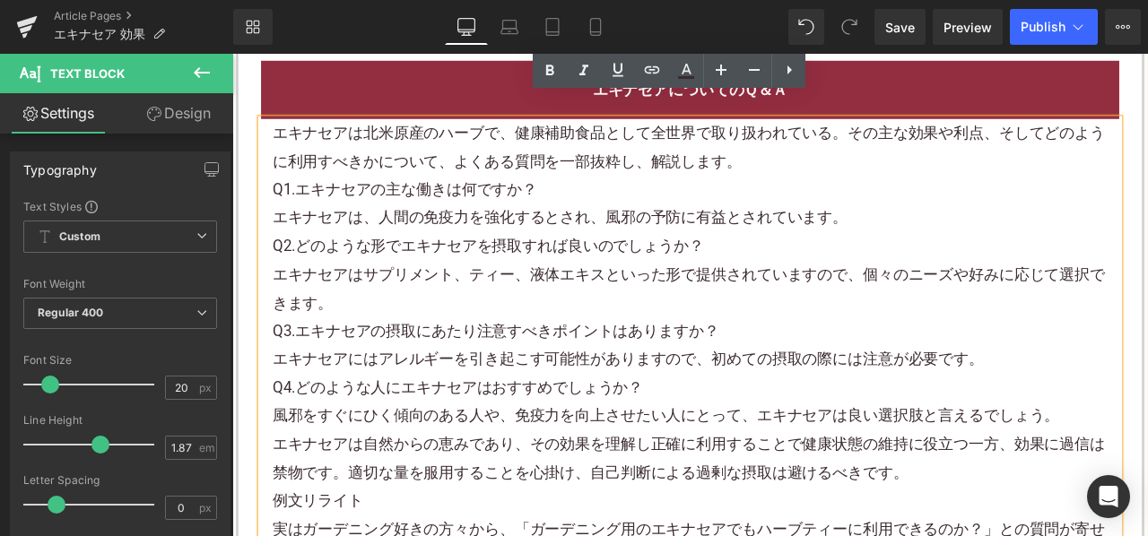
scroll to position [2602, 0]
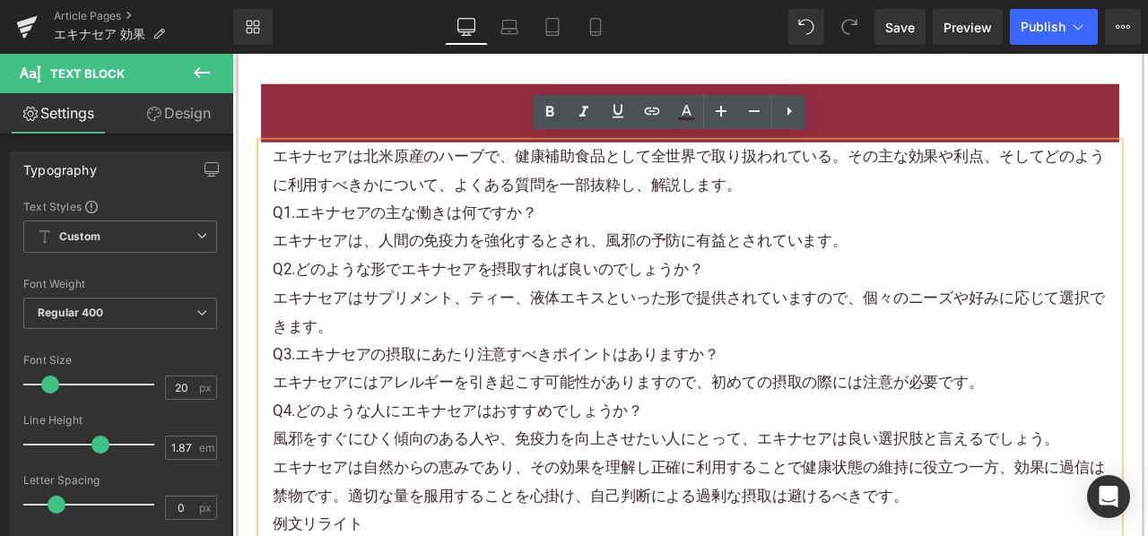
click at [721, 208] on p "エキナセアは北米原産のハーブで、健康補助食品として全世界で取り扱われている。その主な効果や利点、そしてどのように利用すべきかについて、よくある質問を一部抜粋し…" at bounding box center [775, 192] width 990 height 67
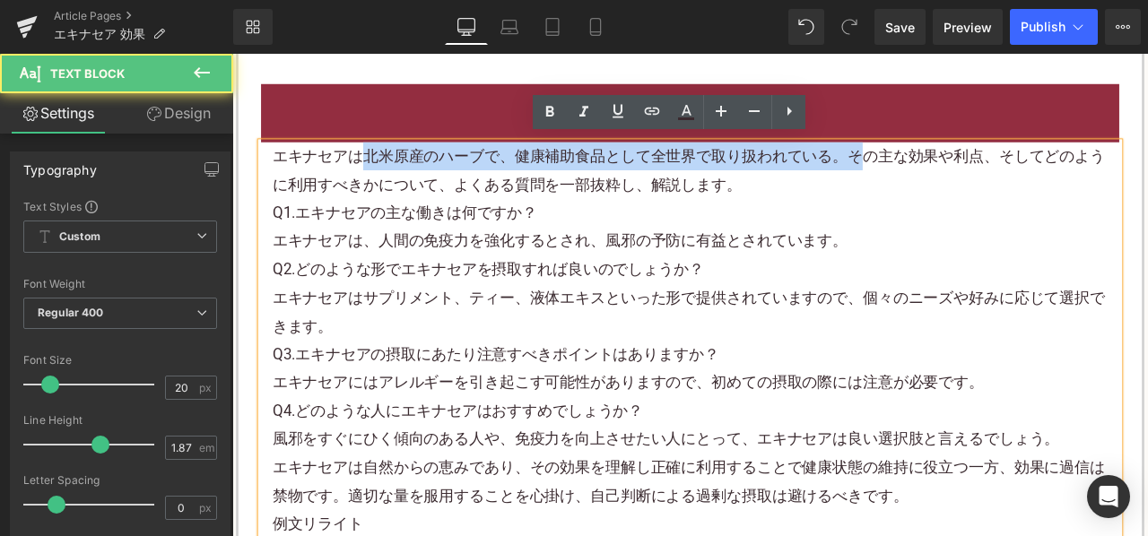
drag, startPoint x: 965, startPoint y: 170, endPoint x: 373, endPoint y: 160, distance: 592.2
click at [373, 160] on p "エキナセアは北米原産のハーブで、健康補助食品として全世界で取り扱われている。その主な効果や利点、そしてどのように利用すべきかについて、よくある質問を一部抜粋し…" at bounding box center [775, 192] width 990 height 67
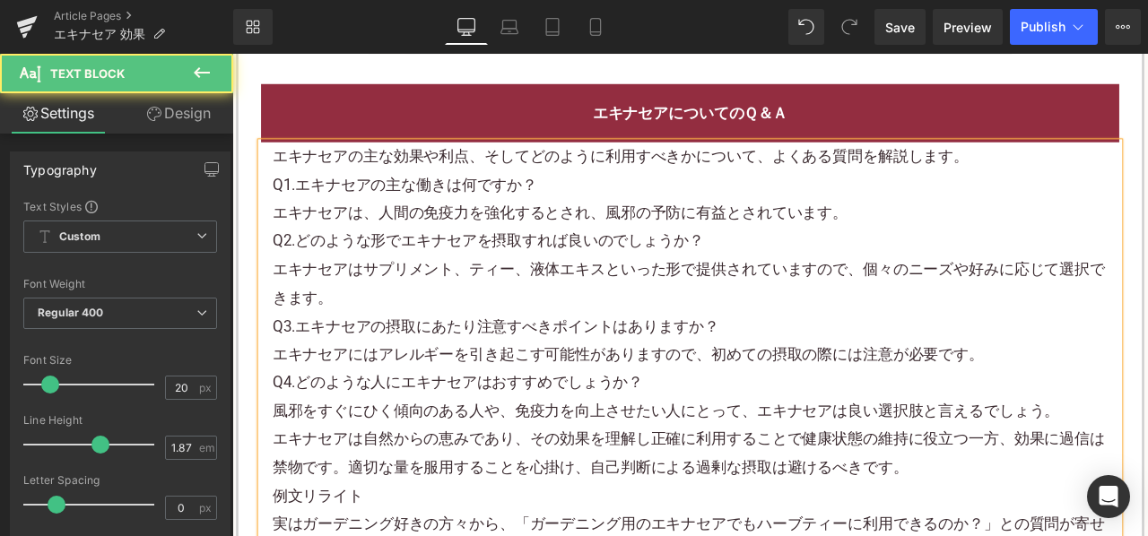
click at [344, 247] on p "エキナセアは、人間の免疫力を強化するとされ、風邪の予防に有益とされています。" at bounding box center [775, 242] width 990 height 33
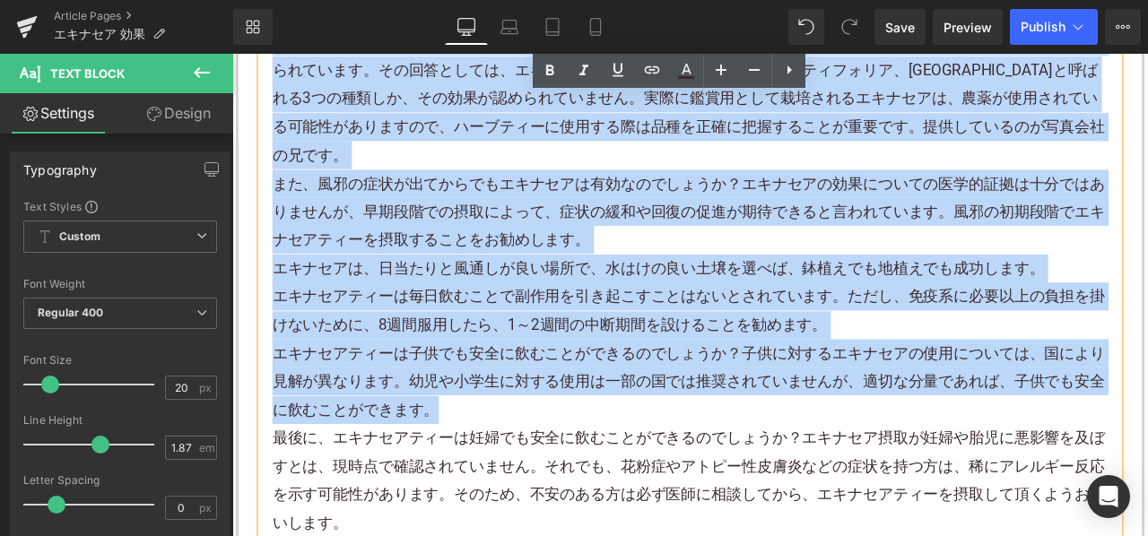
scroll to position [3230, 0]
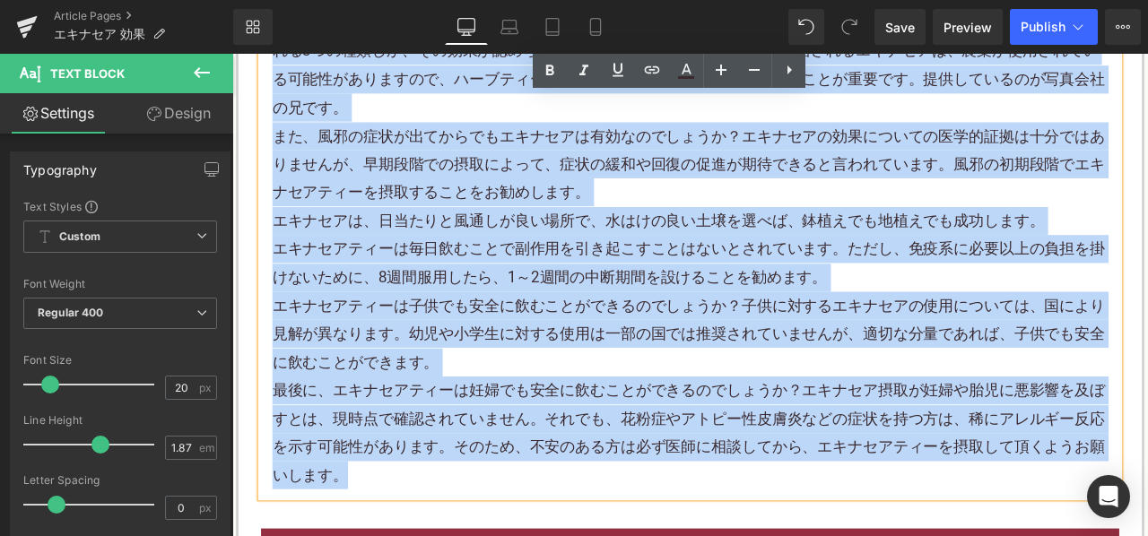
drag, startPoint x: 276, startPoint y: 208, endPoint x: 537, endPoint y: 521, distance: 407.6
click at [537, 521] on div "エキナセアの主な効果や利点、そしてどのように利用すべきかについて、よくある質問を解説します。 Q1.エキナセアの主な働きは何ですか？ エキナセアは、人間の免疫…" at bounding box center [774, 56] width 1017 height 1050
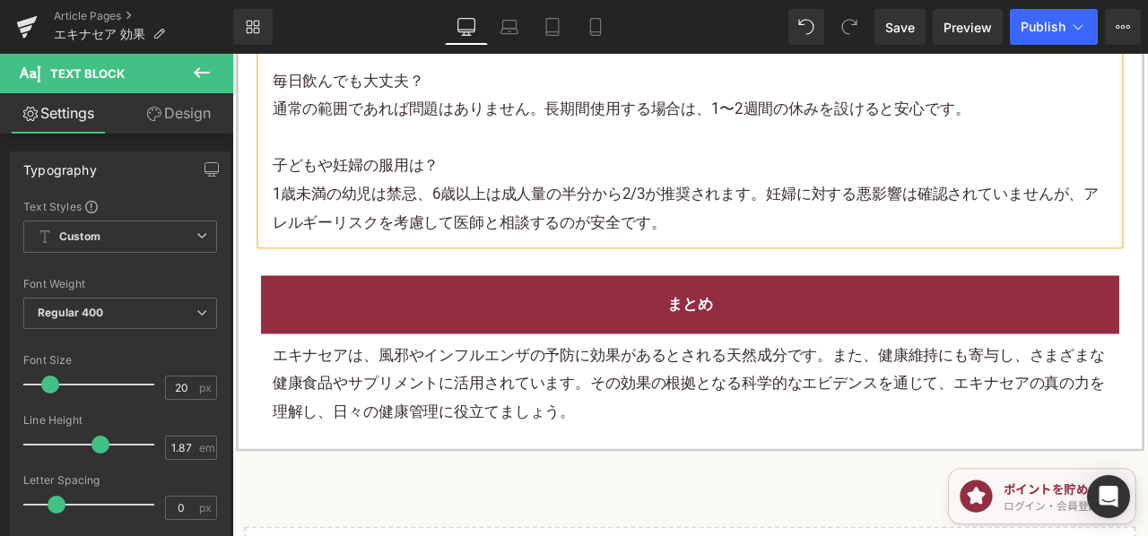
scroll to position [3097, 0]
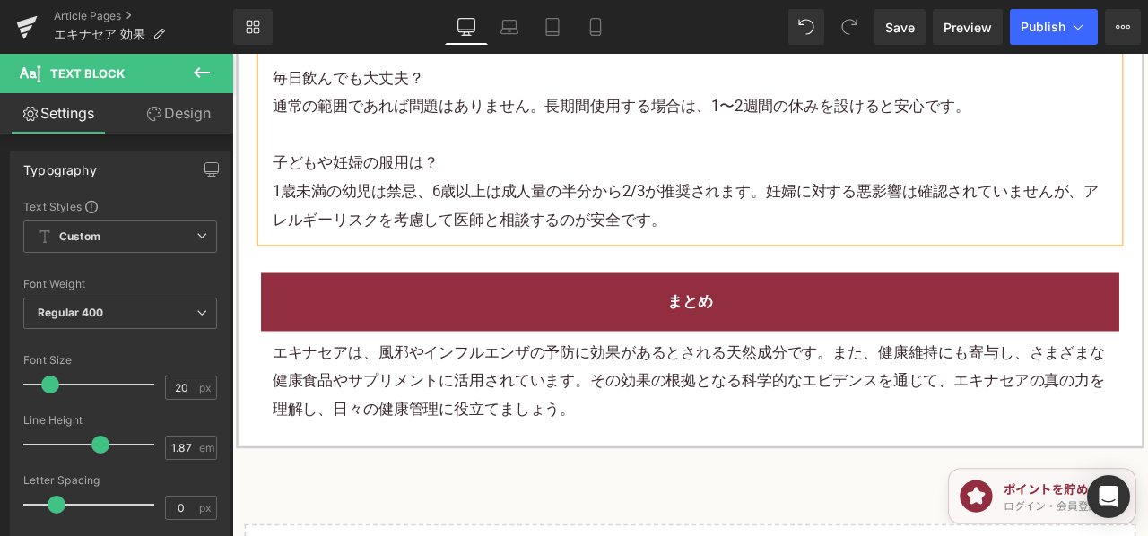
click at [520, 468] on p "エキナセアは、風邪やインフルエンザの予防に効果があるとされる天然成分です。また、健康維持にも寄与し、さまざまな健康食品やサプリメントに活用されています。その効…" at bounding box center [775, 442] width 990 height 100
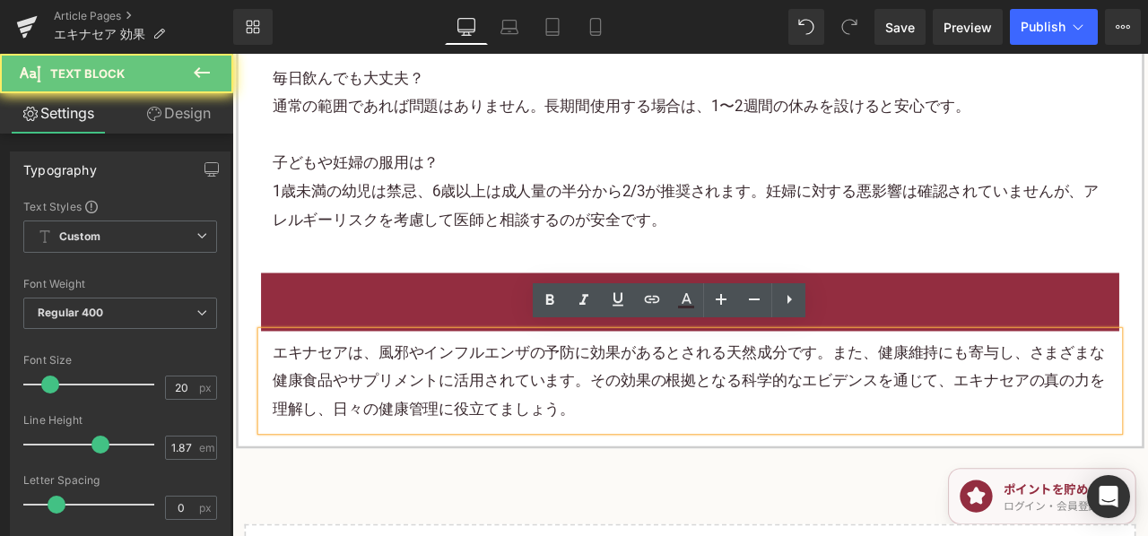
click at [520, 466] on p "エキナセアは、風邪やインフルエンザの予防に効果があるとされる天然成分です。また、健康維持にも寄与し、さまざまな健康食品やサプリメントに活用されています。その効…" at bounding box center [775, 442] width 990 height 100
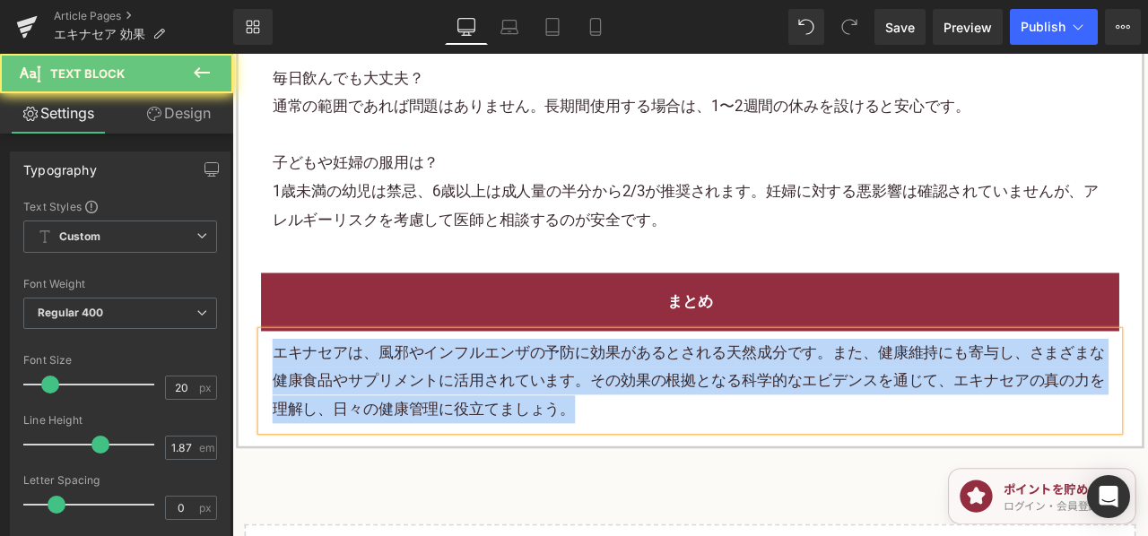
paste div
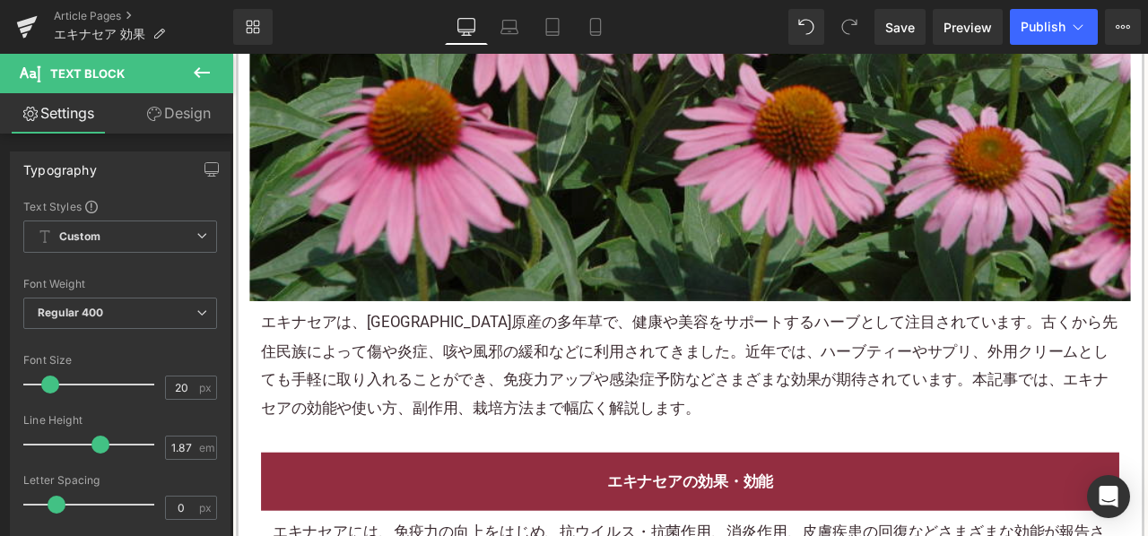
scroll to position [807, 0]
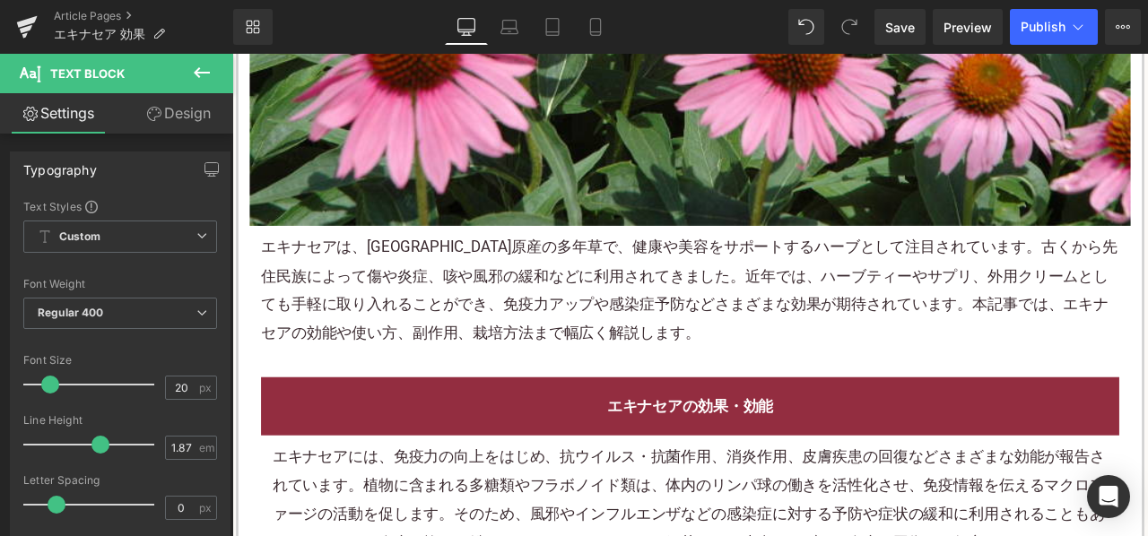
click at [729, 308] on p "エキナセアは、北アメリカ原産の多年草で、健康や美容をサポートするハーブとして注目されています。古くから先住民族によって傷や炎症、咳や風邪の緩和などに利用されて…" at bounding box center [774, 333] width 1017 height 135
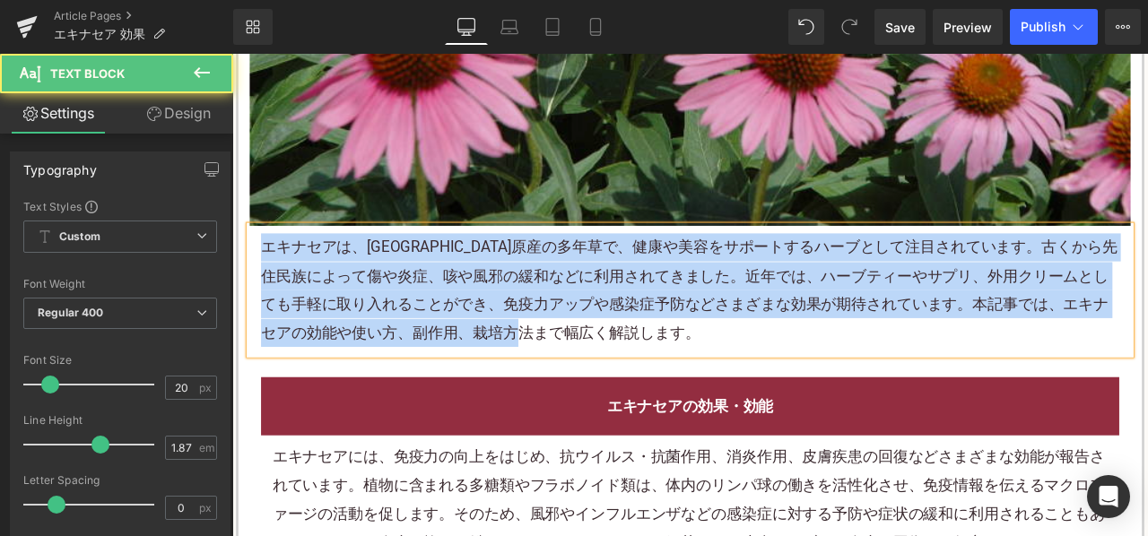
copy p "エキナセアは、北アメリカ原産の多年草で、健康や美容をサポートするハーブとして注目されています。古くから先住民族によって傷や炎症、咳や風邪の緩和などに利用されて…"
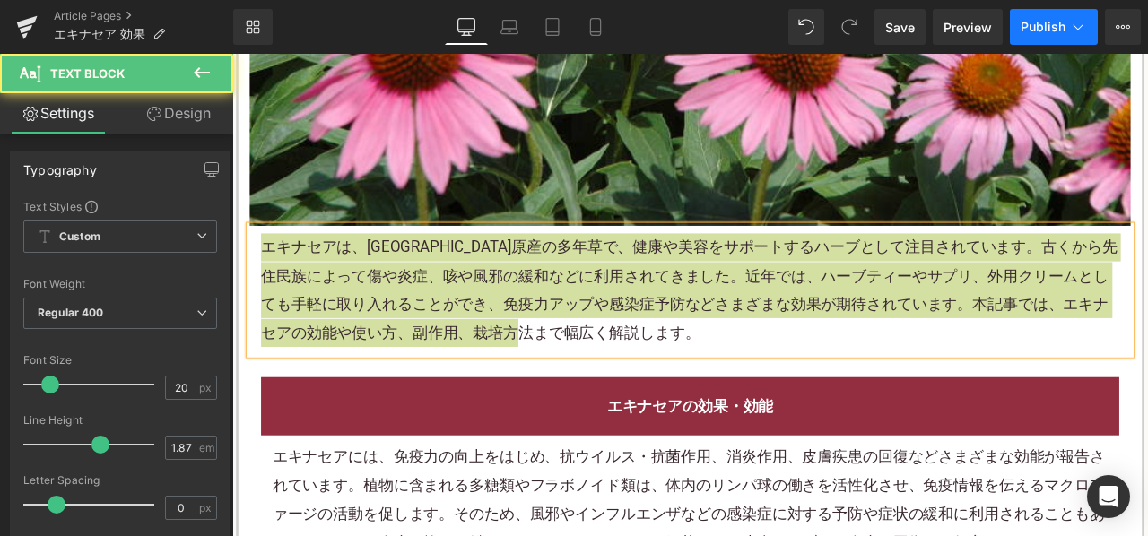
click at [1015, 33] on button "Publish" at bounding box center [1054, 27] width 88 height 36
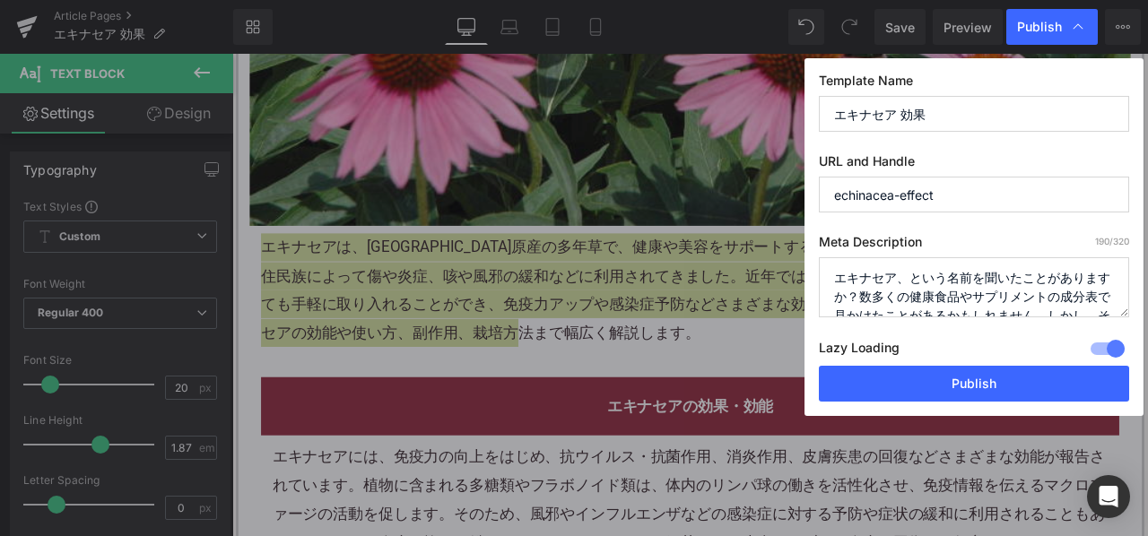
click at [970, 272] on textarea "エキナセア、という名前を聞いたことがありますか？数多くの健康食品やサプリメントの成分表で見かけたことがあるかもしれません。しかし、その真の力を理解するには、し…" at bounding box center [974, 287] width 310 height 60
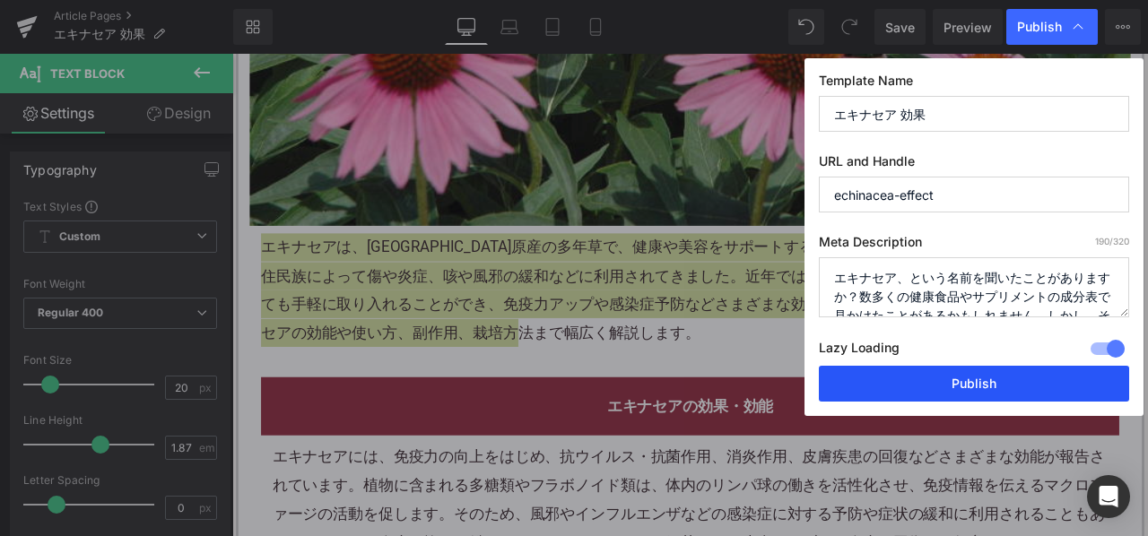
paste textarea "、北アメリカ原産の多年草で、健康や美容をサポートするハーブとして注目されています。古くから先住民族によって傷や炎症、咳や風邪の緩和などに利用されてきました。近…"
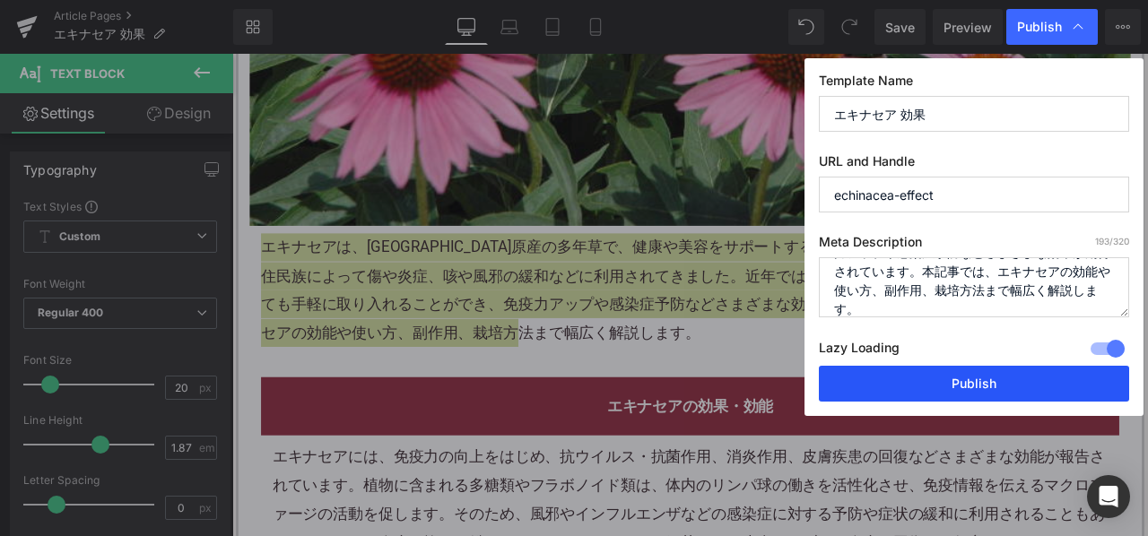
type textarea "エキナセアは、北アメリカ原産の多年草で、健康や美容をサポートするハーブとして注目されています。古くから先住民族によって傷や炎症、咳や風邪の緩和などに利用されて…"
drag, startPoint x: 936, startPoint y: 379, endPoint x: 619, endPoint y: 181, distance: 373.1
click at [936, 379] on button "Publish" at bounding box center [974, 384] width 310 height 36
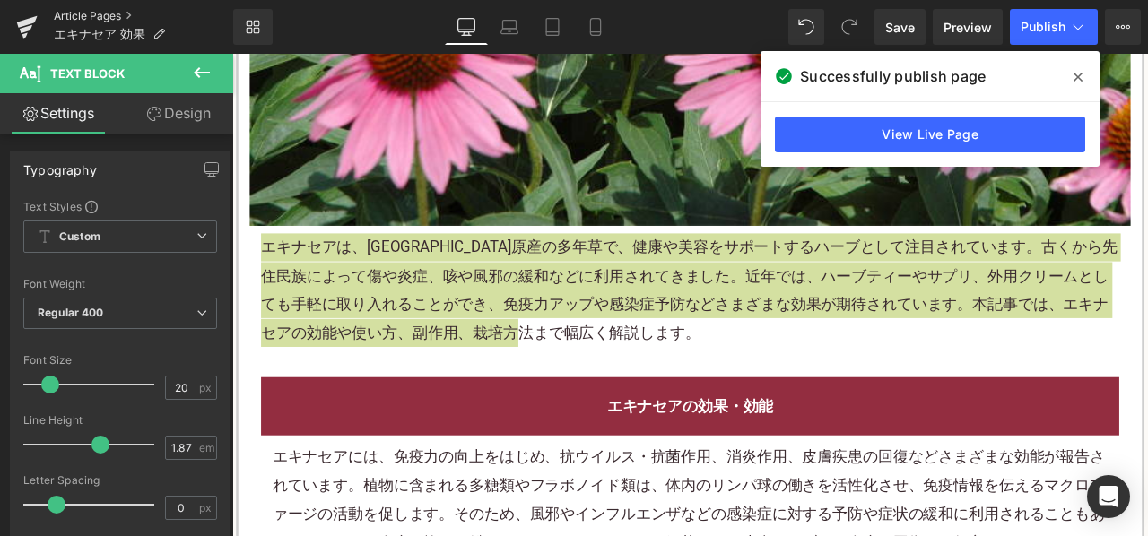
click at [109, 10] on link "Article Pages" at bounding box center [143, 16] width 179 height 14
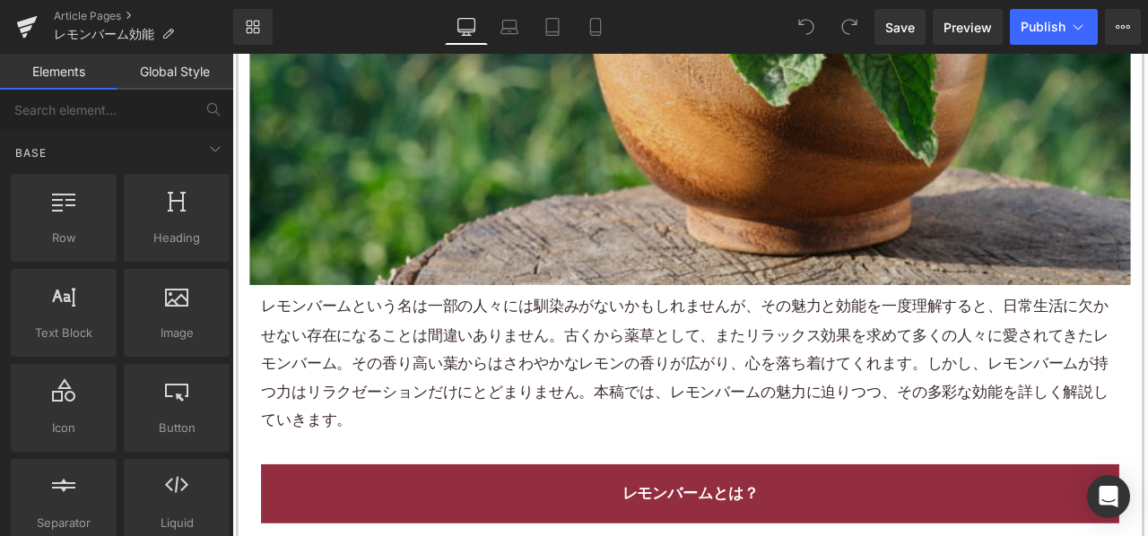
scroll to position [807, 0]
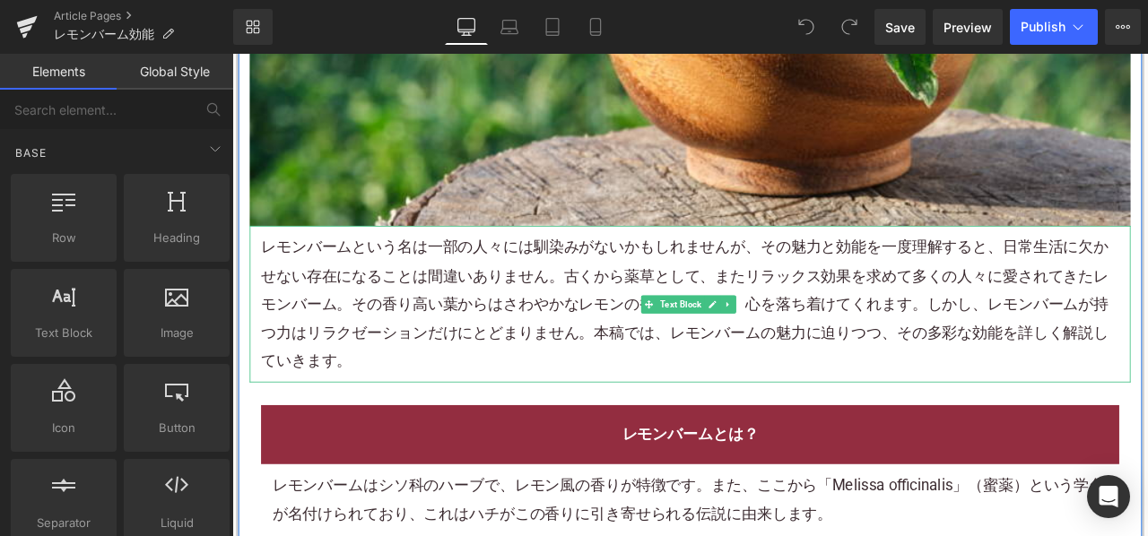
click at [644, 285] on p "レモンバーム という名は一部の人々には馴染みがないかもしれませんが、その魅力と効能を一度理解すると、日常生活に欠かせない存在になることは間違いありません。古く…" at bounding box center [774, 350] width 1017 height 168
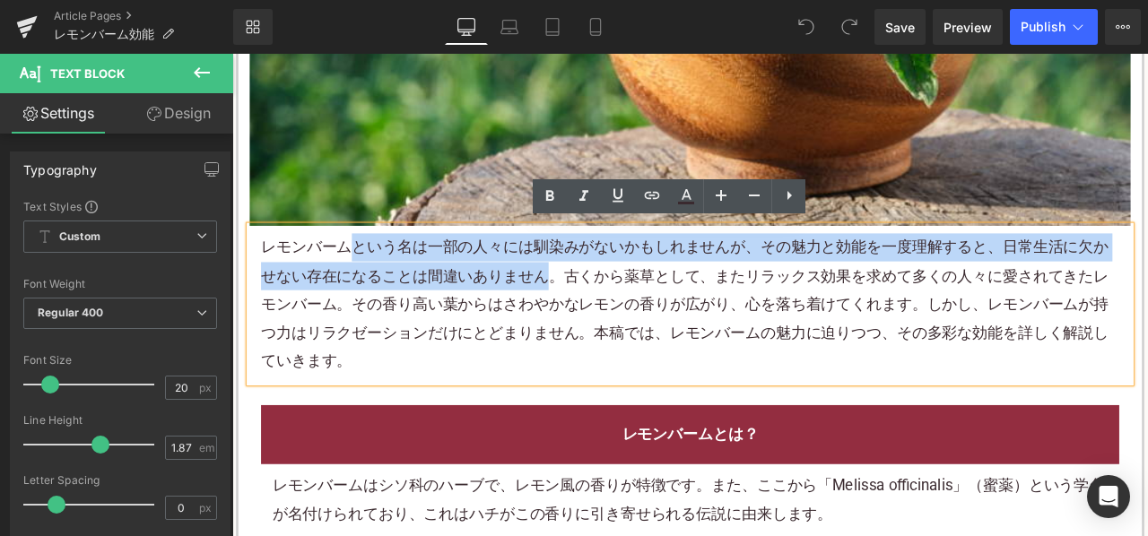
drag, startPoint x: 376, startPoint y: 280, endPoint x: 605, endPoint y: 318, distance: 232.0
click at [605, 318] on p "レモンバーム という名は一部の人々には馴染みがないかもしれませんが、その魅力と効能を一度理解すると、日常生活に欠かせない存在になることは間違いありません。古く…" at bounding box center [774, 350] width 1017 height 168
paste div
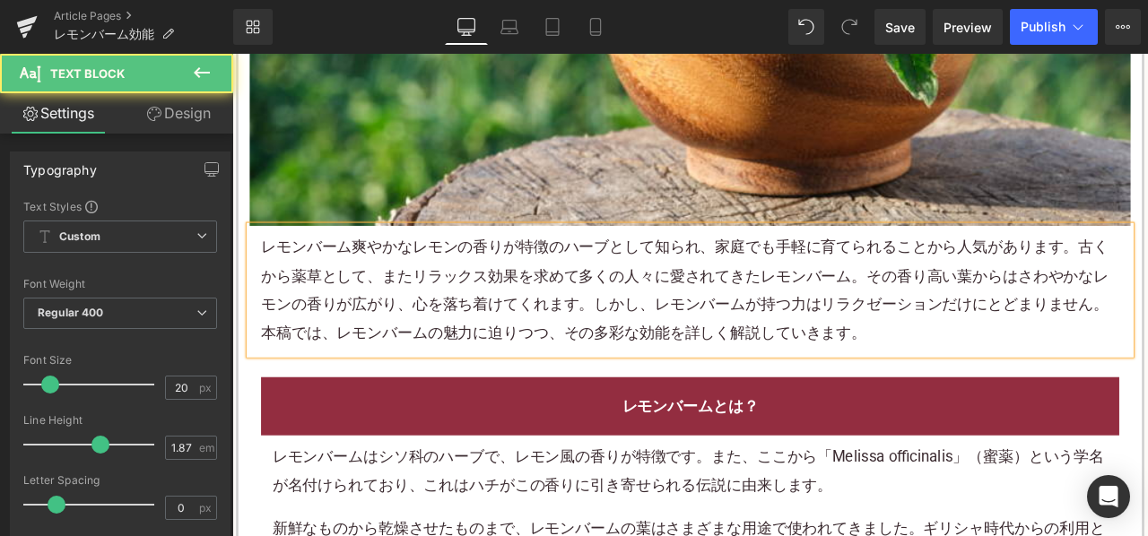
click at [848, 338] on p "レモンバーム 爽やかなレモンの香りが特徴のハーブとして知られ、家庭でも手軽に育てられることから人気があります。古くから薬草として、またリラックス効果を求めて多…" at bounding box center [774, 333] width 1017 height 135
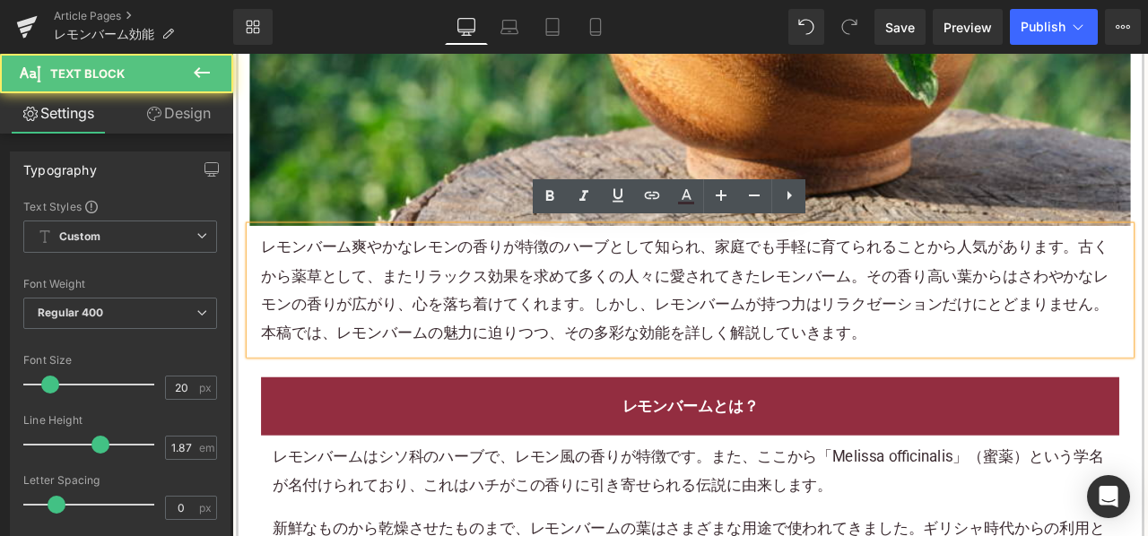
click at [807, 361] on p "レモンバーム 爽やかなレモンの香りが特徴のハーブとして知られ、家庭でも手軽に育てられることから人気があります。古くから薬草として、またリラックス効果を求めて多…" at bounding box center [774, 333] width 1017 height 135
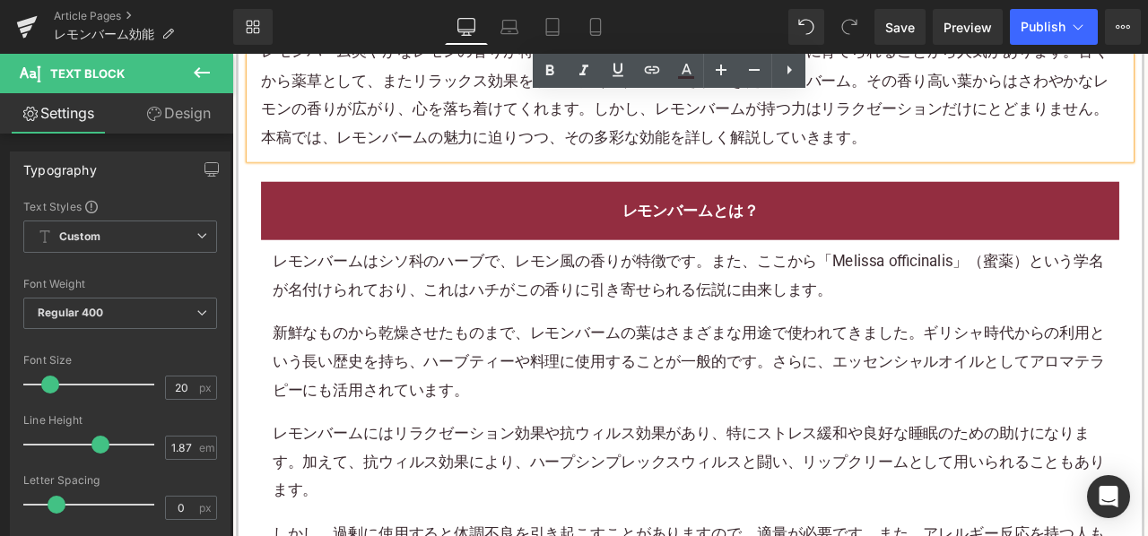
scroll to position [1077, 0]
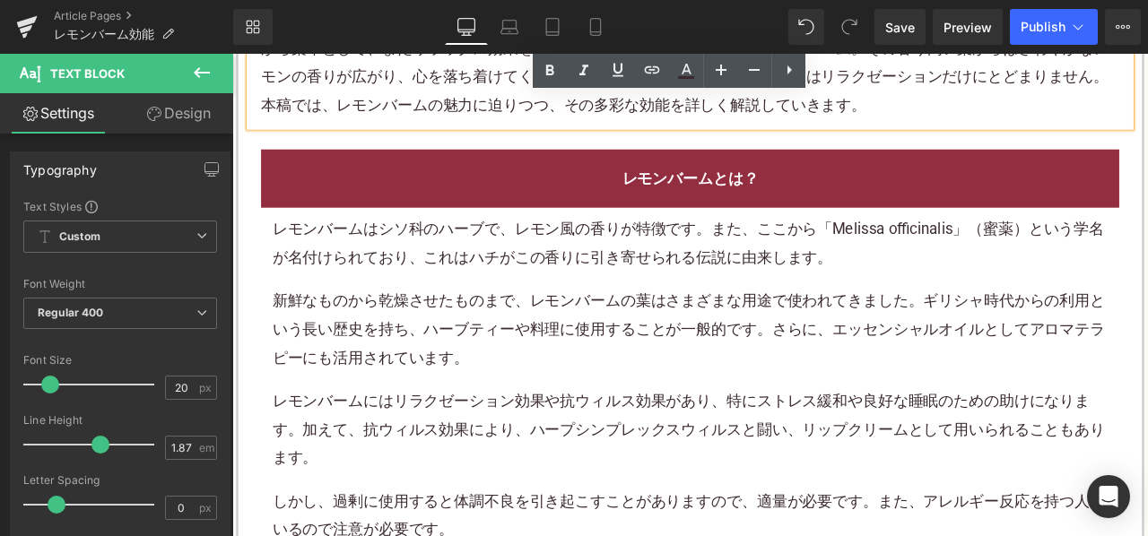
click at [633, 292] on p "レモンバームはシソ科のハーブで、 レモン 風の香りが特徴です。また、ここから「Melissa officinalis」（蜜薬）という学名が名付けられており、こ…" at bounding box center [775, 279] width 990 height 67
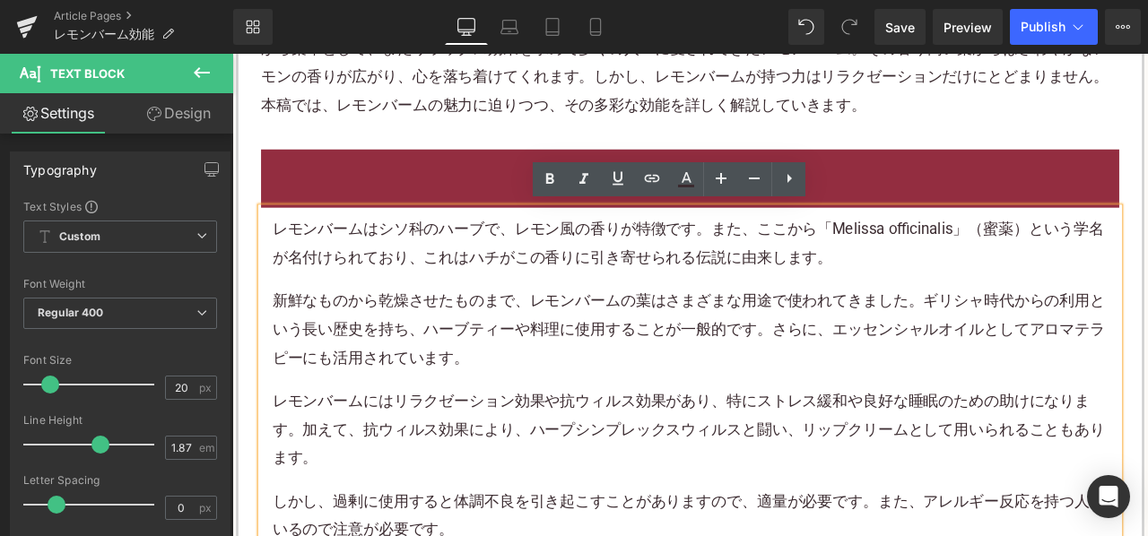
click at [580, 298] on p "レモンバームはシソ科のハーブで、 レモン 風の香りが特徴です。また、ここから「Melissa officinalis」（蜜薬）という学名が名付けられており、こ…" at bounding box center [775, 279] width 990 height 67
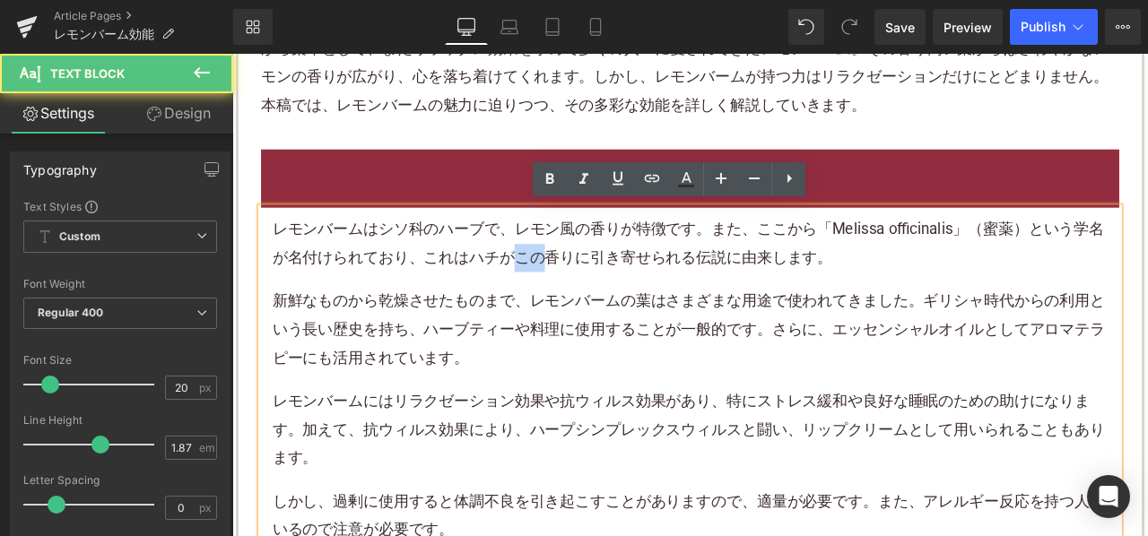
click at [580, 298] on p "レモンバームはシソ科のハーブで、 レモン 風の香りが特徴です。また、ここから「Melissa officinalis」（蜜薬）という学名が名付けられており、こ…" at bounding box center [775, 279] width 990 height 67
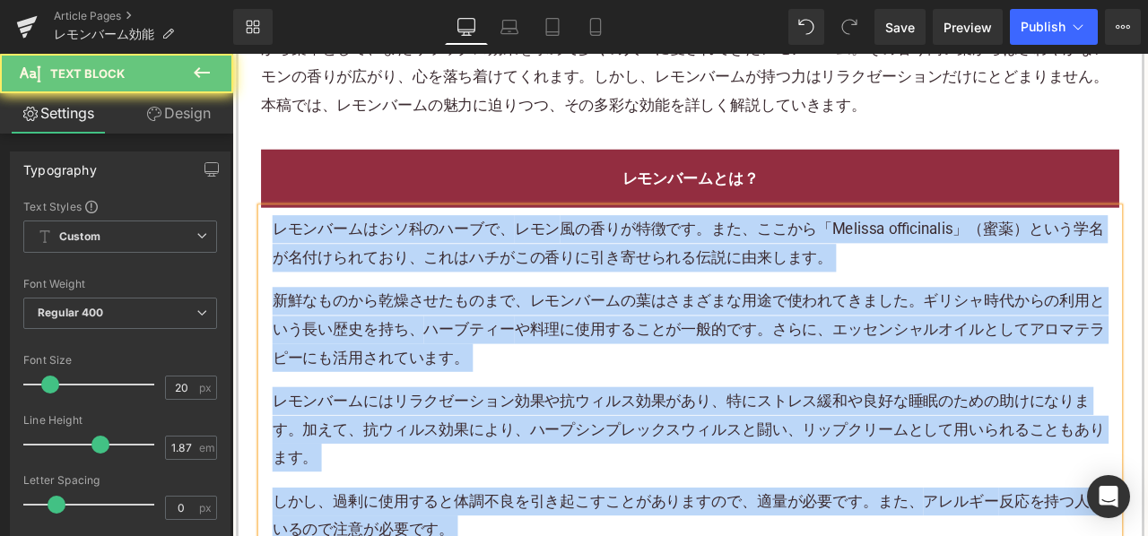
paste div
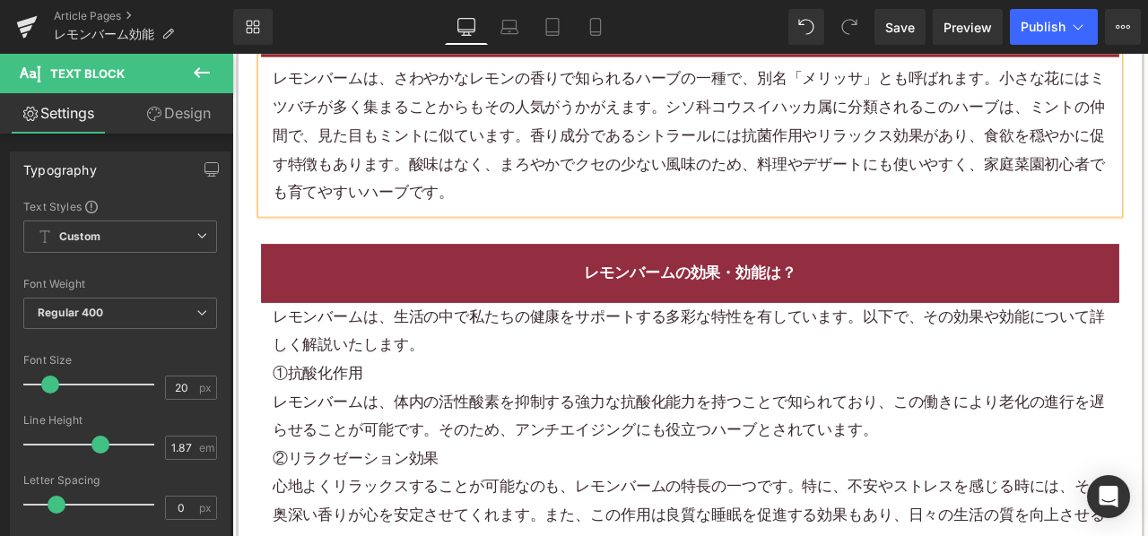
scroll to position [1346, 0]
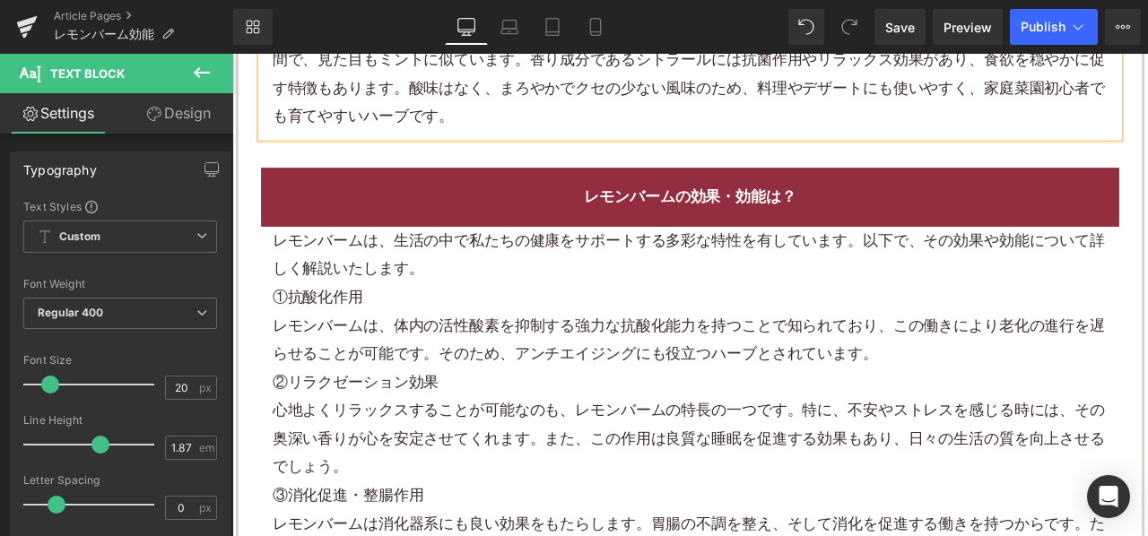
click at [463, 327] on div "①抗酸化作用" at bounding box center [775, 343] width 990 height 33
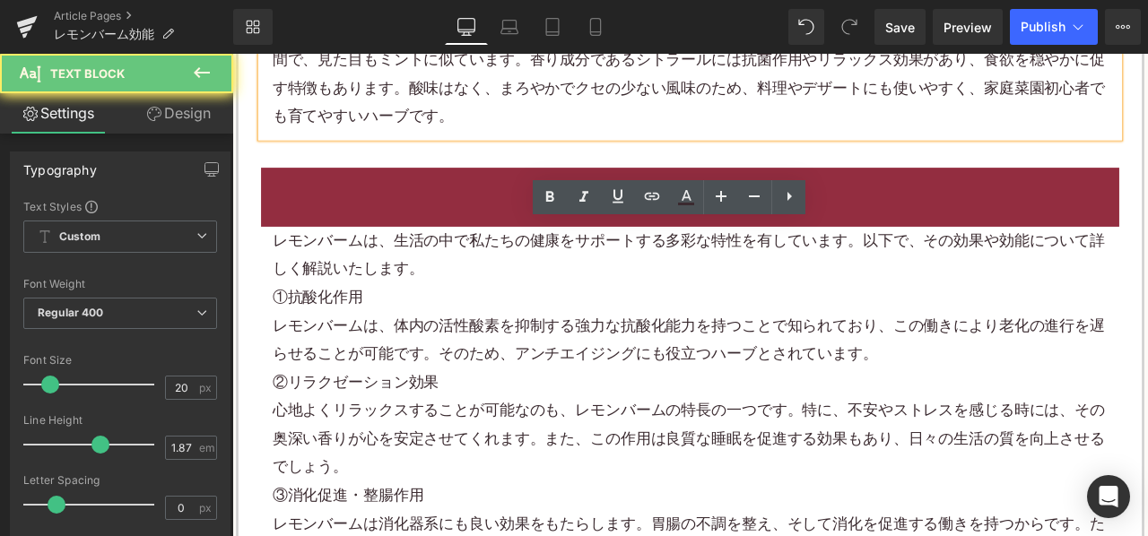
click at [463, 327] on div "①抗酸化作用" at bounding box center [775, 343] width 990 height 33
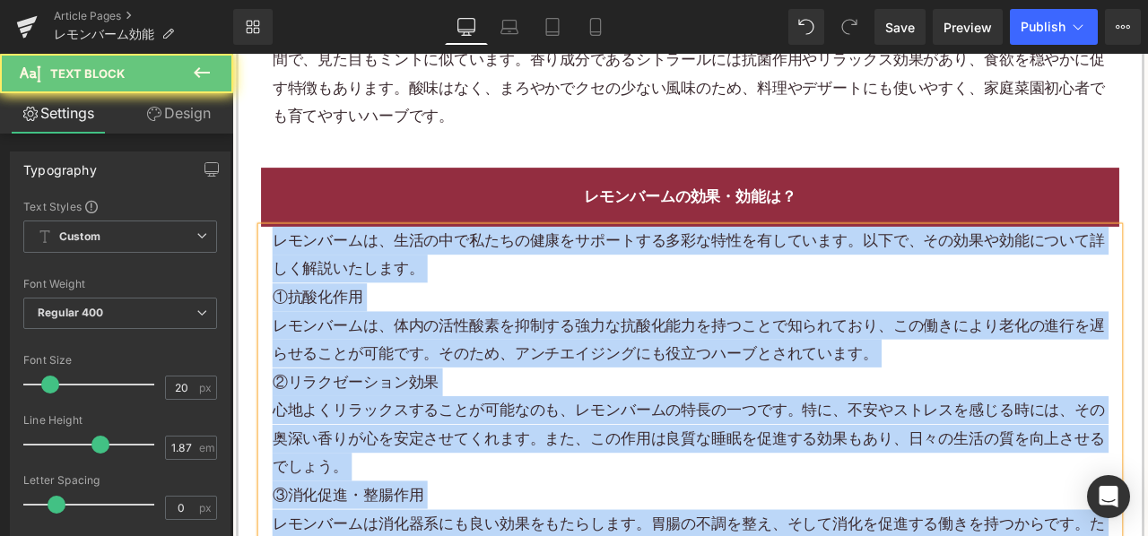
paste div
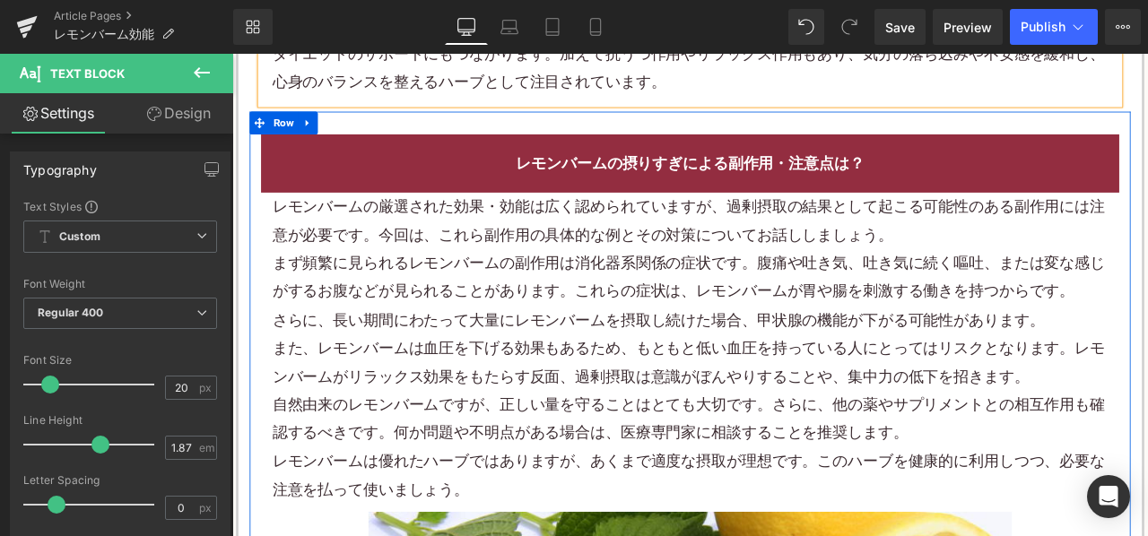
scroll to position [1704, 0]
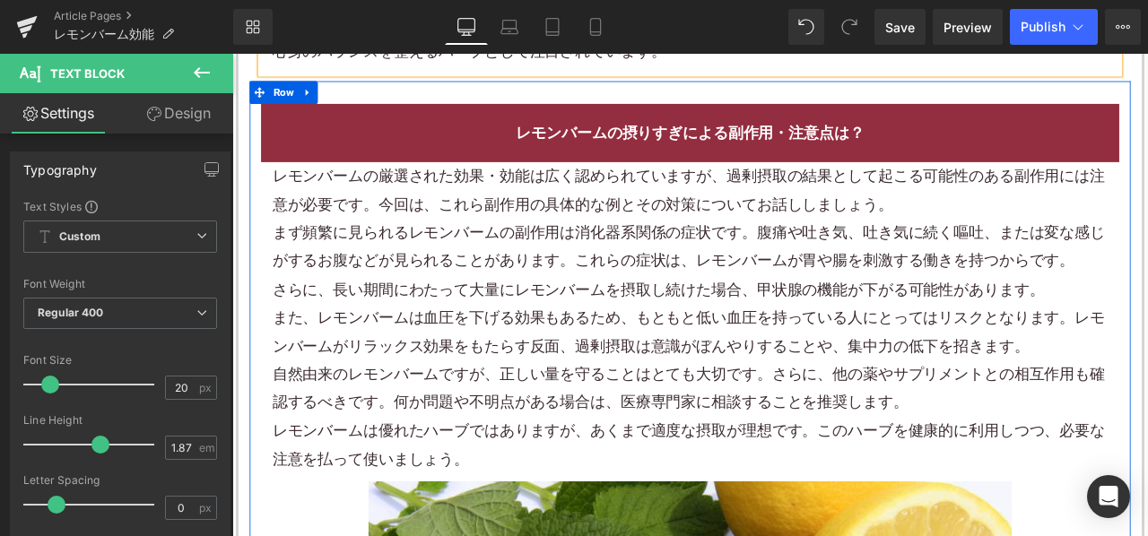
click at [639, 211] on p "レモンバームの厳選された効果・効能は広く認められていますが、過剰摂取の結果として起こる可能性のある副作用には注意が必要です。今回は、これら副作用の具体的な例と…" at bounding box center [775, 215] width 990 height 67
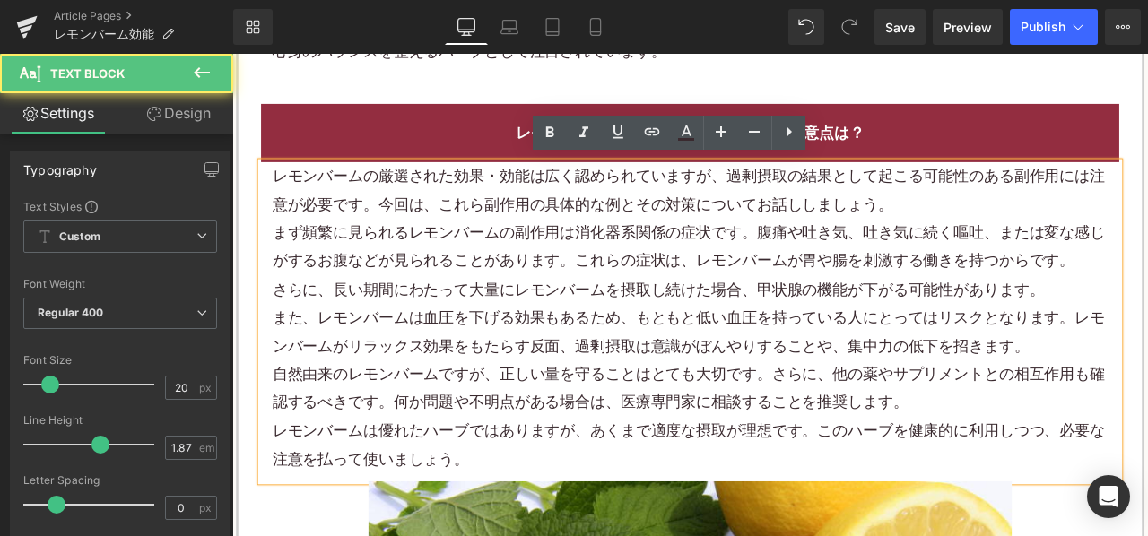
click at [807, 211] on p "レモンバームの厳選された効果・効能は広く認められていますが、過剰摂取の結果として起こる可能性のある副作用には注意が必要です。今回は、これら副作用の具体的な例と…" at bounding box center [775, 215] width 990 height 67
click at [433, 266] on p "まず頻繁に見られるレモンバームの副作用は消化器系関係の症状です。腹痛や吐き気、吐き気に続く嘔吐、または変な感じがするお腹などが見られることがあります。これらの…" at bounding box center [775, 282] width 990 height 67
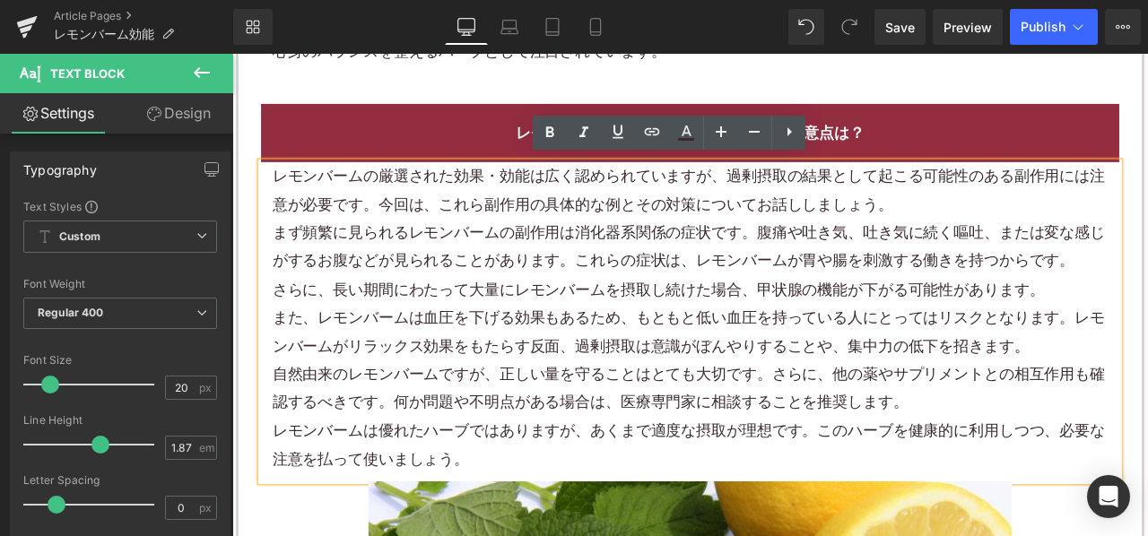
click at [557, 536] on p "レモンバームは優れたハーブではありますが、あくまで適度な摂取が理想です。このハーブを健康的に利用しつつ、必要な注意を払って使いましょう。" at bounding box center [775, 517] width 990 height 67
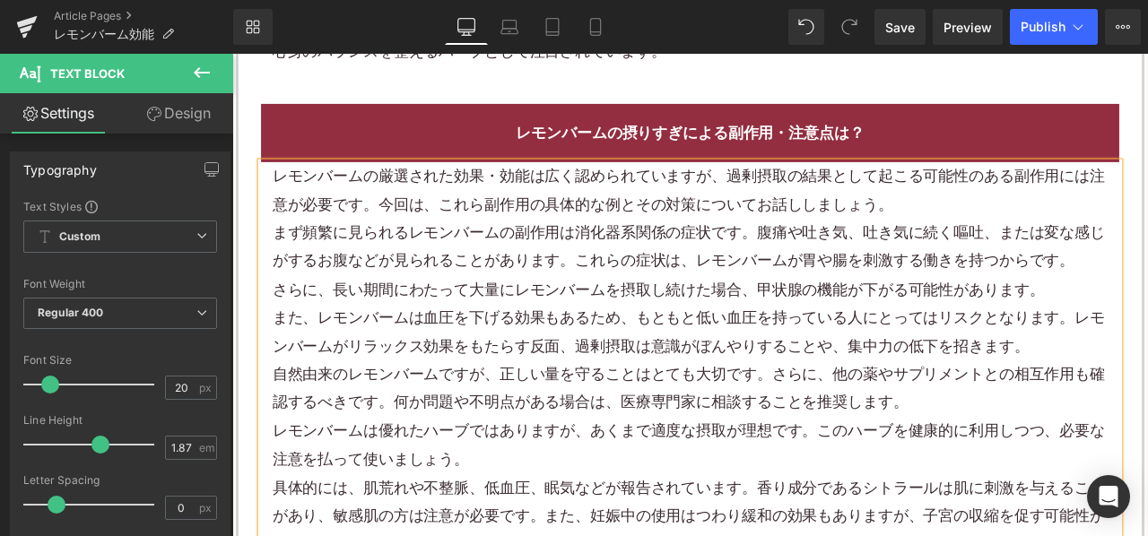
scroll to position [1794, 0]
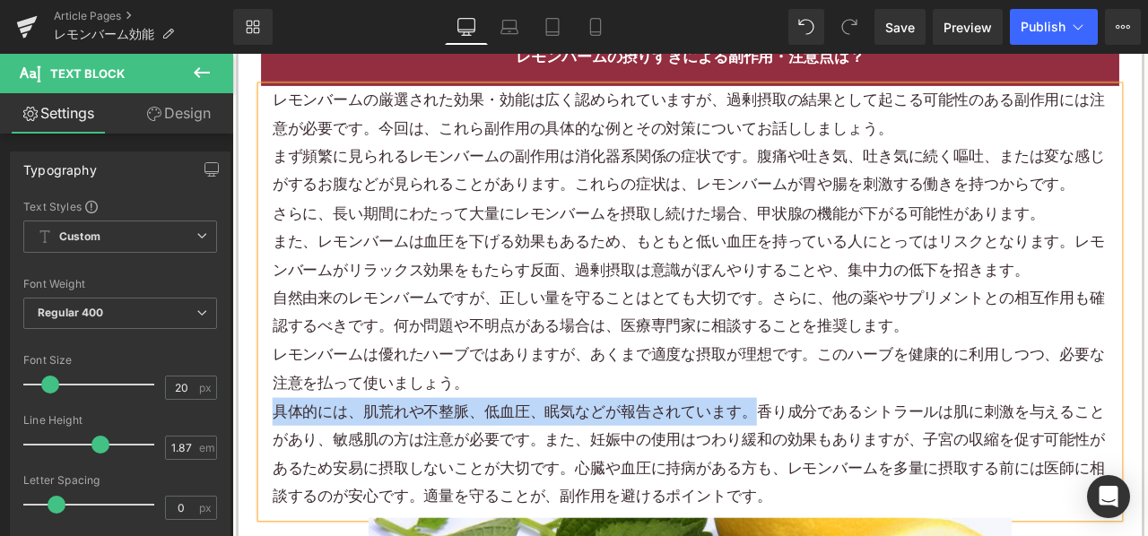
drag, startPoint x: 280, startPoint y: 474, endPoint x: 841, endPoint y: 485, distance: 560.8
click at [841, 485] on p "具体的には、肌荒れや不整脈、低血圧、眠気などが報告されています。香り成分であるシトラールは肌に刺激を与えることがあり、敏感肌の方は注意が必要です。また、妊娠中…" at bounding box center [775, 529] width 990 height 135
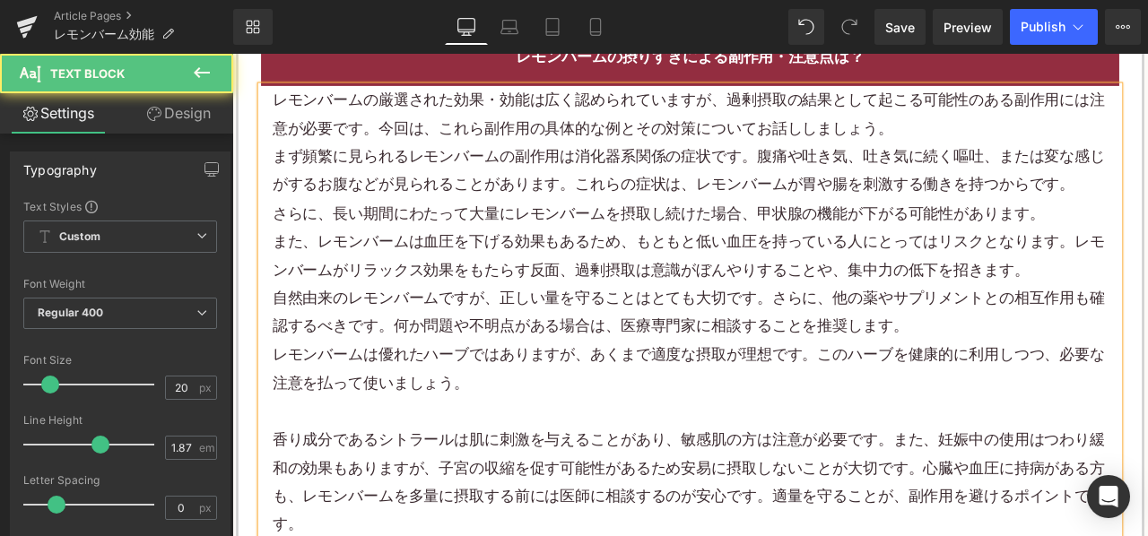
click at [598, 216] on p "まず頻繁に見られるレモンバームの副作用は消化器系関係の症状です。腹痛や吐き気、吐き気に続く嘔吐、または変な感じがするお腹などが見られることがあります。これらの…" at bounding box center [775, 193] width 990 height 67
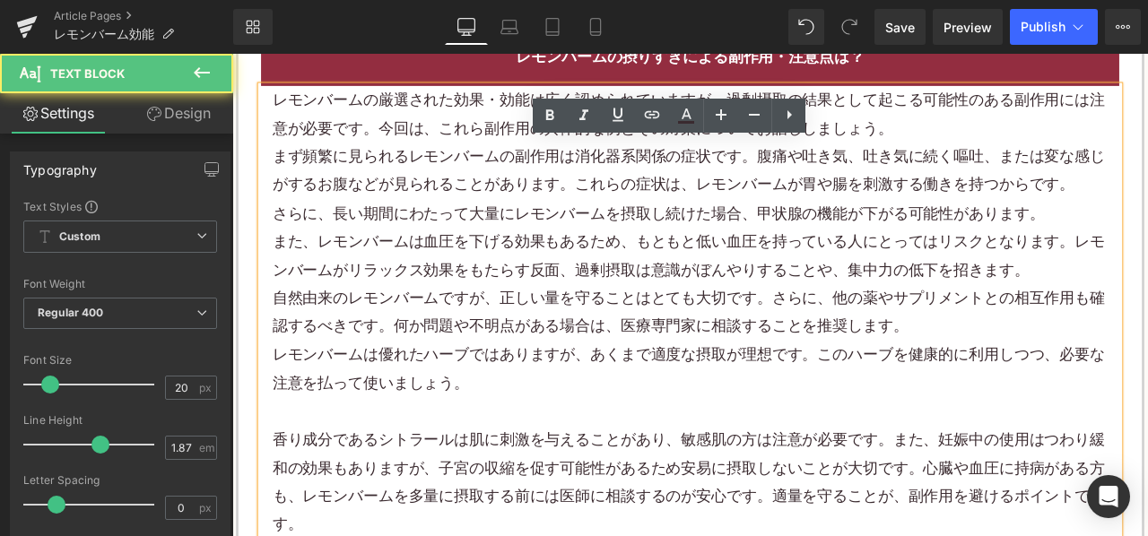
click at [749, 387] on p "自然由来のレモンバームですが、正しい量を守ることはとても大切です。さらに、他の薬やサプリメントとの相互作用も確認するべきです。何か問題や不明点がある場合は、医…" at bounding box center [775, 360] width 990 height 67
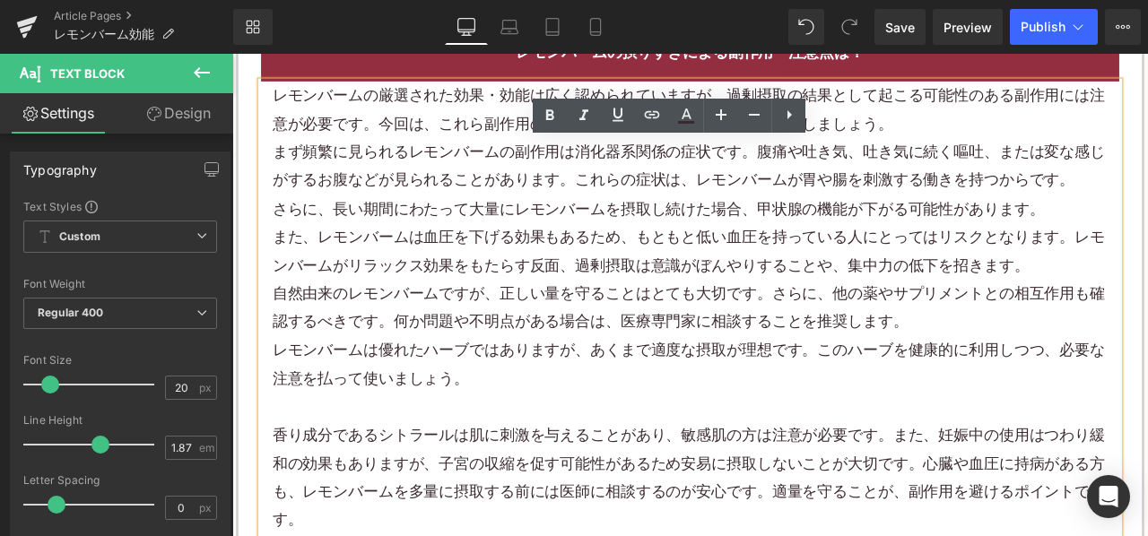
scroll to position [1884, 0]
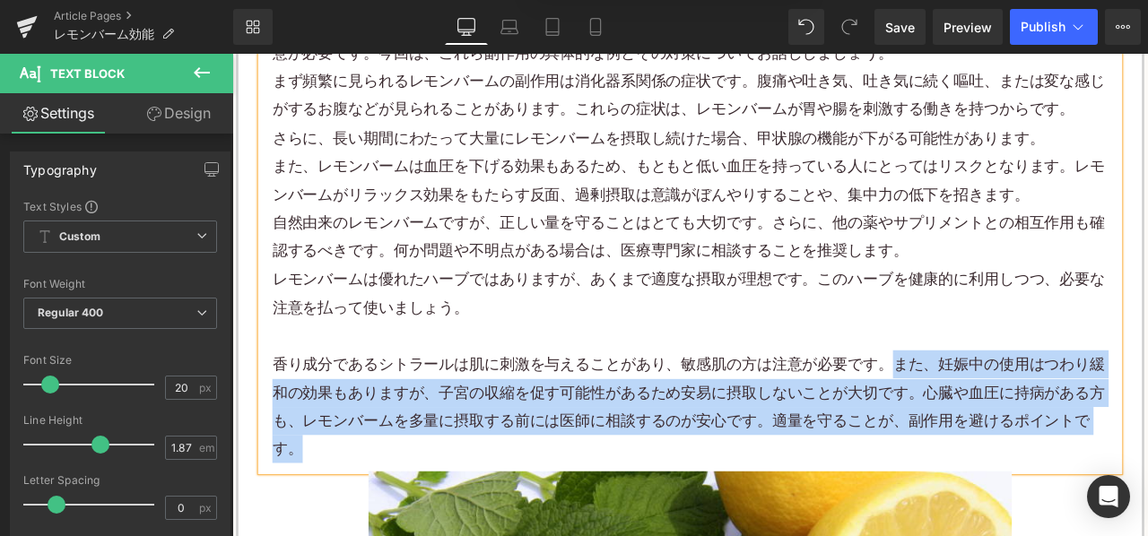
drag, startPoint x: 1007, startPoint y: 413, endPoint x: 1058, endPoint y: 535, distance: 132.3
click at [1058, 535] on p "香り成分であるシトラールは肌に刺激を与えることがあり、敏感肌の方は注意が必要です。また、妊娠中の使用はつわり緩和の効果もありますが、子宮の収縮を促す可能性があ…" at bounding box center [775, 472] width 990 height 135
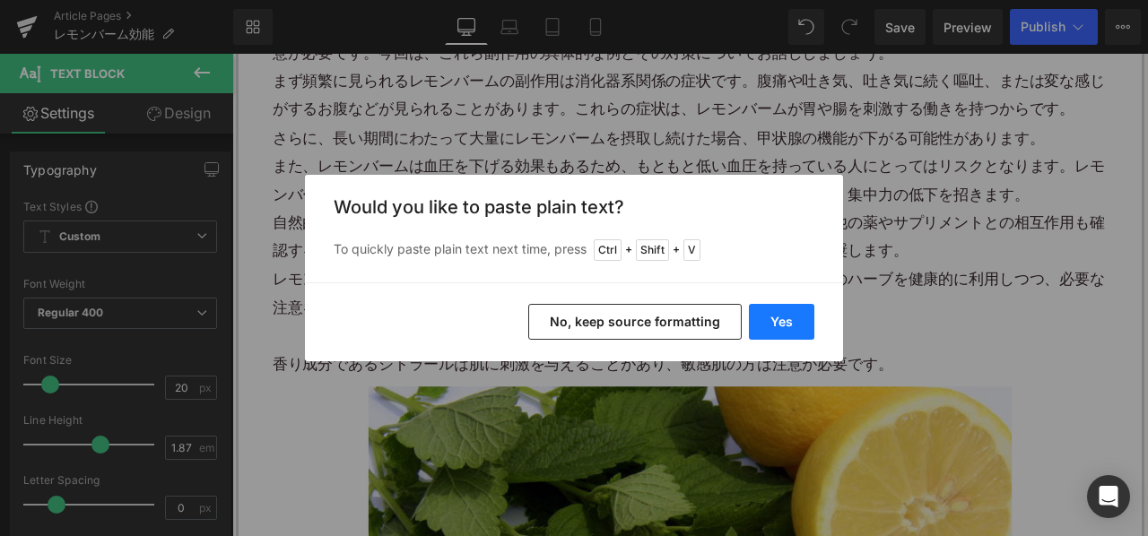
click at [786, 322] on button "Yes" at bounding box center [781, 322] width 65 height 36
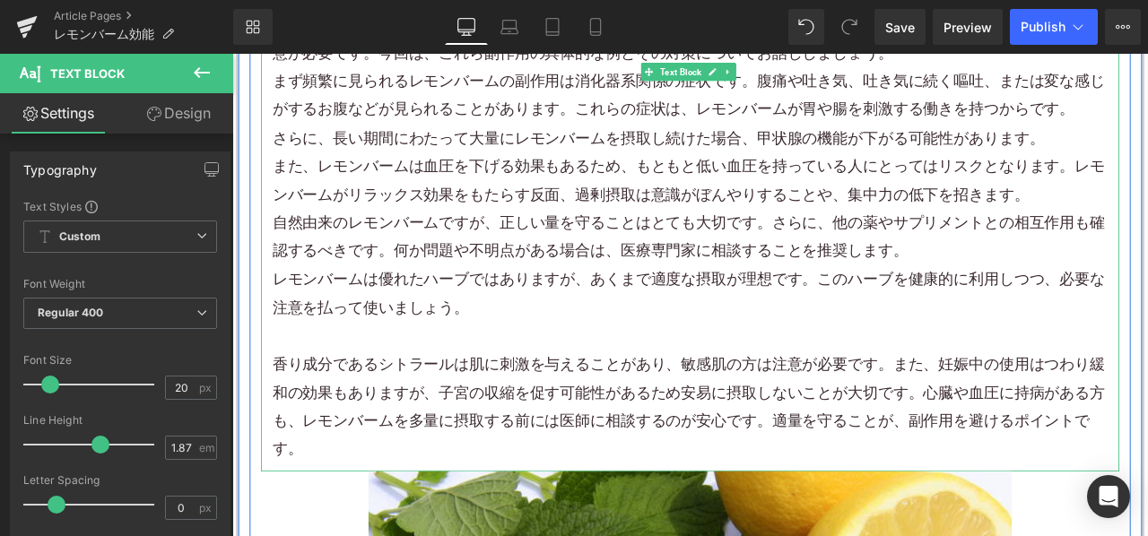
click at [594, 307] on p "レモンバームは優れたハーブではありますが、あくまで適度な摂取が理想です。このハーブを健康的に利用しつつ、必要な注意を払って使いましょう。" at bounding box center [775, 338] width 990 height 67
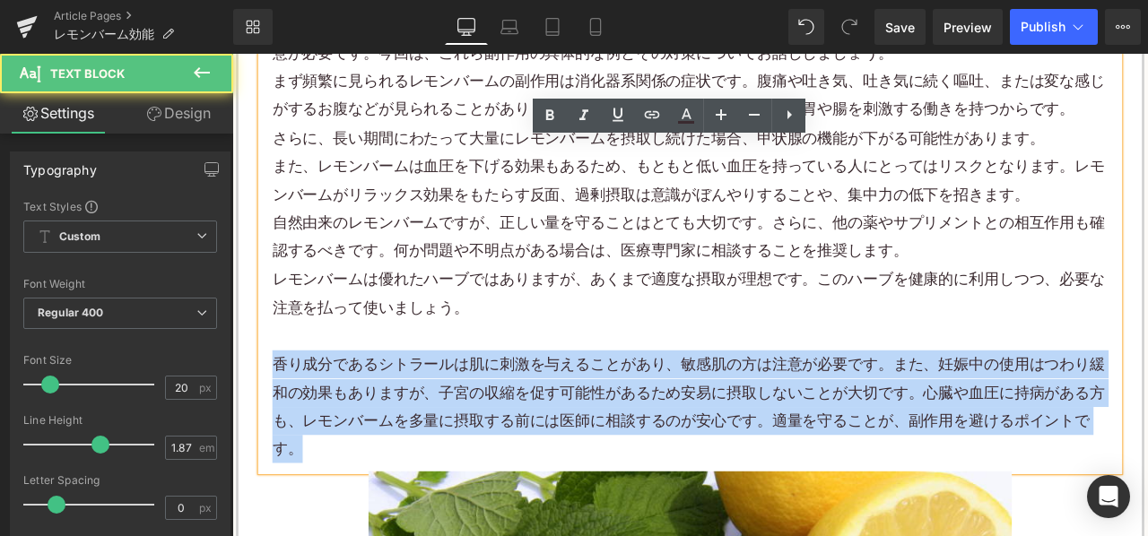
drag, startPoint x: 396, startPoint y: 521, endPoint x: 245, endPoint y: 402, distance: 192.2
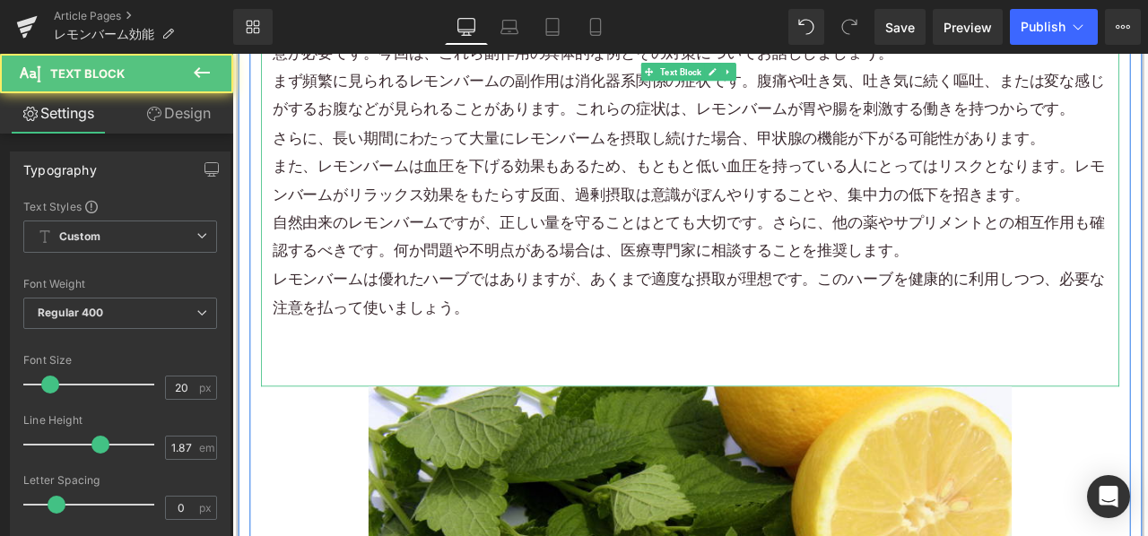
drag, startPoint x: 1090, startPoint y: 270, endPoint x: 1096, endPoint y: 284, distance: 15.7
click at [1091, 284] on p "自然由来のレモンバームですが、正しい量を守ることはとても大切です。さらに、他の薬やサプリメントとの相互作用も確認するべきです。何か問題や不明点がある場合は、医…" at bounding box center [775, 271] width 990 height 67
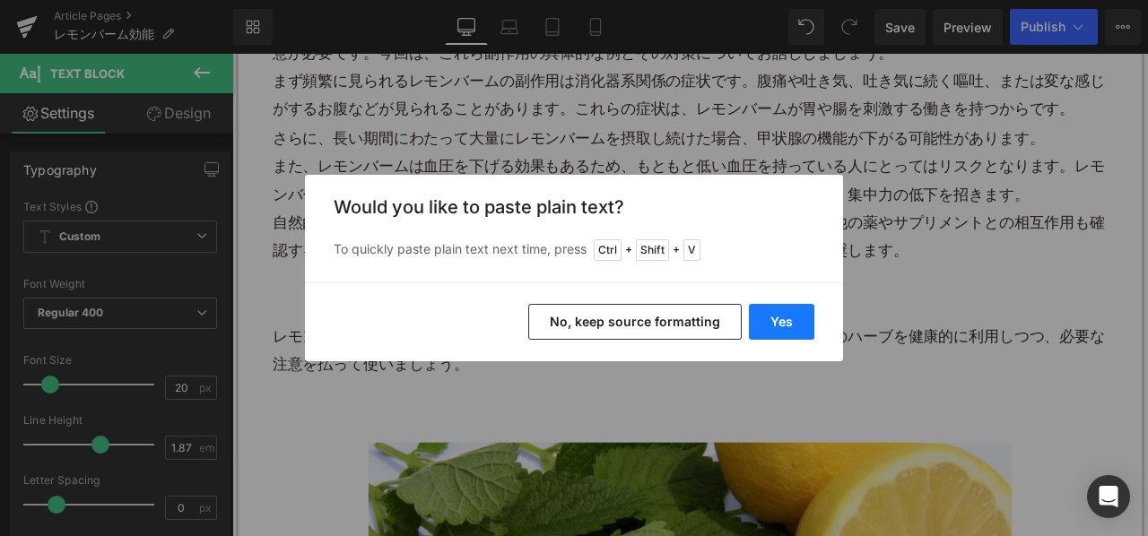
click at [787, 318] on button "Yes" at bounding box center [781, 322] width 65 height 36
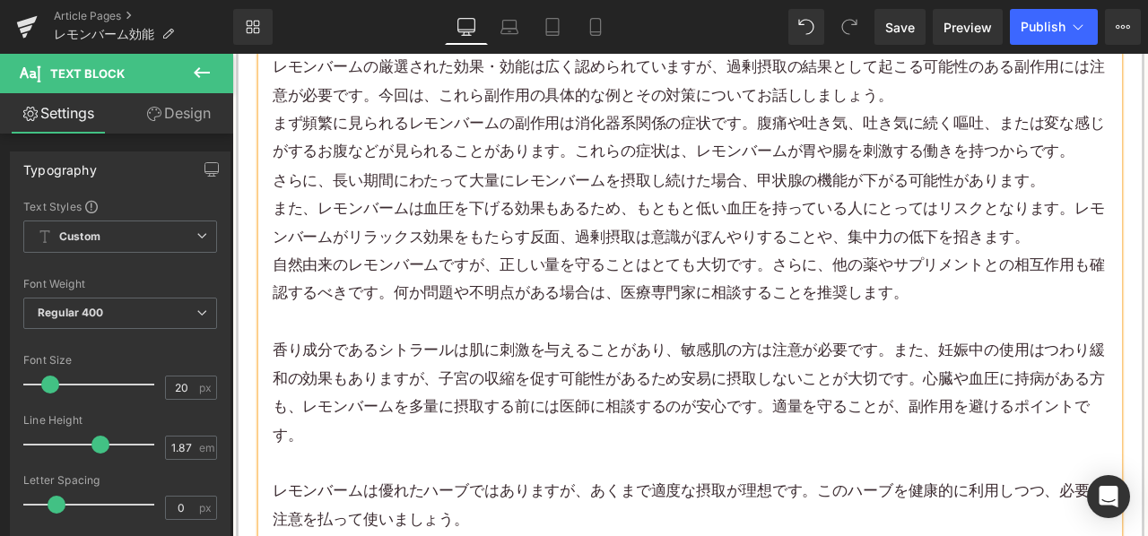
scroll to position [1794, 0]
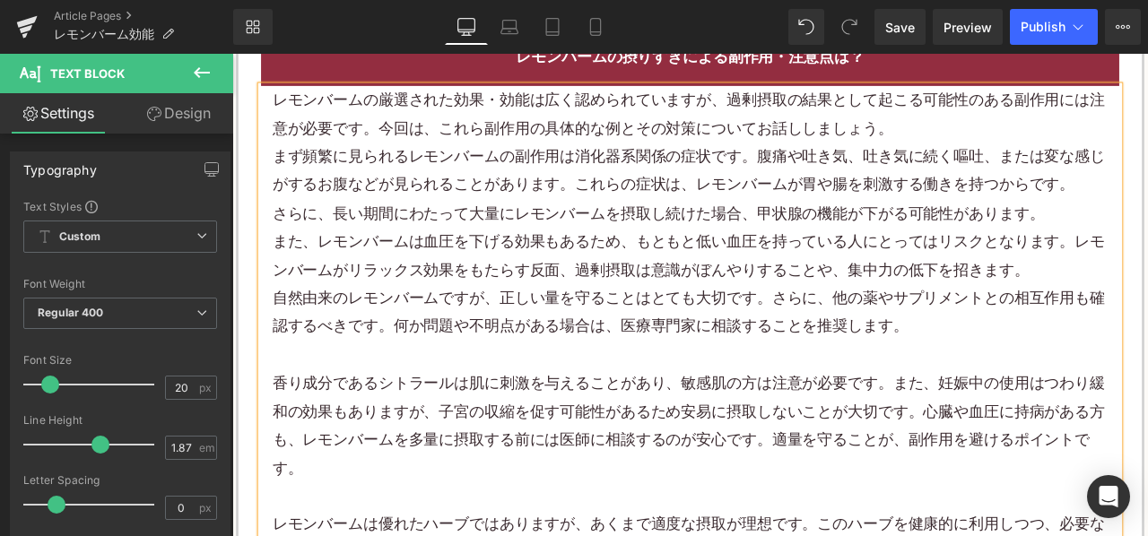
click at [1049, 135] on p "レモンバームの厳選された効果・効能は広く認められていますが、過剰摂取の結果として起こる可能性のある副作用には注意が必要です。今回は、これら副作用の具体的な例と…" at bounding box center [775, 125] width 990 height 67
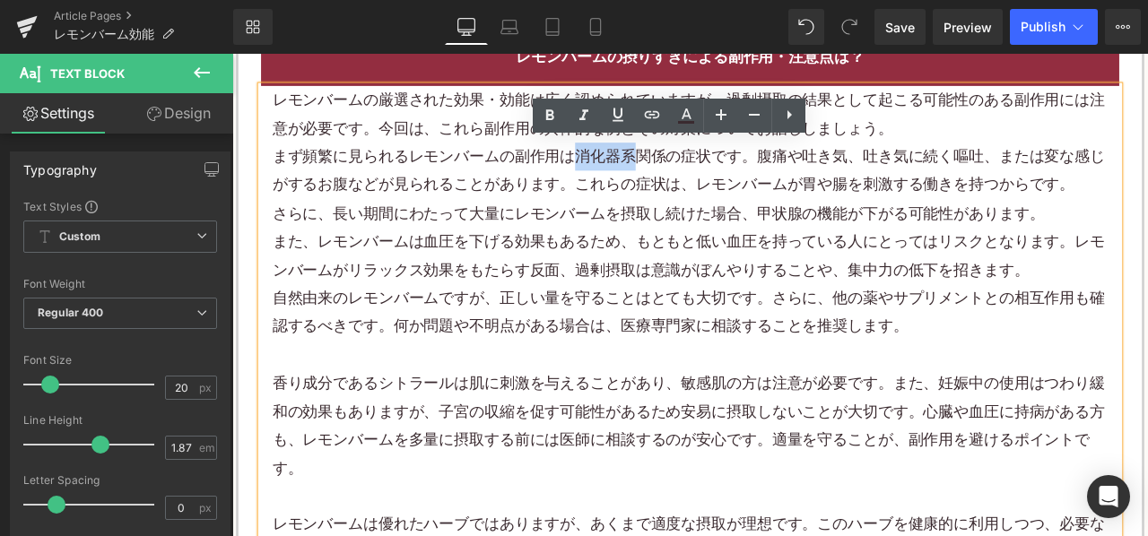
drag, startPoint x: 629, startPoint y: 167, endPoint x: 707, endPoint y: 181, distance: 79.4
click at [707, 181] on p "まず頻繁に見られるレモンバームの副作用は消化器系関係の症状です。腹痛や吐き気、吐き気に続く嘔吐、または変な感じがするお腹などが見られることがあります。これらの…" at bounding box center [775, 193] width 990 height 67
copy p "消化器系"
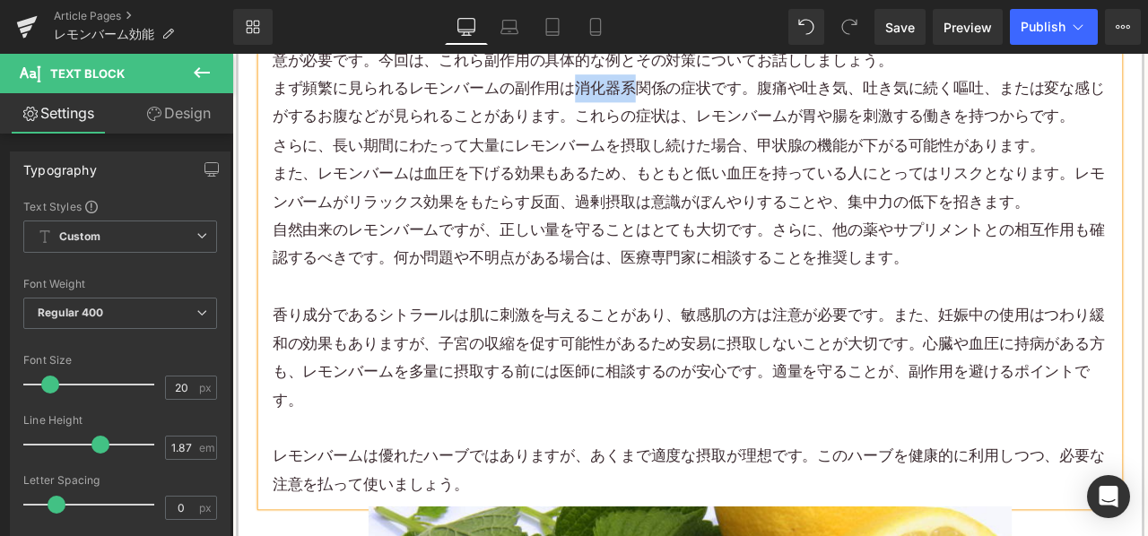
scroll to position [1974, 0]
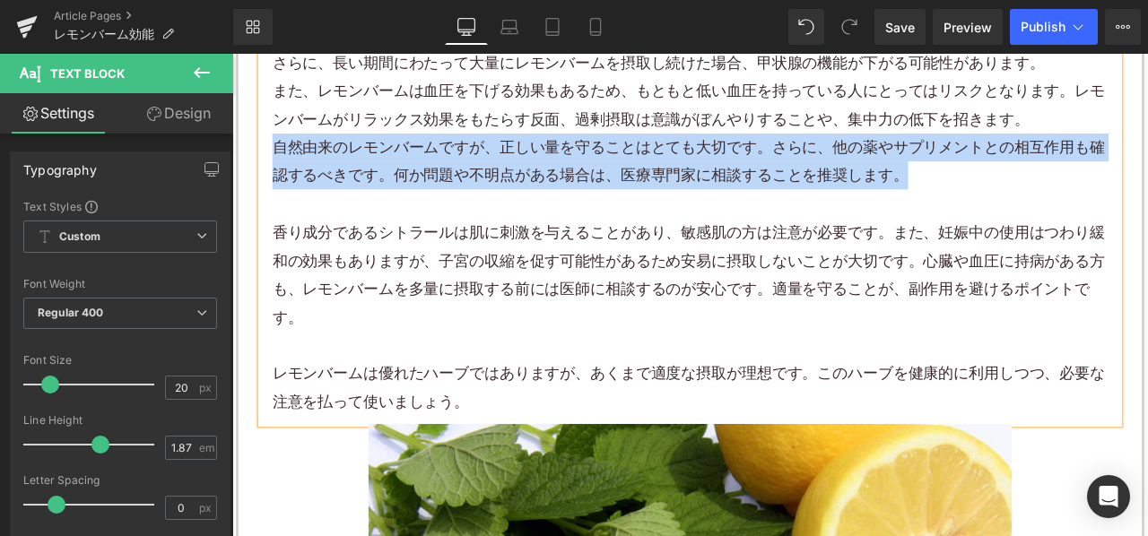
drag, startPoint x: 1061, startPoint y: 196, endPoint x: 246, endPoint y: 161, distance: 816.2
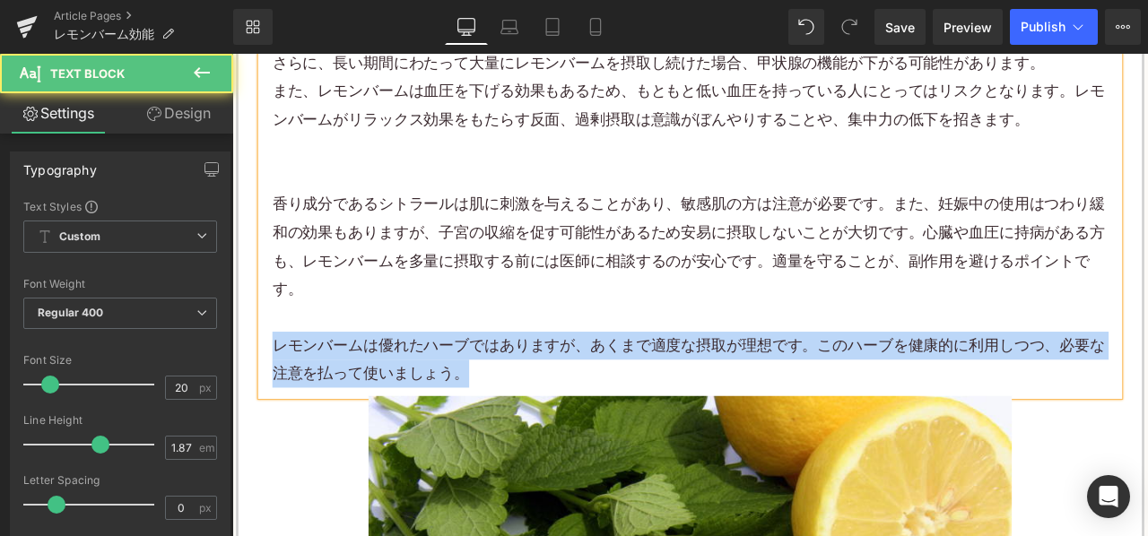
drag, startPoint x: 442, startPoint y: 414, endPoint x: 201, endPoint y: 387, distance: 242.9
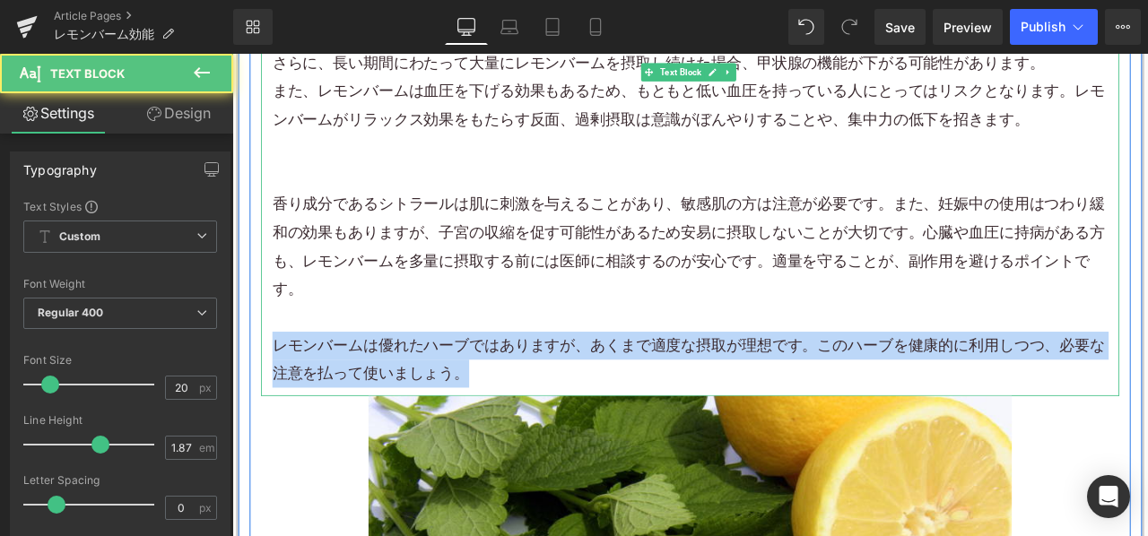
click at [745, 416] on p "レモンバームは優れたハーブではありますが、あくまで適度な摂取が理想です。このハーブを健康的に利用しつつ、必要な注意を払って使いましょう。" at bounding box center [775, 416] width 990 height 67
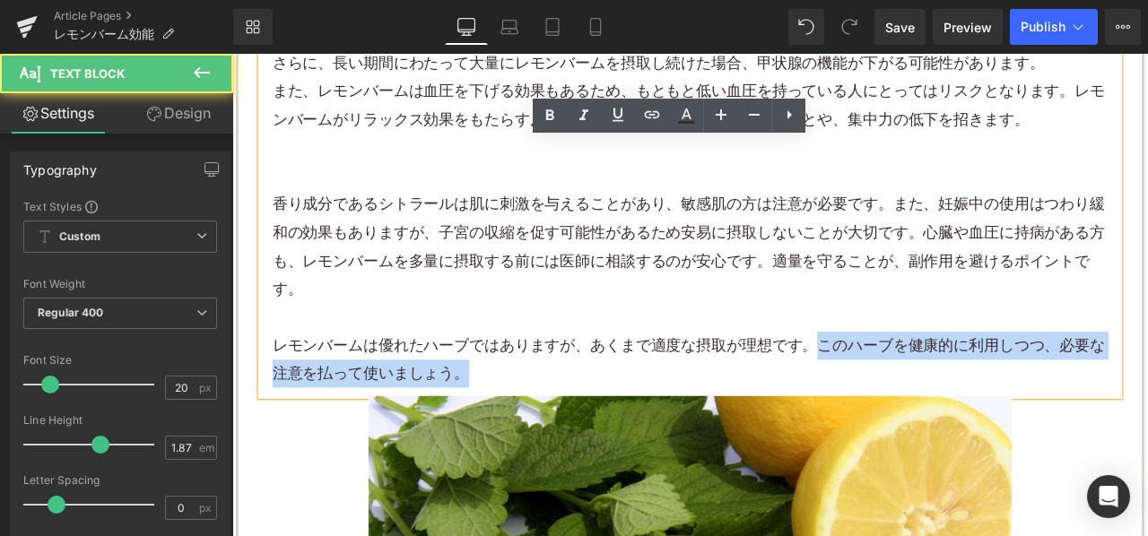
drag, startPoint x: 917, startPoint y: 396, endPoint x: 1031, endPoint y: 451, distance: 126.8
click at [1031, 451] on div "レモンバームの厳選された効果・効能は広く認められていますが、過剰摂取の結果として起こる可能性のある副作用には注意が必要です。今回は、これら副作用の具体的な例と…" at bounding box center [774, 186] width 1017 height 546
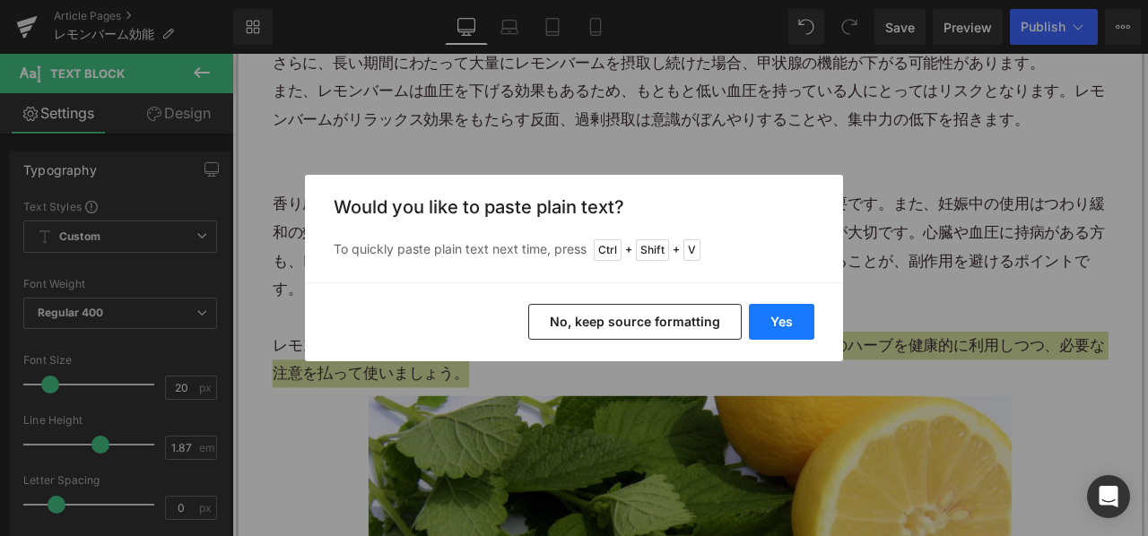
drag, startPoint x: 789, startPoint y: 318, endPoint x: 672, endPoint y: 316, distance: 117.5
click at [789, 318] on button "Yes" at bounding box center [781, 322] width 65 height 36
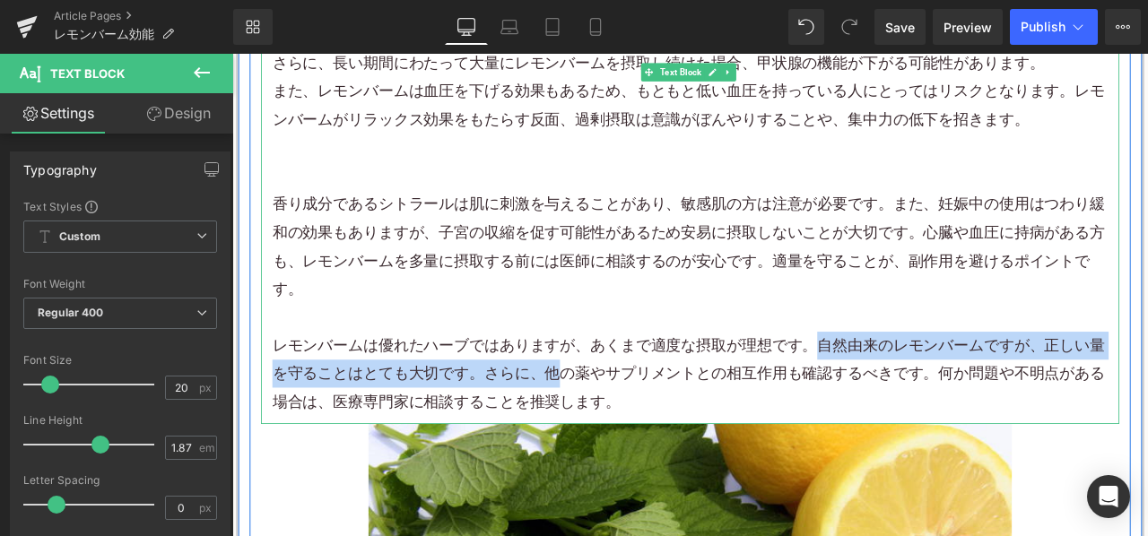
drag, startPoint x: 921, startPoint y: 396, endPoint x: 603, endPoint y: 429, distance: 320.2
click at [603, 429] on p "レモンバームは優れたハーブではありますが、あくまで適度な摂取が理想です。自然由来のレモンバームですが、正しい量を守ることはとても大切です。さらに、他の薬やサプ…" at bounding box center [775, 433] width 990 height 100
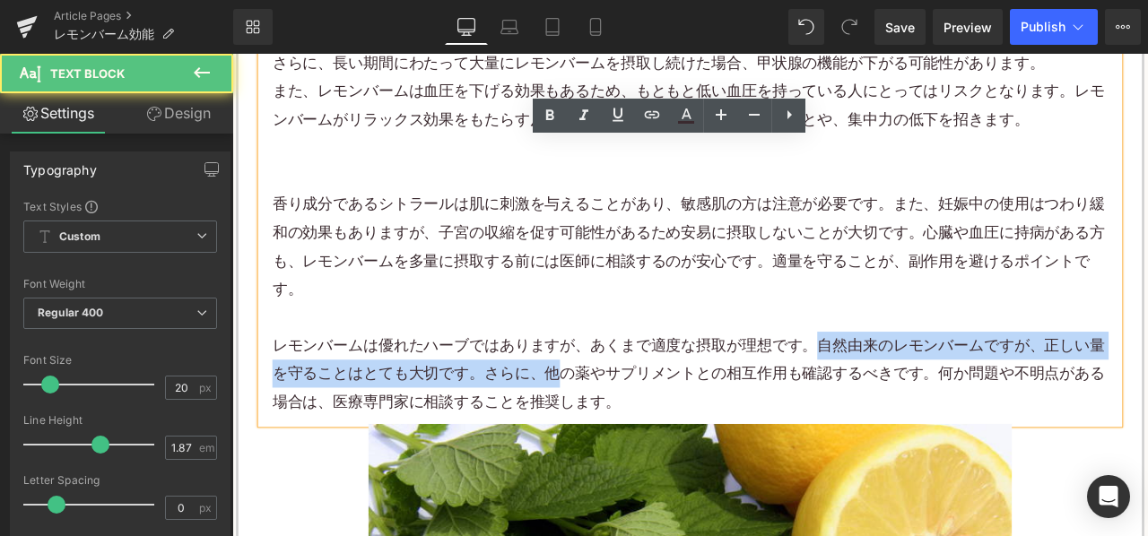
click at [595, 432] on p "レモンバームは優れたハーブではありますが、あくまで適度な摂取が理想です。自然由来のレモンバームですが、正しい量を守ることはとても大切です。さらに、他の薬やサプ…" at bounding box center [775, 433] width 990 height 100
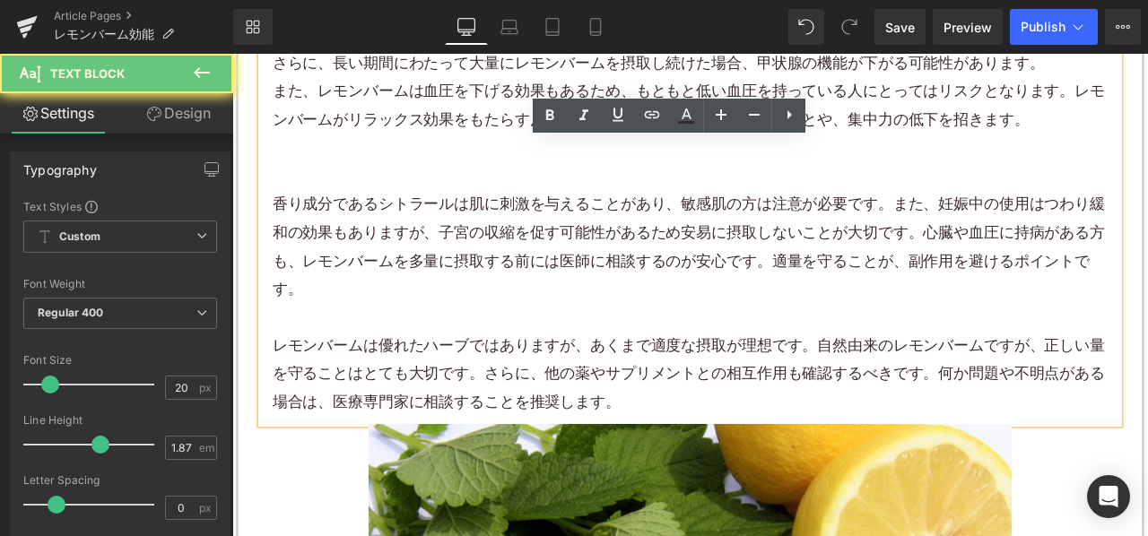
click at [612, 433] on p "レモンバームは優れたハーブではありますが、あくまで適度な摂取が理想です。自然由来のレモンバームですが、正しい量を守ることはとても大切です。さらに、他の薬やサプ…" at bounding box center [775, 433] width 990 height 100
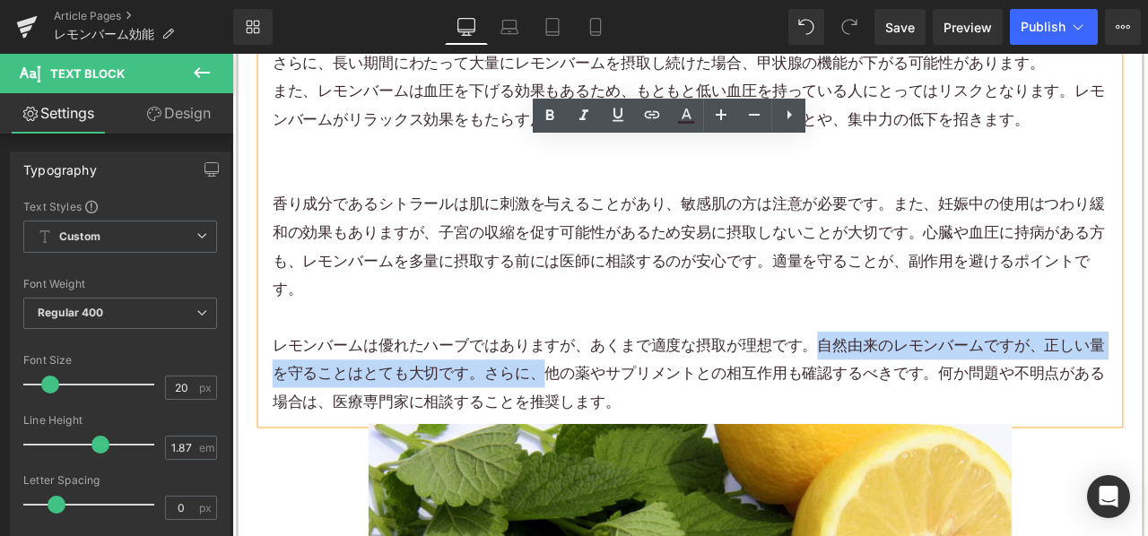
drag, startPoint x: 596, startPoint y: 428, endPoint x: 922, endPoint y: 393, distance: 328.4
click at [922, 393] on p "レモンバームは優れたハーブではありますが、あくまで適度な摂取が理想です。自然由来のレモンバームですが、正しい量を守ることはとても大切です。さらに、他の薬やサプ…" at bounding box center [775, 433] width 990 height 100
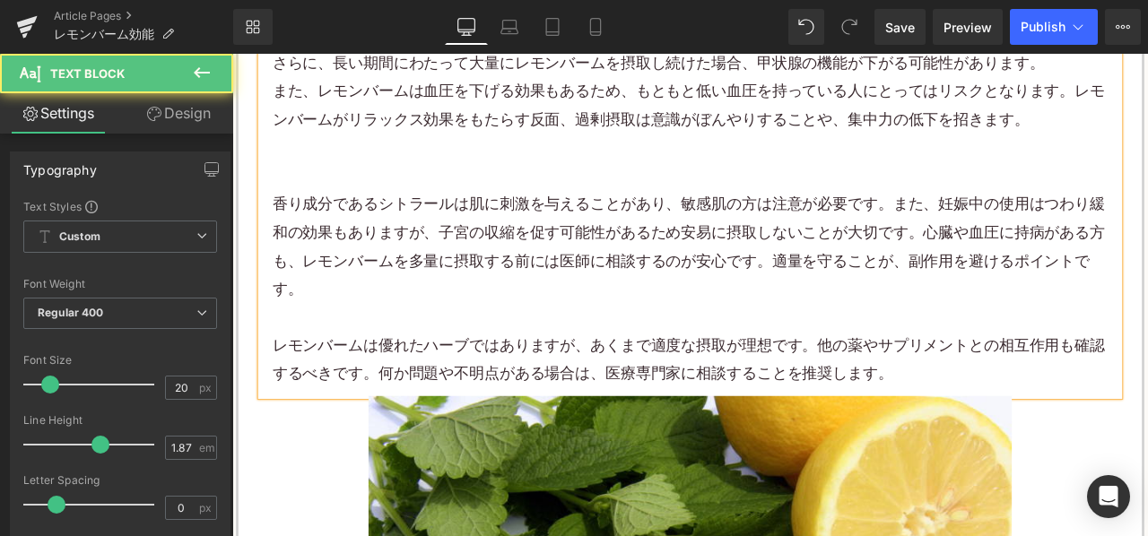
click at [794, 322] on p "香り成分であるシトラールは肌に刺激を与えることがあり、敏感肌の方は注意が必要です。また、妊娠中の使用はつわり緩和の効果もありますが、子宮の収縮を促す可能性があ…" at bounding box center [775, 282] width 990 height 135
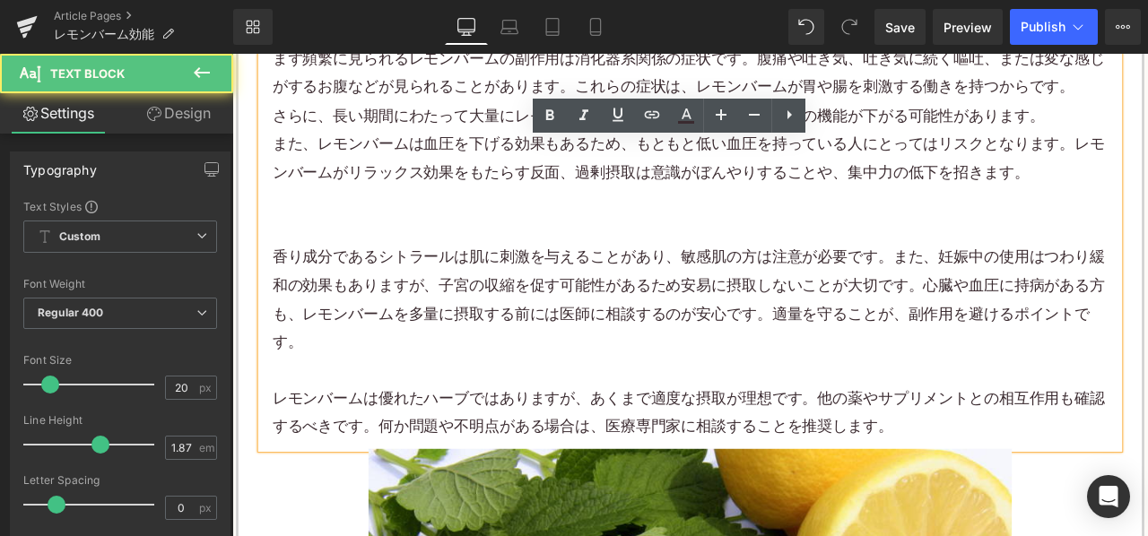
scroll to position [1884, 0]
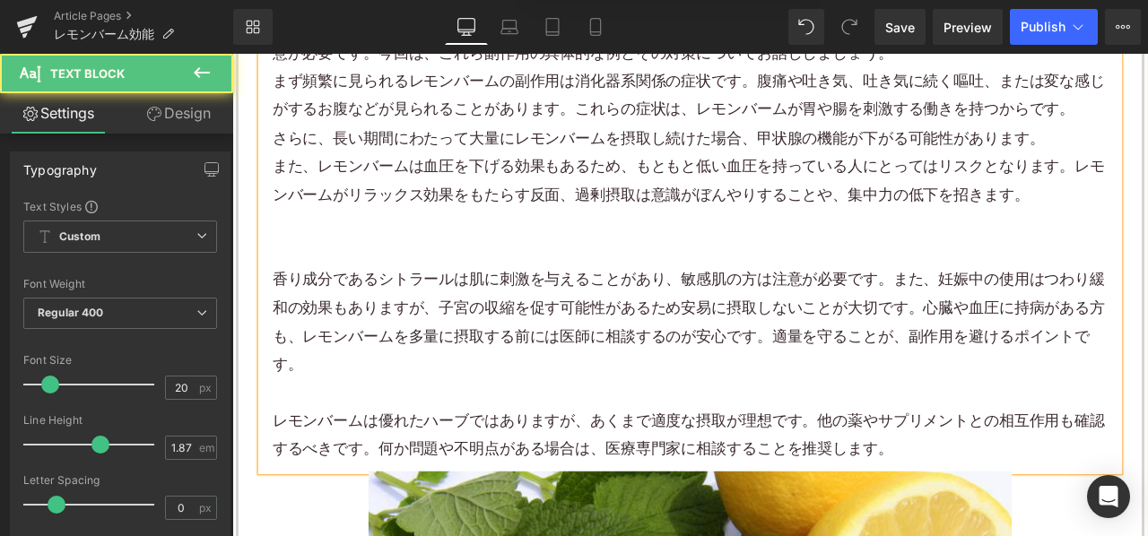
click at [686, 248] on p at bounding box center [775, 254] width 990 height 33
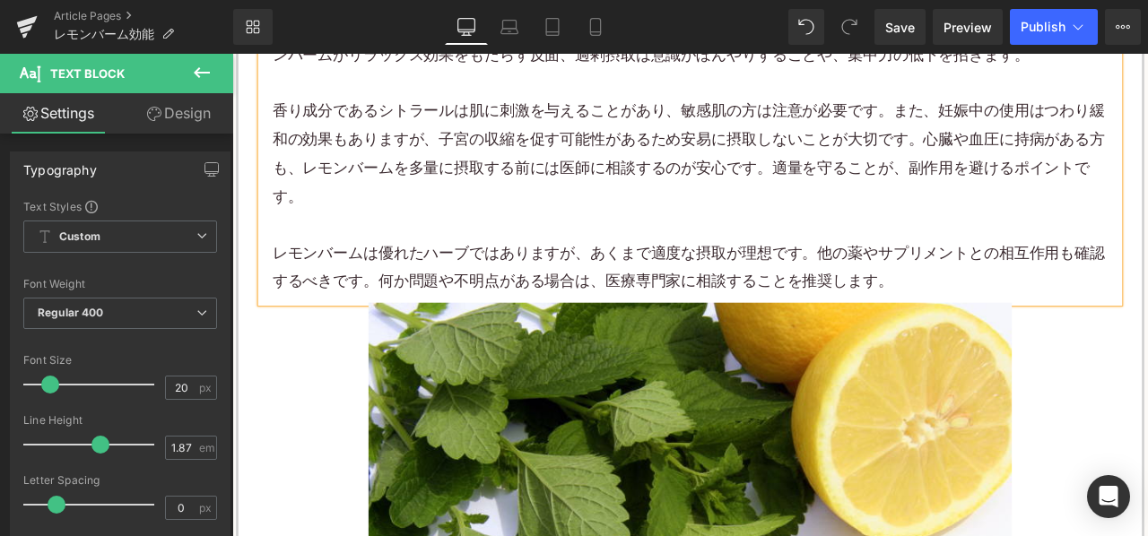
scroll to position [1974, 0]
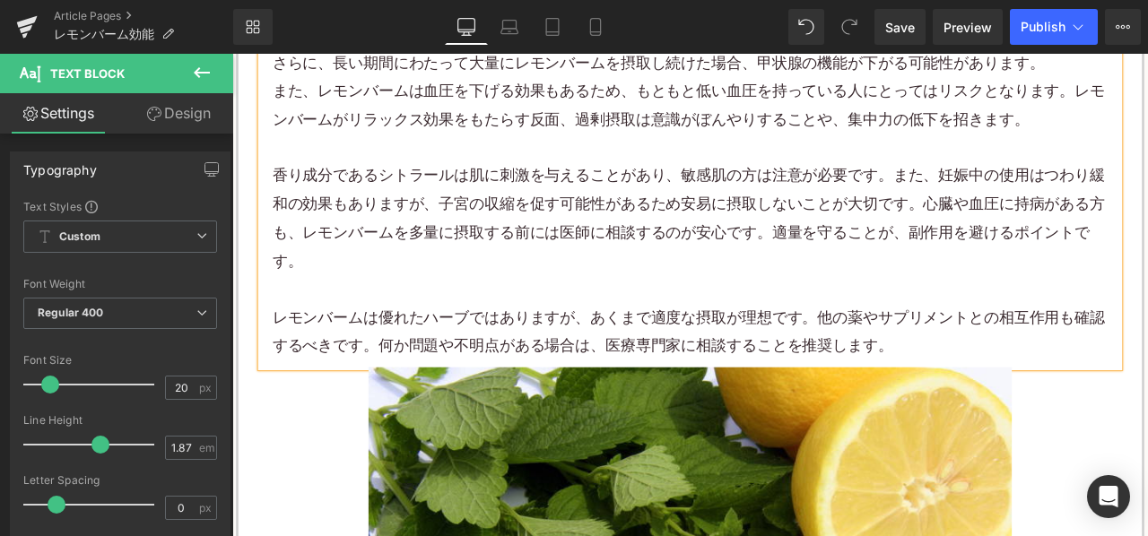
click at [743, 277] on p "香り成分であるシトラールは肌に刺激を与えることがあり、敏感肌の方は注意が必要です。また、妊娠中の使用はつわり緩和の効果もありますが、子宮の収縮を促す可能性があ…" at bounding box center [775, 248] width 990 height 135
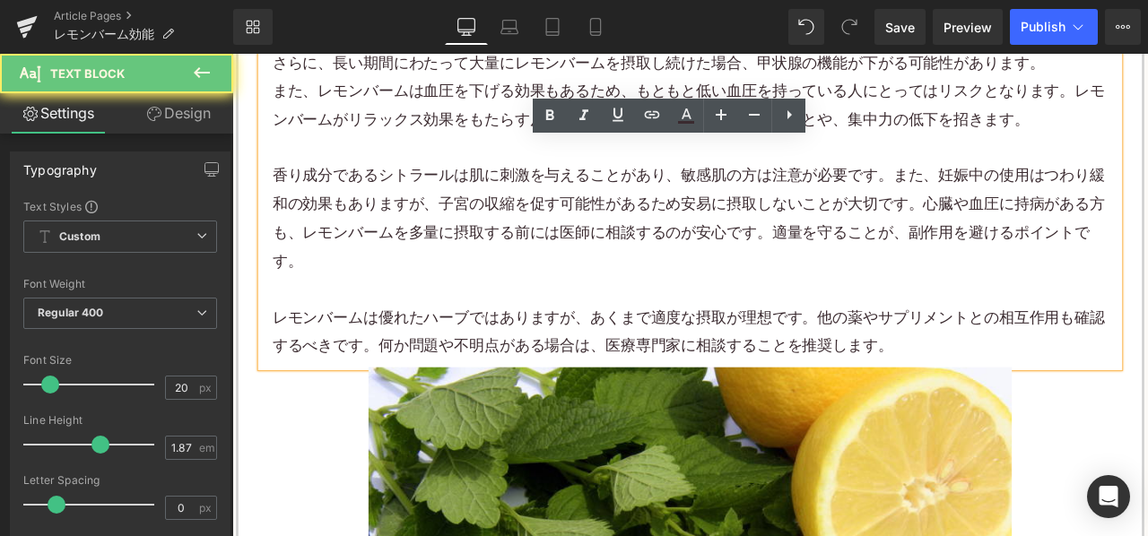
click at [688, 278] on p "香り成分であるシトラールは肌に刺激を与えることがあり、敏感肌の方は注意が必要です。また、妊娠中の使用はつわり緩和の効果もありますが、子宮の収縮を促す可能性があ…" at bounding box center [775, 248] width 990 height 135
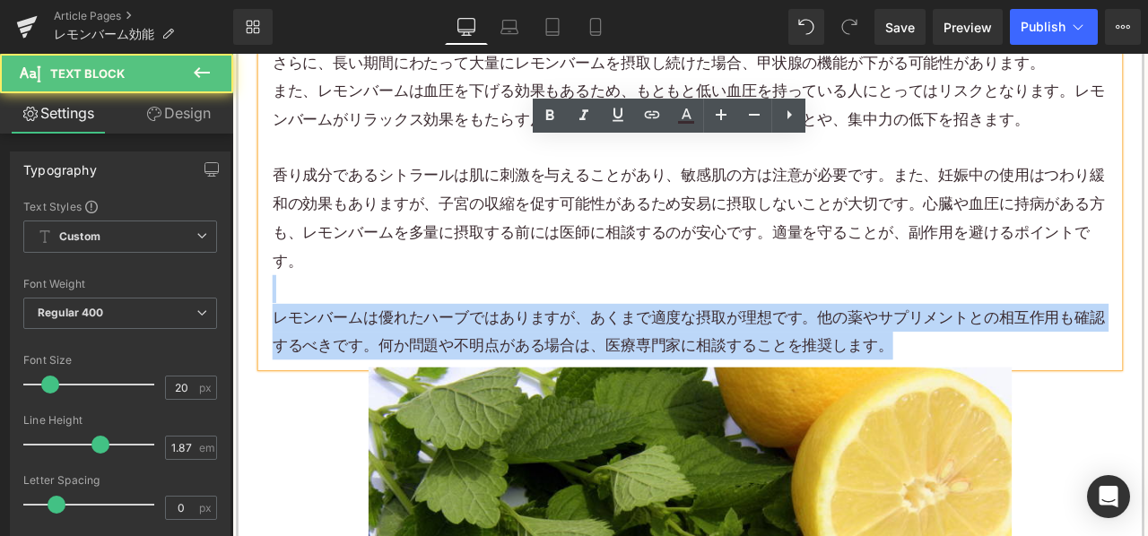
drag, startPoint x: 344, startPoint y: 315, endPoint x: 1057, endPoint y: 406, distance: 719.0
click at [1057, 406] on div "レモンバームの厳選された効果・効能は広く認められていますが、過剰摂取の結果として起こる可能性のある副作用には注意が必要です。今回は、これら副作用の具体的な例と…" at bounding box center [774, 169] width 1017 height 512
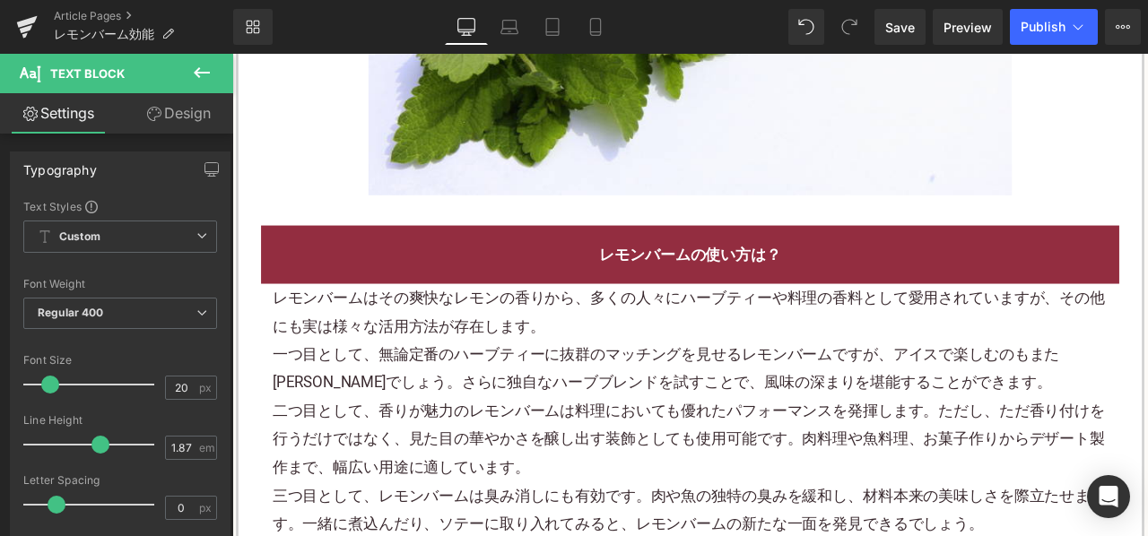
scroll to position [2781, 0]
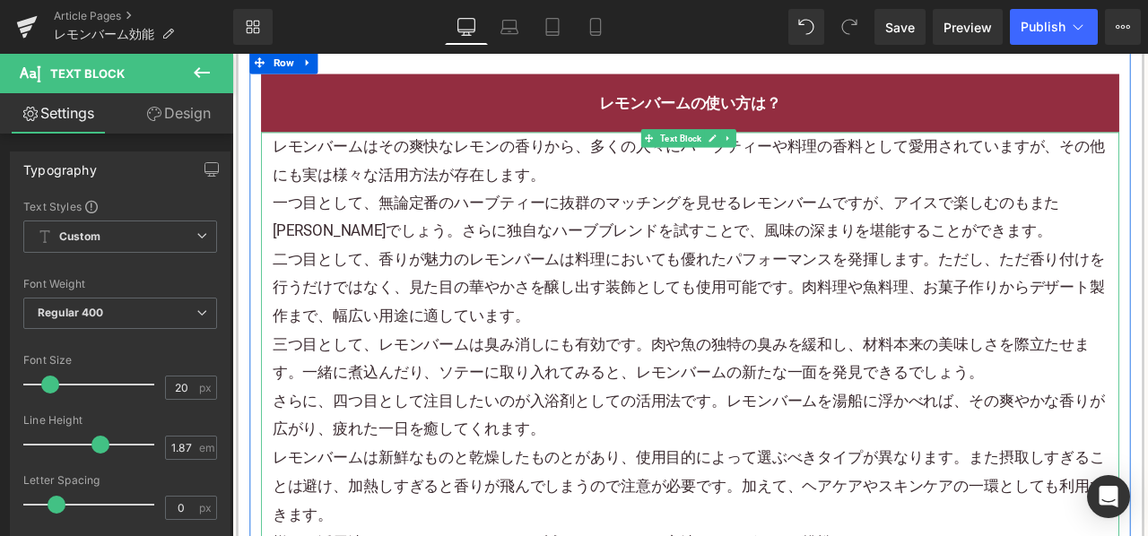
click at [620, 265] on p "一つ目として、無論定番のハーブティーに抜群のマッチングを見せるレモンバームですが、 アイス で楽しむのもまた[PERSON_NAME]でしょう。さらに独自なハ…" at bounding box center [775, 247] width 990 height 67
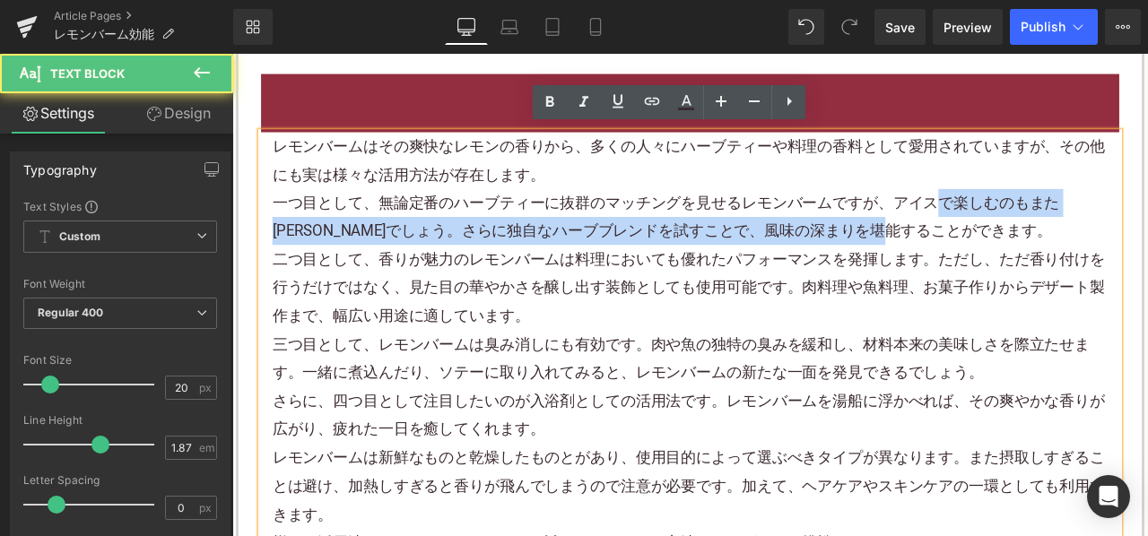
drag, startPoint x: 1066, startPoint y: 224, endPoint x: 1087, endPoint y: 250, distance: 33.8
click at [1087, 250] on p "一つ目として、無論定番のハーブティーに抜群のマッチングを見せるレモンバームですが、 アイス で楽しむのもまた[PERSON_NAME]でしょう。さらに独自なハ…" at bounding box center [775, 247] width 990 height 67
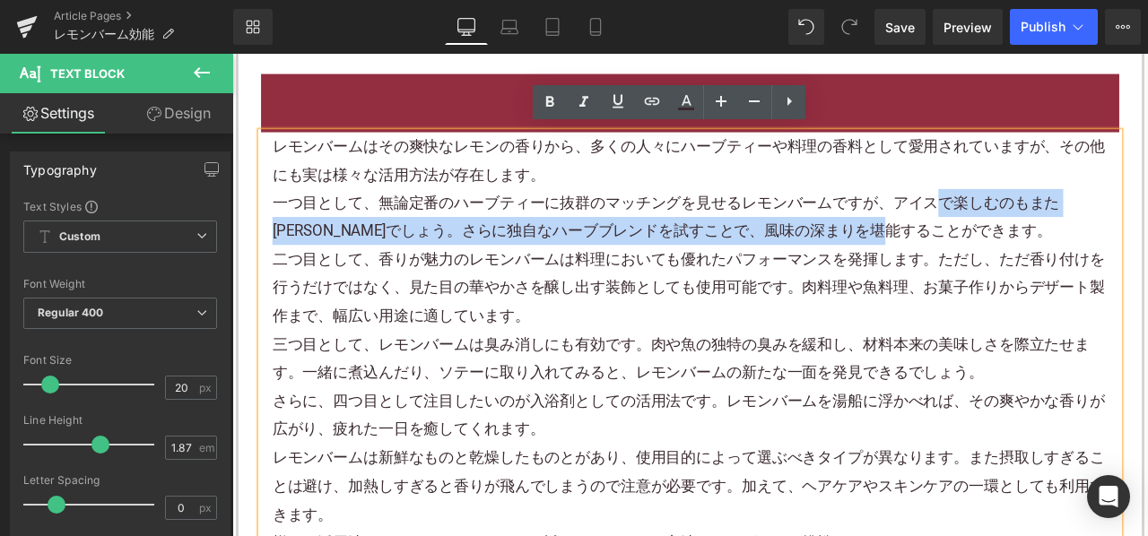
paste div
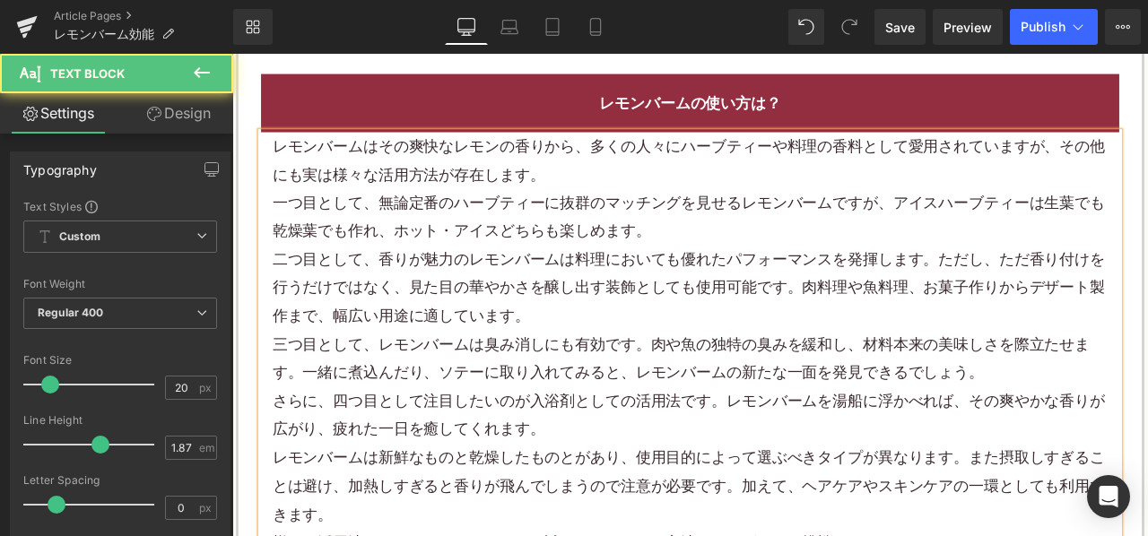
click at [426, 223] on p "一つ目として、無論定番のハーブティーに抜群のマッチングを見せるレモンバームですが、 アイス ハーブティーは生葉でも乾燥葉でも作れ、ホット・アイスどちらも楽しめ…" at bounding box center [775, 247] width 990 height 67
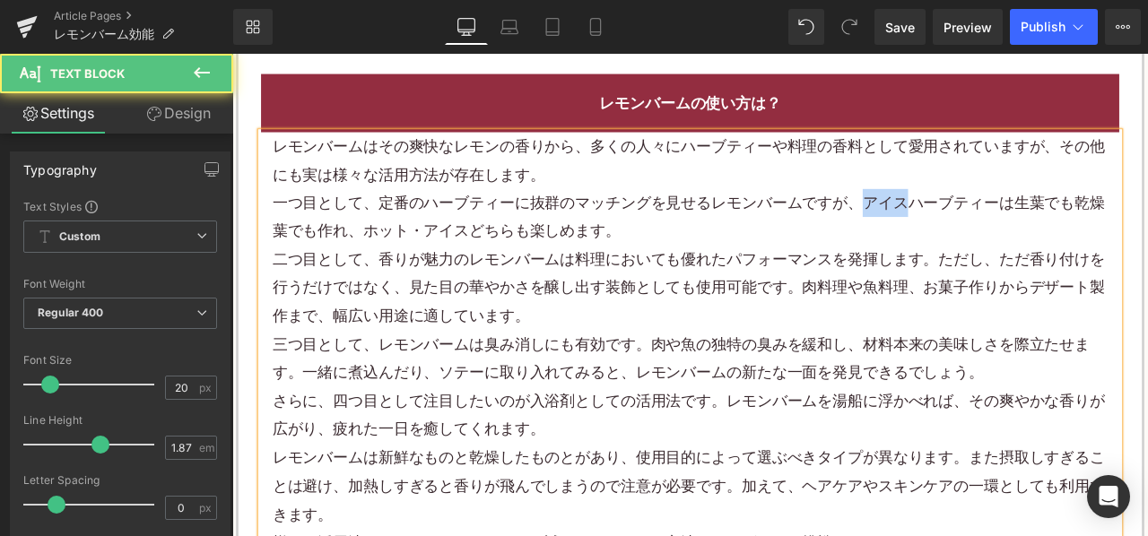
drag, startPoint x: 967, startPoint y: 226, endPoint x: 1022, endPoint y: 234, distance: 55.3
click at [1022, 234] on p "一つ目として、定番のハーブティーに抜群のマッチングを見せるレモンバームですが、 アイス ハーブティーは生葉でも乾燥葉でも作れ、ホット・アイスどちらも楽しめます。" at bounding box center [775, 247] width 990 height 67
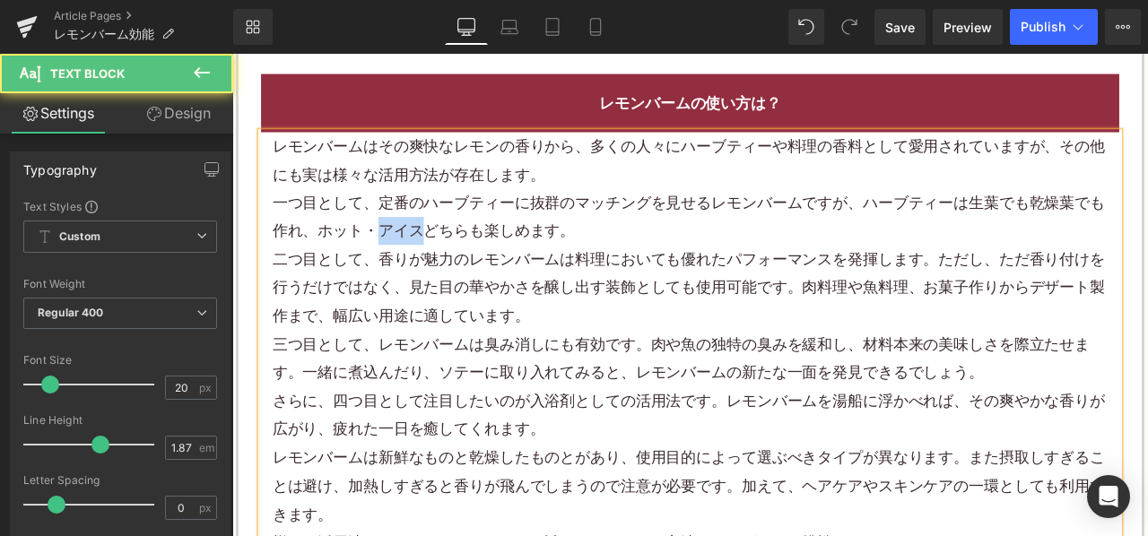
drag, startPoint x: 404, startPoint y: 258, endPoint x: 460, endPoint y: 261, distance: 56.6
click at [460, 261] on p "一つ目として、定番のハーブティーに抜群のマッチングを見せるレモンバームですが、 ハーブティーは生葉でも乾燥葉でも作れ、ホット・アイスどちらも楽しめます。" at bounding box center [775, 247] width 990 height 67
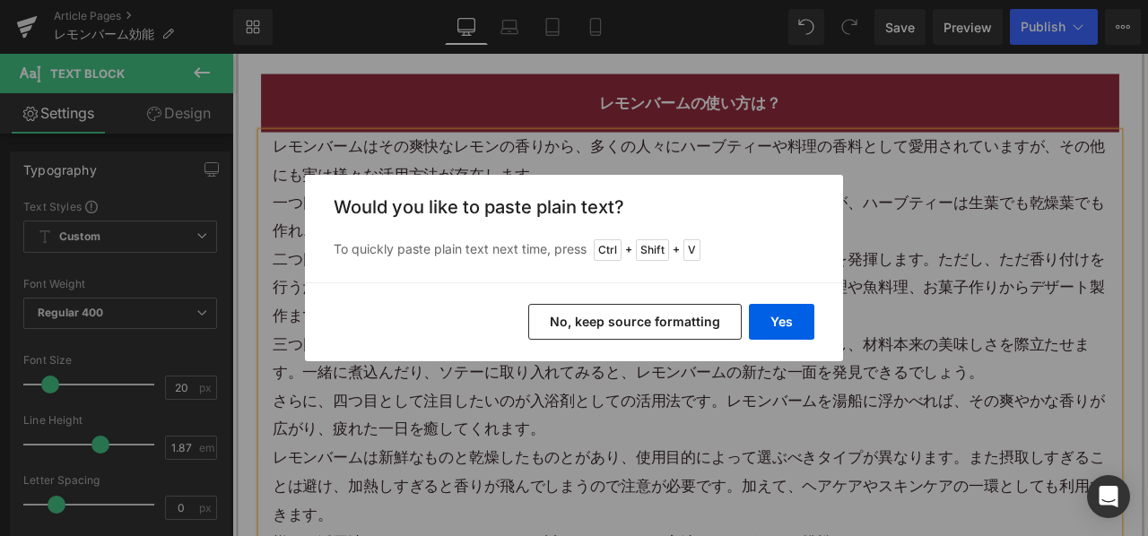
click at [662, 326] on button "No, keep source formatting" at bounding box center [635, 322] width 214 height 36
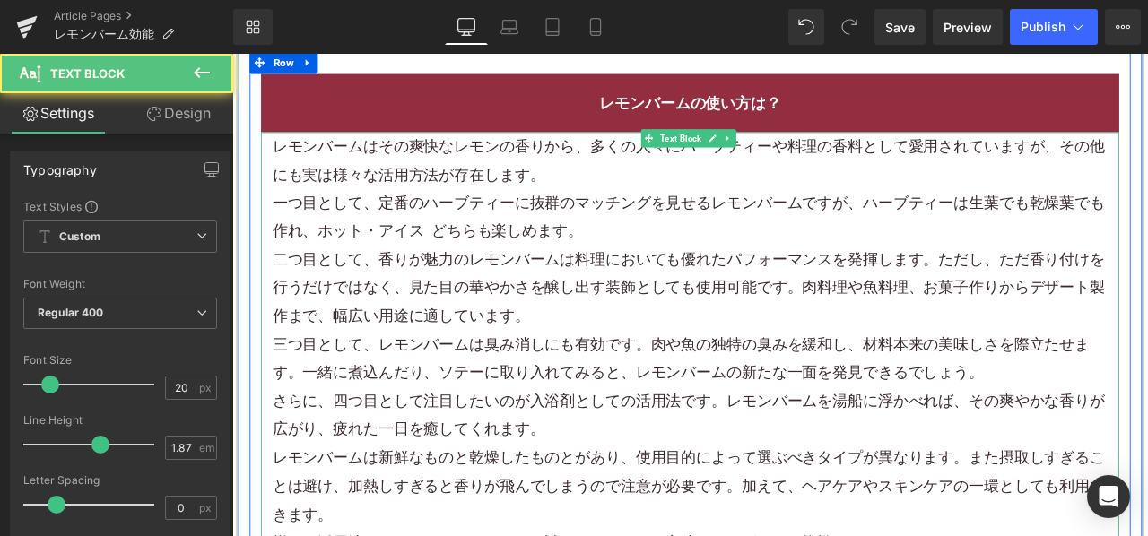
click at [474, 255] on p "一つ目として、定番のハーブティーに抜群のマッチングを見せるレモンバームですが、ハーブティーは生葉でも乾燥葉でも作れ、ホット・ アイス どちらも楽しめます。" at bounding box center [775, 247] width 990 height 67
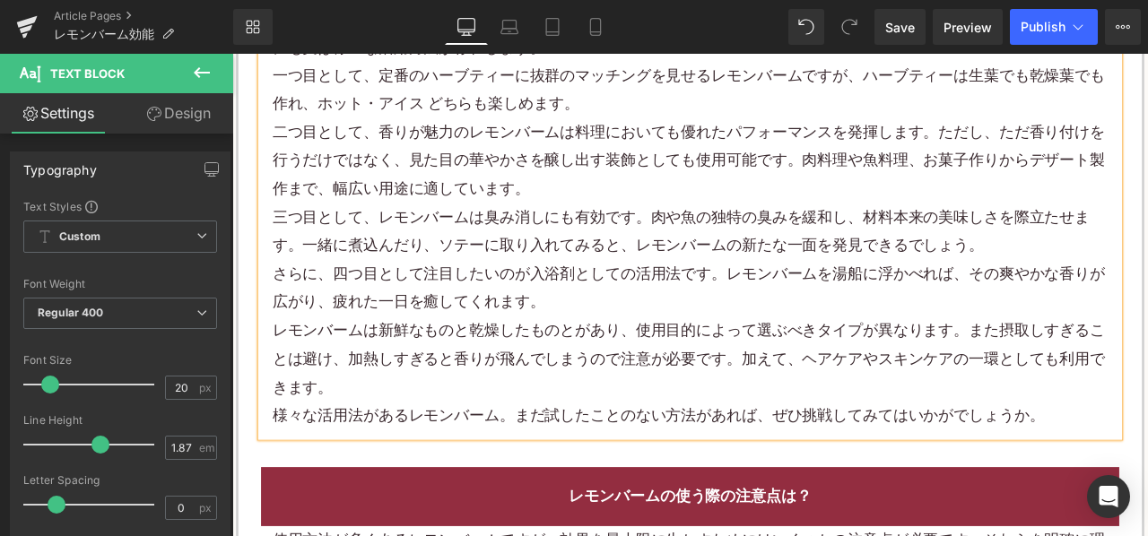
scroll to position [2960, 0]
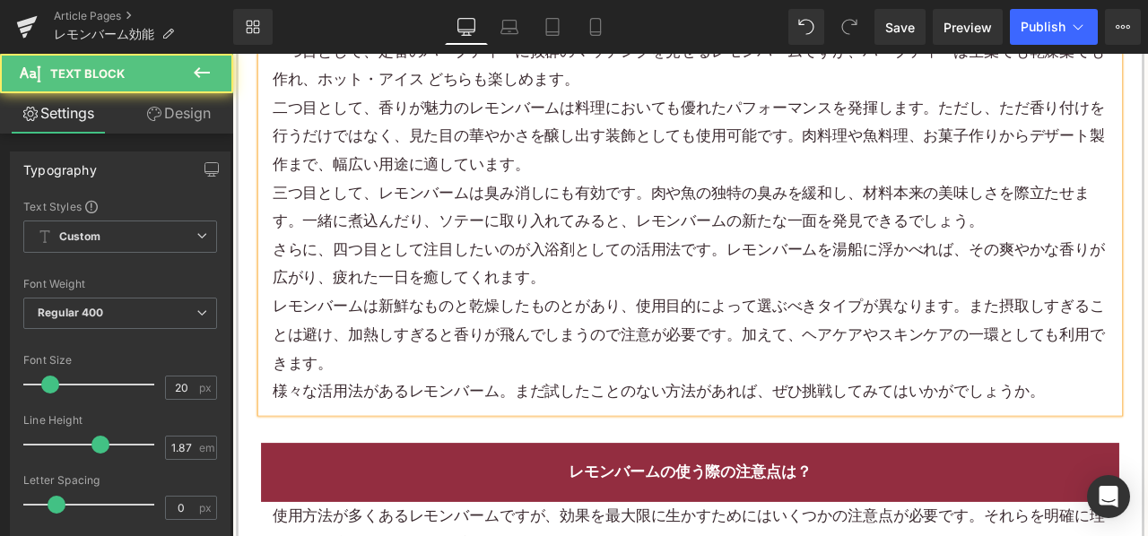
click at [441, 401] on p "レモンバームは新鮮なものと乾燥したものとがあり、使用目的によって選ぶべきタイプが異なります。また摂取しすぎることは避け、加熱しすぎると香りが飛んでしまうので注…" at bounding box center [775, 387] width 990 height 100
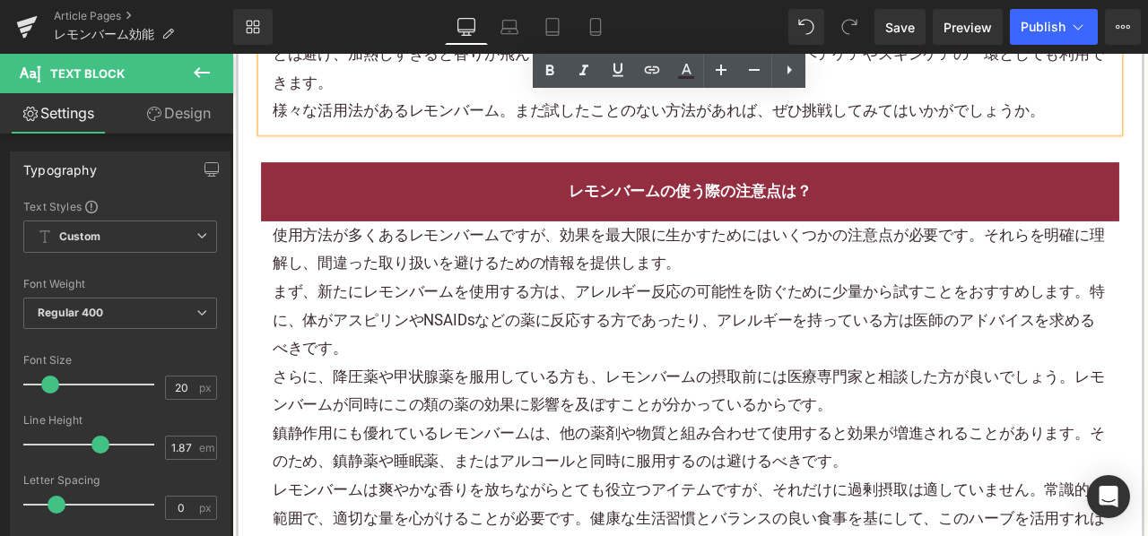
scroll to position [3319, 0]
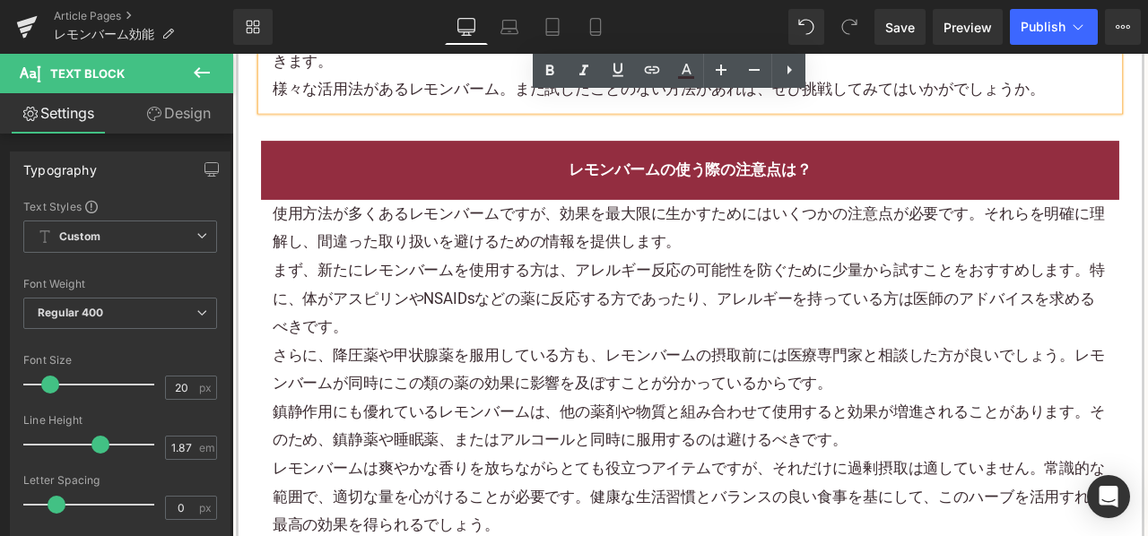
click at [520, 357] on p "まず、新たにレモンバームを使用する方は、アレルギー反応の可能性を防ぐために少量から試すことをおすすめします。特に、体がアスピリンやNSAIDsなどの薬に反応す…" at bounding box center [775, 344] width 990 height 100
click at [520, 359] on p "まず、新たにレモンバームを使用する方は、アレルギー反応の可能性を防ぐために少量から試すことをおすすめします。特に、体がアスピリンやNSAIDsなどの薬に反応す…" at bounding box center [775, 344] width 990 height 100
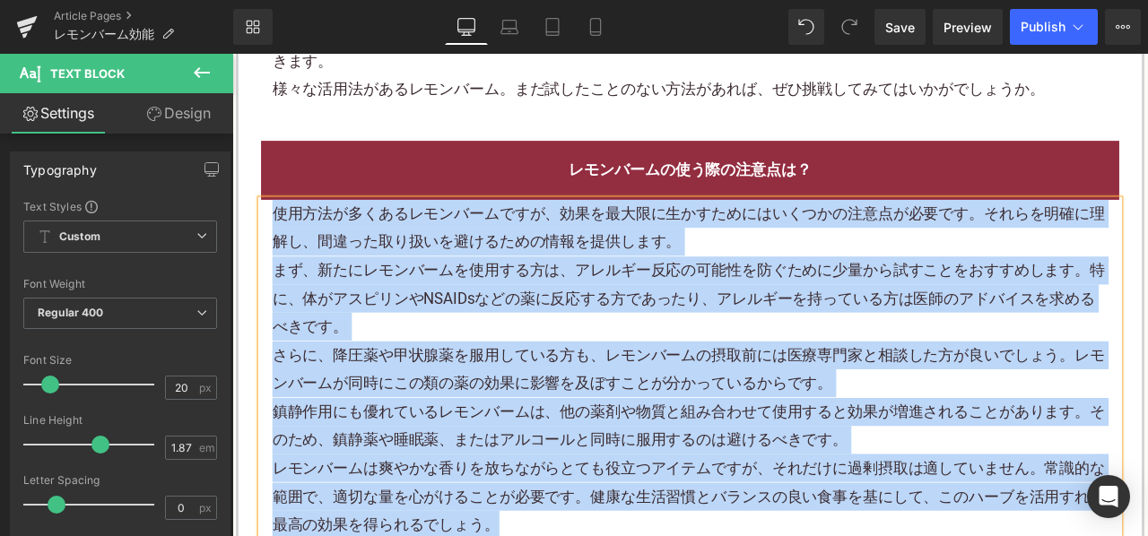
paste div
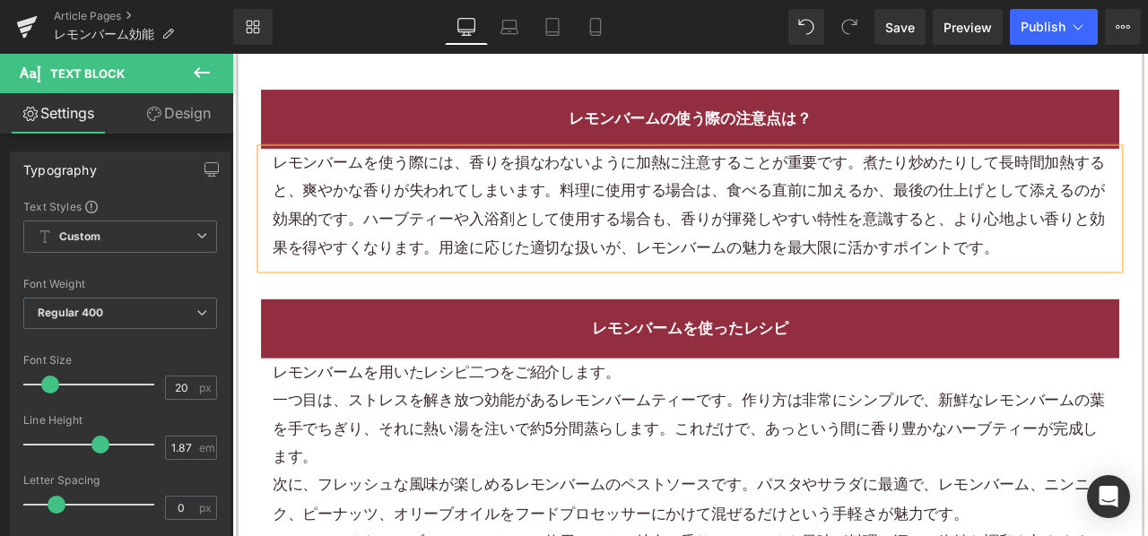
scroll to position [3409, 0]
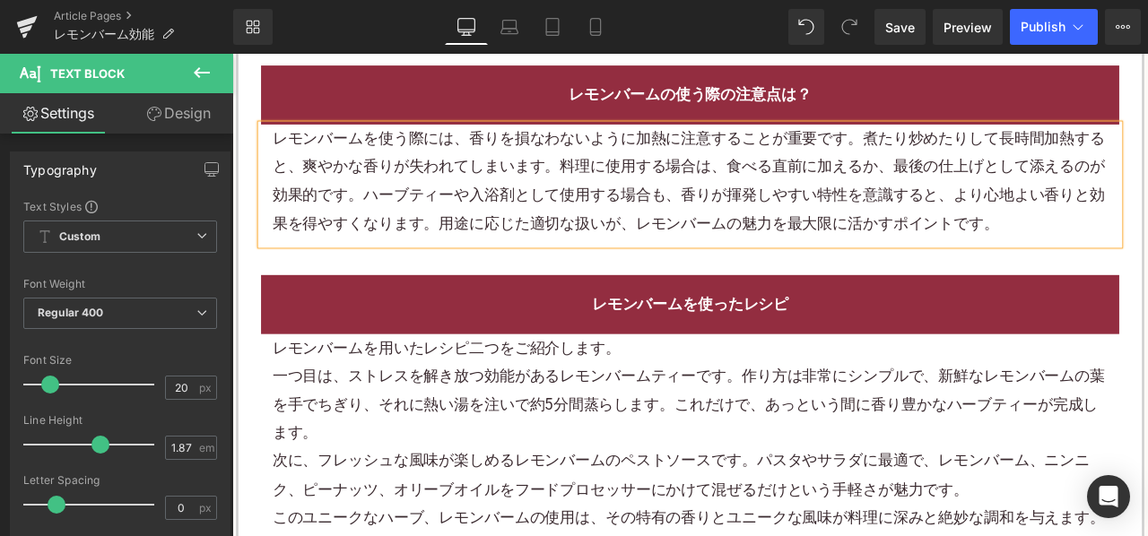
click at [475, 386] on div "レモンバームを用いたレシピ二つをご紹介します。 一つ目は、ストレスを解き放つ効能があるレモンバームティーです。作り方は非常にシンプルで、新鮮なレモンバームの葉…" at bounding box center [774, 524] width 1017 height 277
click at [476, 390] on p "レモンバームを用いたレシピ二つをご紹介します。" at bounding box center [775, 402] width 990 height 33
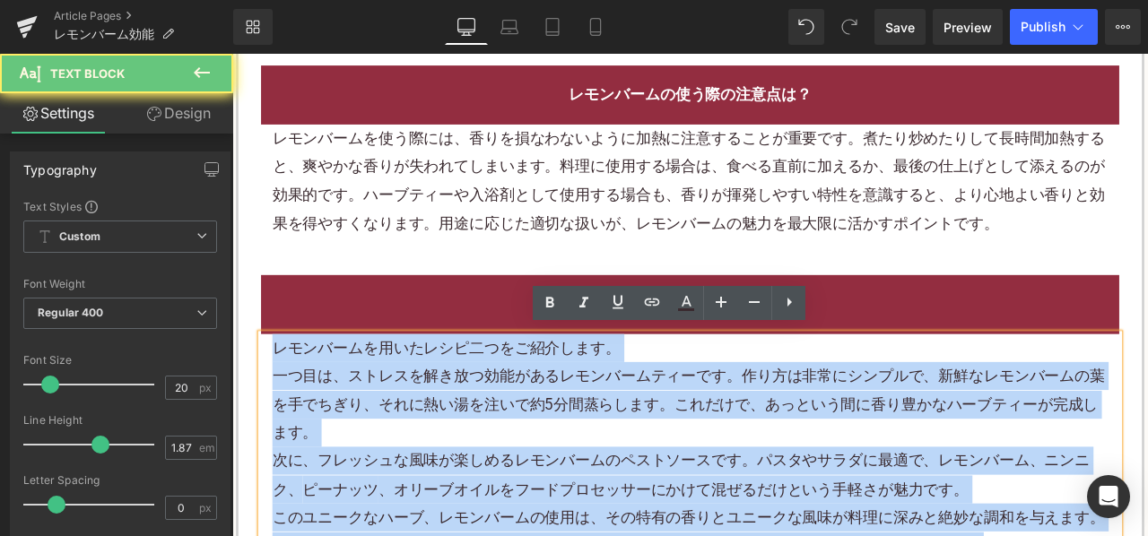
drag, startPoint x: 482, startPoint y: 397, endPoint x: 526, endPoint y: 403, distance: 44.4
click at [483, 397] on p "レモンバームを用いたレシピ二つをご紹介します。" at bounding box center [775, 402] width 990 height 33
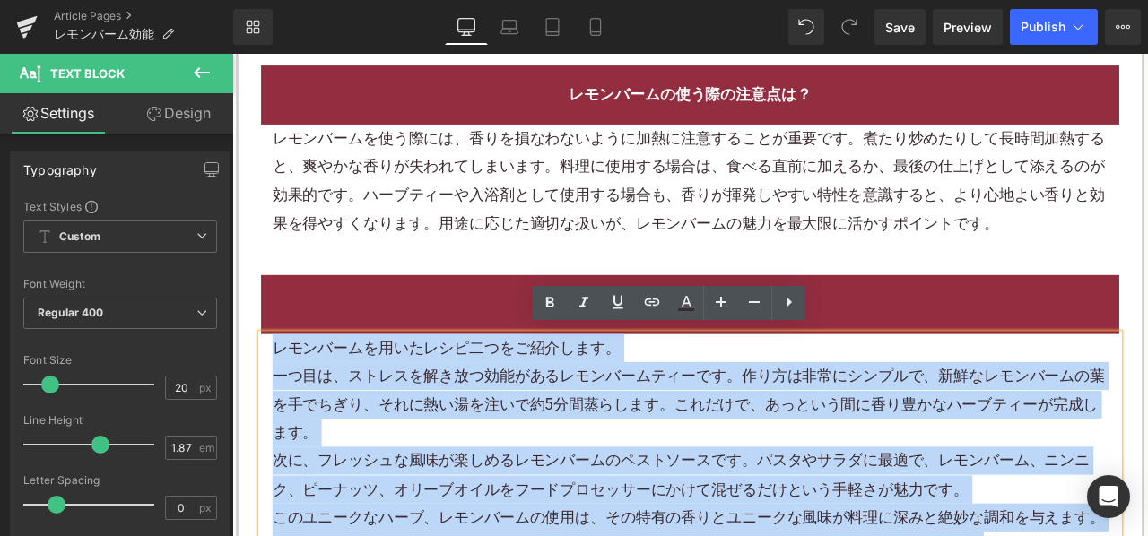
paste div
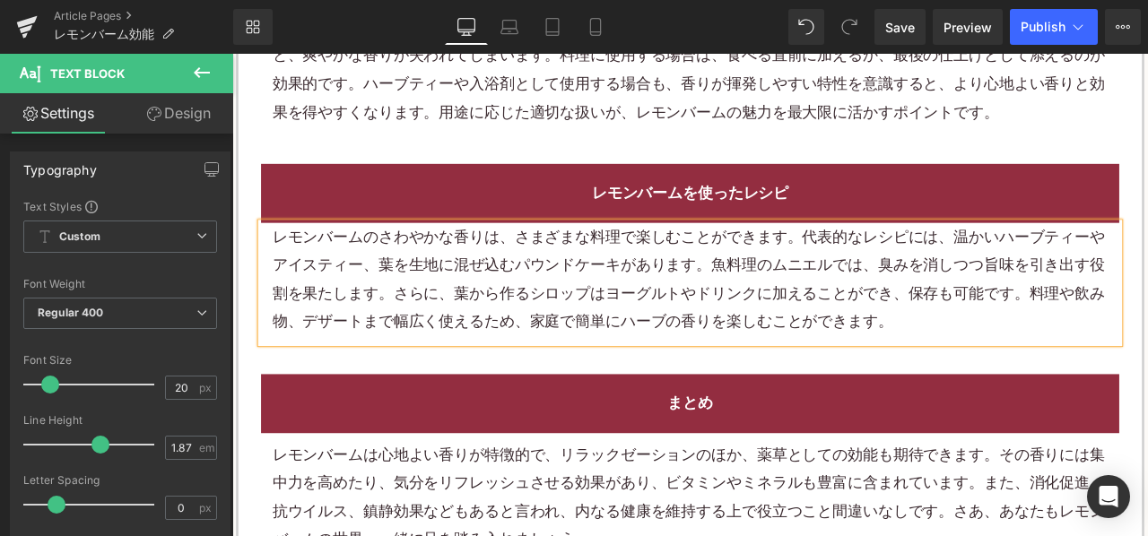
scroll to position [3588, 0]
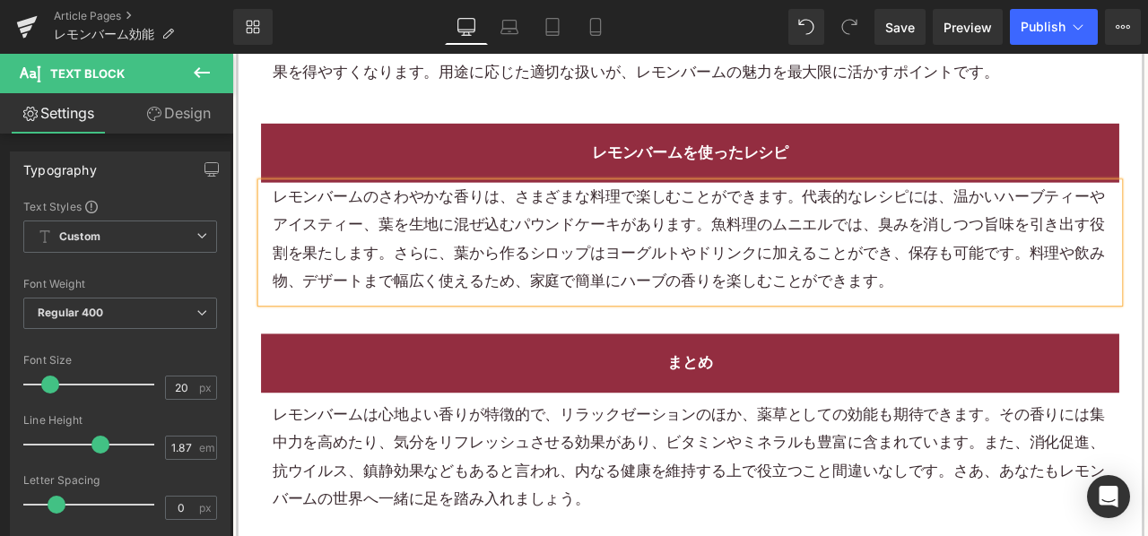
click at [507, 515] on p "レモンバームは心地よい香りが特徴的で、リラックゼーションのほか、薬草としての効能も期待できます。その香りには集中力を高めたり、気分をリフレッシュさせる効果があ…" at bounding box center [775, 532] width 990 height 135
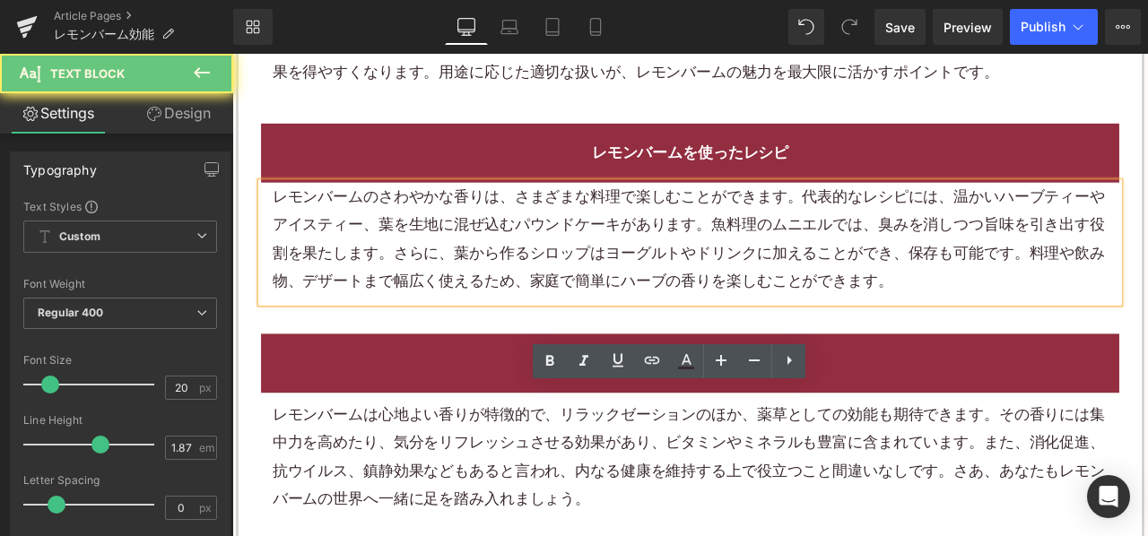
click at [507, 513] on p "レモンバームは心地よい香りが特徴的で、リラックゼーションのほか、薬草としての効能も期待できます。その香りには集中力を高めたり、気分をリフレッシュさせる効果があ…" at bounding box center [775, 532] width 990 height 135
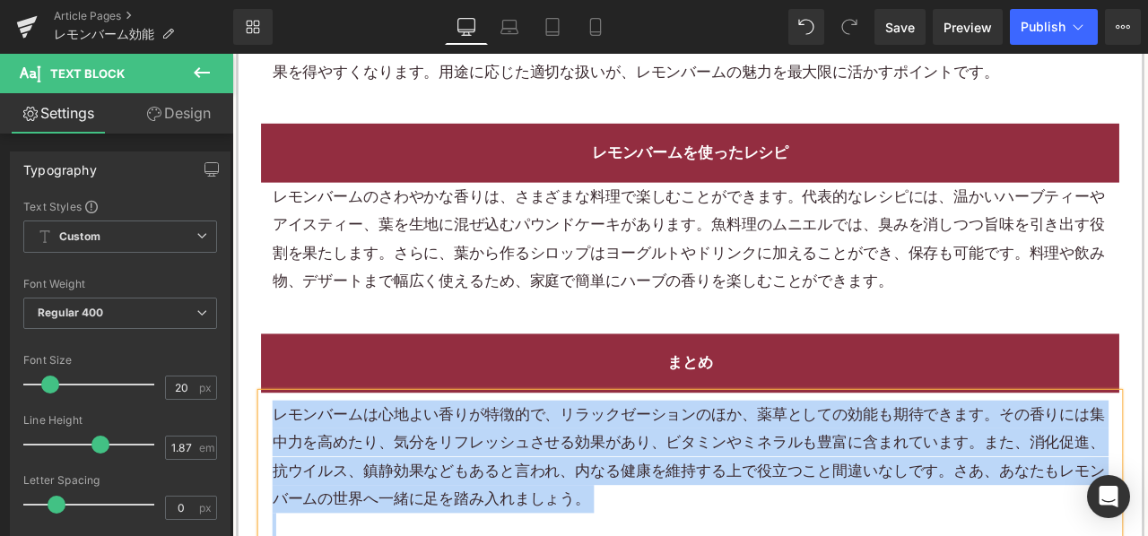
paste div
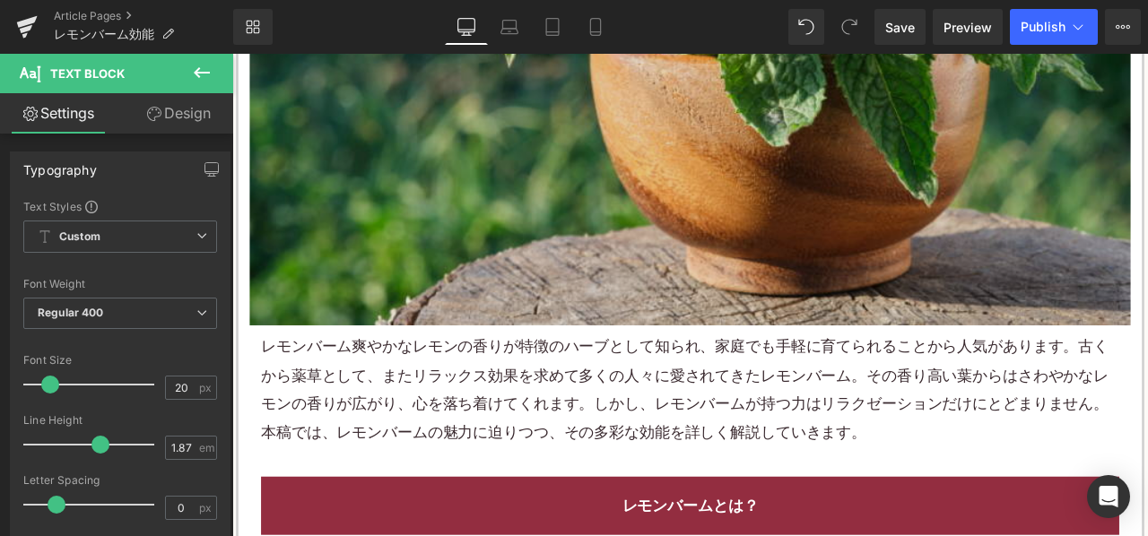
scroll to position [718, 0]
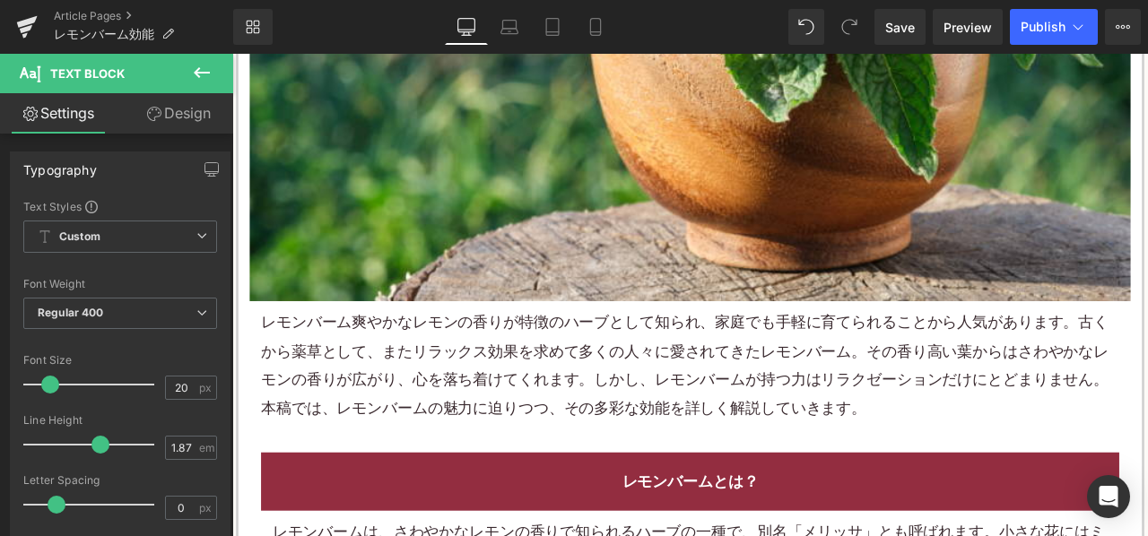
click at [649, 386] on p "レモンバーム 爽やかなレモンの香りが特徴のハーブとして知られ、家庭でも手軽に育てられることから人気があります。古くから薬草として、またリラックス効果を求めて多…" at bounding box center [774, 423] width 1017 height 135
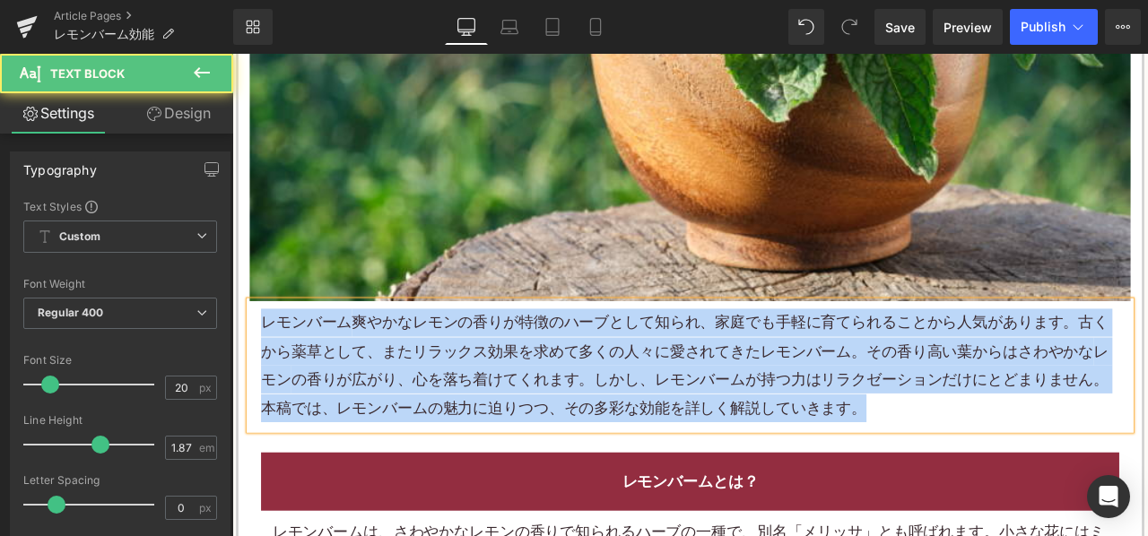
copy p "レモンバーム 爽やかなレモンの香りが特徴のハーブとして知られ、家庭でも手軽に育てられることから人気があります。古くから薬草として、またリラックス効果を求めて多…"
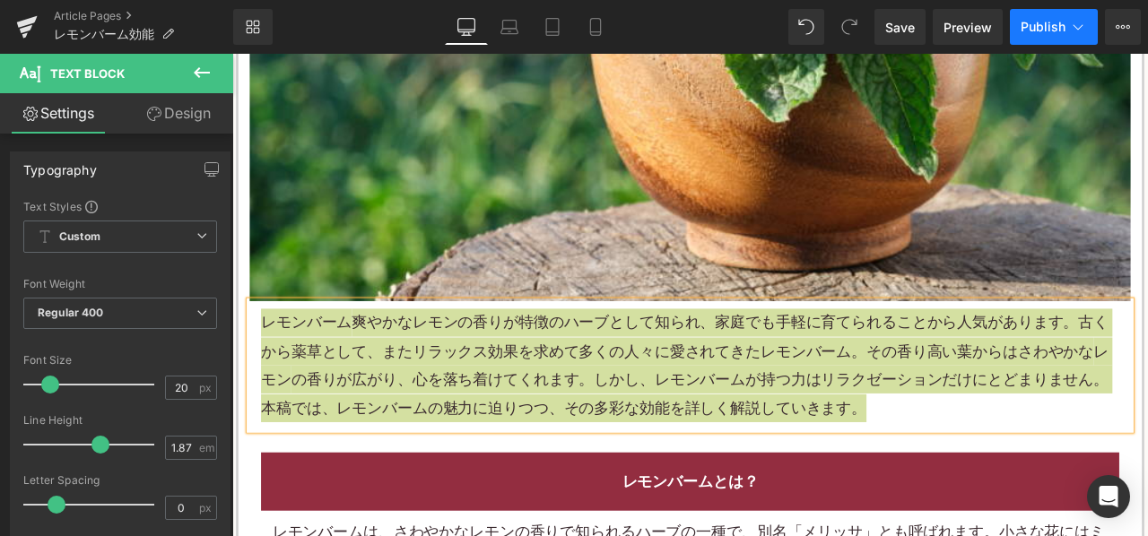
click at [1020, 22] on button "Publish" at bounding box center [1054, 27] width 88 height 36
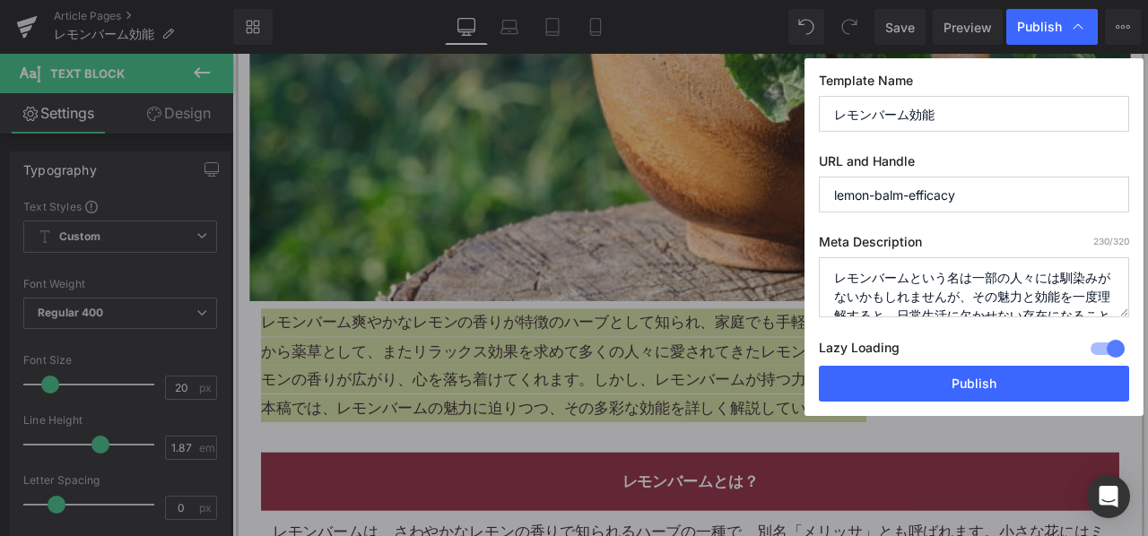
click at [949, 287] on textarea "レモンバームという名は一部の人々には馴染みがないかもしれませんが、その魅力と効能を一度理解すると、日常生活に欠かせない存在になることは間違いありません。古くか…" at bounding box center [974, 287] width 310 height 60
paste textarea "爽やかなレモンの香りが特徴のハーブとして知られ、家庭でも手軽に育てられることから人気があります"
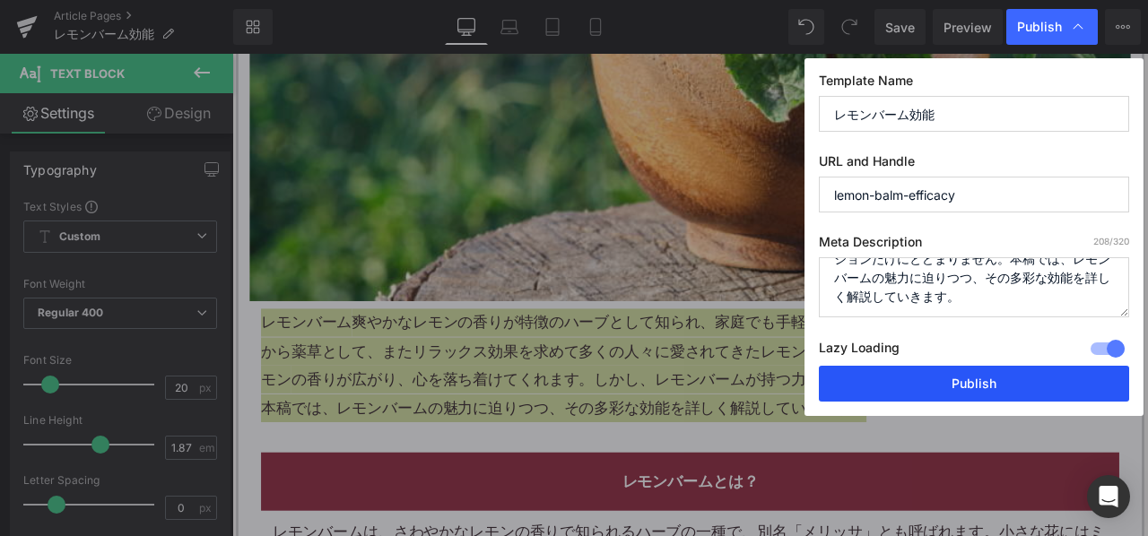
type textarea "レモンバーム爽やかなレモンの香りが特徴のハーブとして知られ、家庭でも手軽に育てられることから人気があります。古くから薬草として、またリラックス効果を求めて多く…"
click at [918, 379] on button "Publish" at bounding box center [974, 384] width 310 height 36
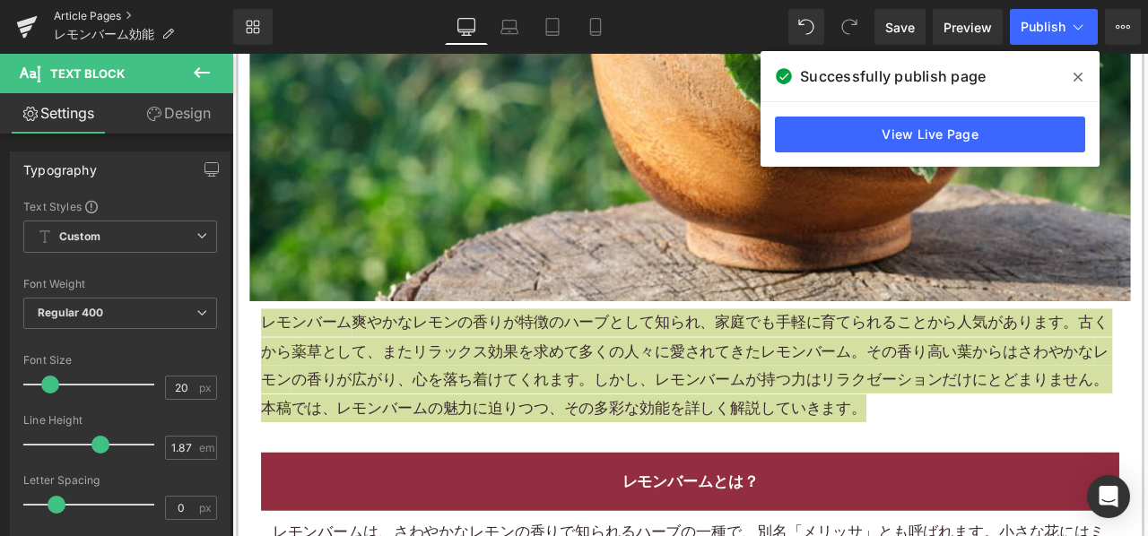
click at [115, 19] on link "Article Pages" at bounding box center [143, 16] width 179 height 14
